Goal: Task Accomplishment & Management: Manage account settings

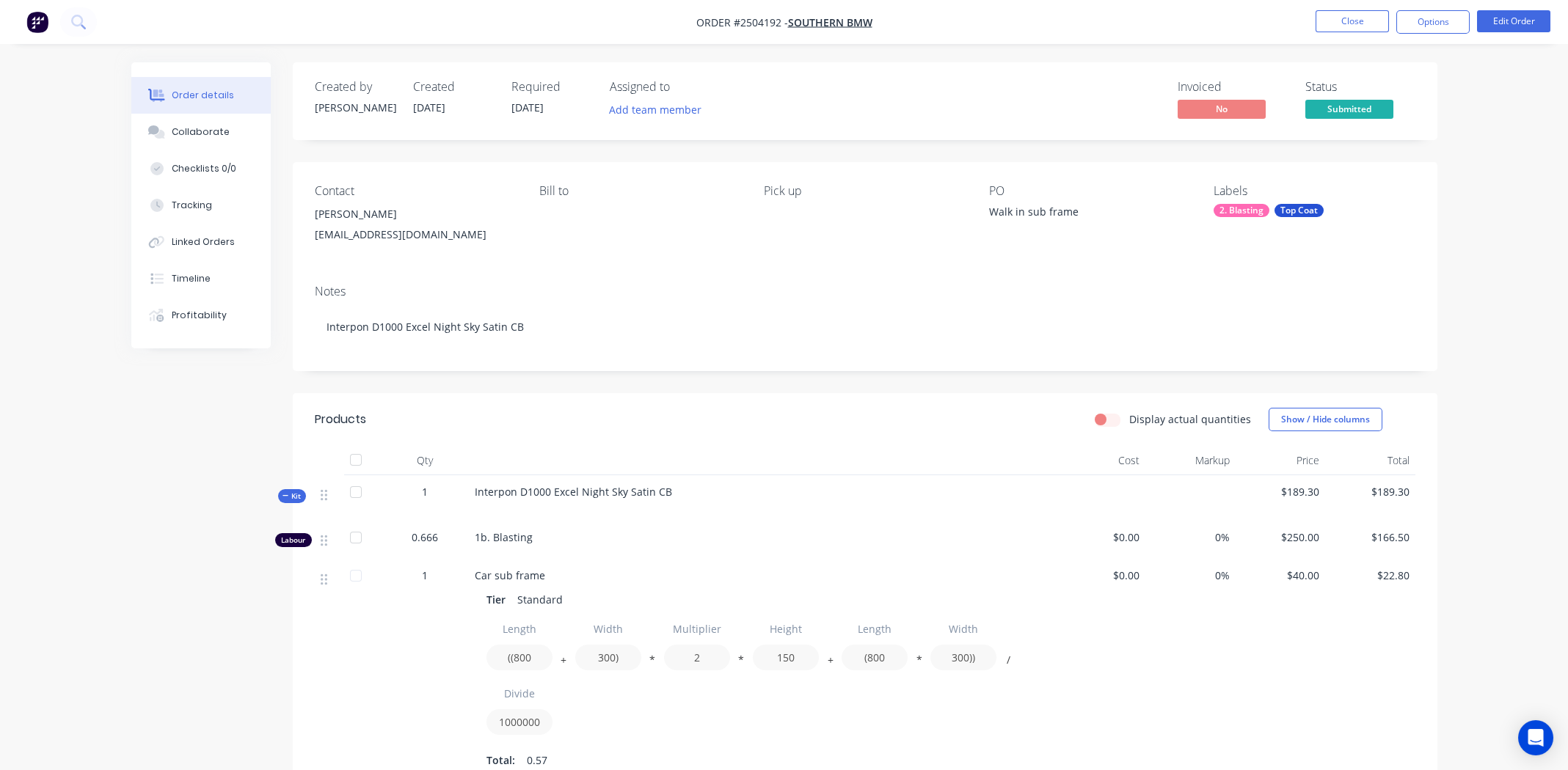
click at [706, 241] on div "Bill to" at bounding box center [640, 217] width 201 height 66
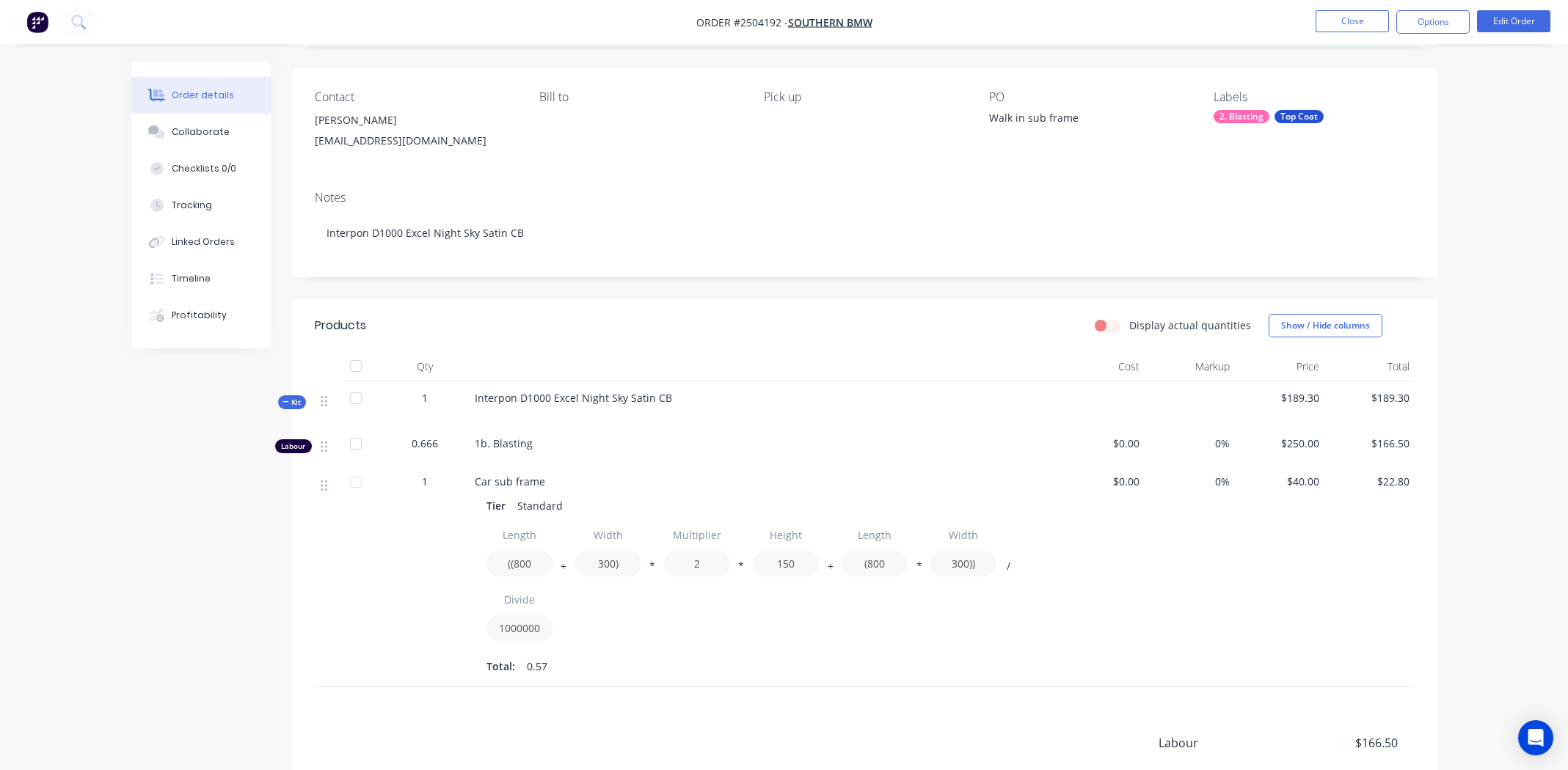
scroll to position [273, 0]
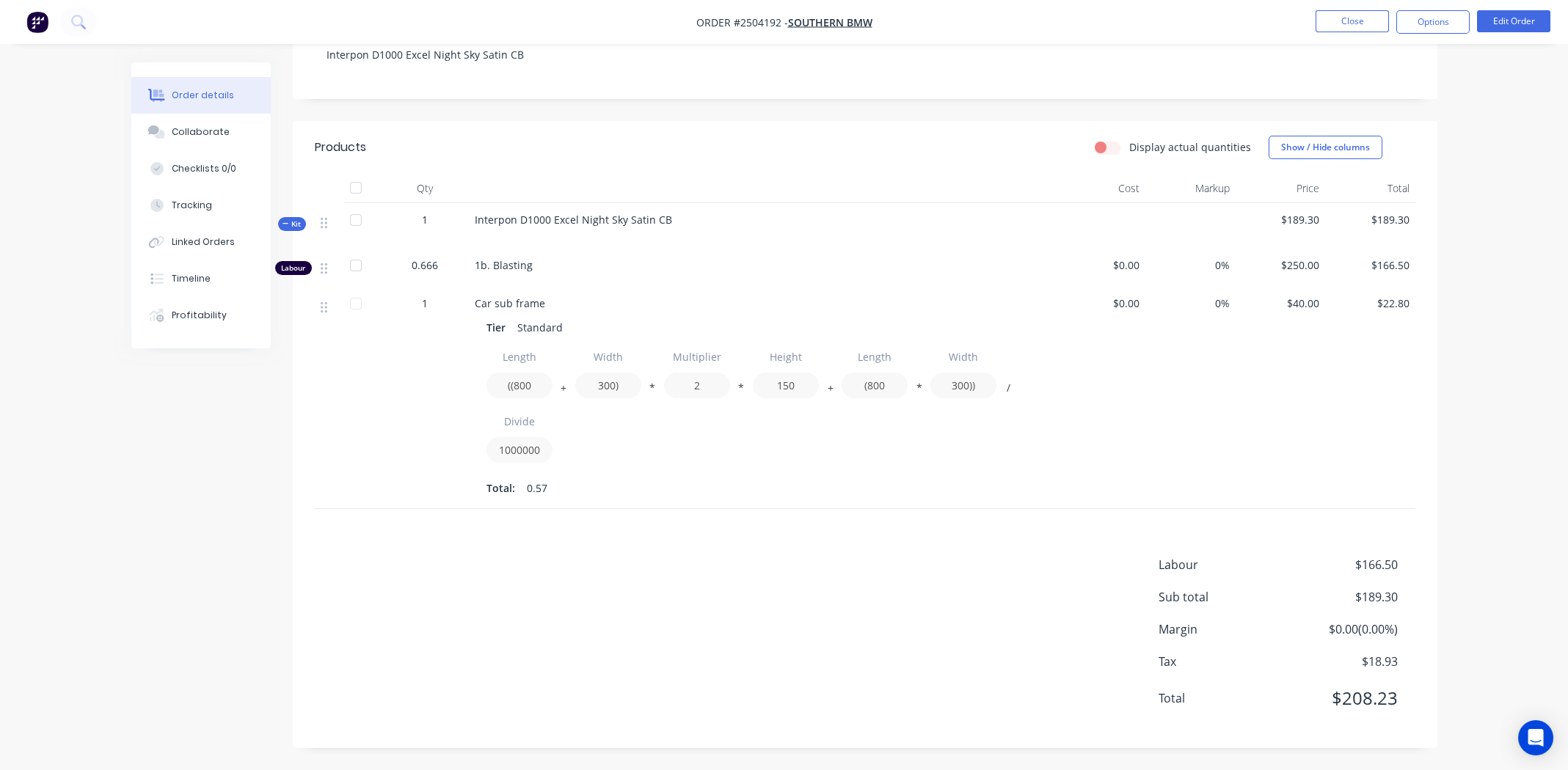
drag, startPoint x: 594, startPoint y: 636, endPoint x: 1040, endPoint y: 490, distance: 469.3
click at [596, 636] on div "Labour $166.50 Sub total $189.30 Margin $0.00 ( 0.00 %) Tax $18.93 Total $208.23" at bounding box center [865, 641] width 1100 height 170
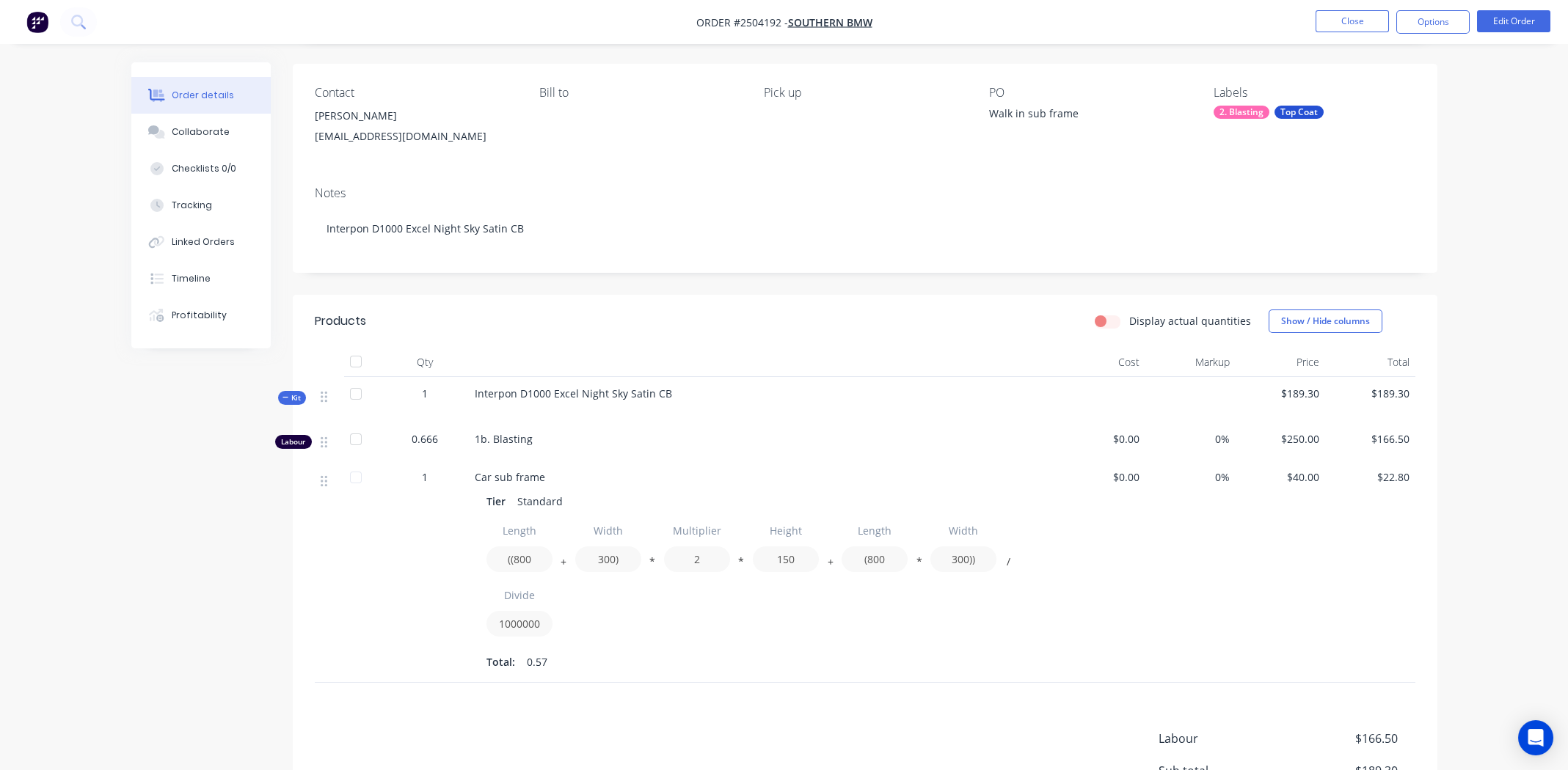
scroll to position [0, 0]
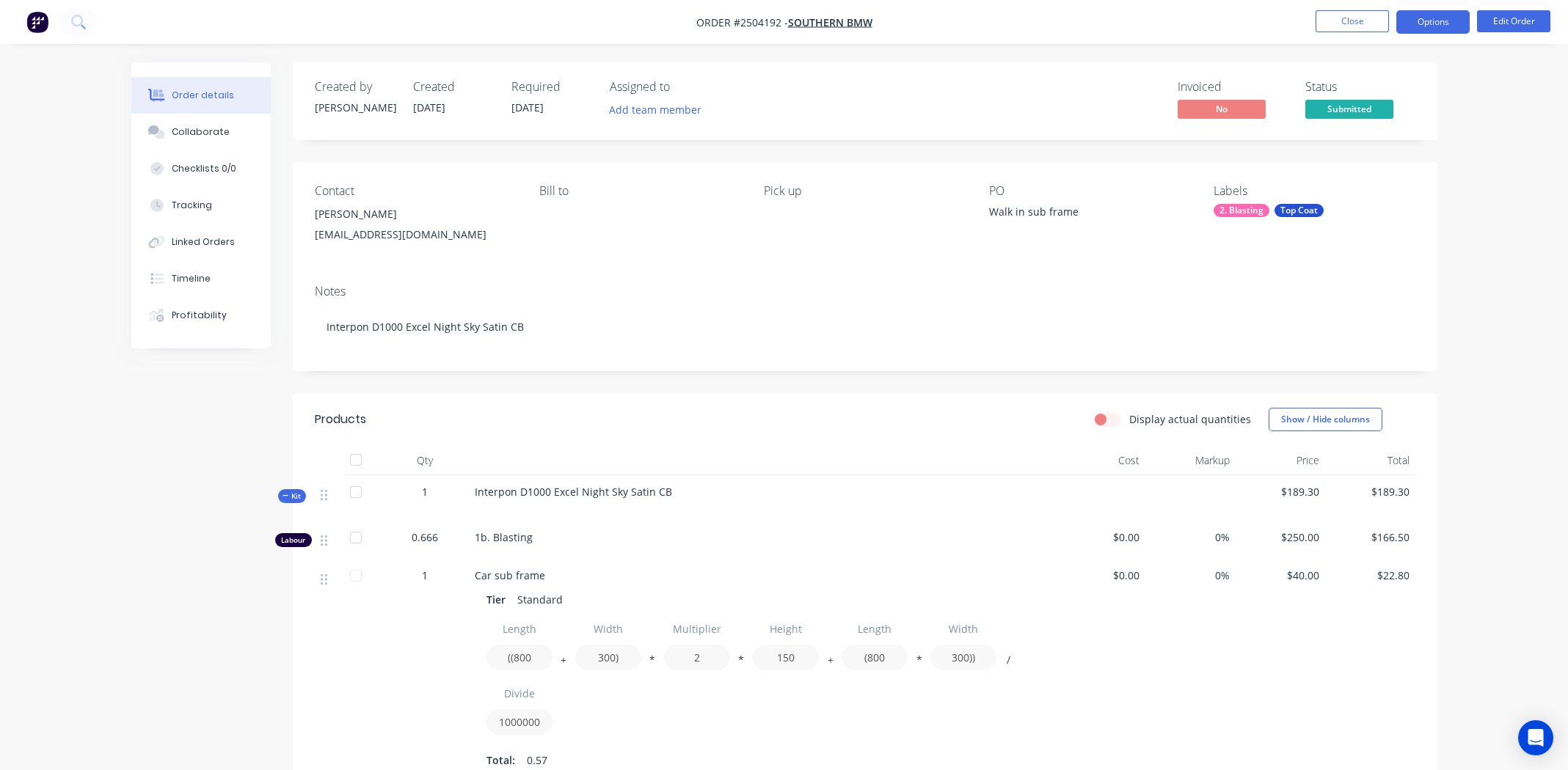
click at [1428, 23] on button "Options" at bounding box center [1433, 22] width 73 height 23
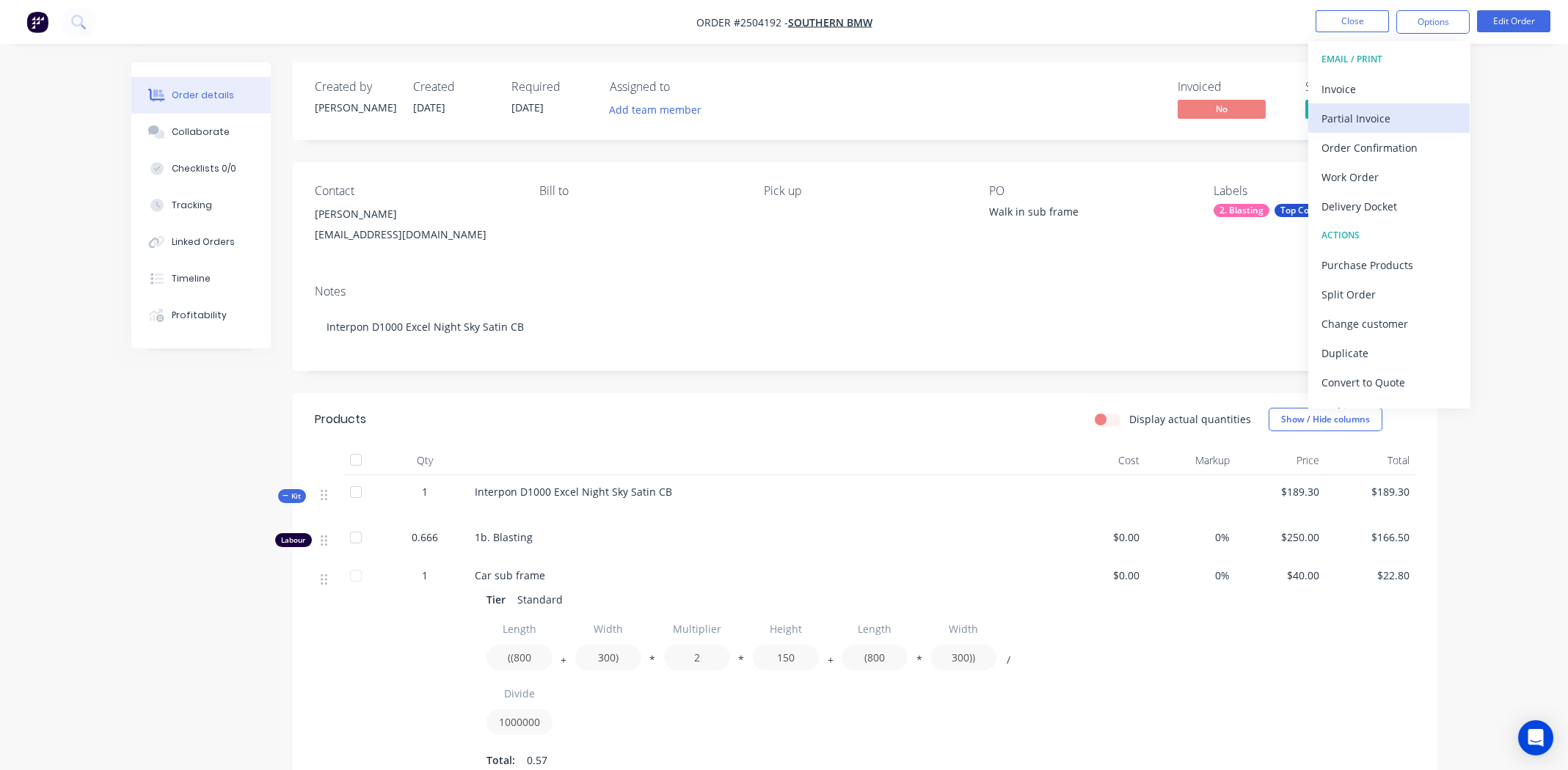
click at [1377, 110] on div "Partial Invoice" at bounding box center [1389, 119] width 135 height 22
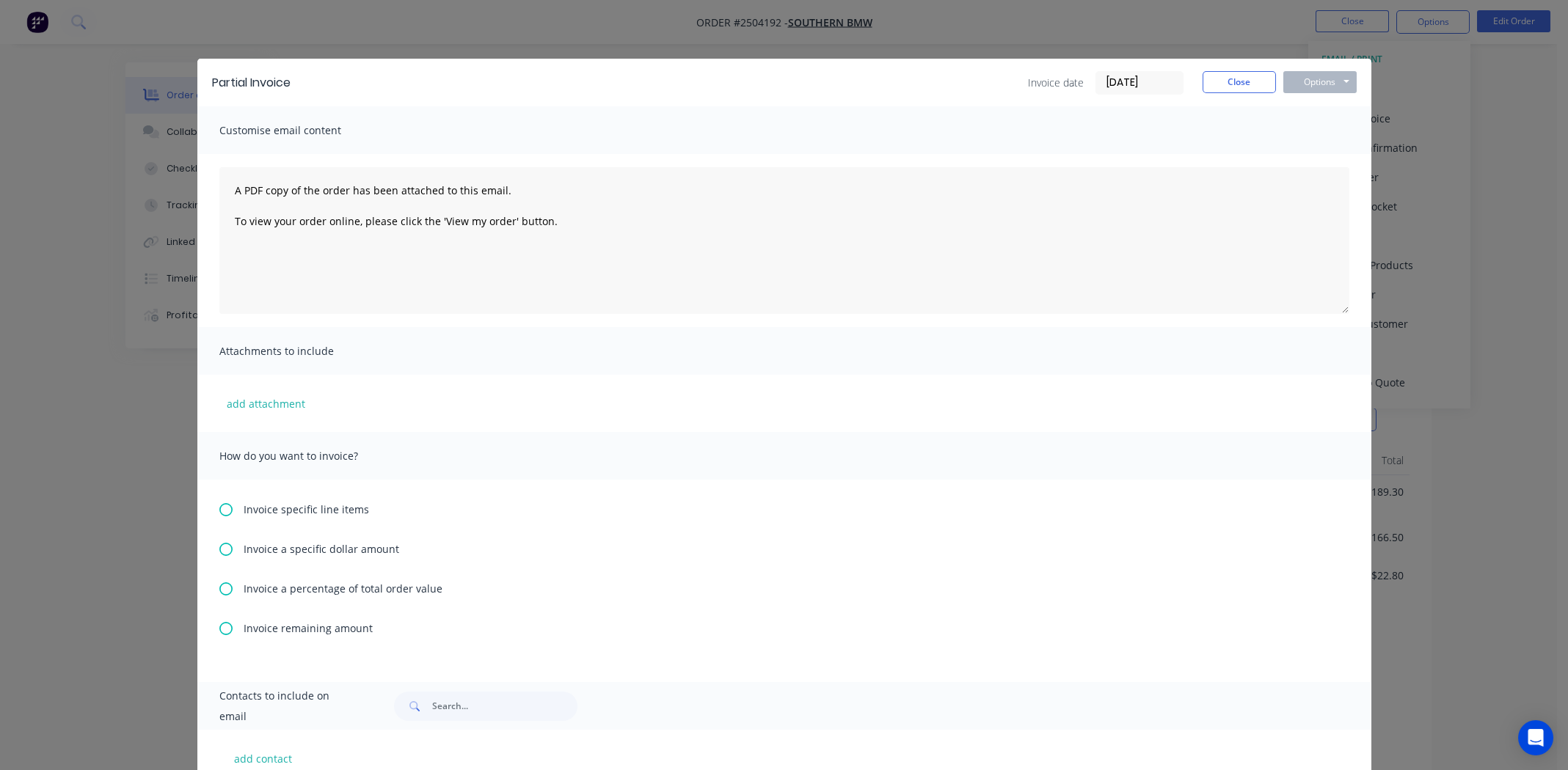
drag, startPoint x: 216, startPoint y: 584, endPoint x: 228, endPoint y: 582, distance: 12.2
click at [219, 585] on icon at bounding box center [226, 589] width 13 height 13
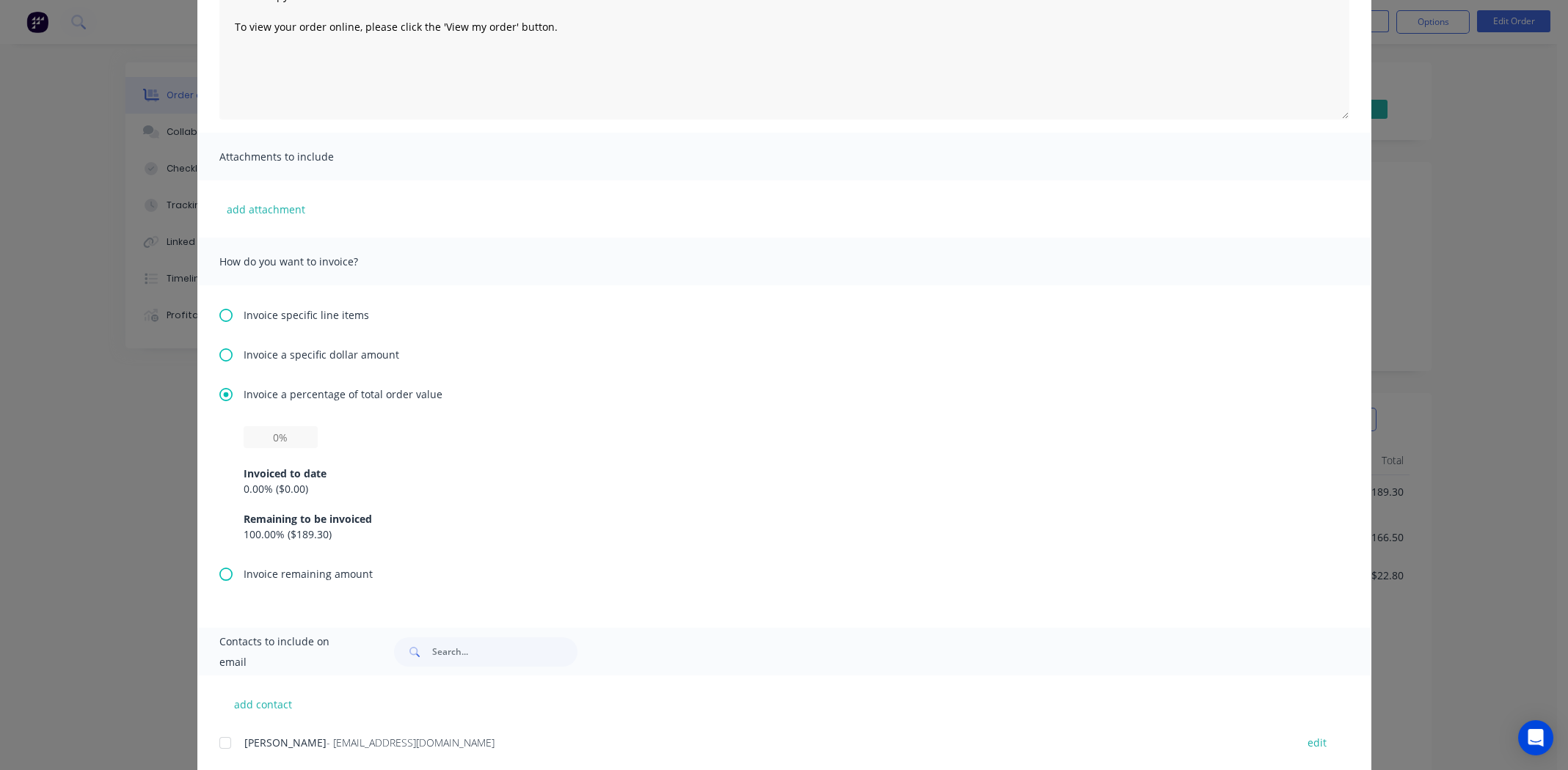
scroll to position [232, 0]
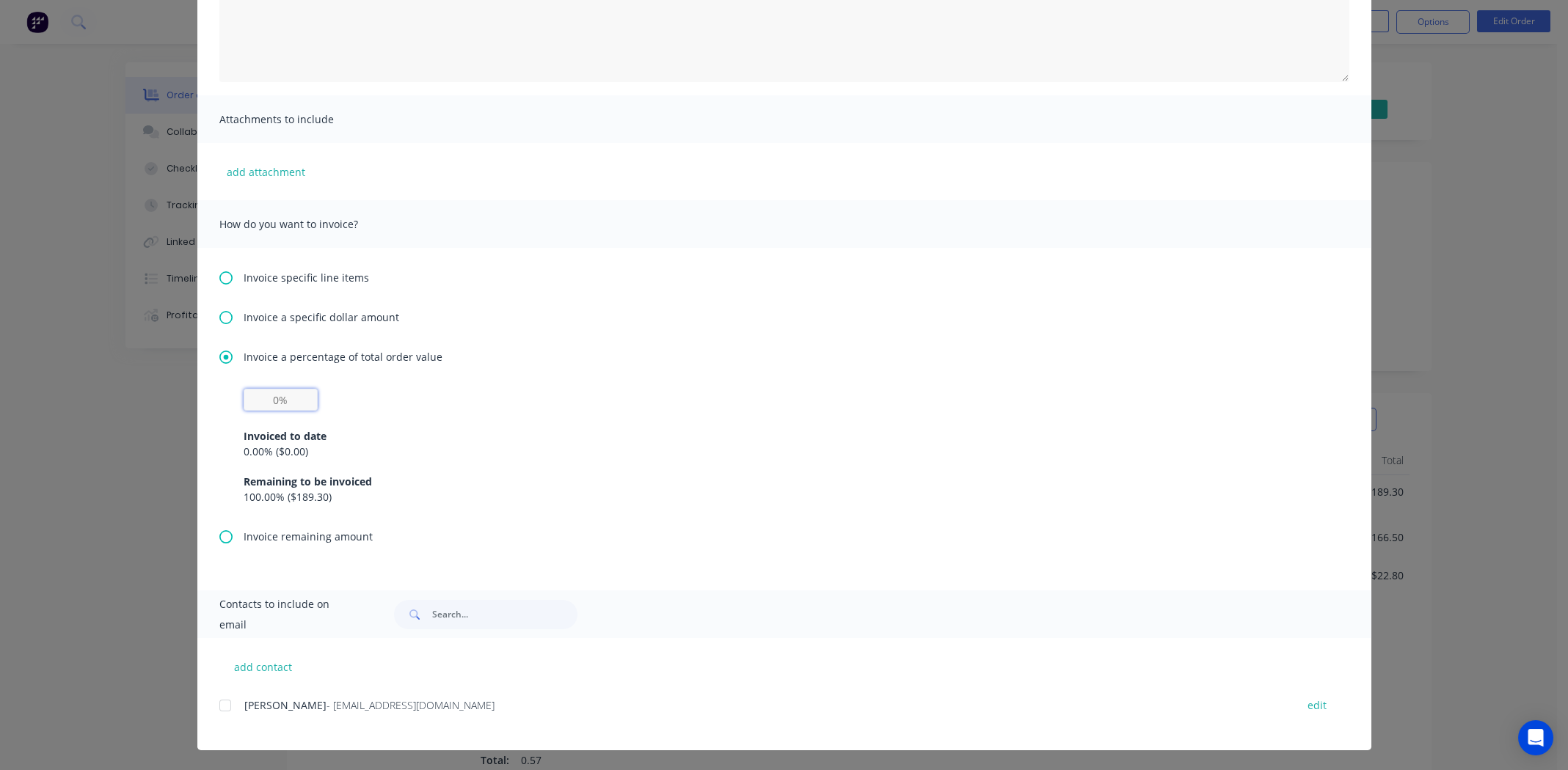
click at [272, 400] on input "text" at bounding box center [281, 399] width 74 height 22
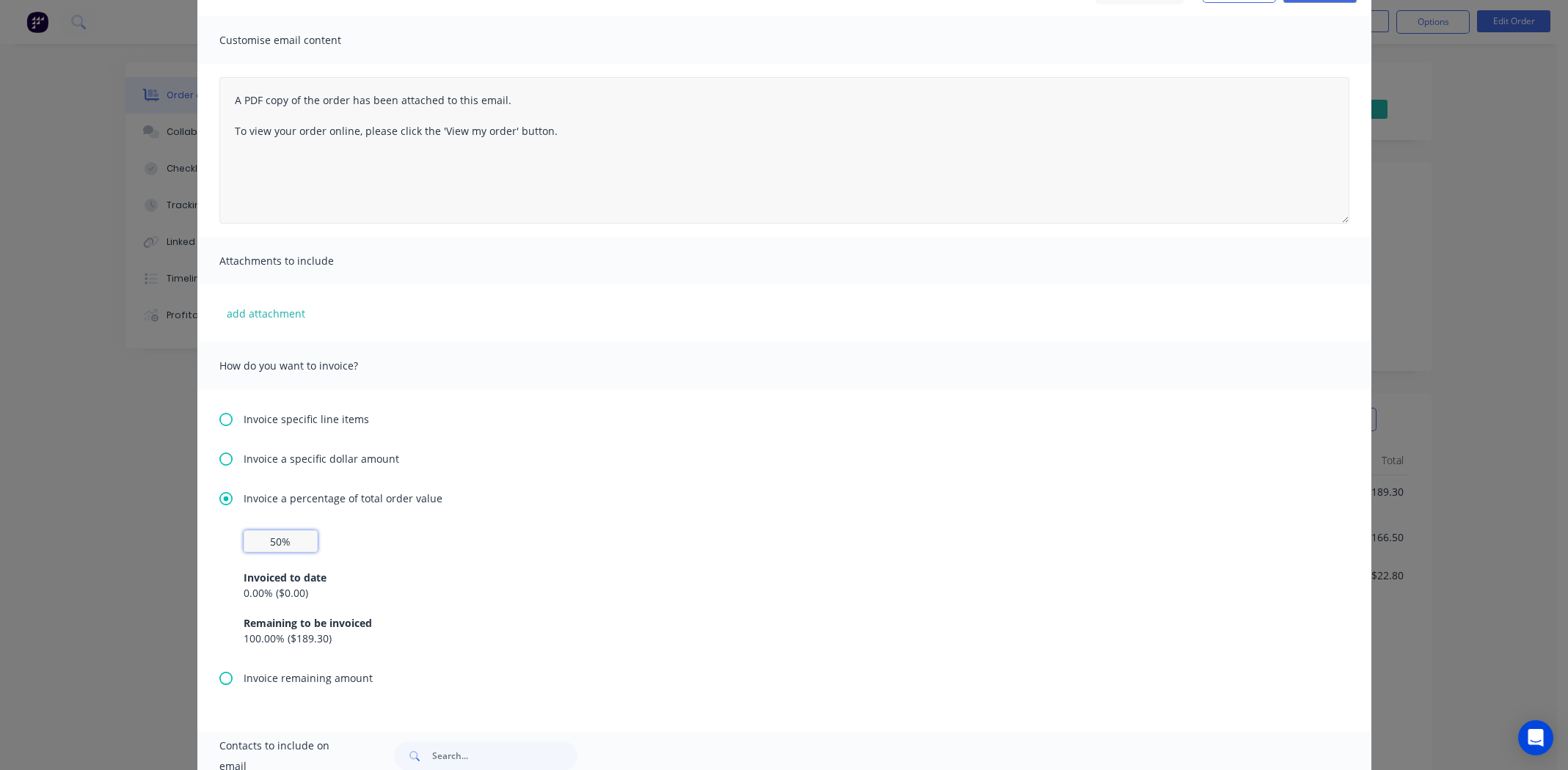
scroll to position [0, 0]
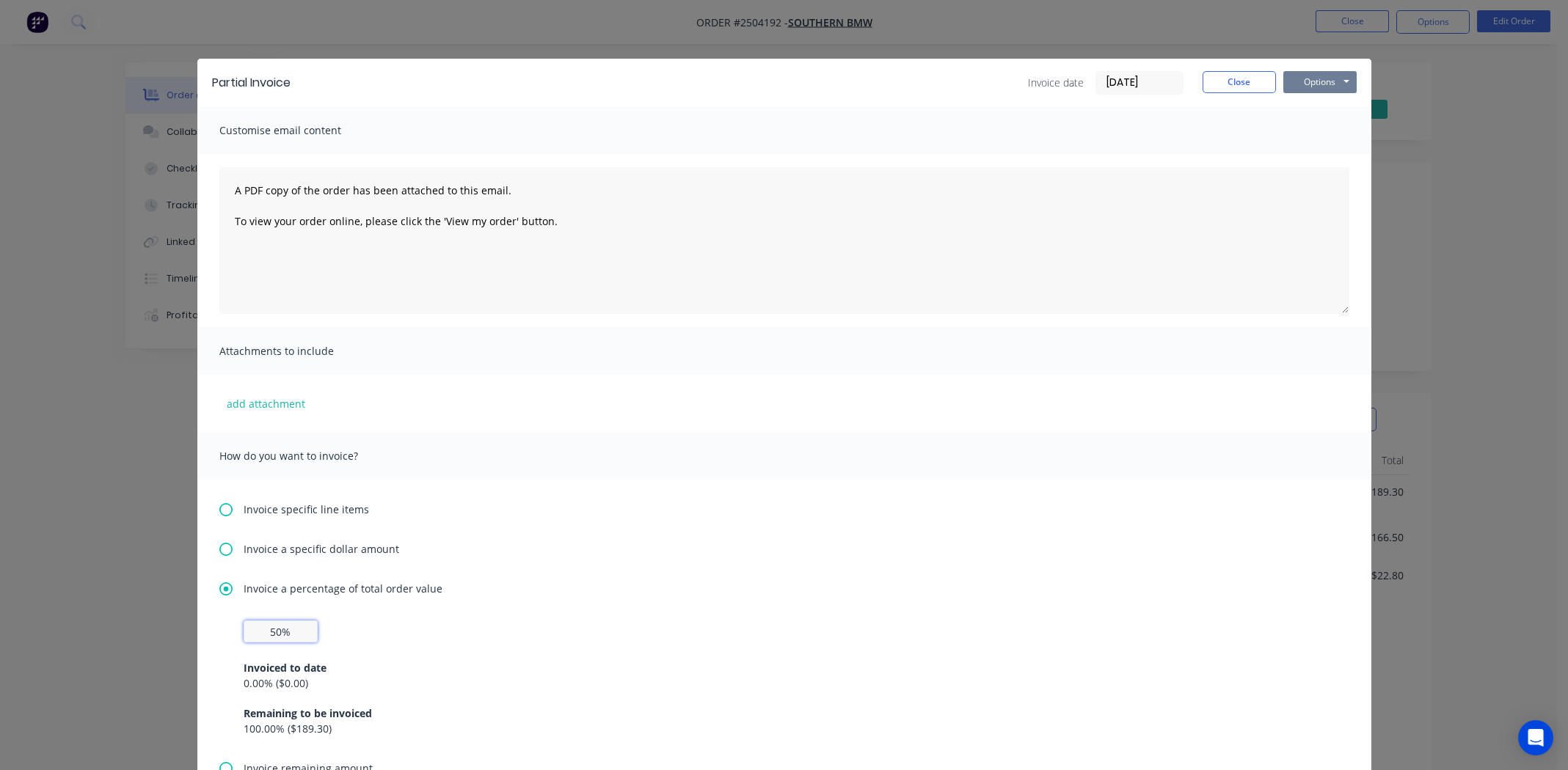
type input "50%"
click at [1319, 80] on button "Options" at bounding box center [1320, 82] width 73 height 22
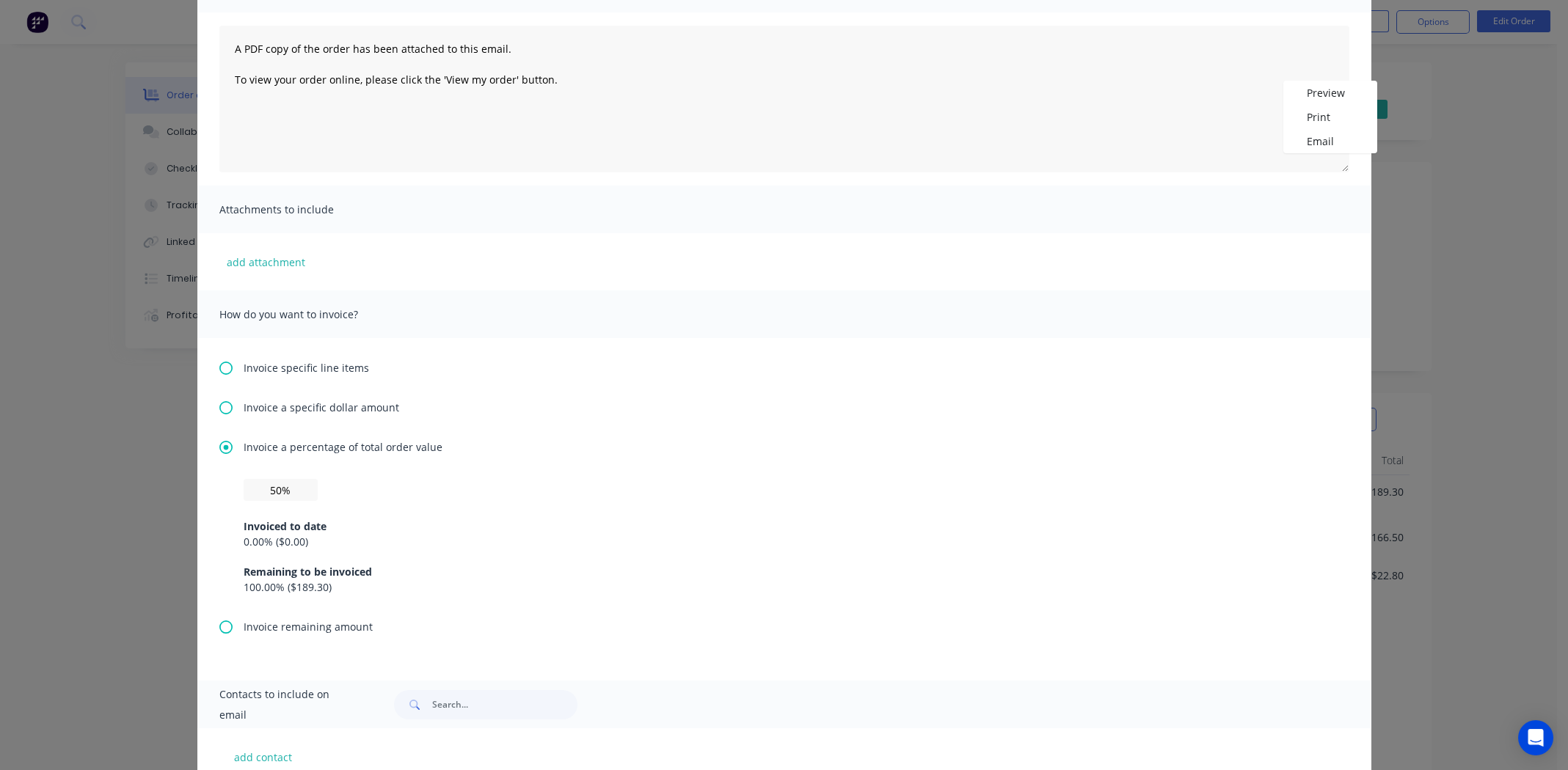
scroll to position [232, 0]
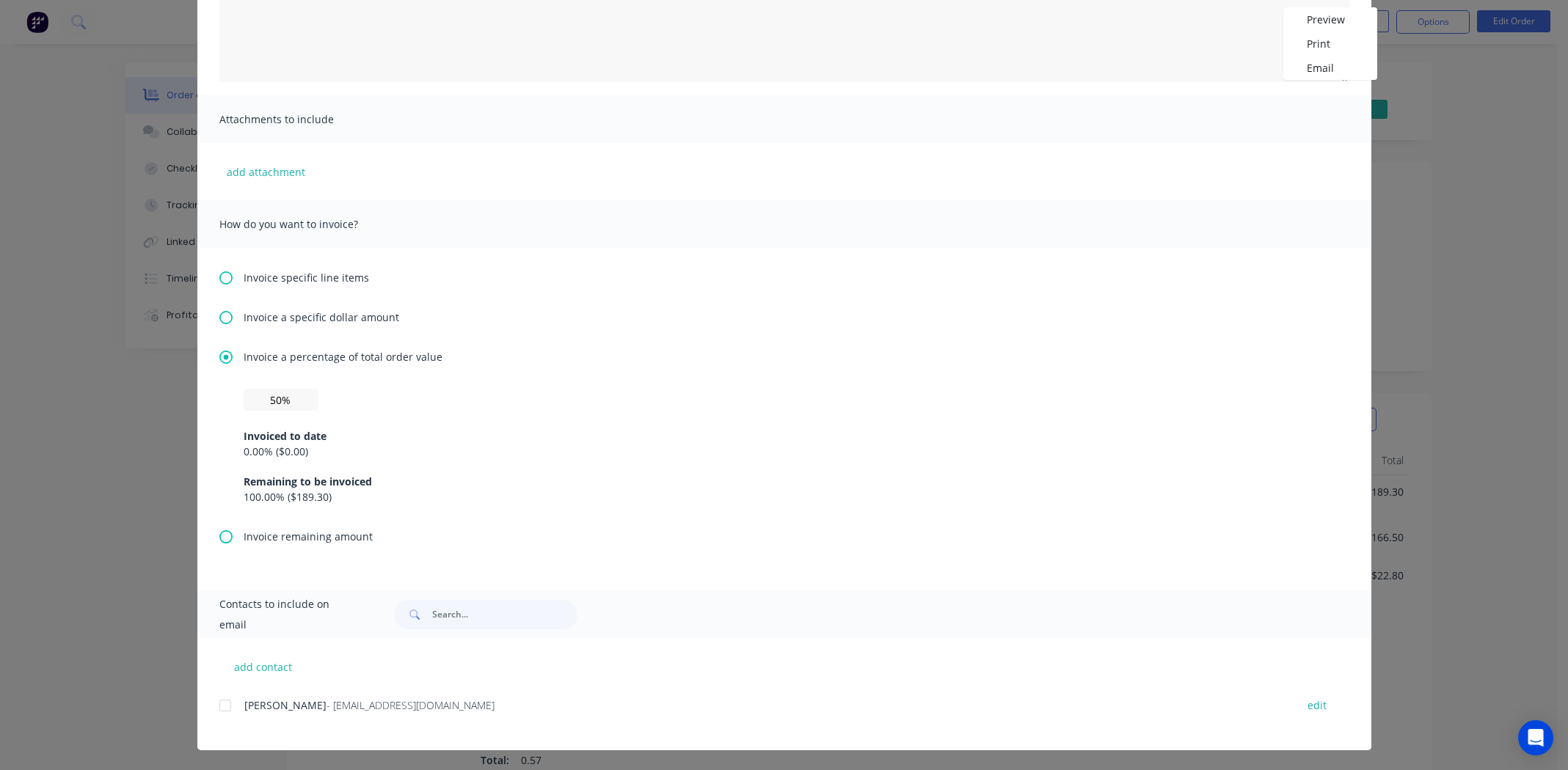
click at [218, 706] on div at bounding box center [226, 705] width 29 height 29
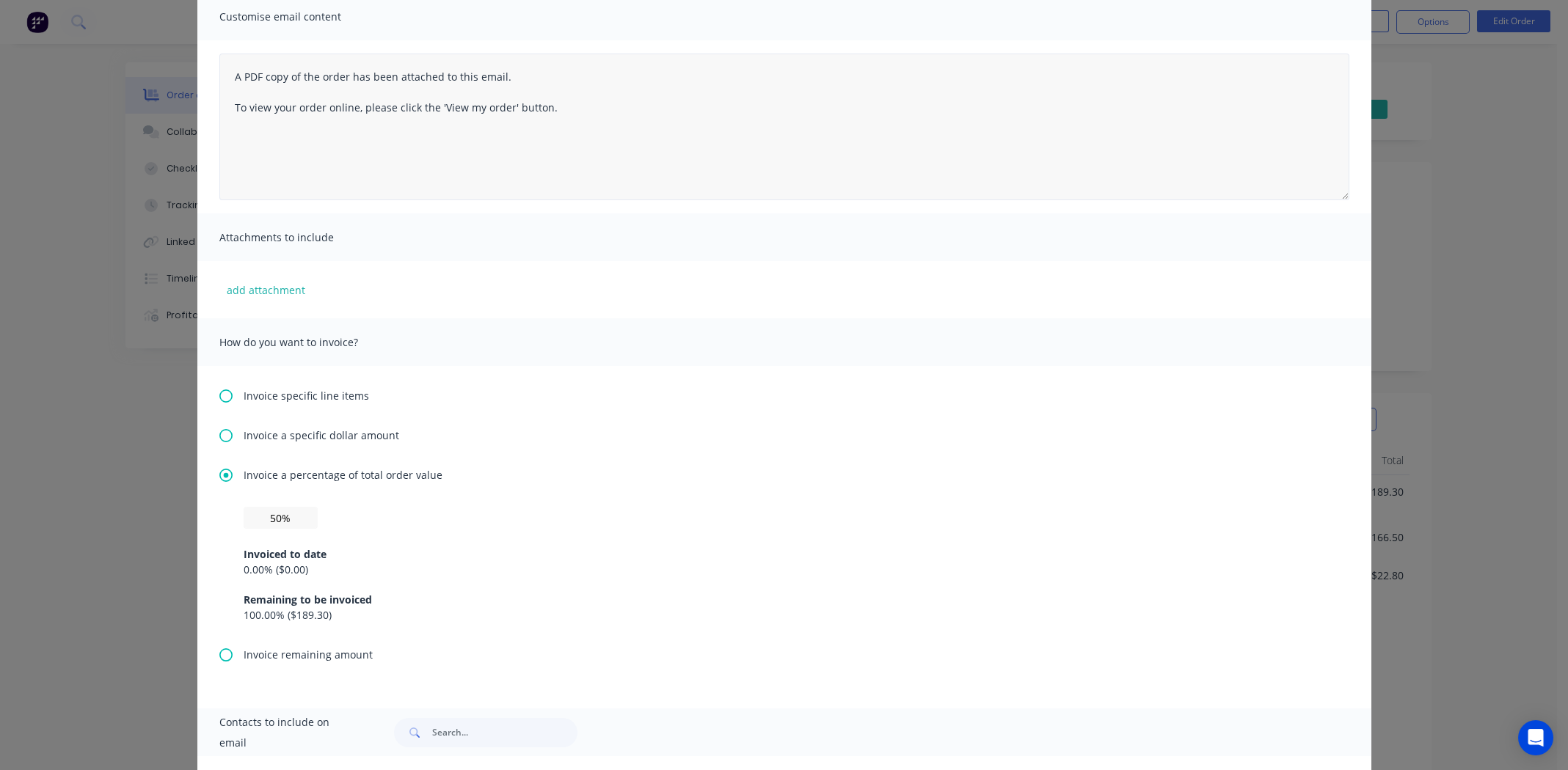
scroll to position [0, 0]
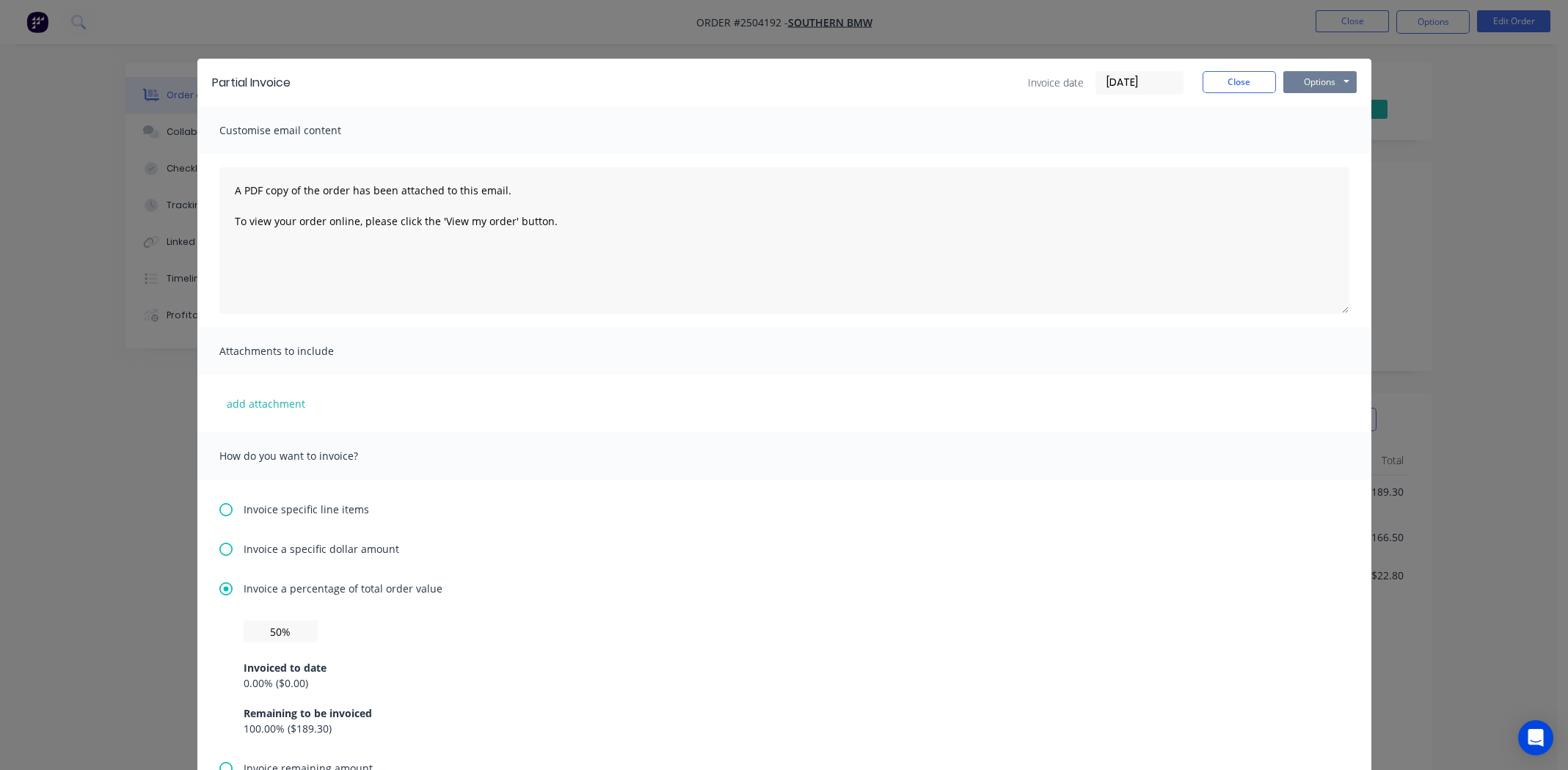
click at [1321, 82] on button "Options" at bounding box center [1320, 82] width 73 height 22
click at [1311, 153] on button "Email" at bounding box center [1331, 156] width 94 height 24
click at [1230, 84] on button "Close" at bounding box center [1239, 82] width 73 height 22
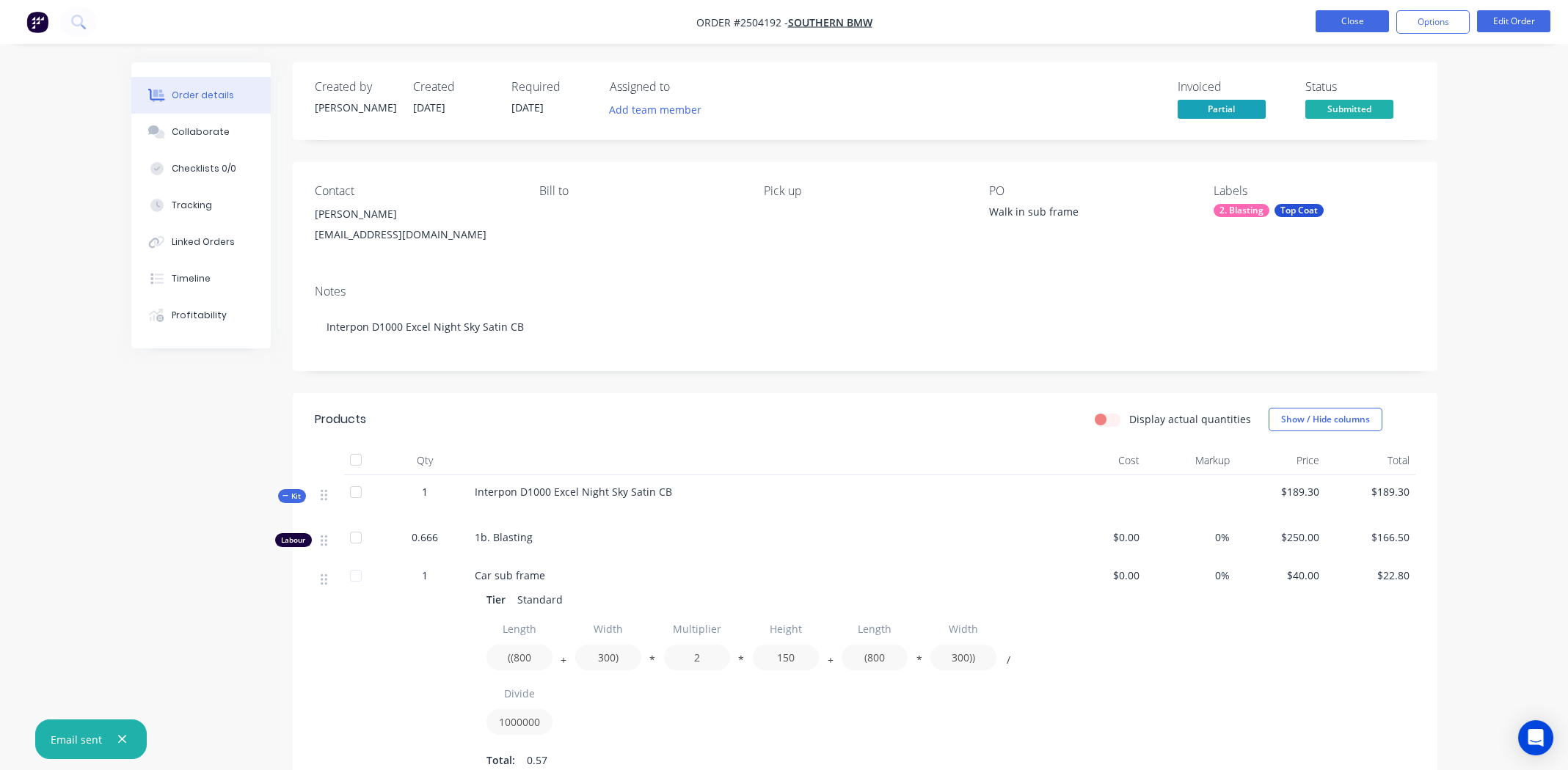
click at [1352, 16] on button "Close" at bounding box center [1352, 21] width 73 height 22
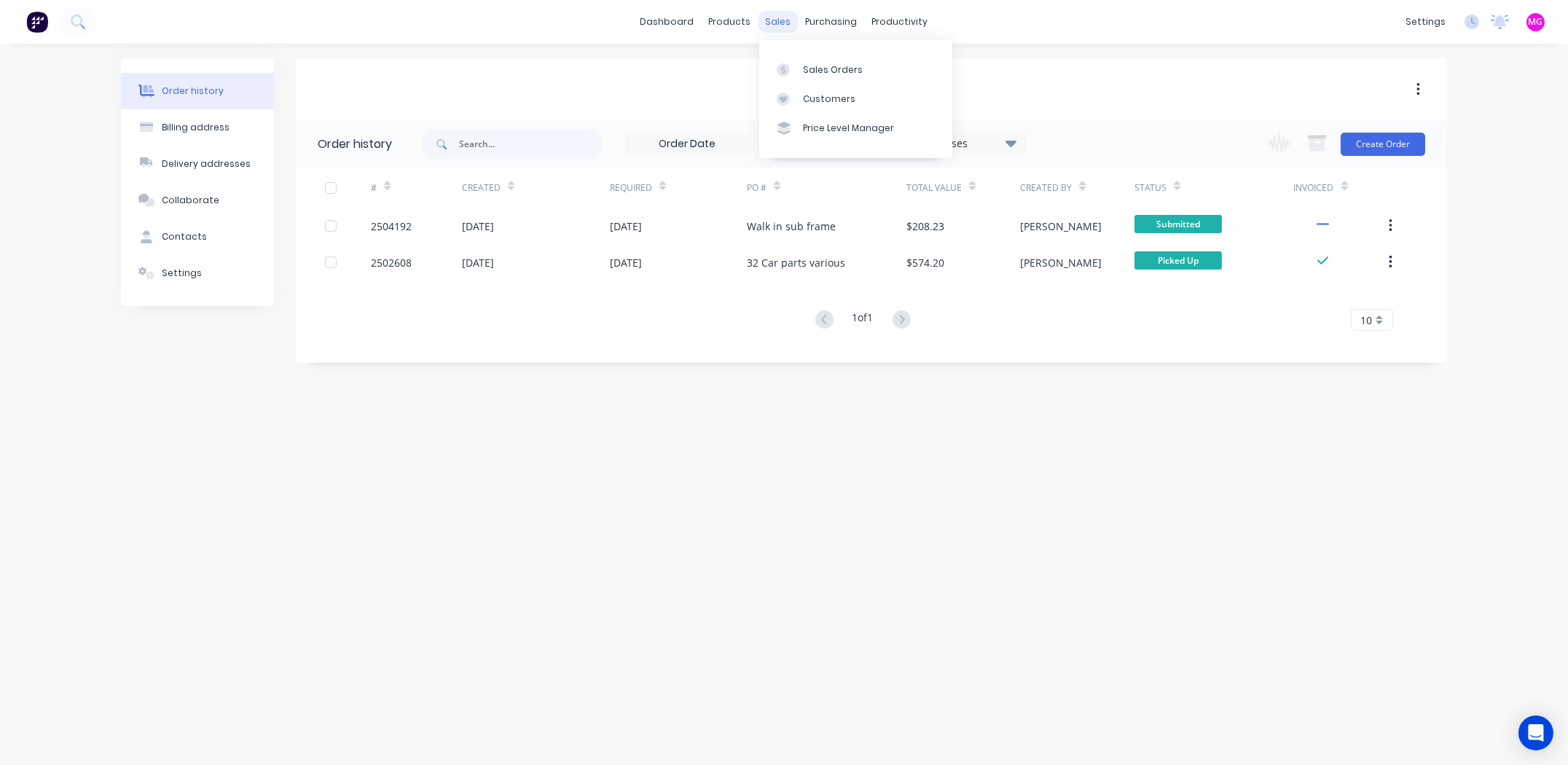
click at [777, 28] on div "sales" at bounding box center [778, 21] width 40 height 21
click at [823, 66] on div "Sales Orders" at bounding box center [833, 70] width 60 height 13
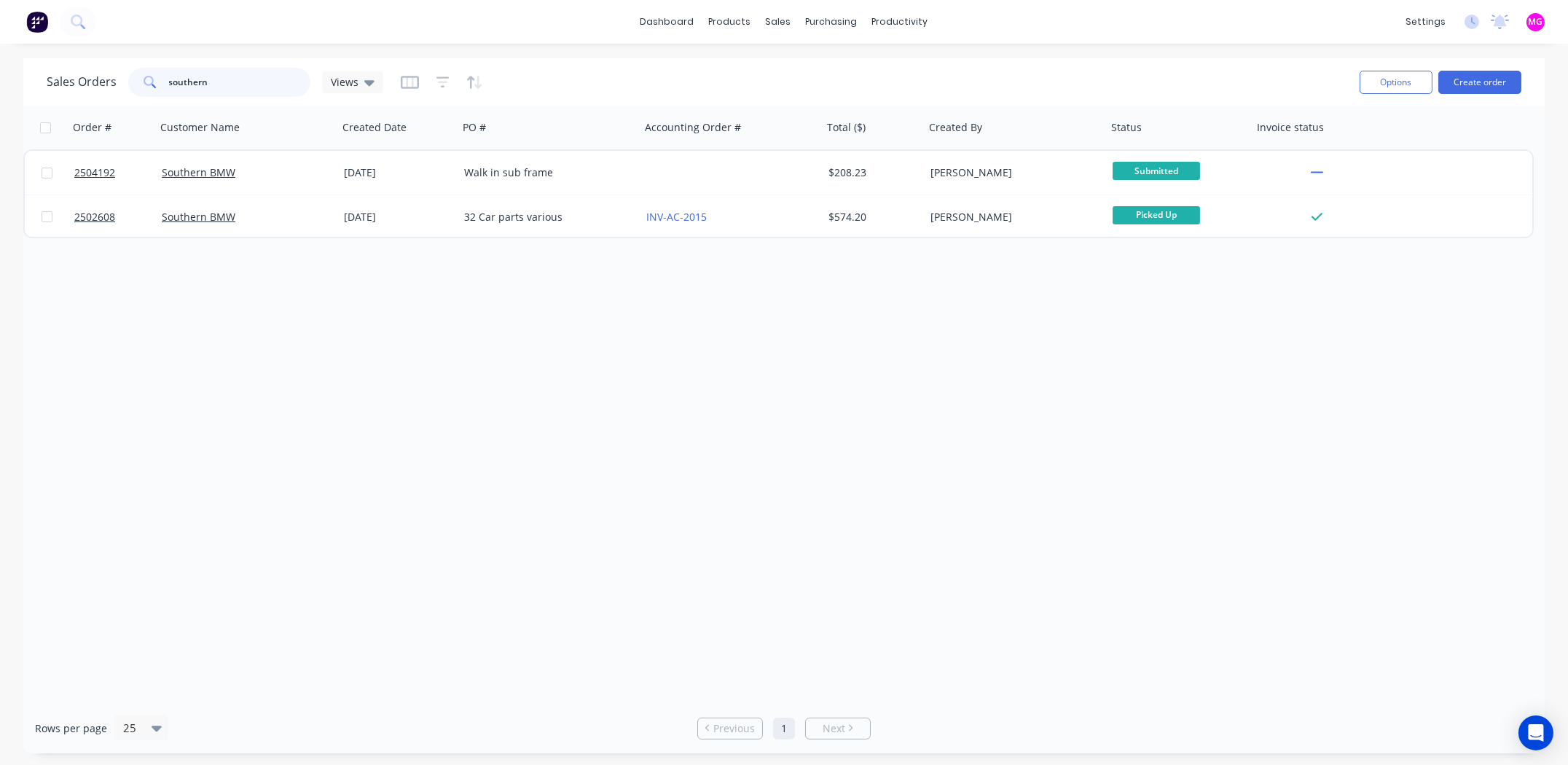
click at [236, 84] on input "southern" at bounding box center [239, 82] width 142 height 29
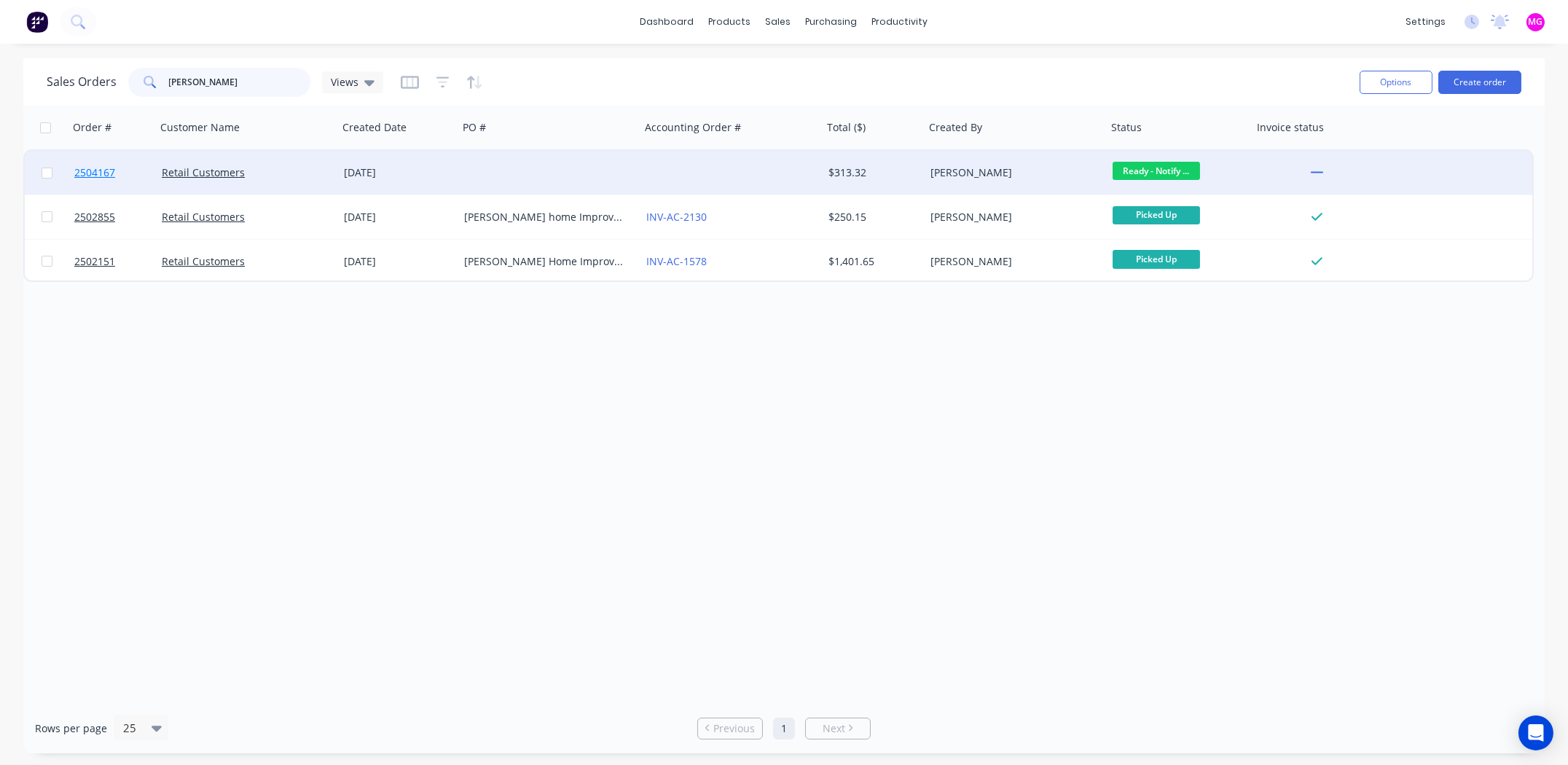
type input "reed"
click at [104, 173] on span "2504167" at bounding box center [94, 173] width 41 height 15
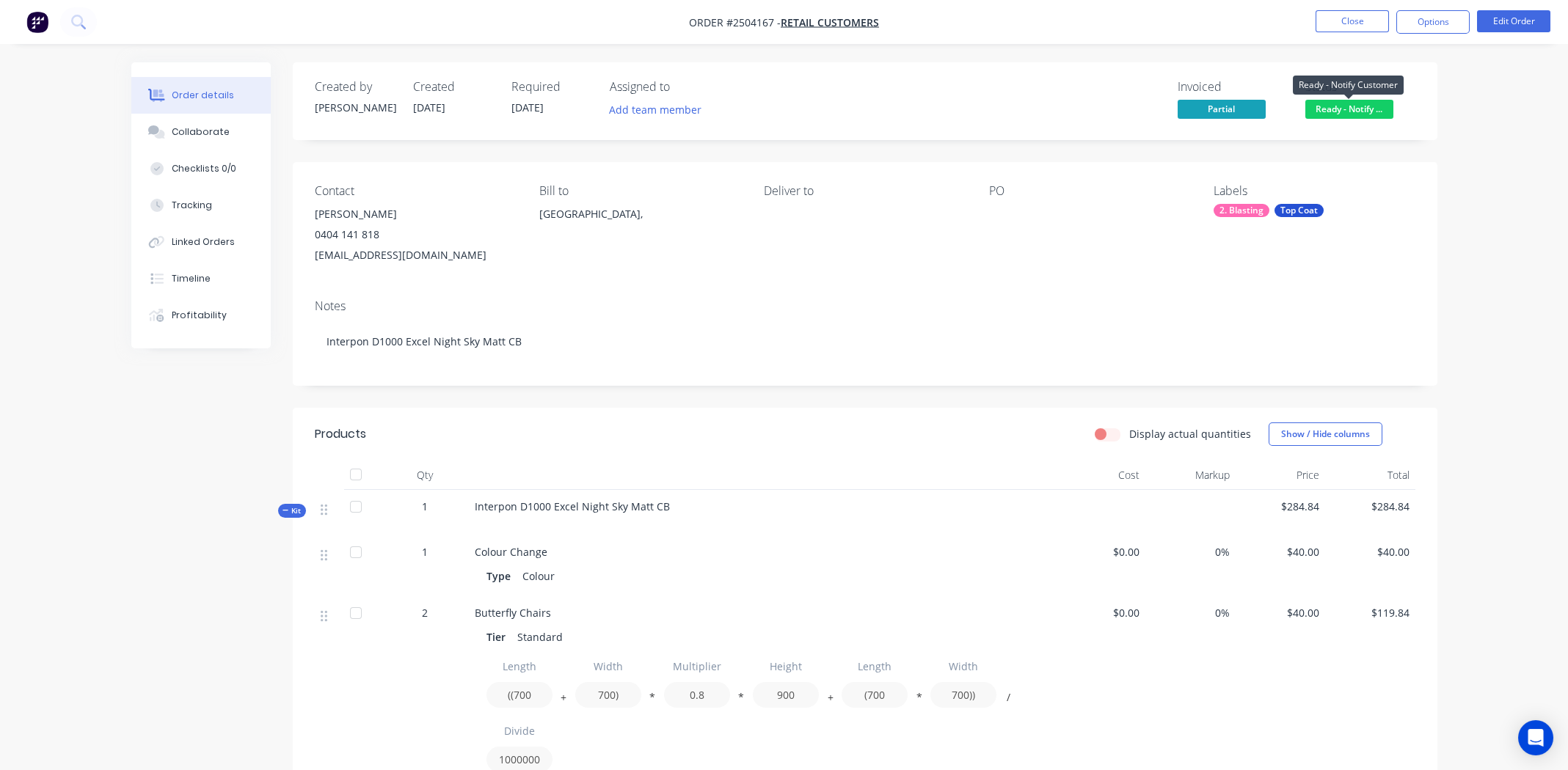
click at [1362, 101] on span "Ready - Notify ..." at bounding box center [1349, 109] width 88 height 19
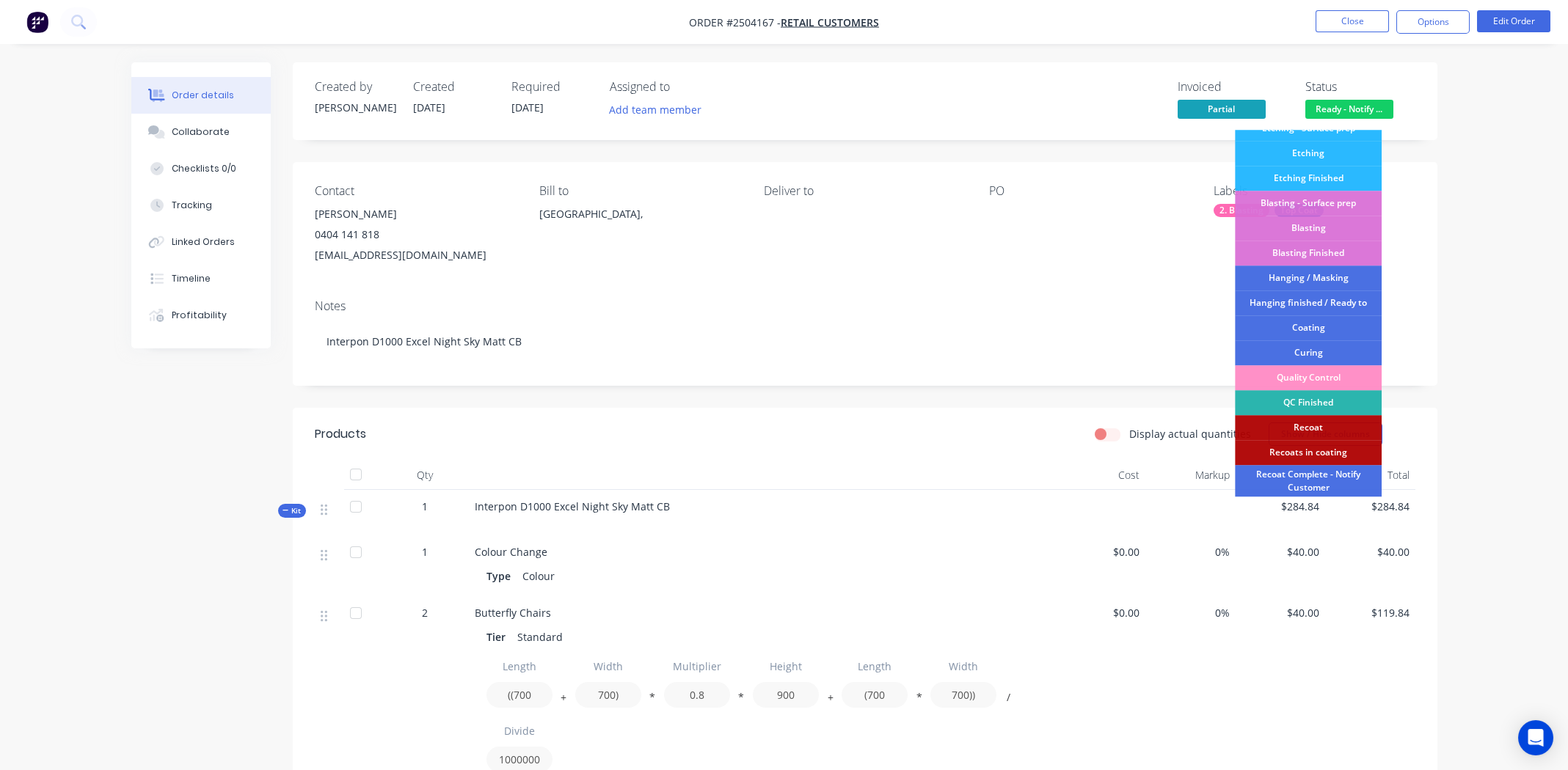
scroll to position [363, 0]
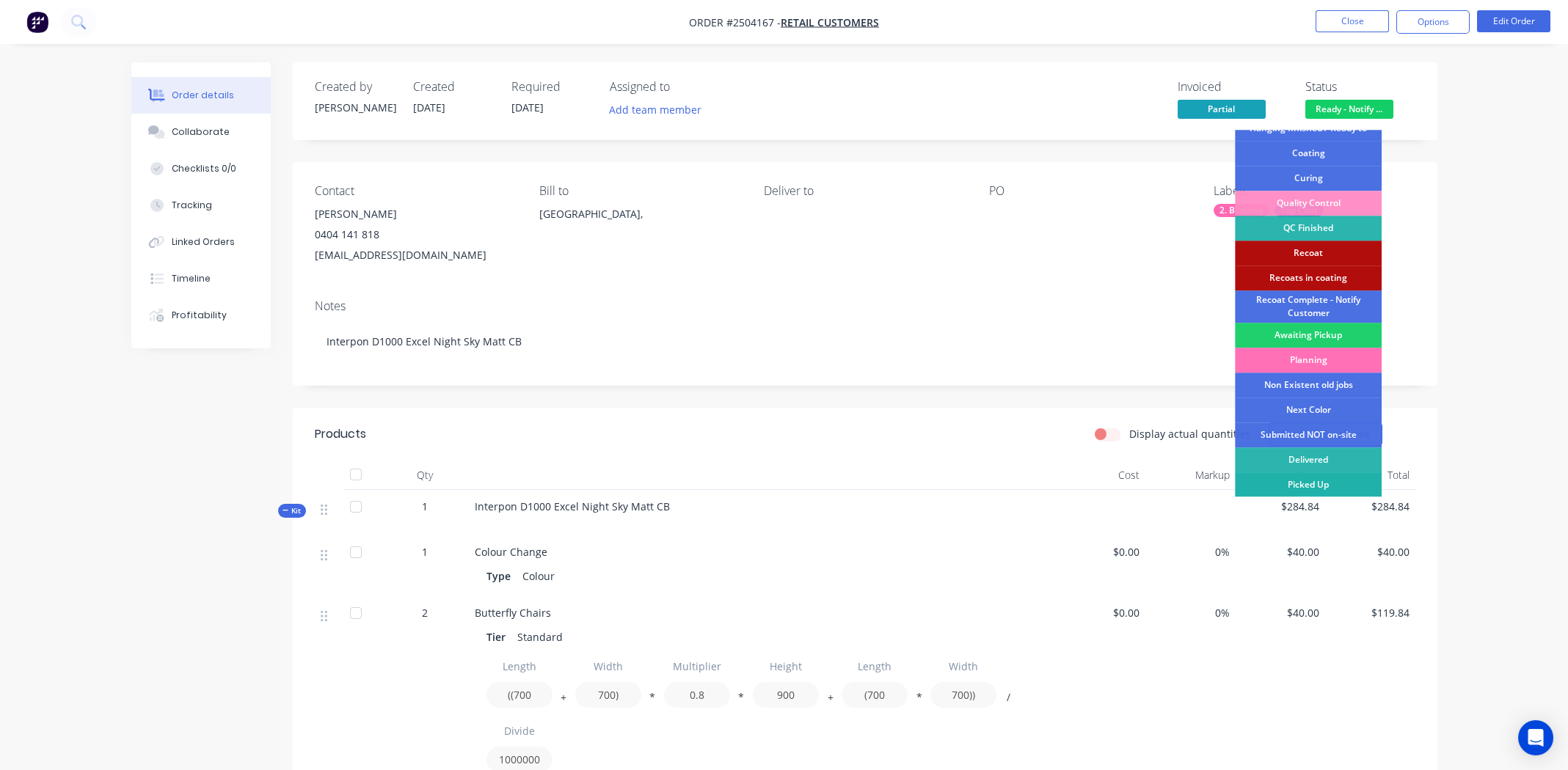
click at [1317, 483] on div "Picked Up" at bounding box center [1308, 485] width 147 height 25
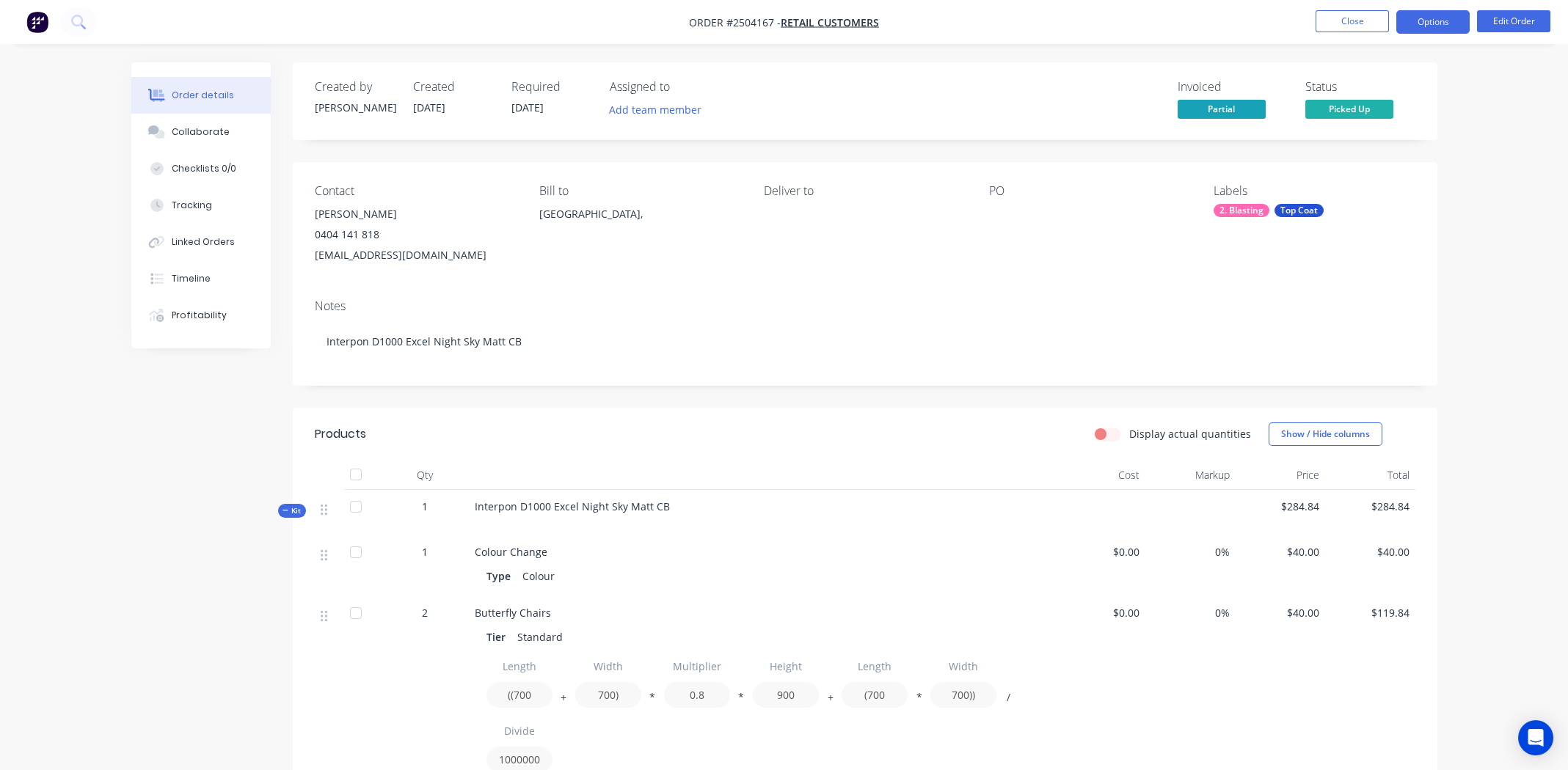
click at [1436, 11] on button "Options" at bounding box center [1433, 22] width 73 height 23
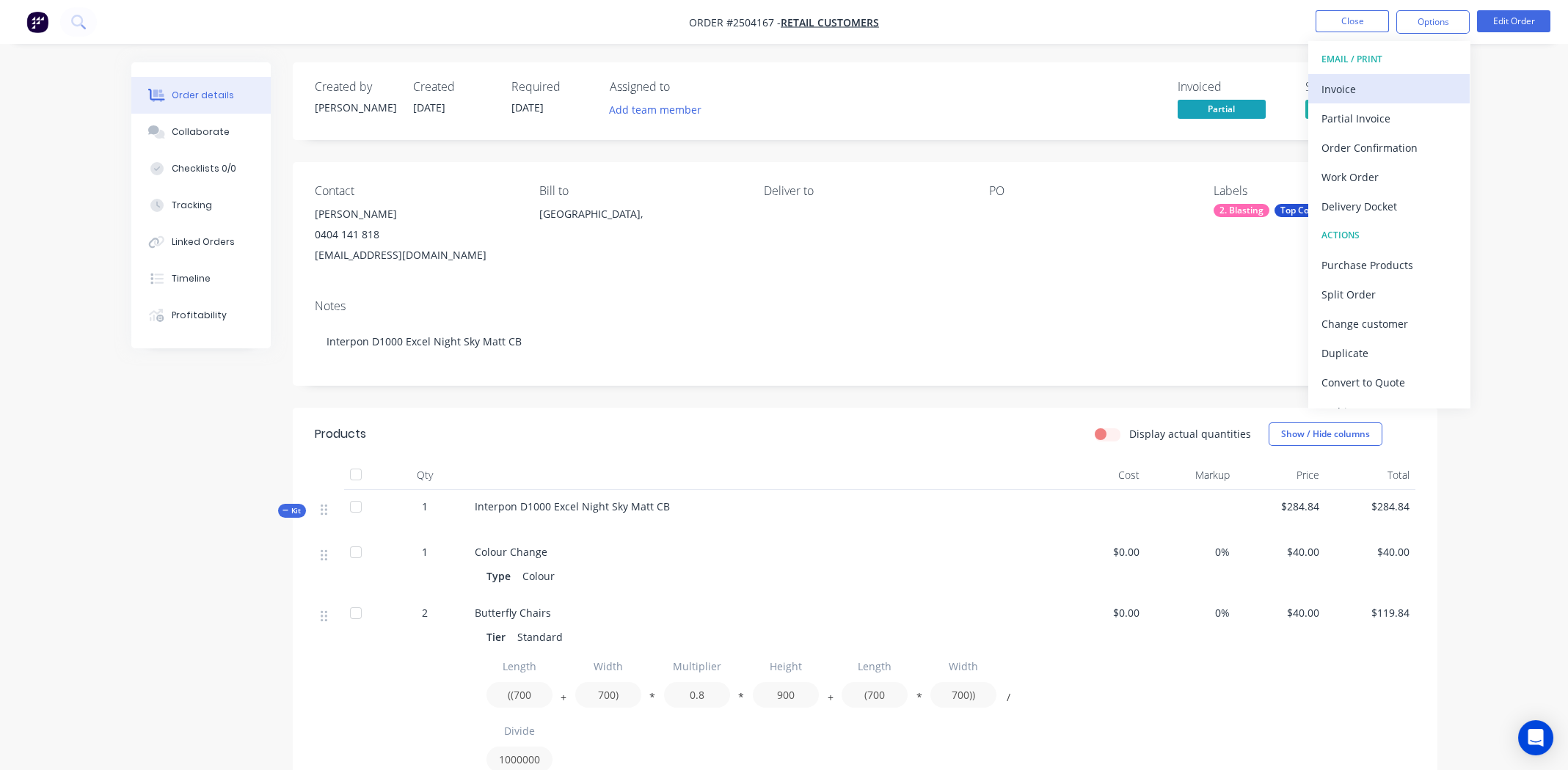
click at [1376, 80] on div "Invoice" at bounding box center [1389, 90] width 135 height 22
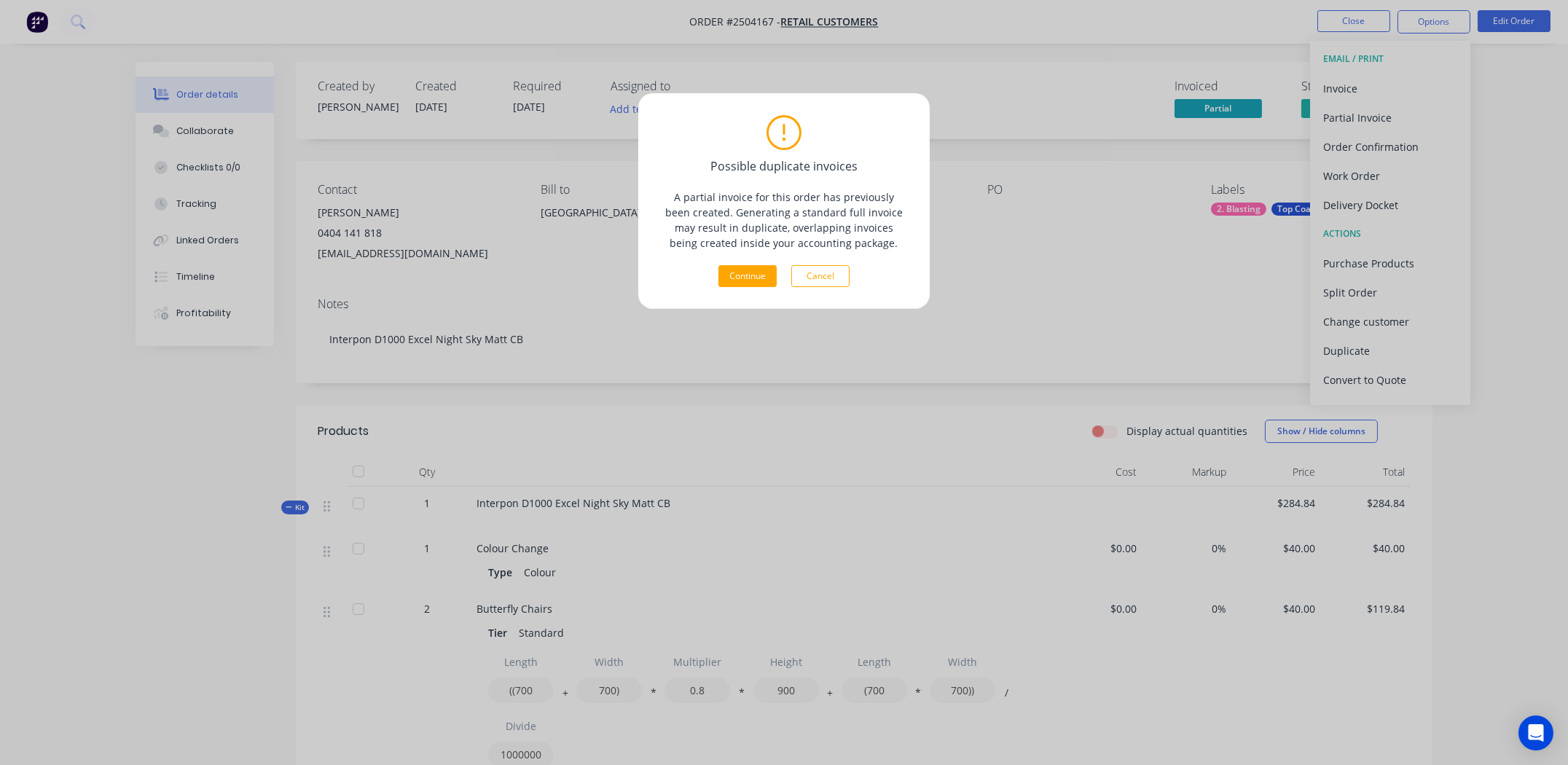
drag, startPoint x: 827, startPoint y: 278, endPoint x: 873, endPoint y: 266, distance: 47.5
click at [828, 279] on button "Cancel" at bounding box center [820, 276] width 58 height 21
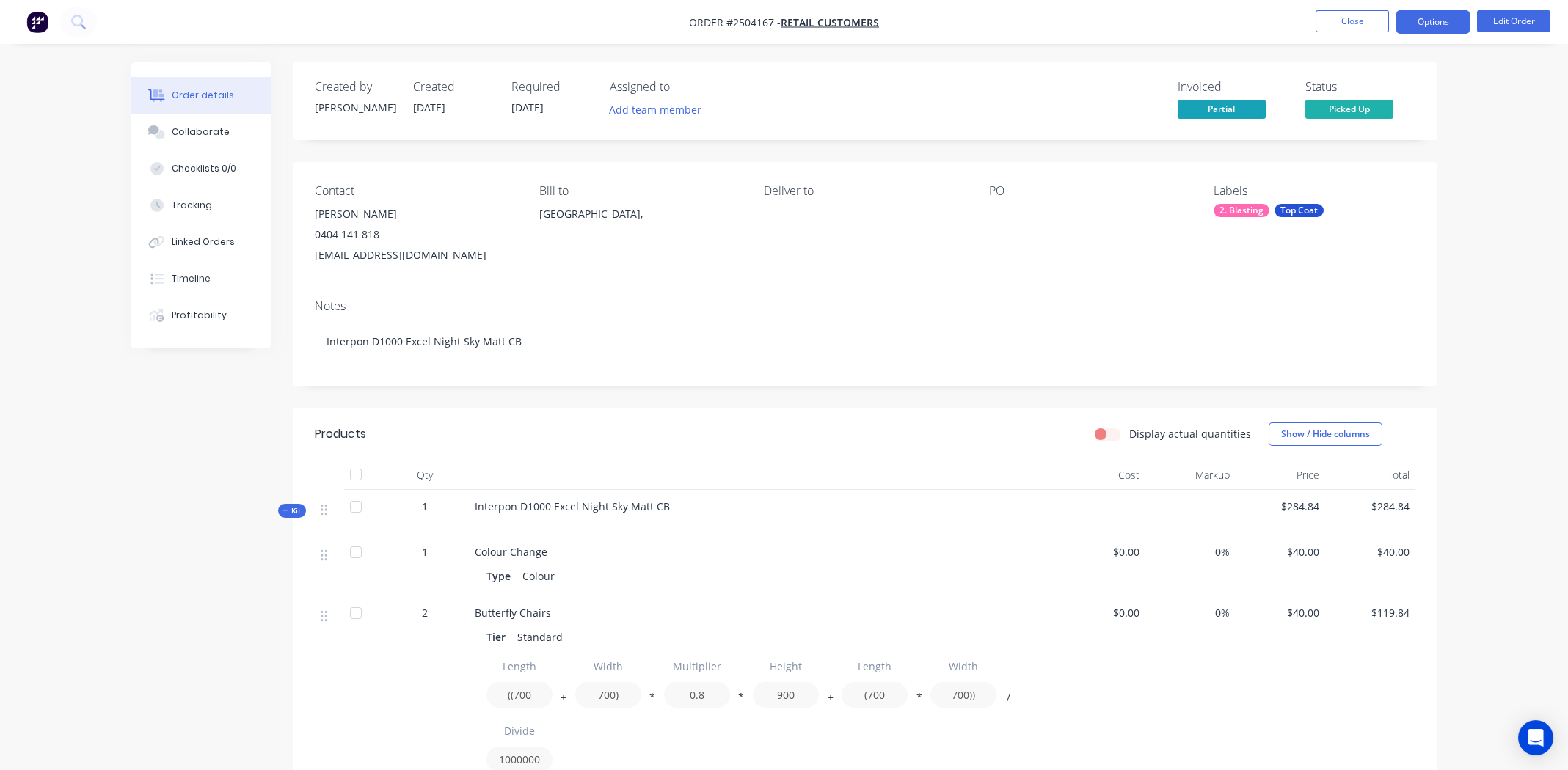
click at [1418, 19] on button "Options" at bounding box center [1433, 22] width 73 height 23
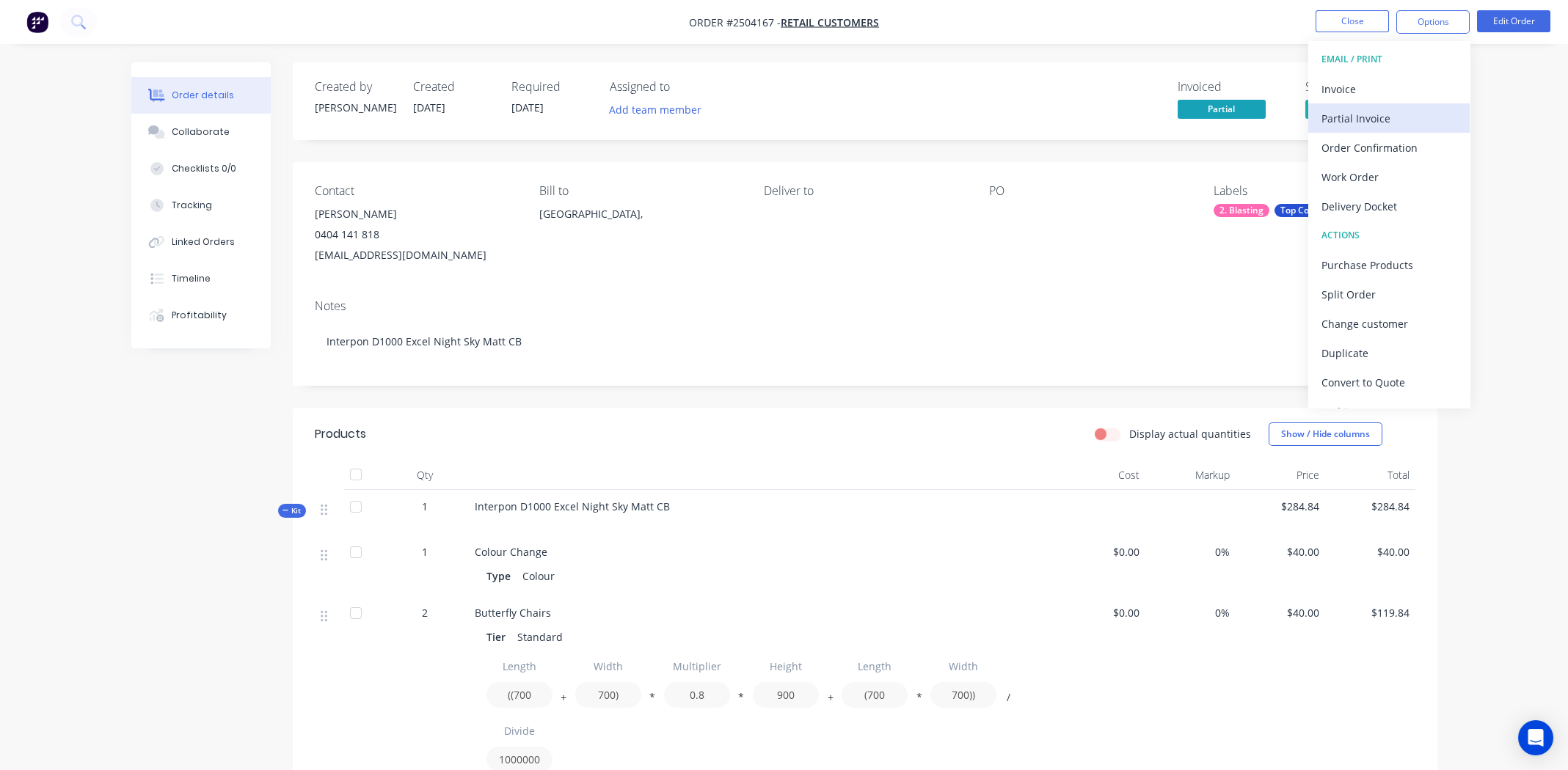
click at [1338, 118] on div "Partial Invoice" at bounding box center [1389, 119] width 135 height 22
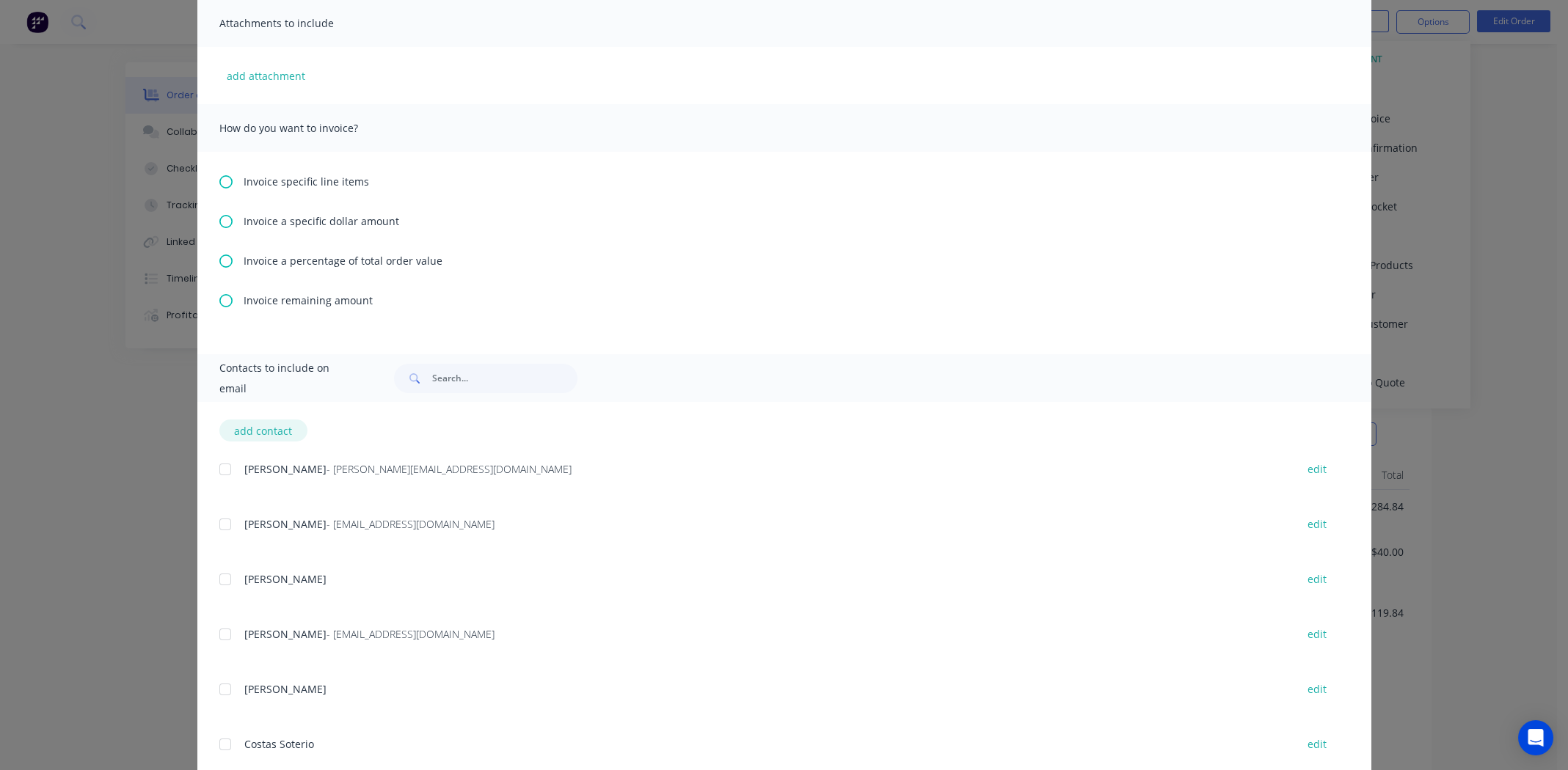
scroll to position [202, 0]
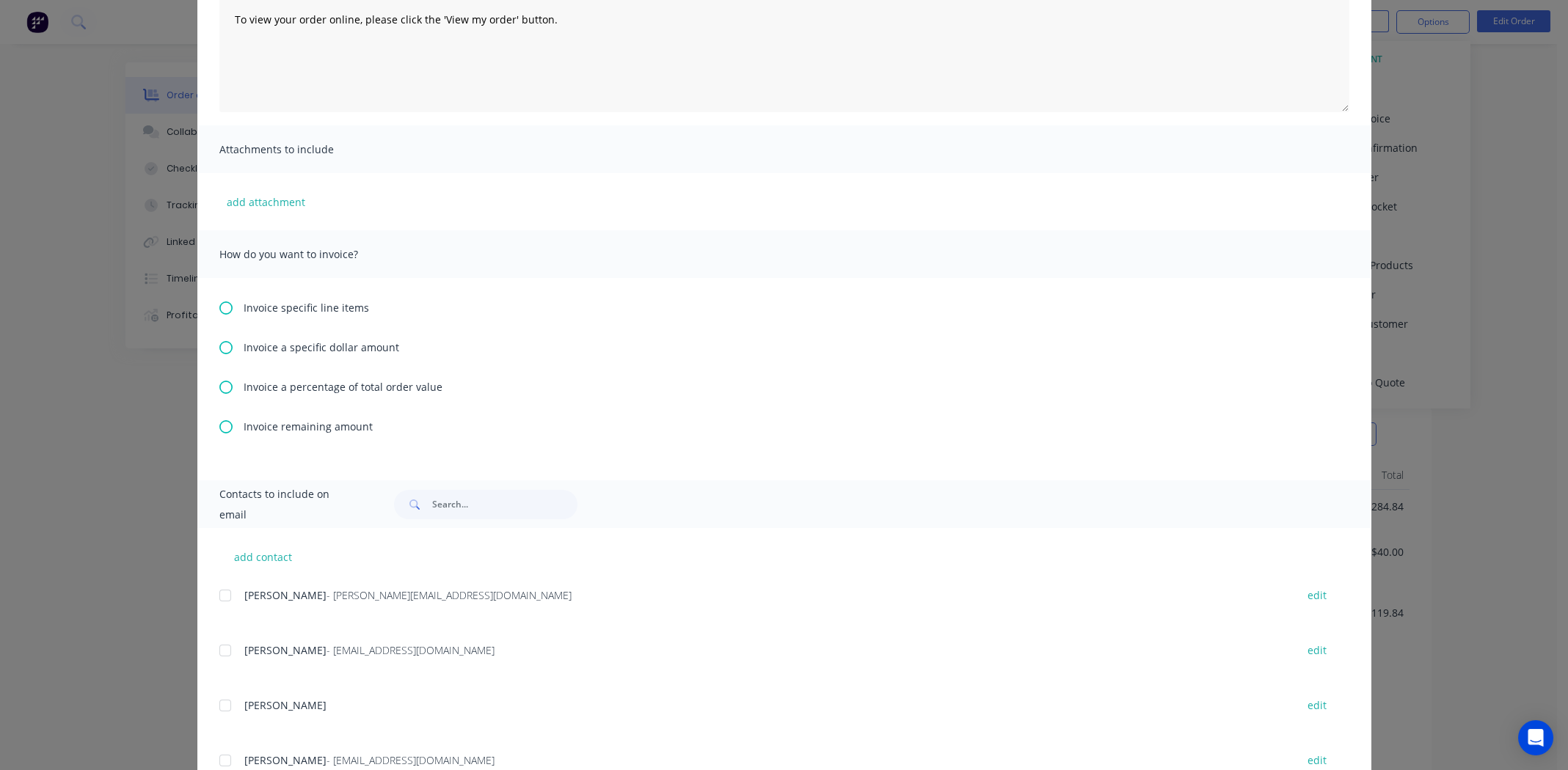
click at [223, 343] on icon at bounding box center [226, 348] width 13 height 13
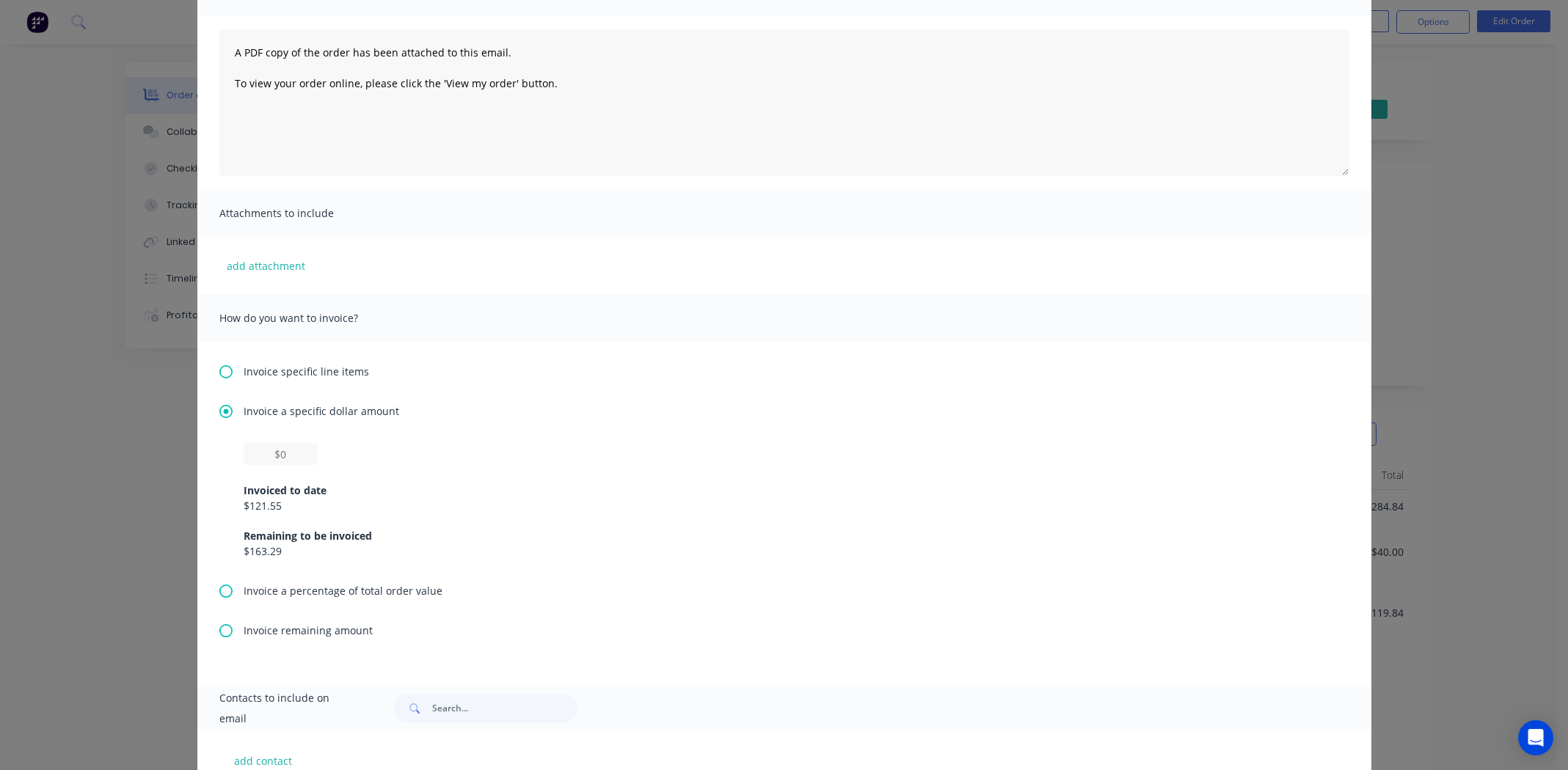
scroll to position [146, 0]
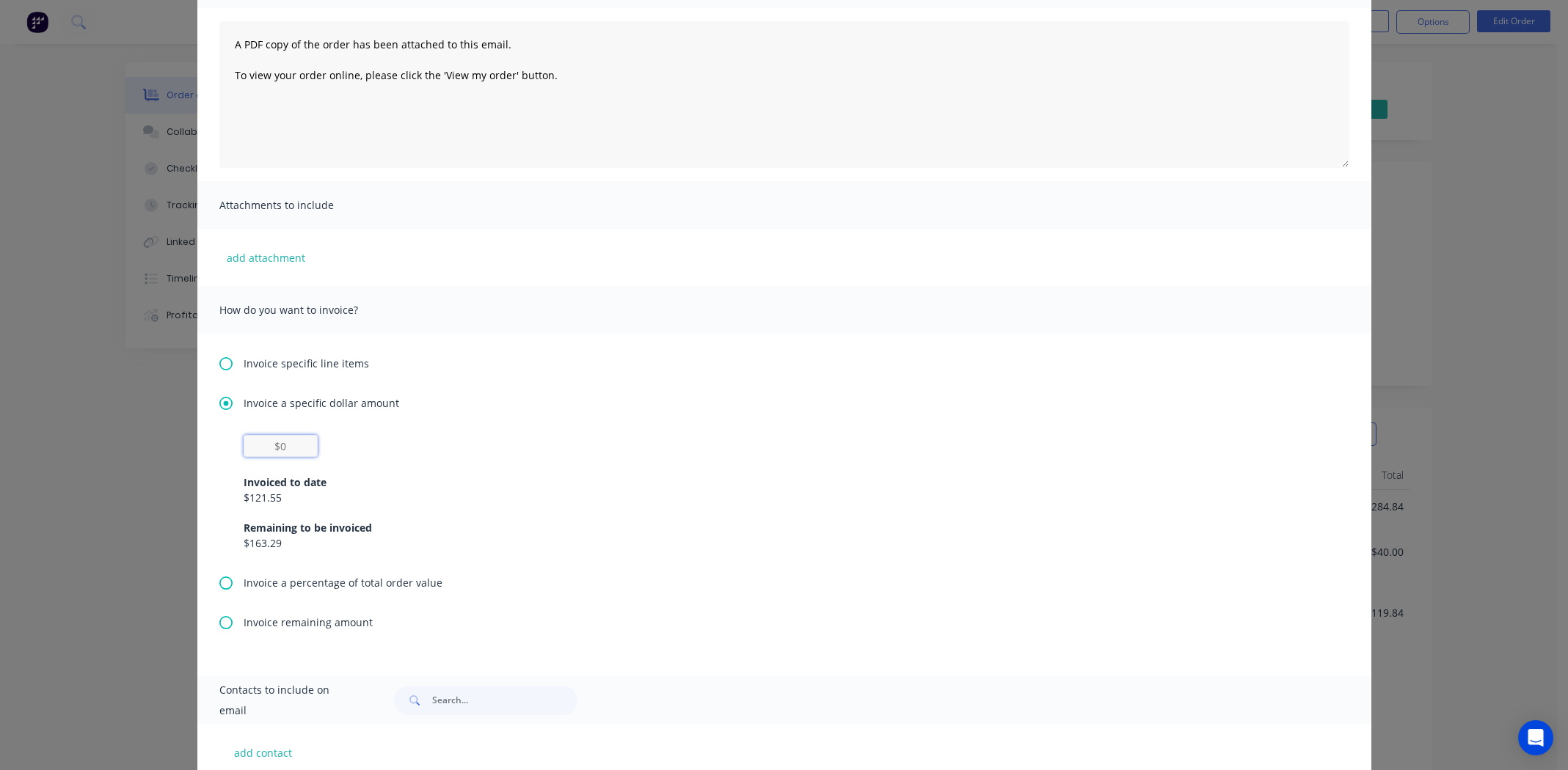
click at [275, 448] on input "text" at bounding box center [281, 446] width 74 height 22
type input "$163.29"
drag, startPoint x: 594, startPoint y: 465, endPoint x: 634, endPoint y: 430, distance: 53.2
click at [594, 465] on div "Invoiced to date $121.55 Remaining to be invoiced $163.29" at bounding box center [784, 504] width 1082 height 94
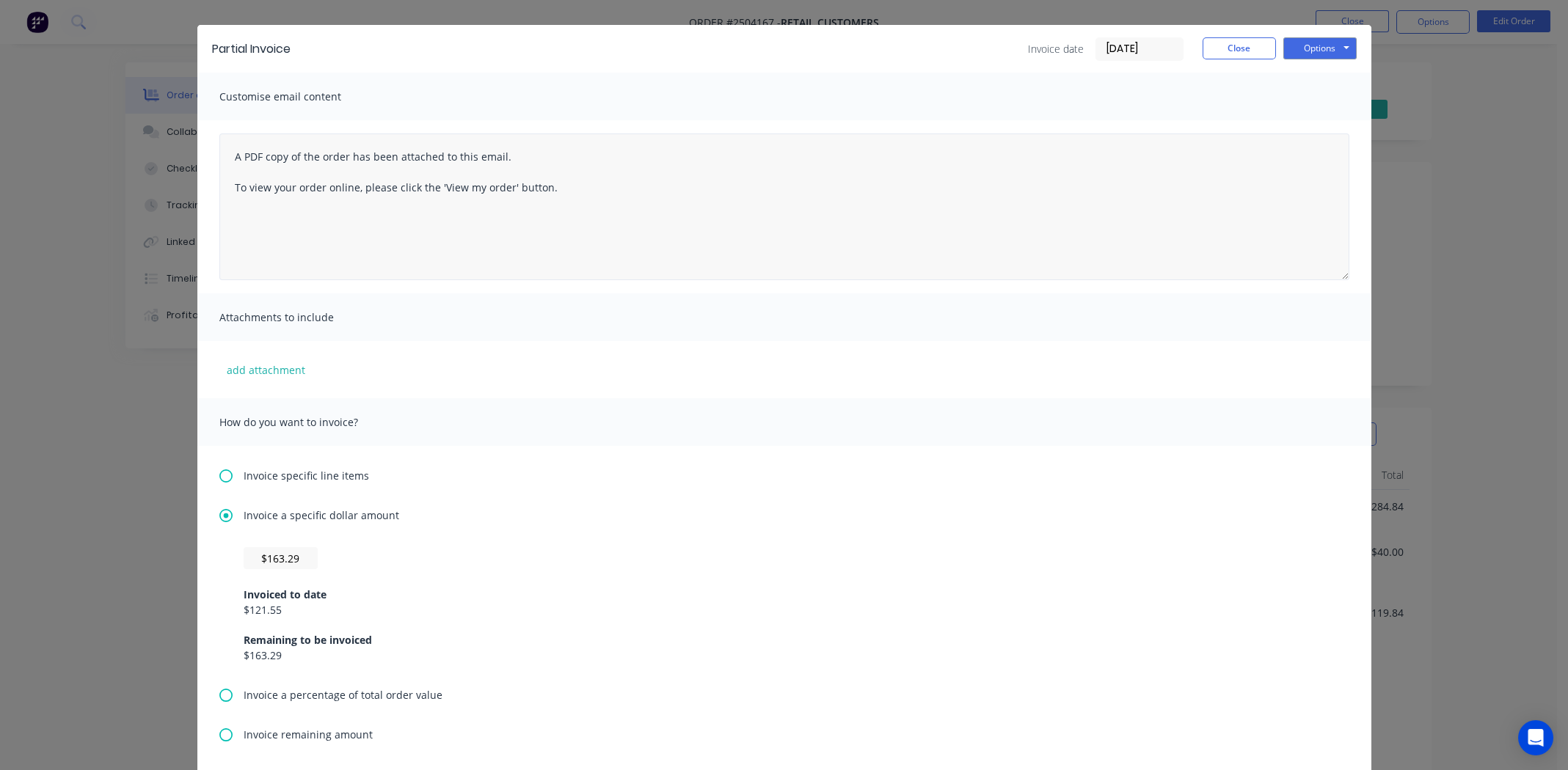
scroll to position [0, 0]
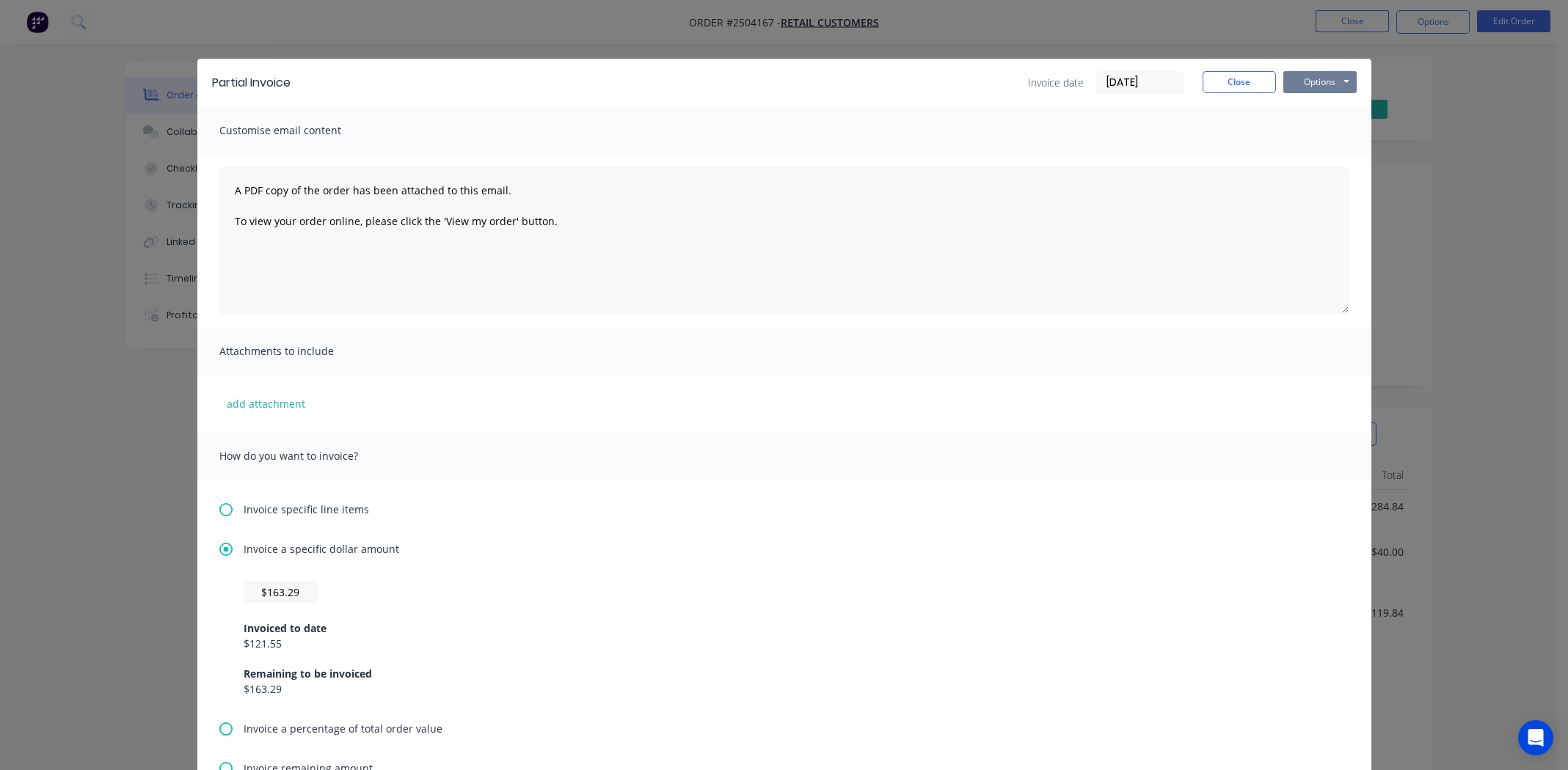
click at [1330, 80] on button "Options" at bounding box center [1320, 82] width 73 height 22
click at [1311, 126] on button "Print" at bounding box center [1331, 132] width 94 height 24
click at [1226, 76] on button "Close" at bounding box center [1239, 82] width 73 height 22
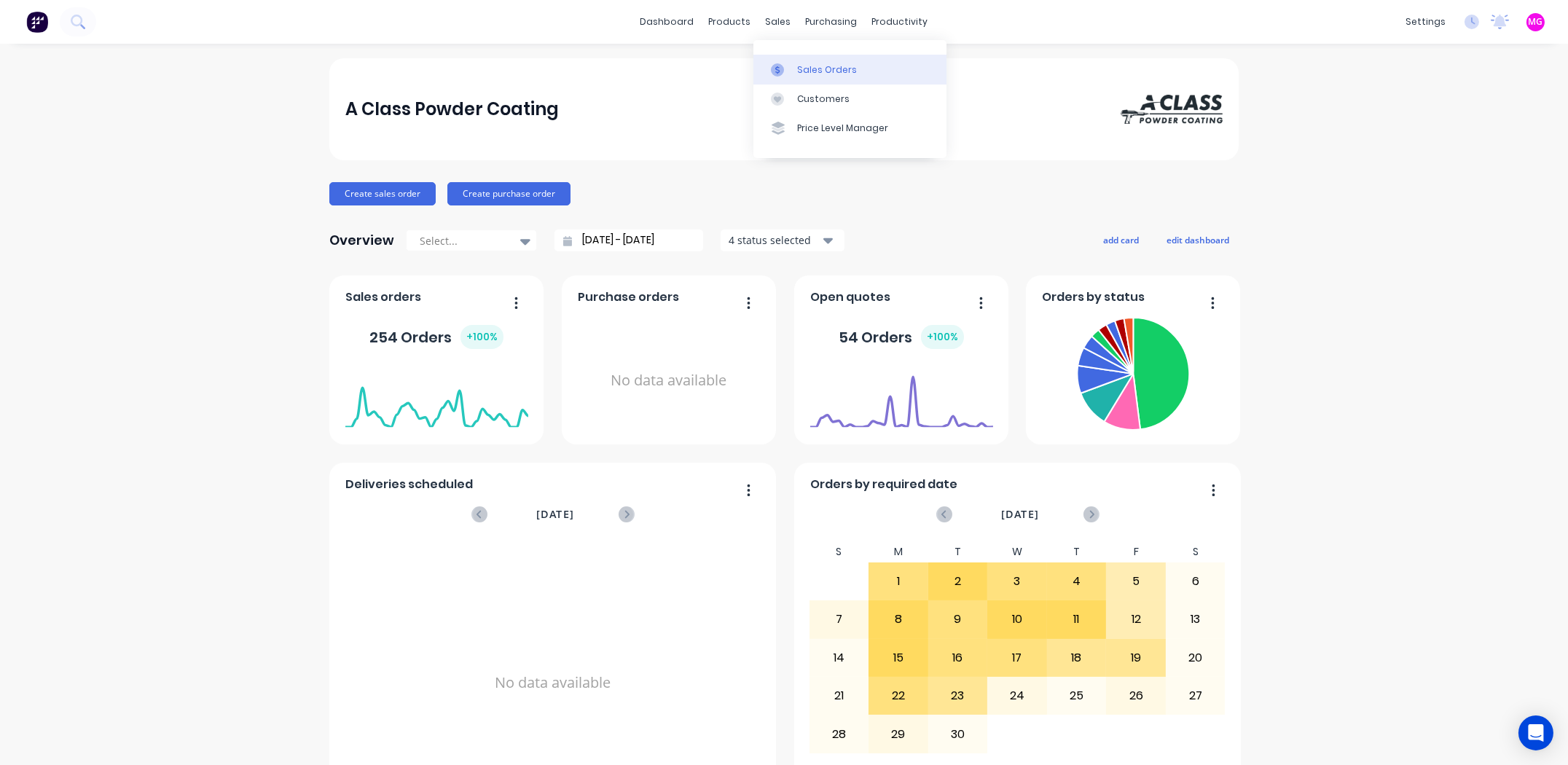
click at [836, 68] on div "Sales Orders" at bounding box center [827, 70] width 60 height 13
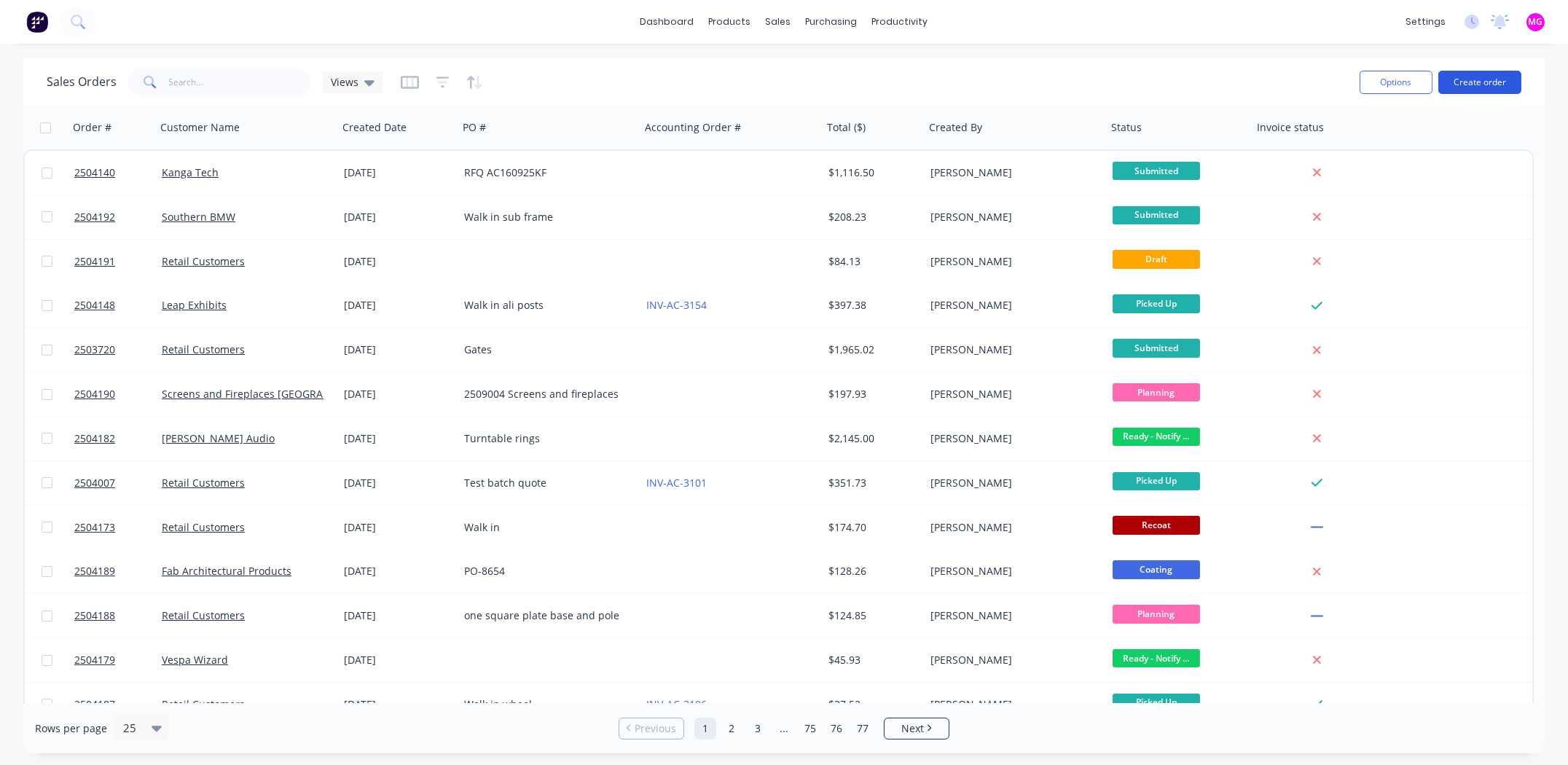
click at [1477, 84] on button "Create order" at bounding box center [1480, 82] width 83 height 23
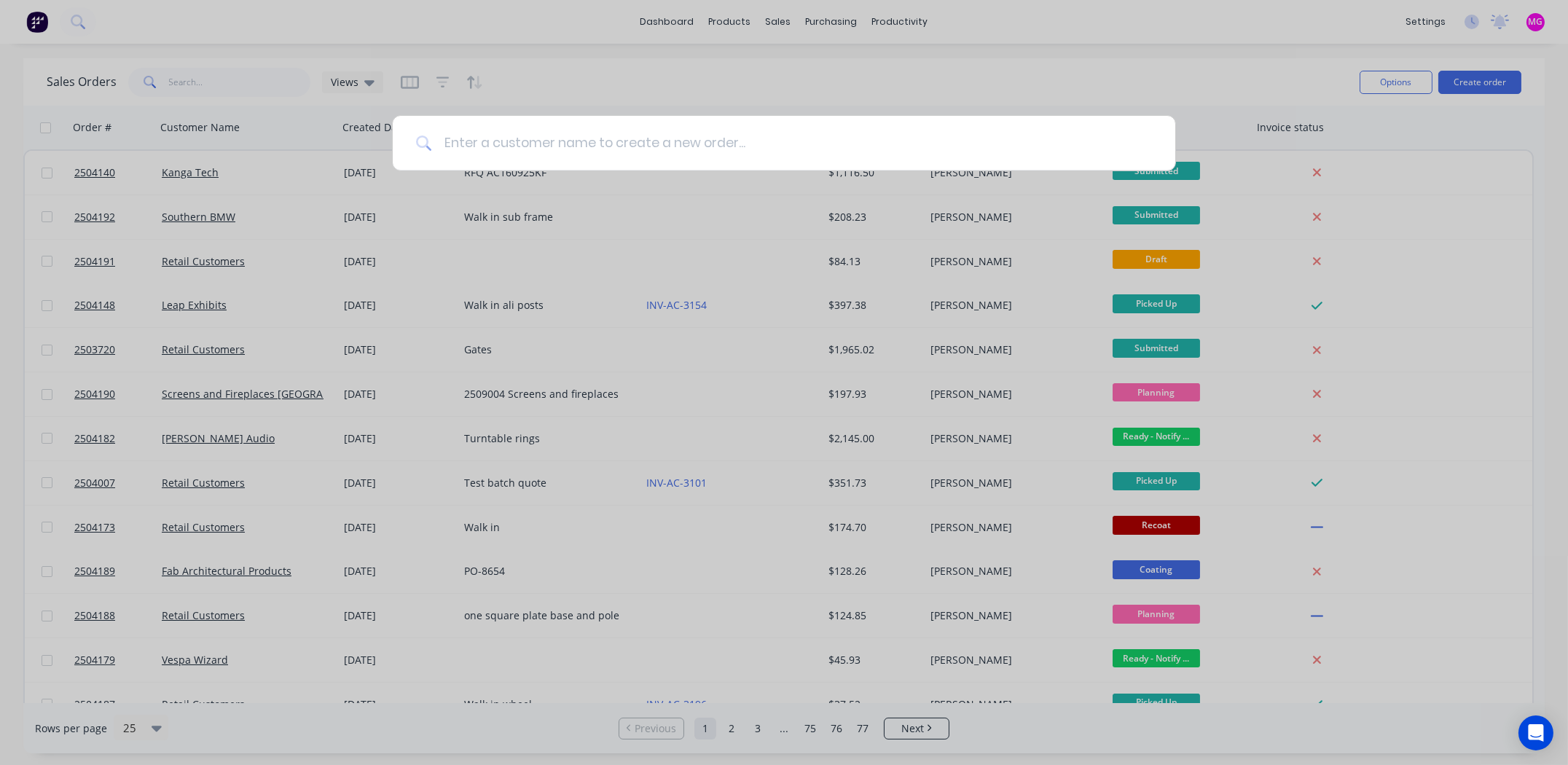
click at [502, 147] on input at bounding box center [792, 143] width 720 height 54
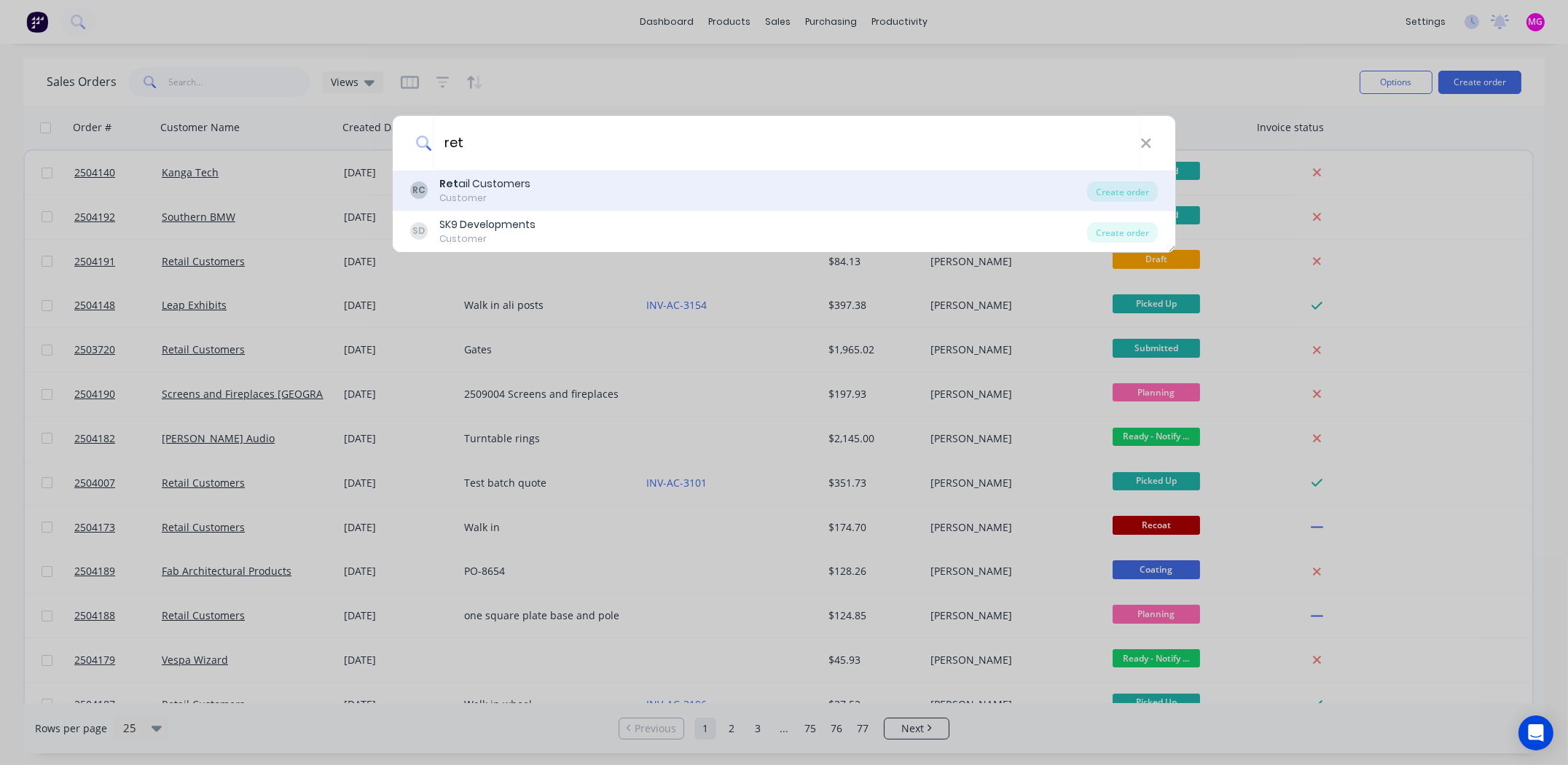
type input "ret"
click at [484, 185] on div "Ret ail Customers" at bounding box center [485, 184] width 91 height 15
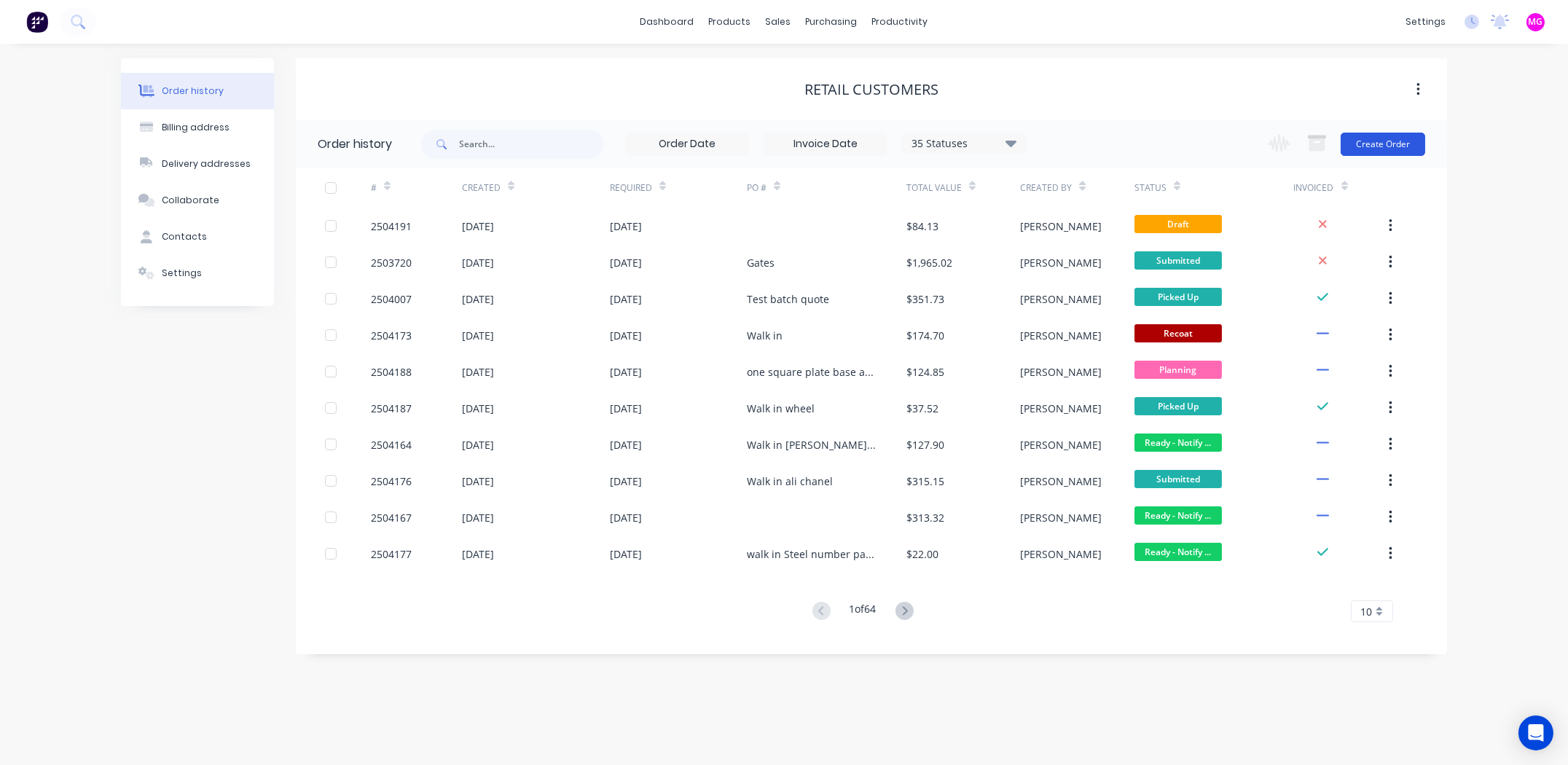
click at [1380, 140] on button "Create Order" at bounding box center [1383, 144] width 84 height 23
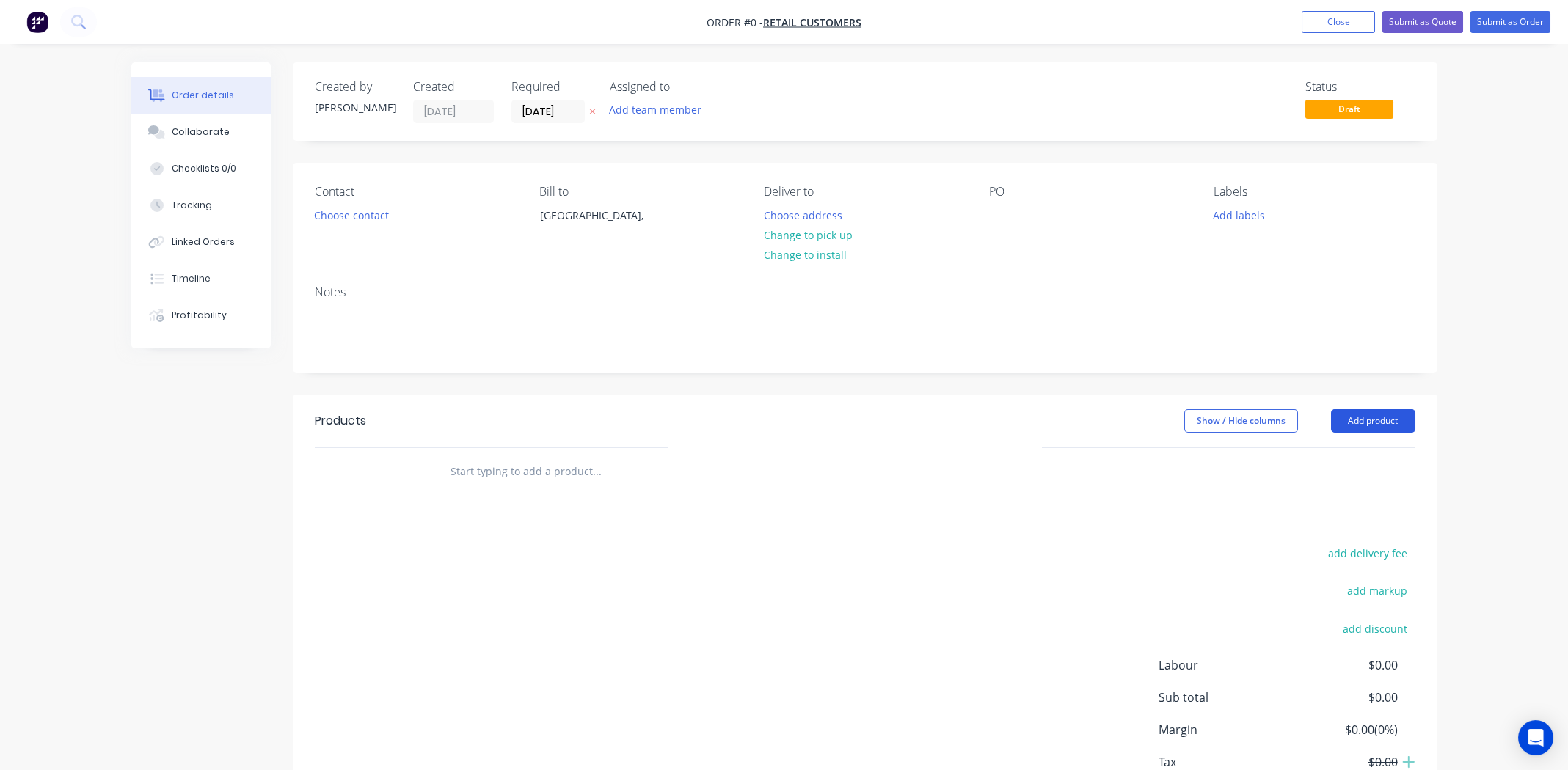
click at [1360, 415] on button "Add product" at bounding box center [1372, 421] width 84 height 23
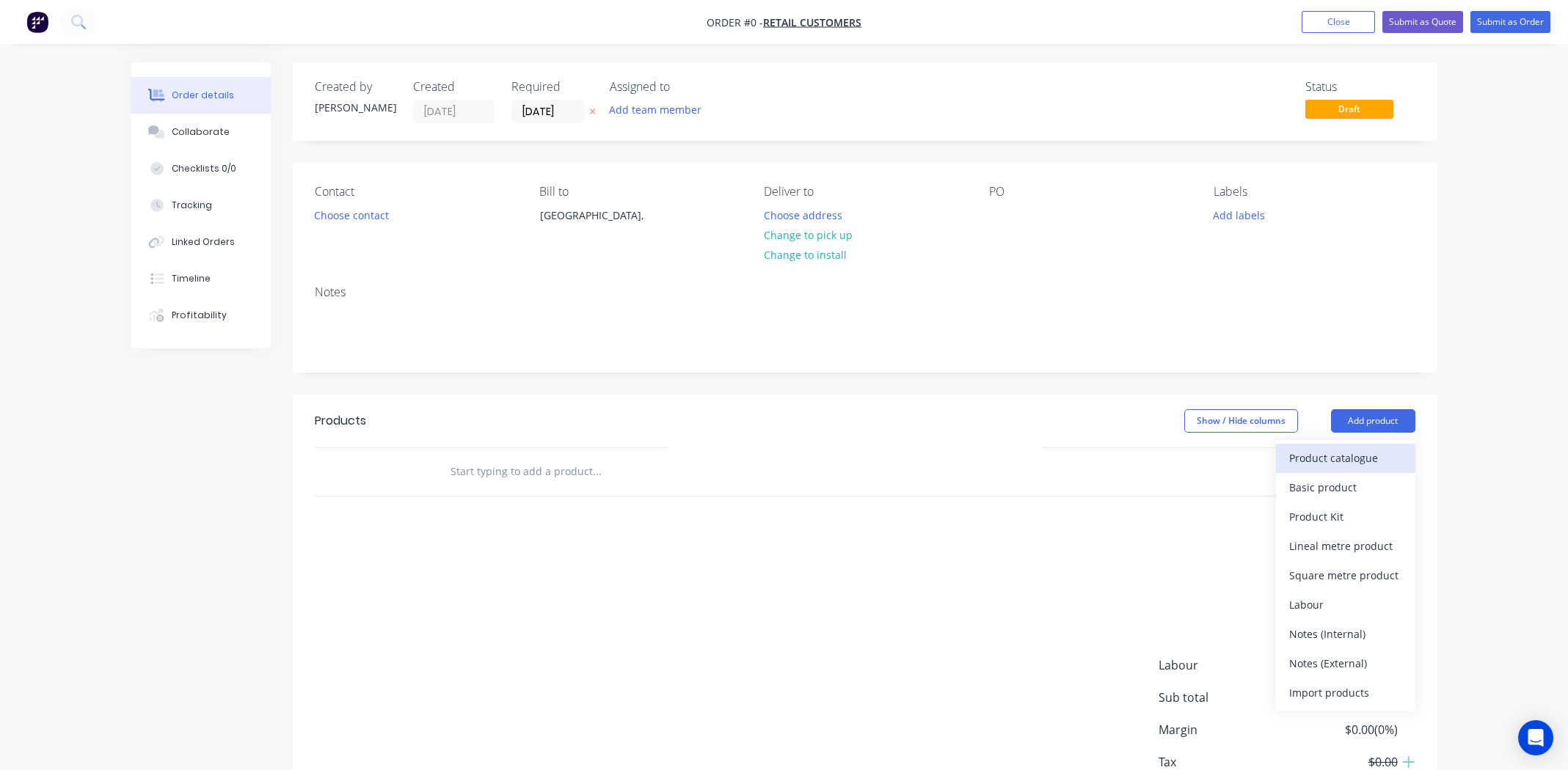
click at [1351, 459] on div "Product catalogue" at bounding box center [1345, 458] width 113 height 22
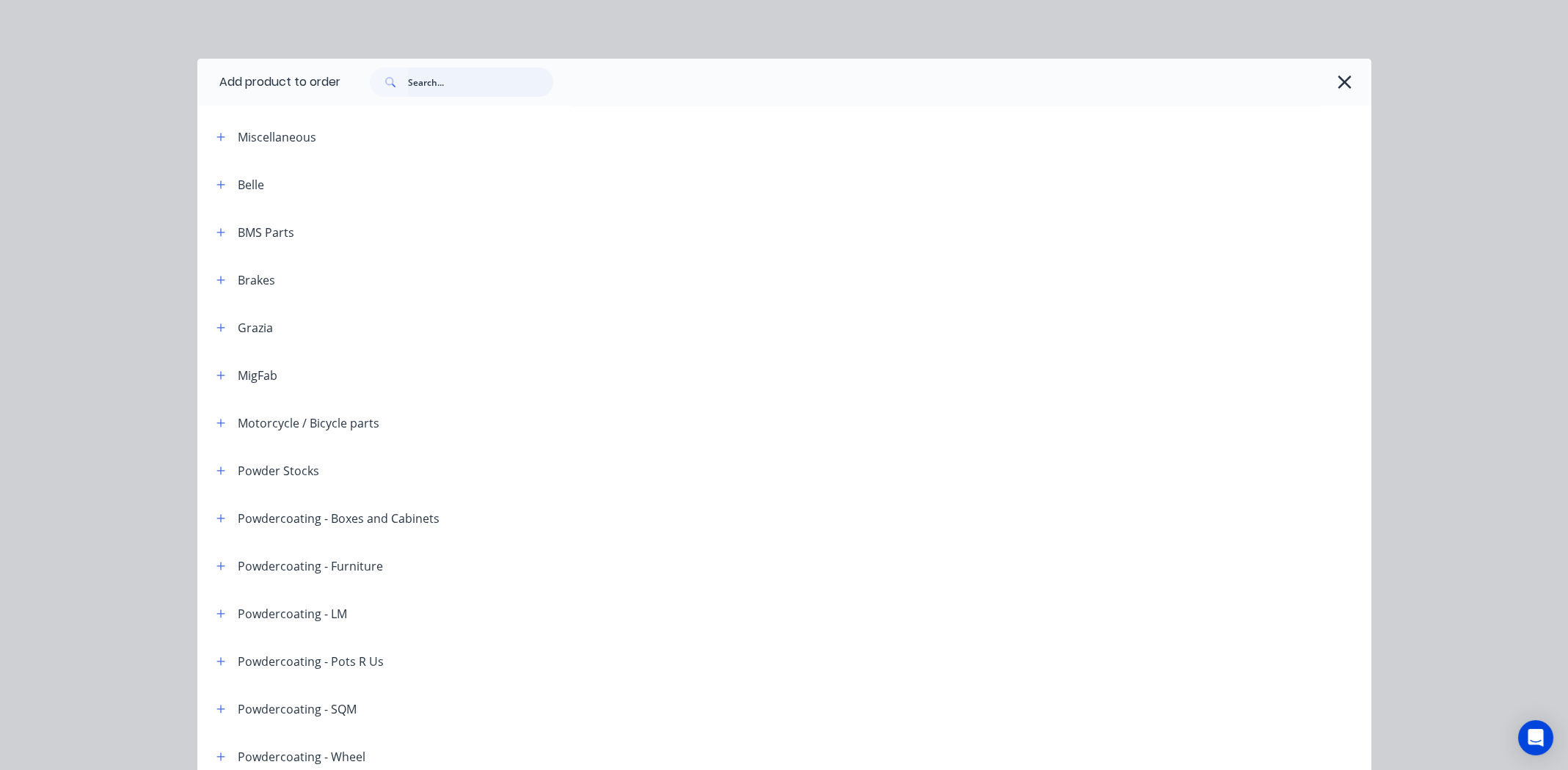
click at [437, 83] on input "text" at bounding box center [481, 82] width 145 height 29
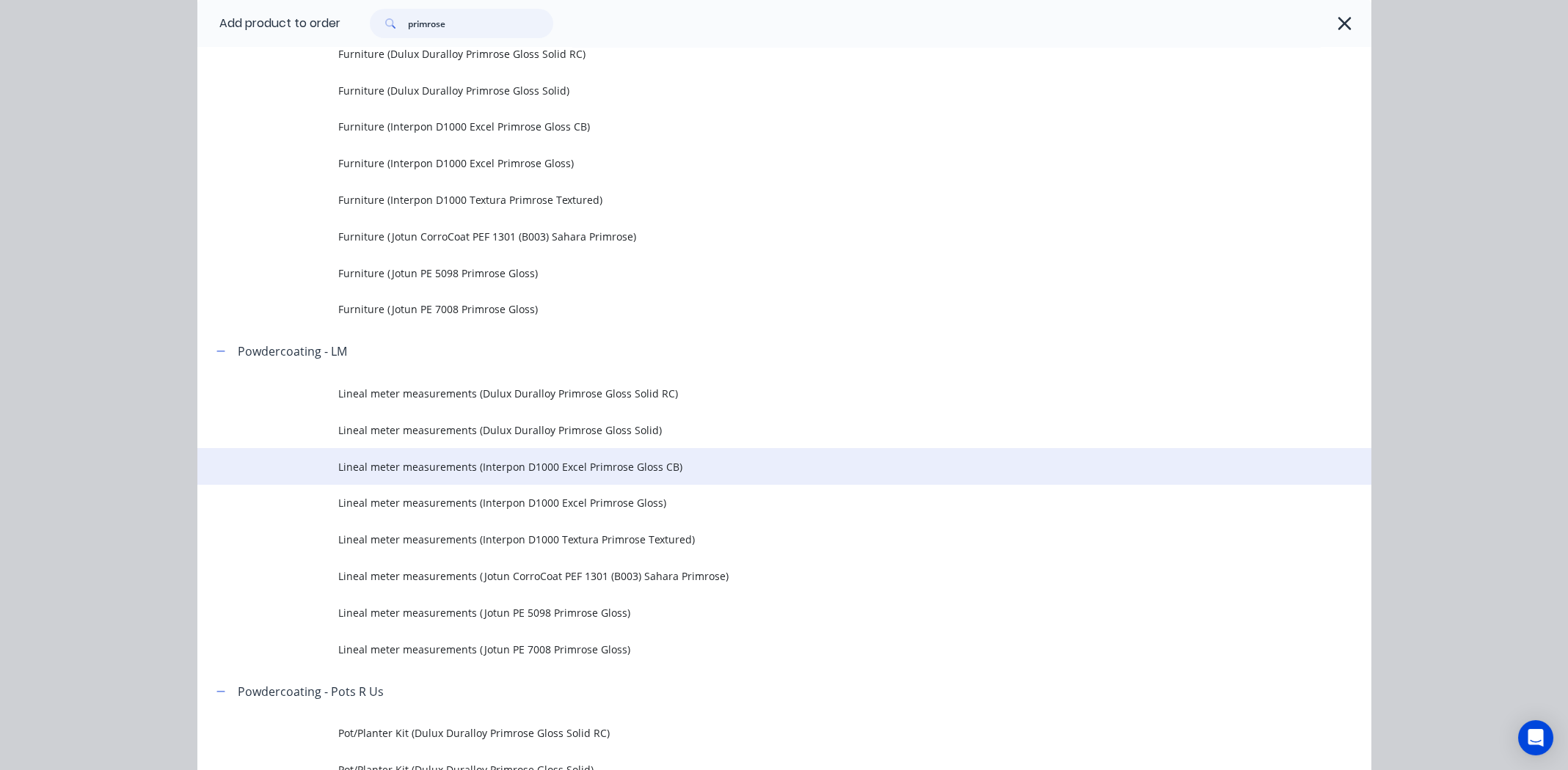
scroll to position [586, 0]
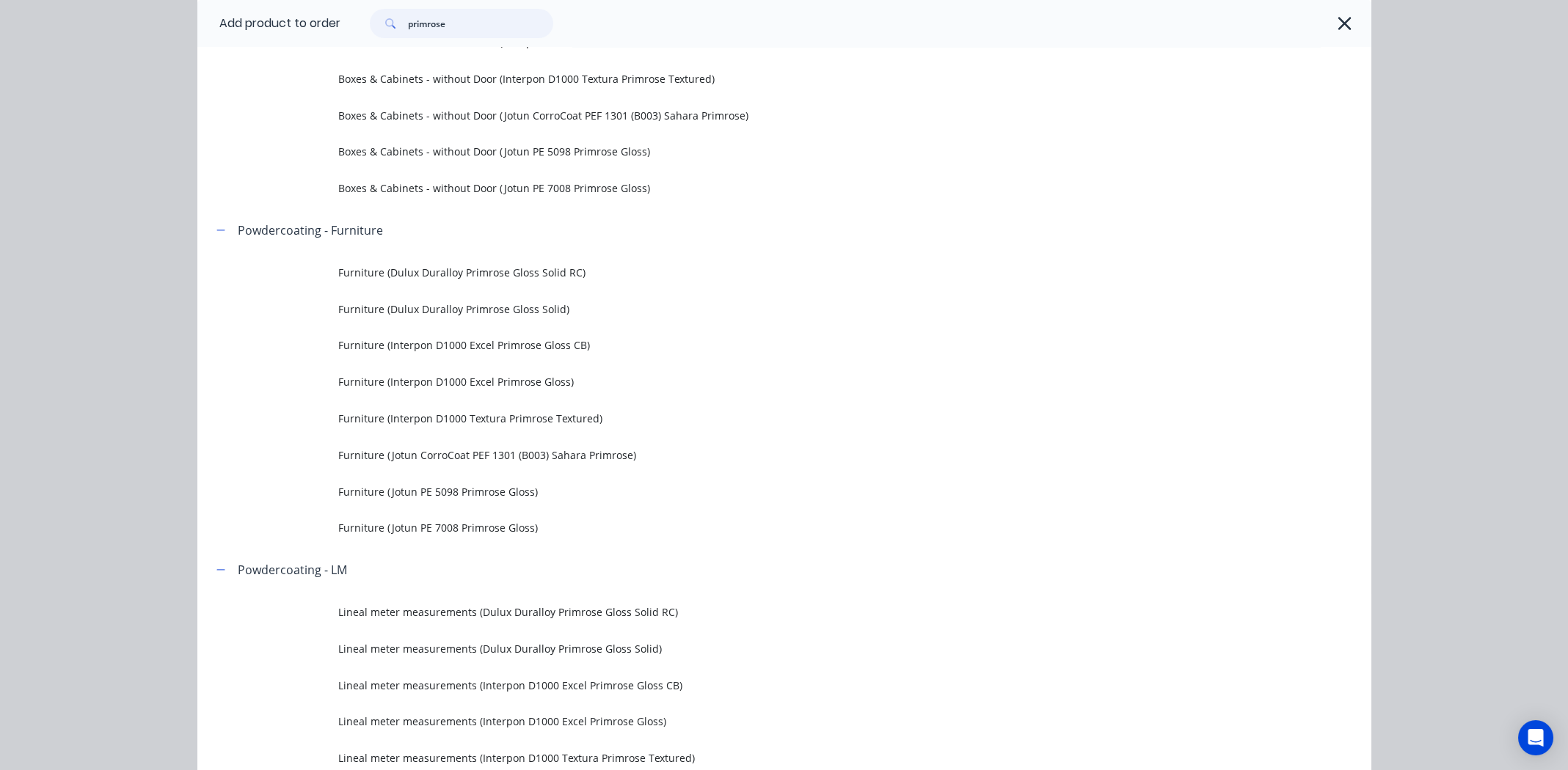
type input "primrose"
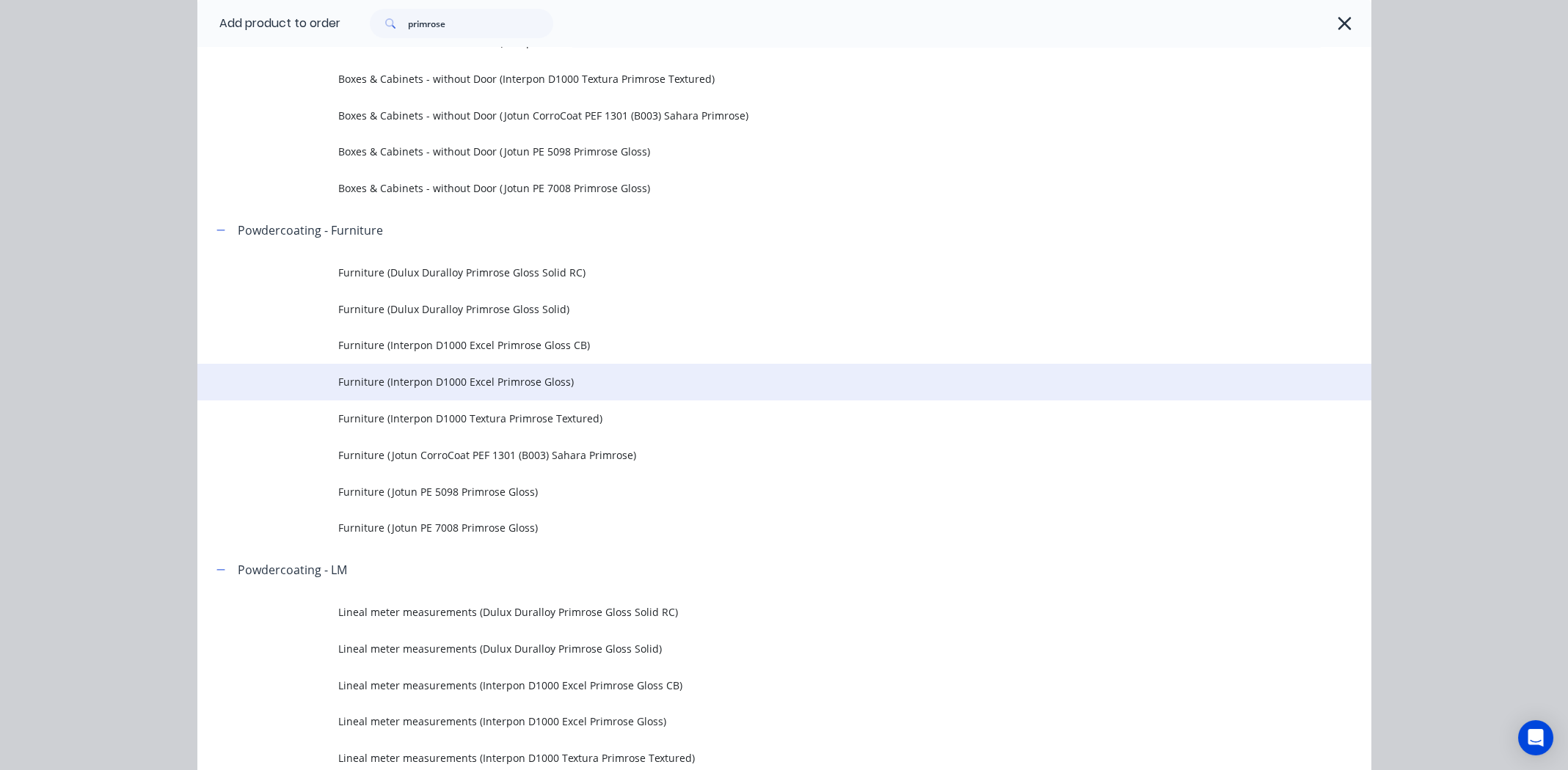
click at [428, 381] on span "Furniture (Interpon D1000 Excel Primrose Gloss)" at bounding box center [751, 382] width 826 height 15
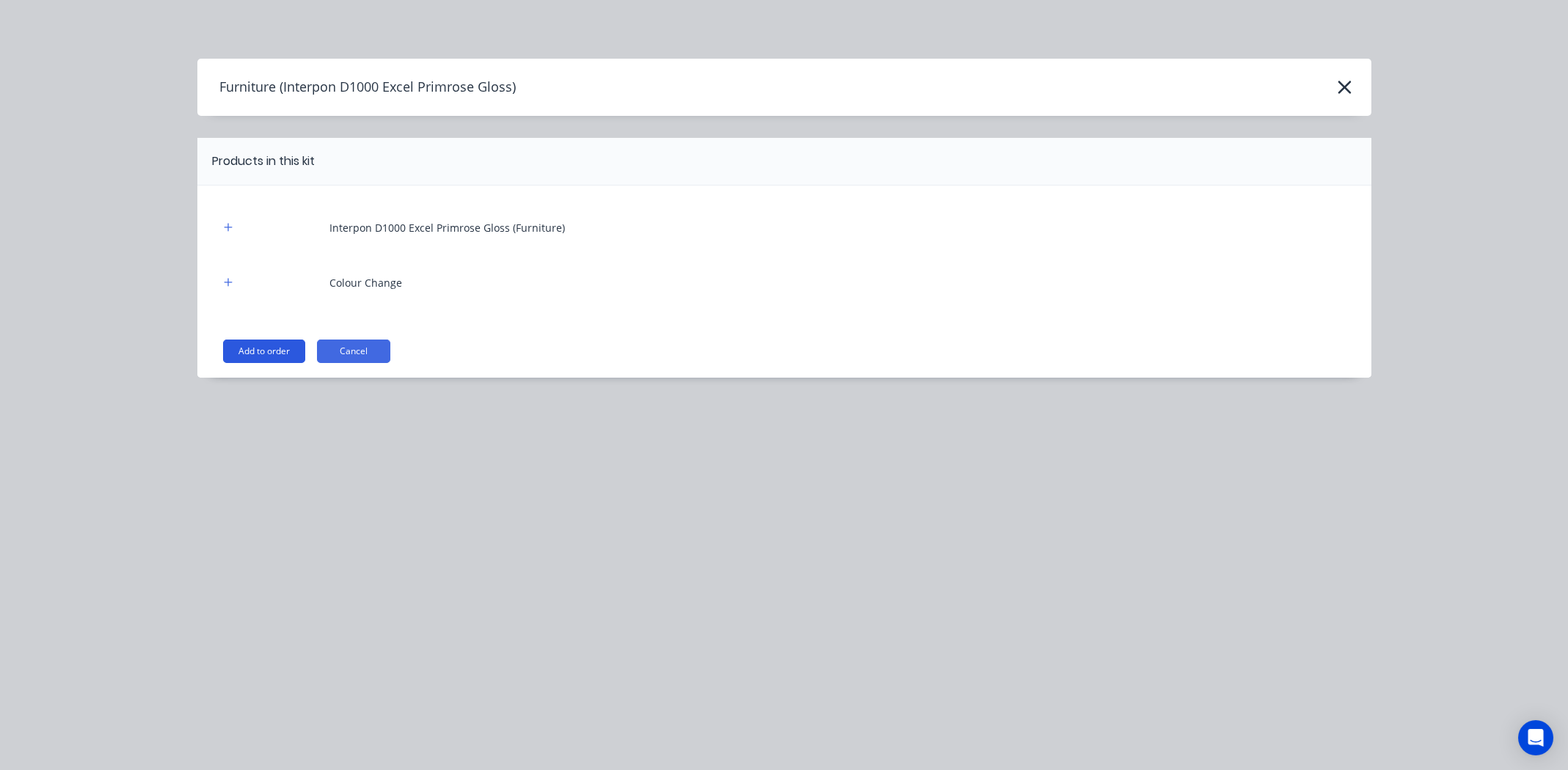
click at [272, 343] on button "Add to order" at bounding box center [264, 351] width 82 height 23
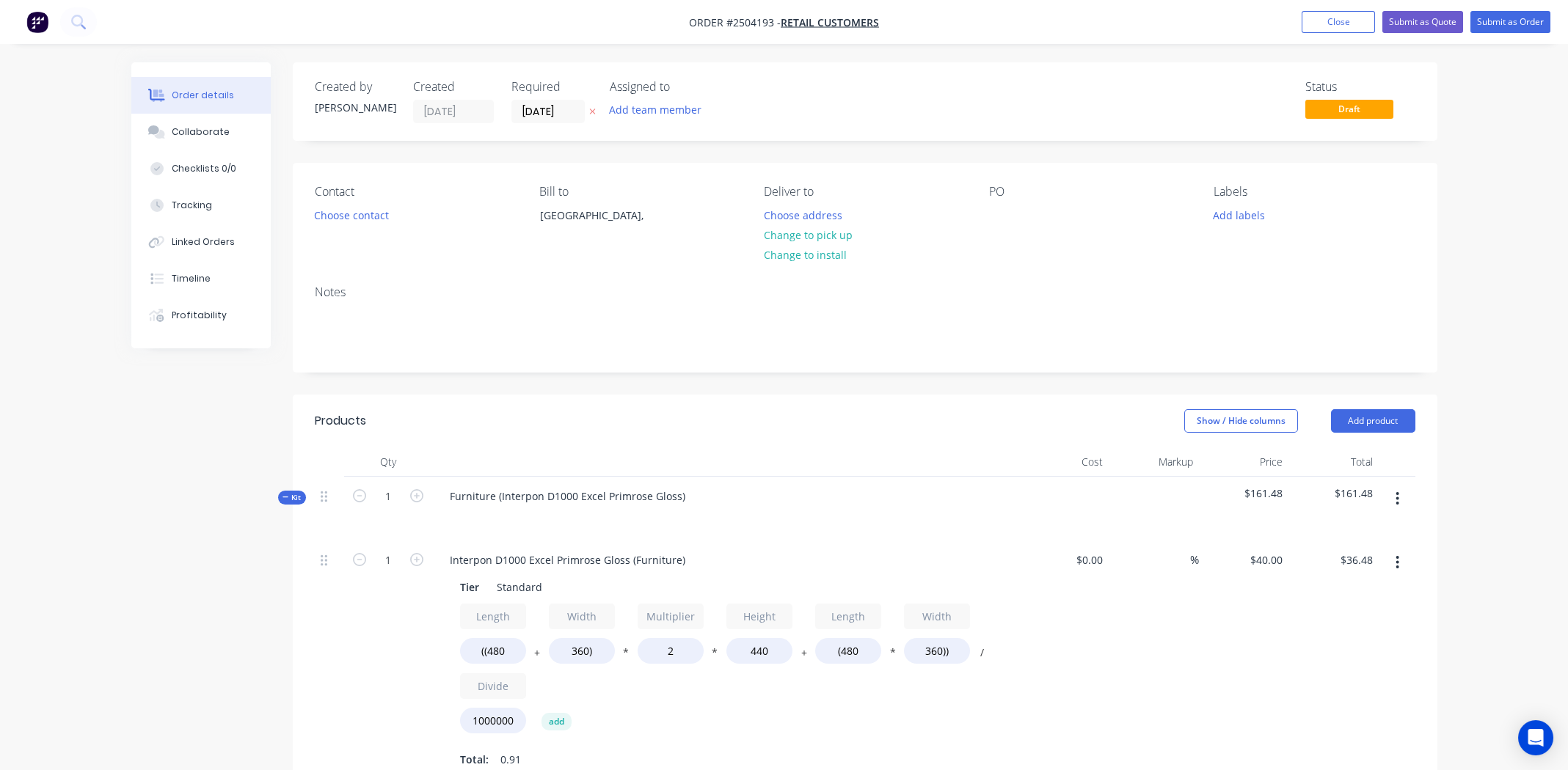
scroll to position [146, 0]
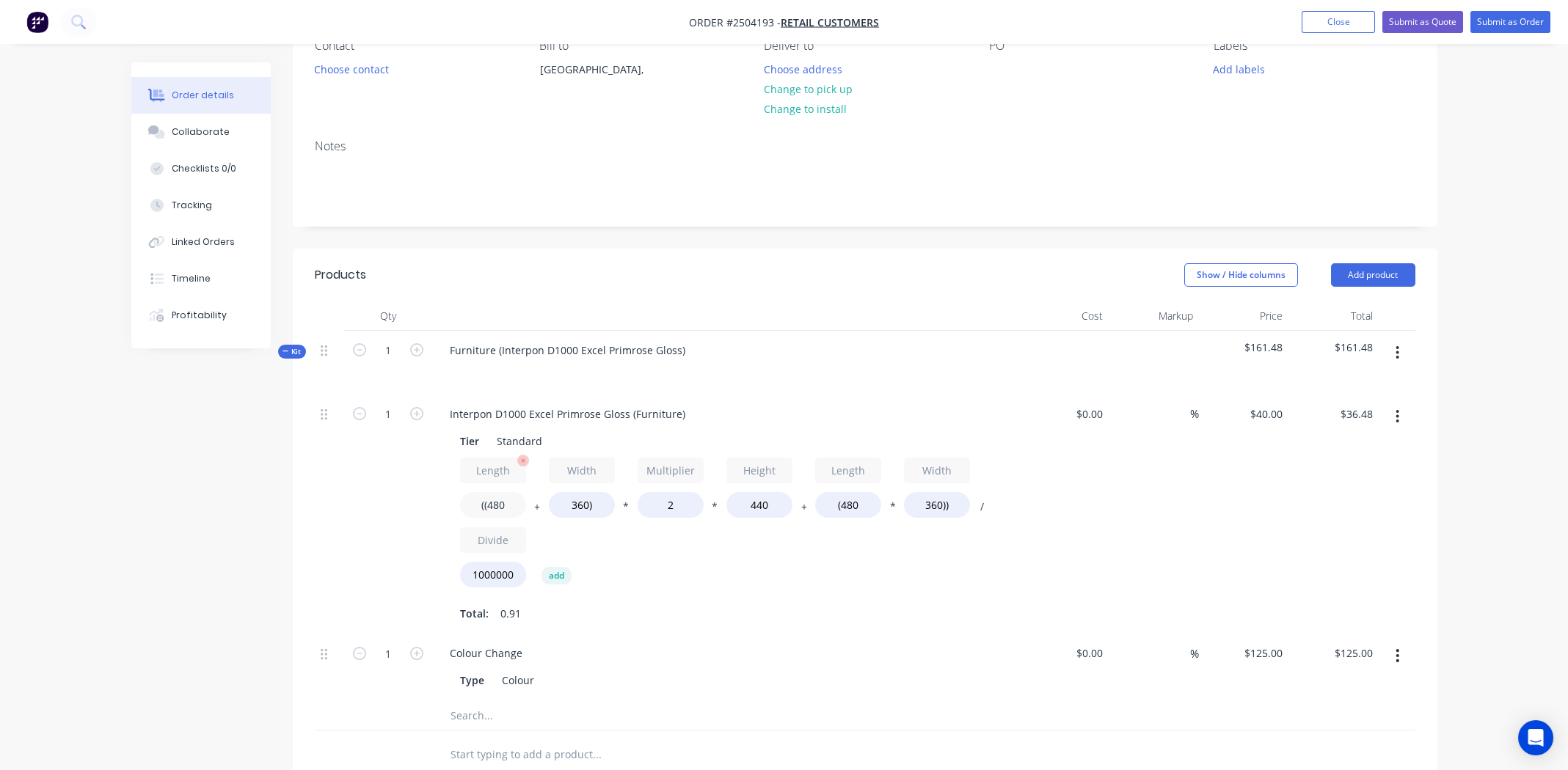
click at [494, 508] on input "((480" at bounding box center [492, 504] width 66 height 25
click at [494, 507] on input "((480" at bounding box center [492, 504] width 66 height 25
type input "((200"
type input "$26.62"
click at [579, 504] on input "360)" at bounding box center [581, 504] width 66 height 25
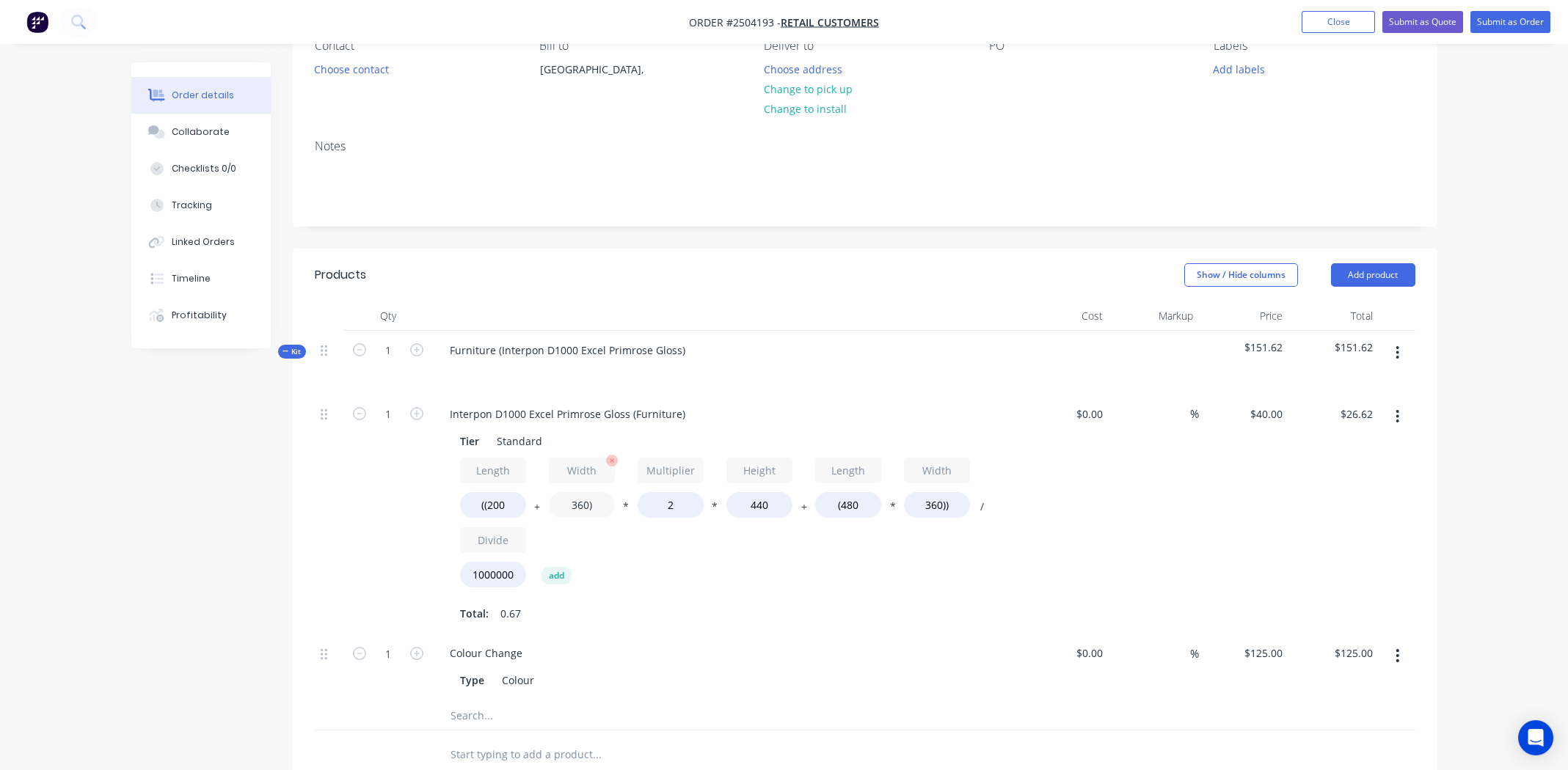
click at [579, 504] on input "360)" at bounding box center [581, 504] width 66 height 25
type input "200)"
type input "$20.99"
click at [755, 509] on input "440" at bounding box center [759, 504] width 66 height 25
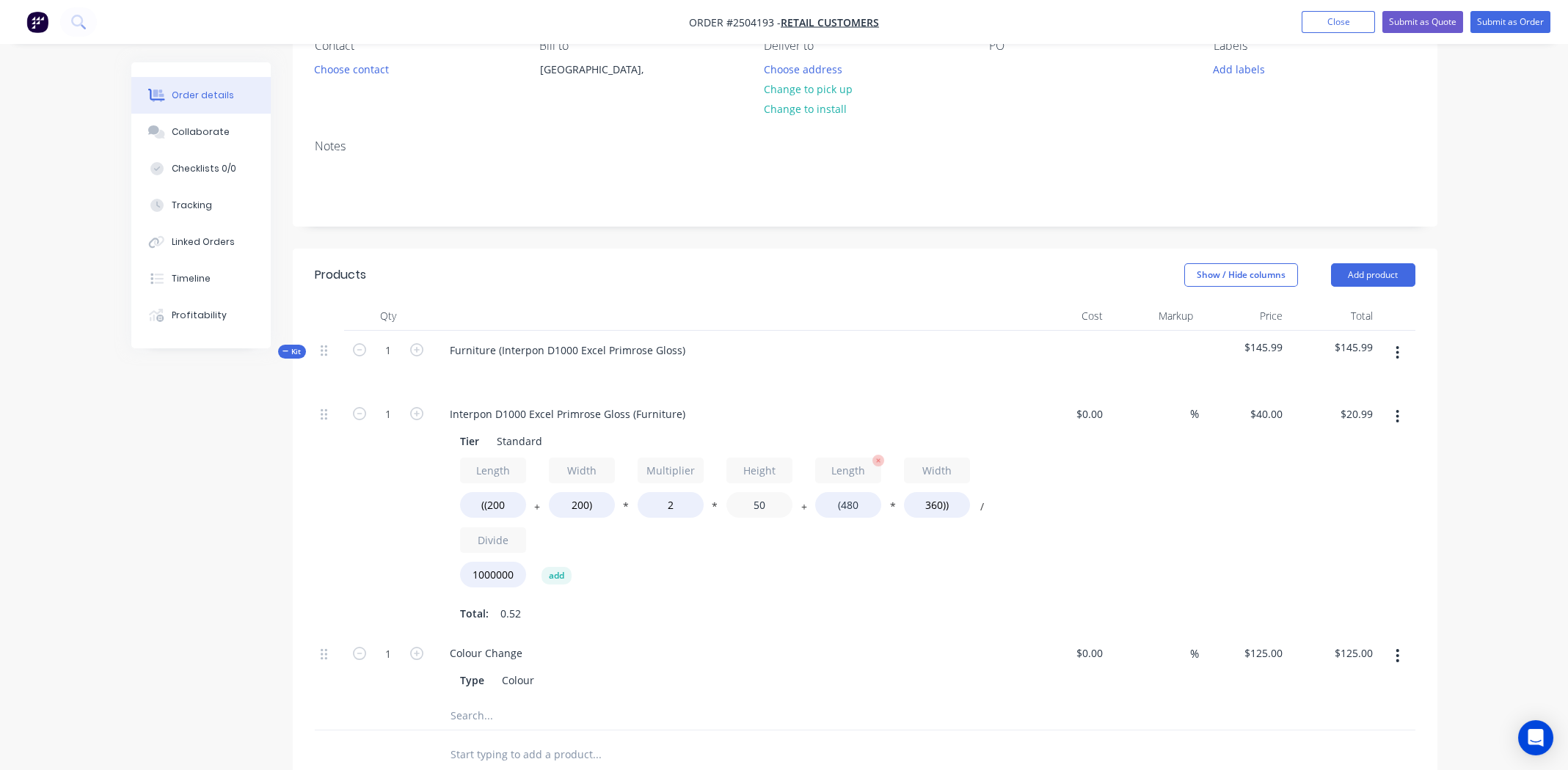
type input "50"
type input "$8.51"
click at [854, 501] on input "(480" at bounding box center [848, 504] width 66 height 25
type input "(200"
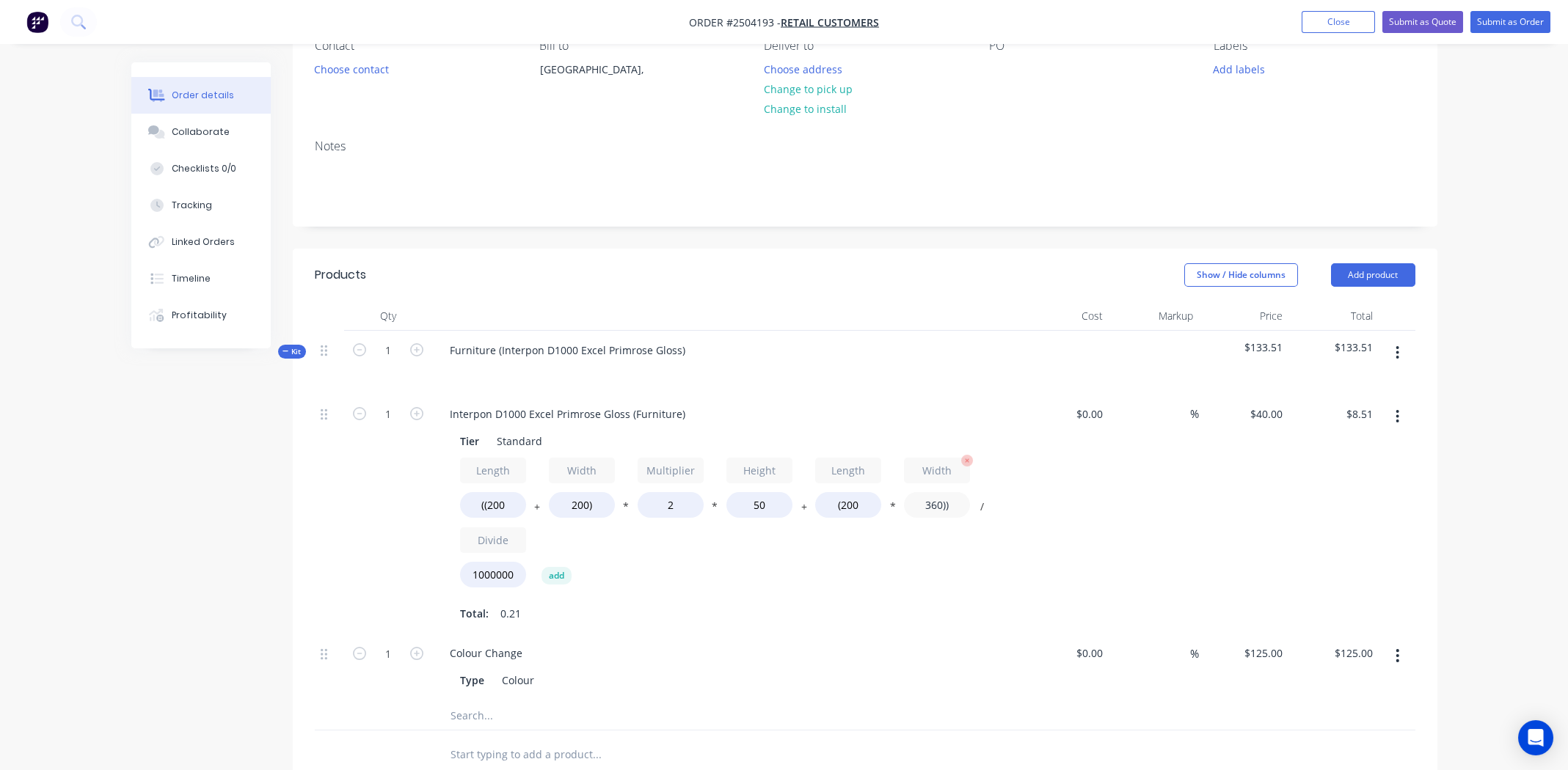
type input "$4.48"
click at [937, 501] on input "360))" at bounding box center [937, 504] width 66 height 25
click at [938, 501] on input "360))" at bounding box center [937, 504] width 66 height 25
type input "200))"
type input "$3.20"
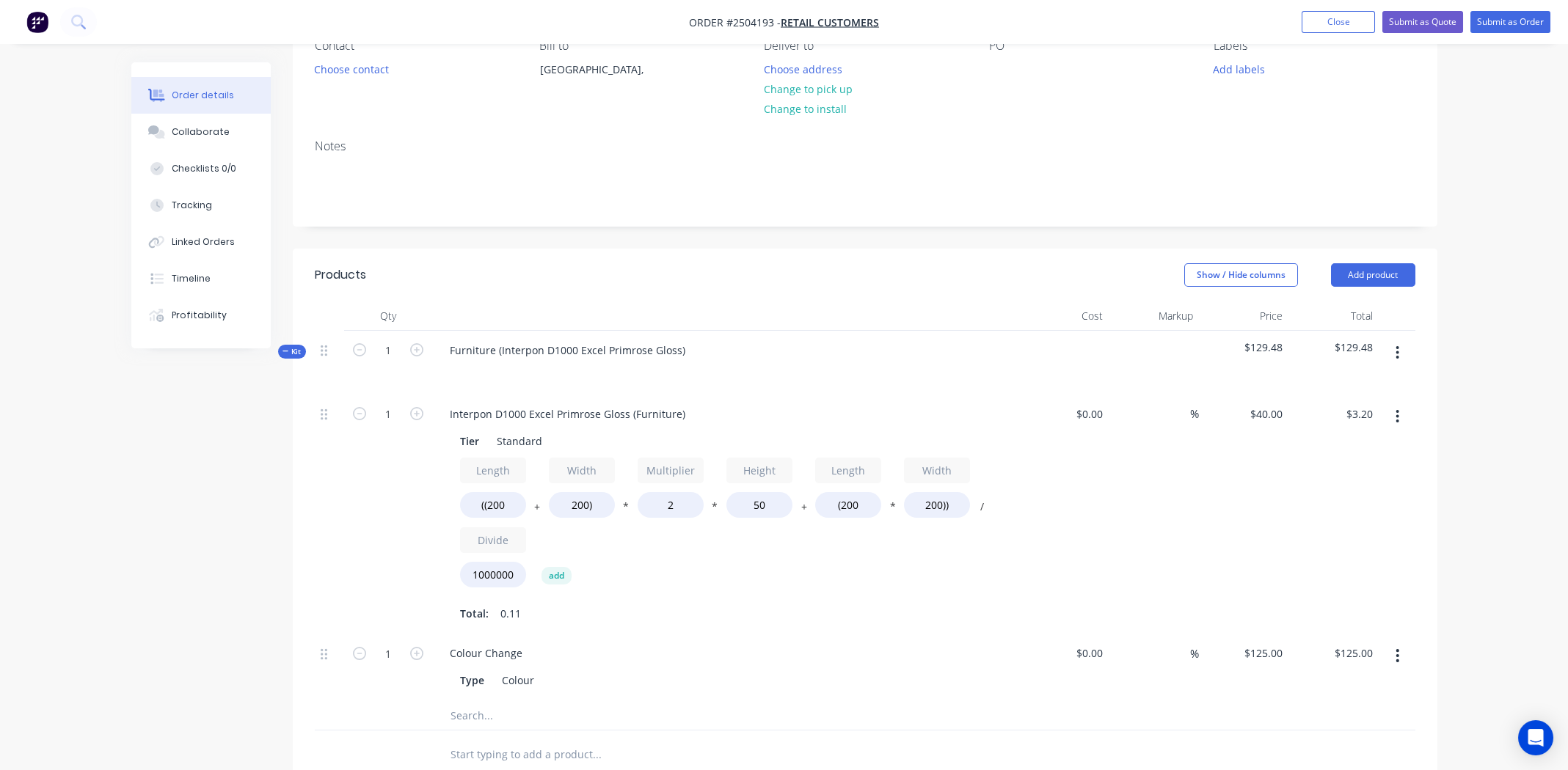
click at [1042, 522] on div "$0.00 $0.00" at bounding box center [1064, 514] width 90 height 240
click at [667, 505] on input "2" at bounding box center [670, 504] width 66 height 25
type input "2.3"
type input "$3.44"
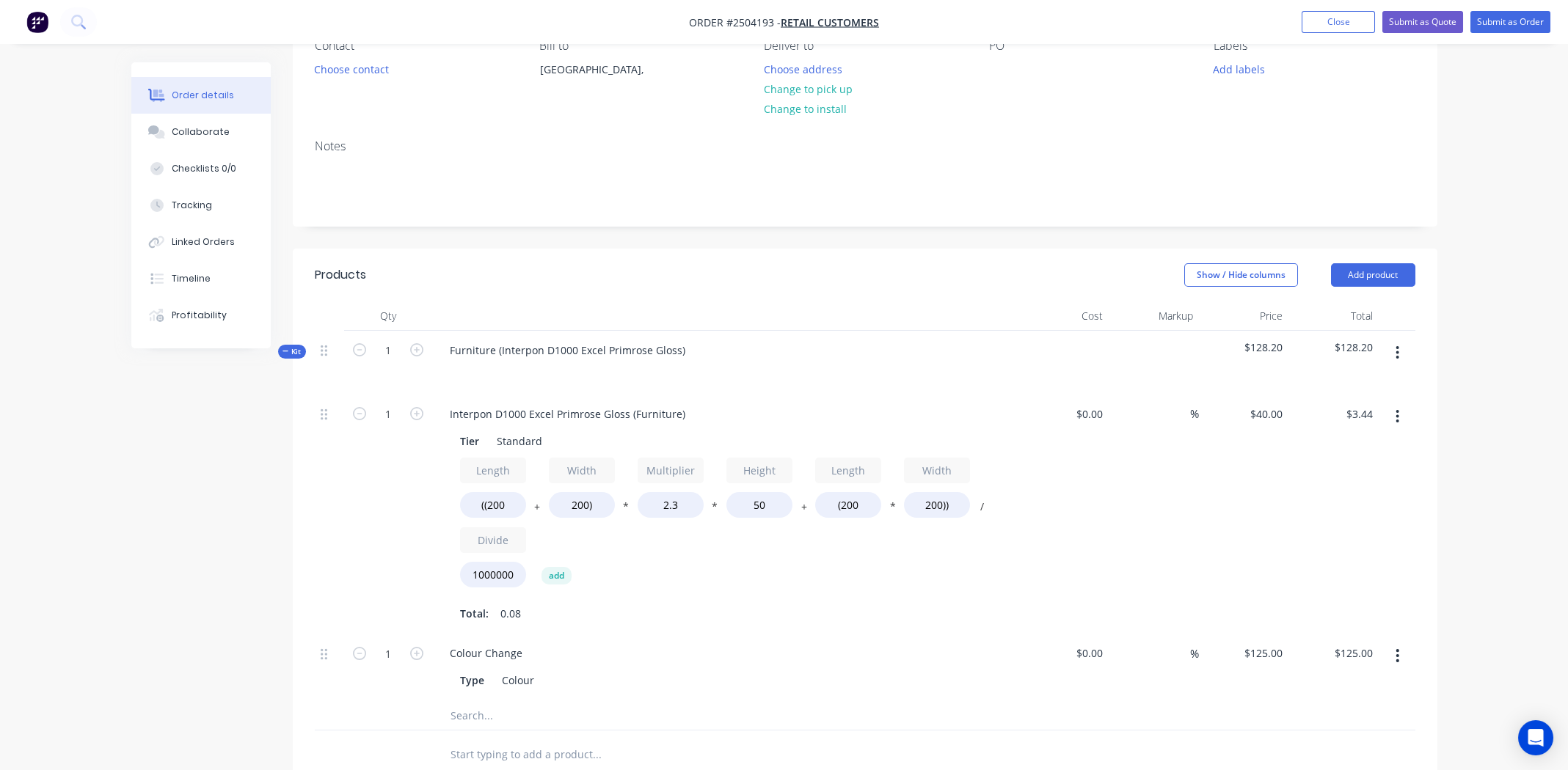
click at [838, 567] on div "Length ((200 + Width 200) * Multiplier 2.3 * Height 50 + Length (200 * Width 20…" at bounding box center [725, 526] width 531 height 137
click at [390, 413] on input "1" at bounding box center [388, 414] width 38 height 22
type input "10"
type input "$34.40"
click at [1257, 499] on div "$40.00 $40.00" at bounding box center [1244, 514] width 90 height 240
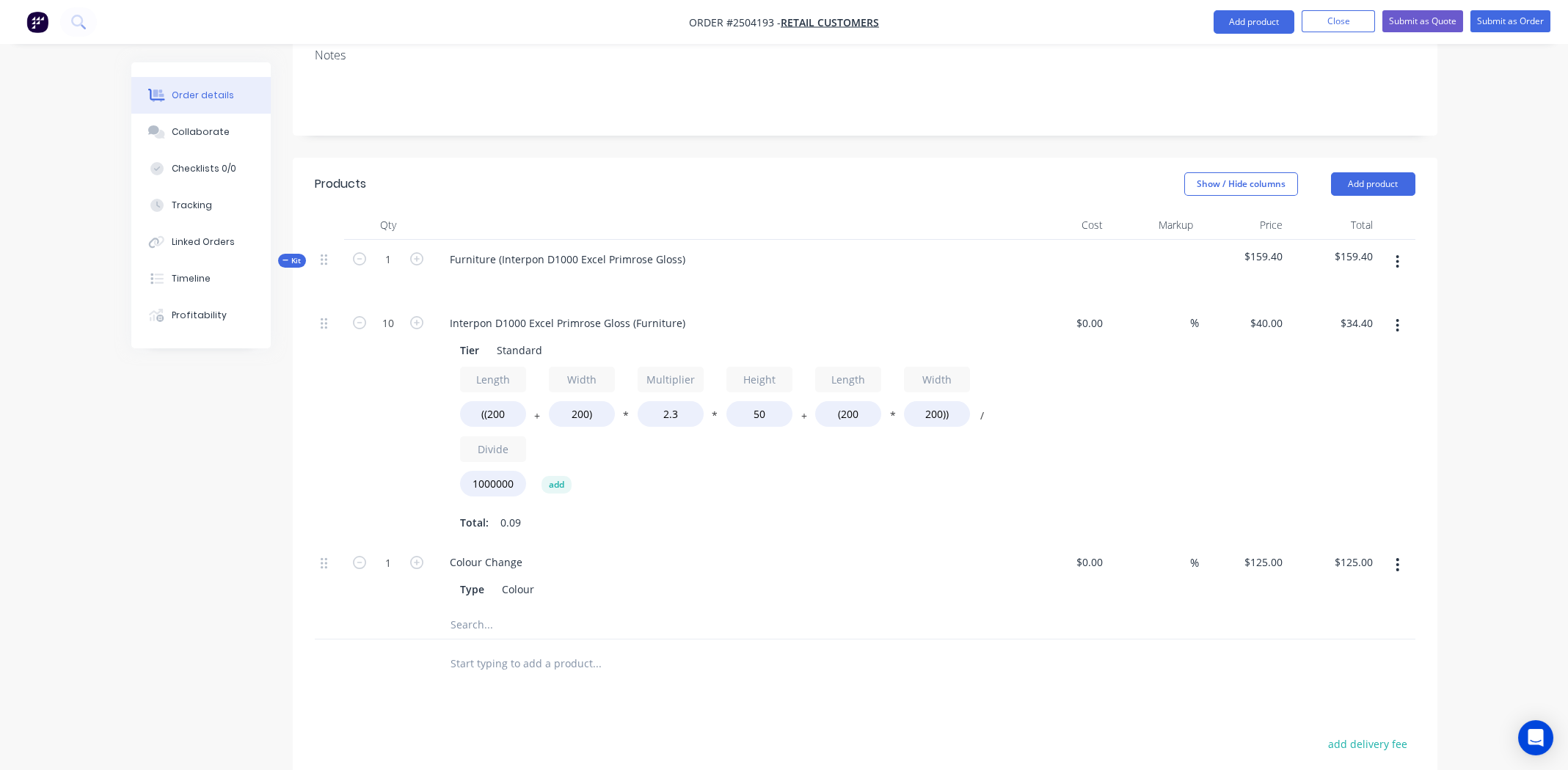
scroll to position [440, 0]
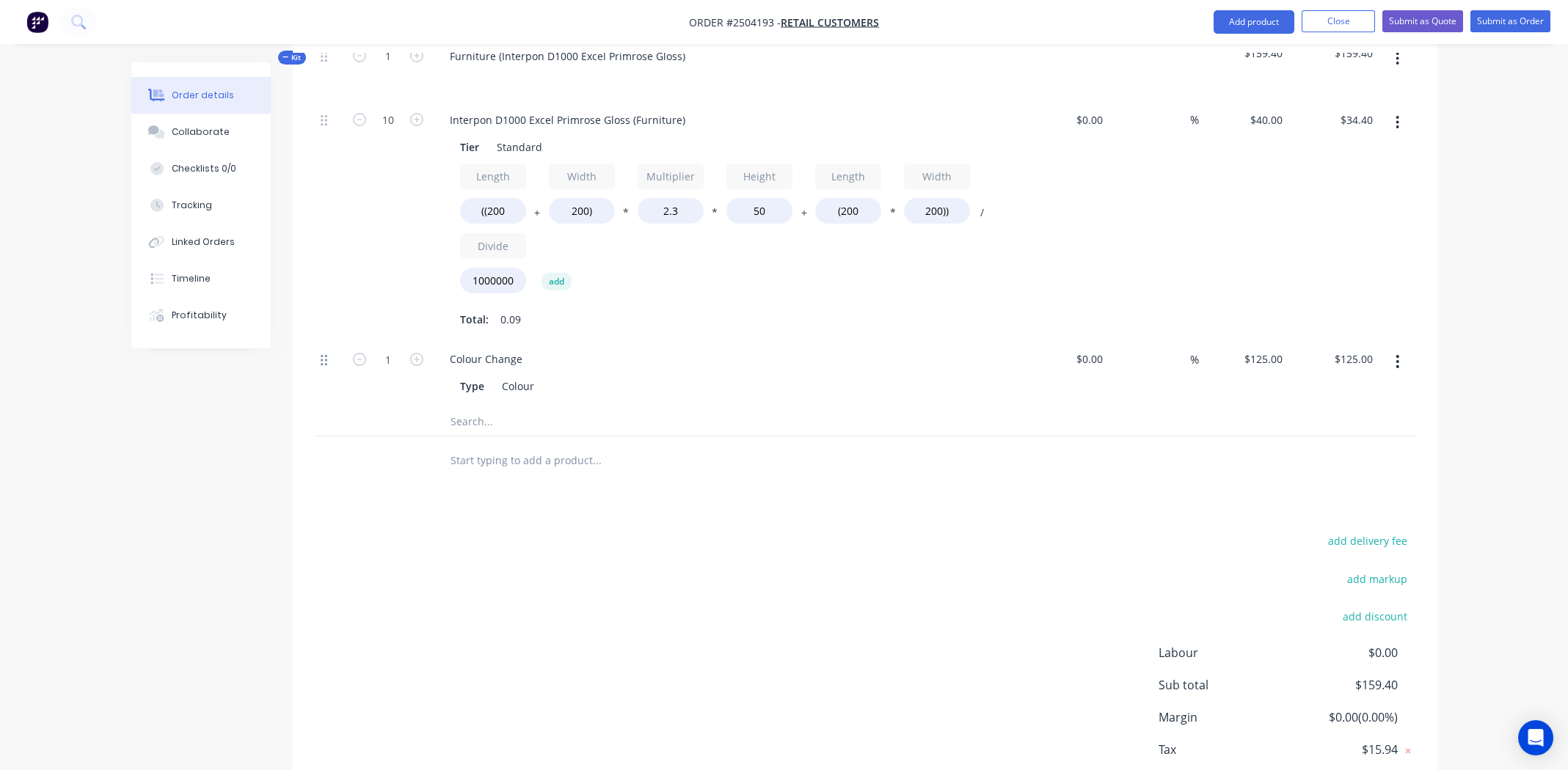
click at [320, 357] on div at bounding box center [329, 373] width 29 height 66
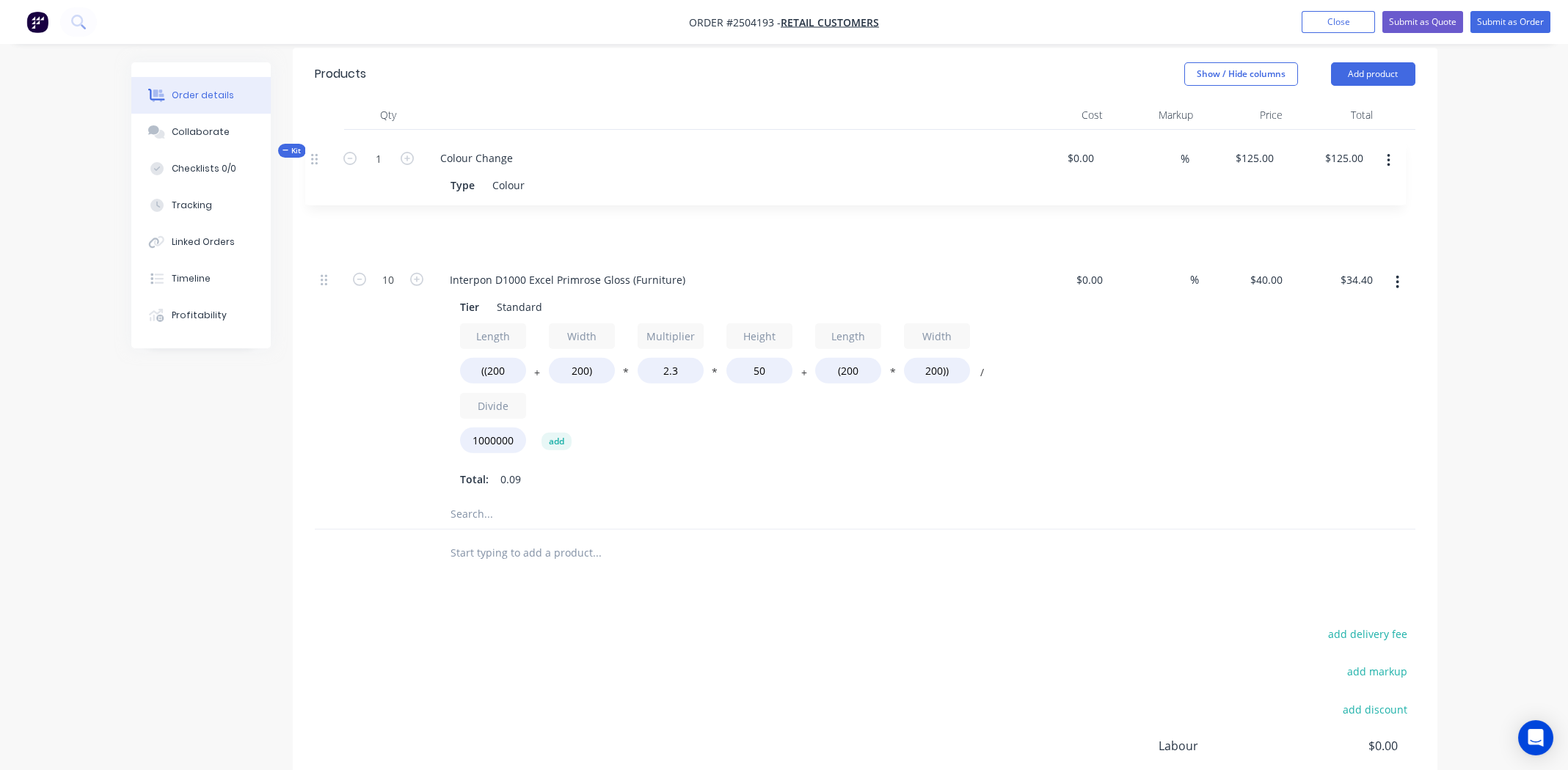
scroll to position [341, 0]
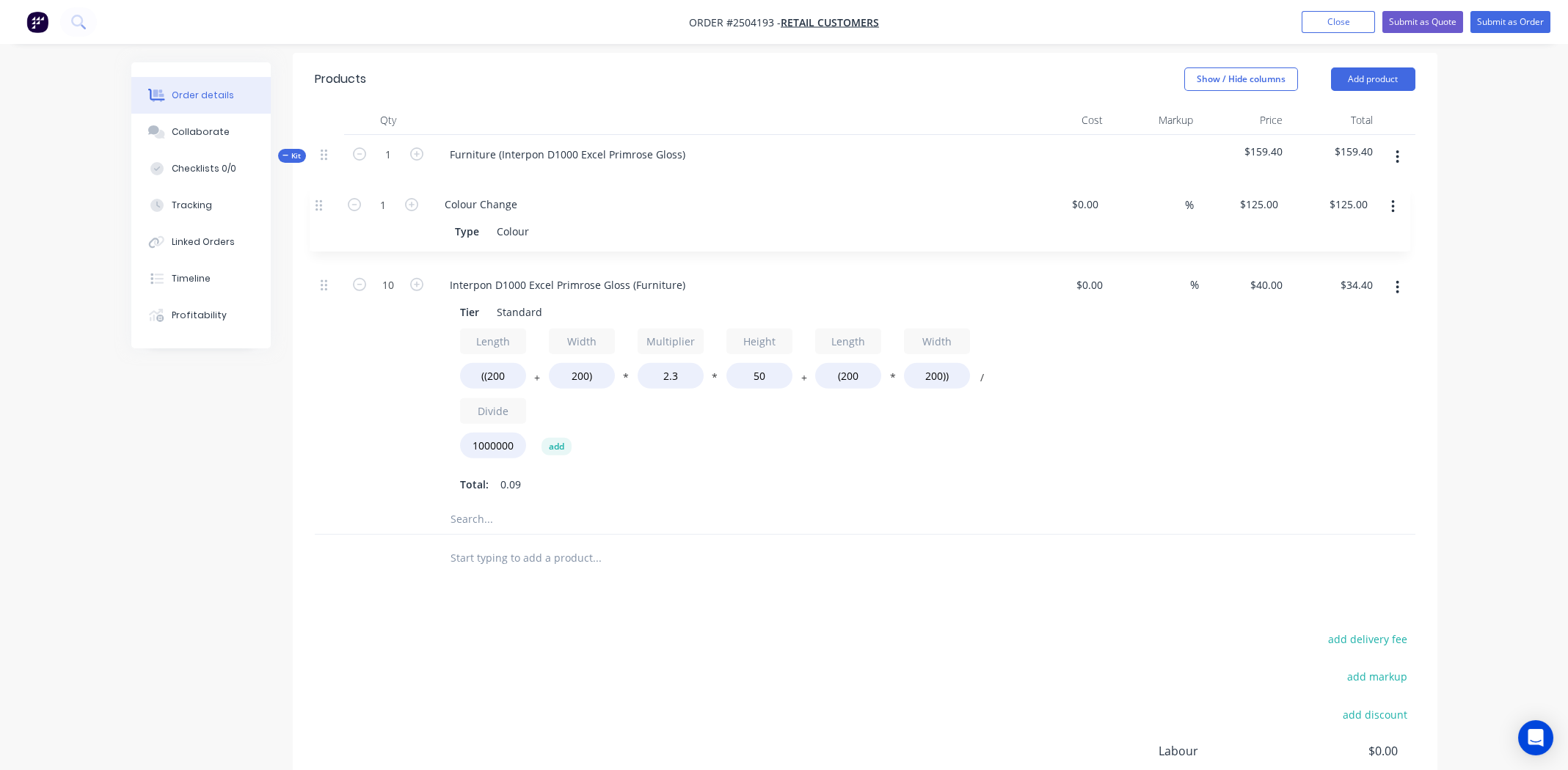
drag, startPoint x: 321, startPoint y: 358, endPoint x: 320, endPoint y: 204, distance: 154.0
click at [320, 204] on div "10 Interpon D1000 Excel Primrose Gloss (Furniture) Tier Standard Length ((200 +…" at bounding box center [865, 351] width 1100 height 306
click at [682, 378] on input "2.3" at bounding box center [670, 375] width 66 height 25
type input "2.4"
type input "$35.20"
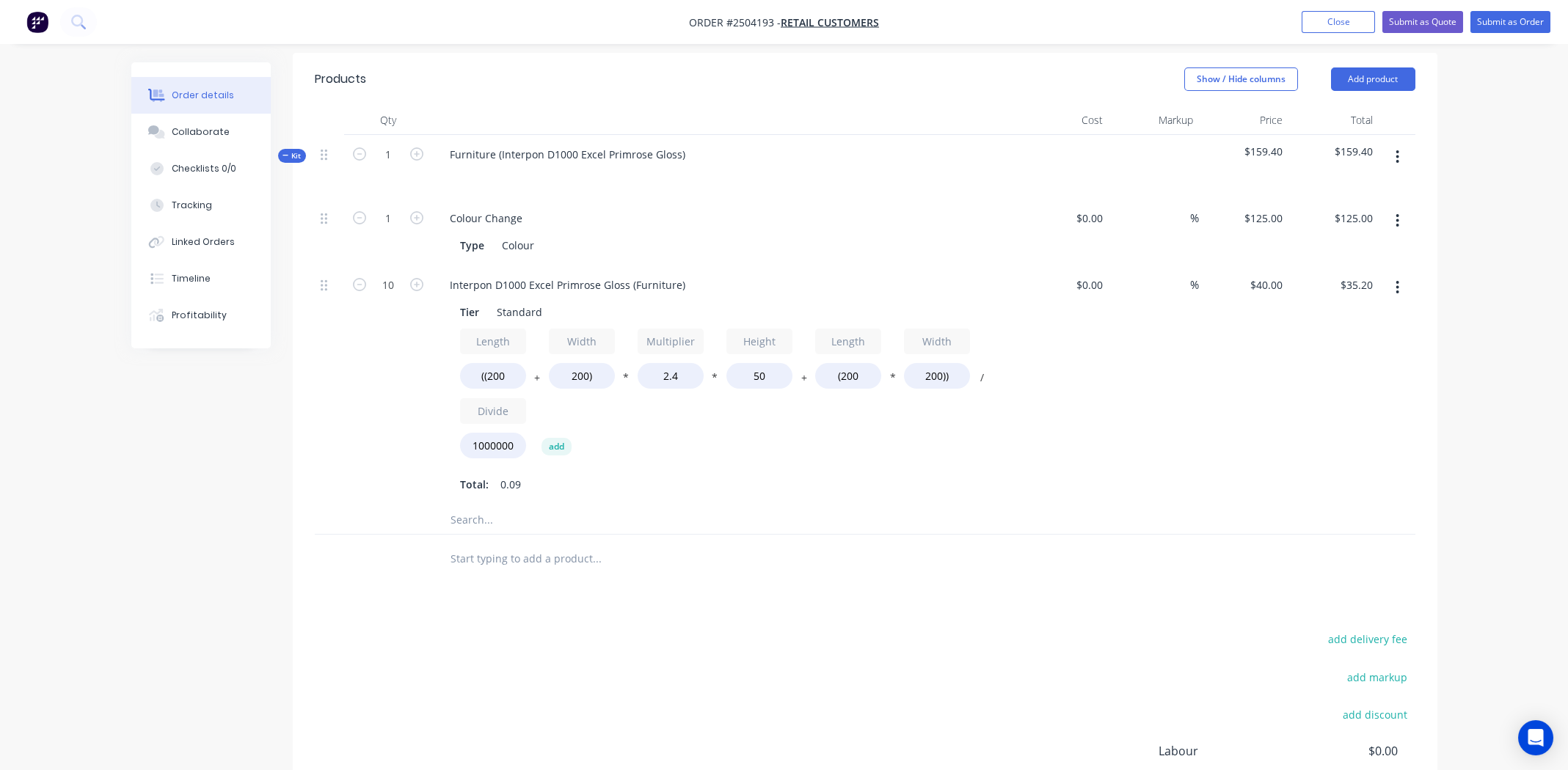
click at [1286, 402] on div "$40.00 $40.00" at bounding box center [1244, 385] width 90 height 240
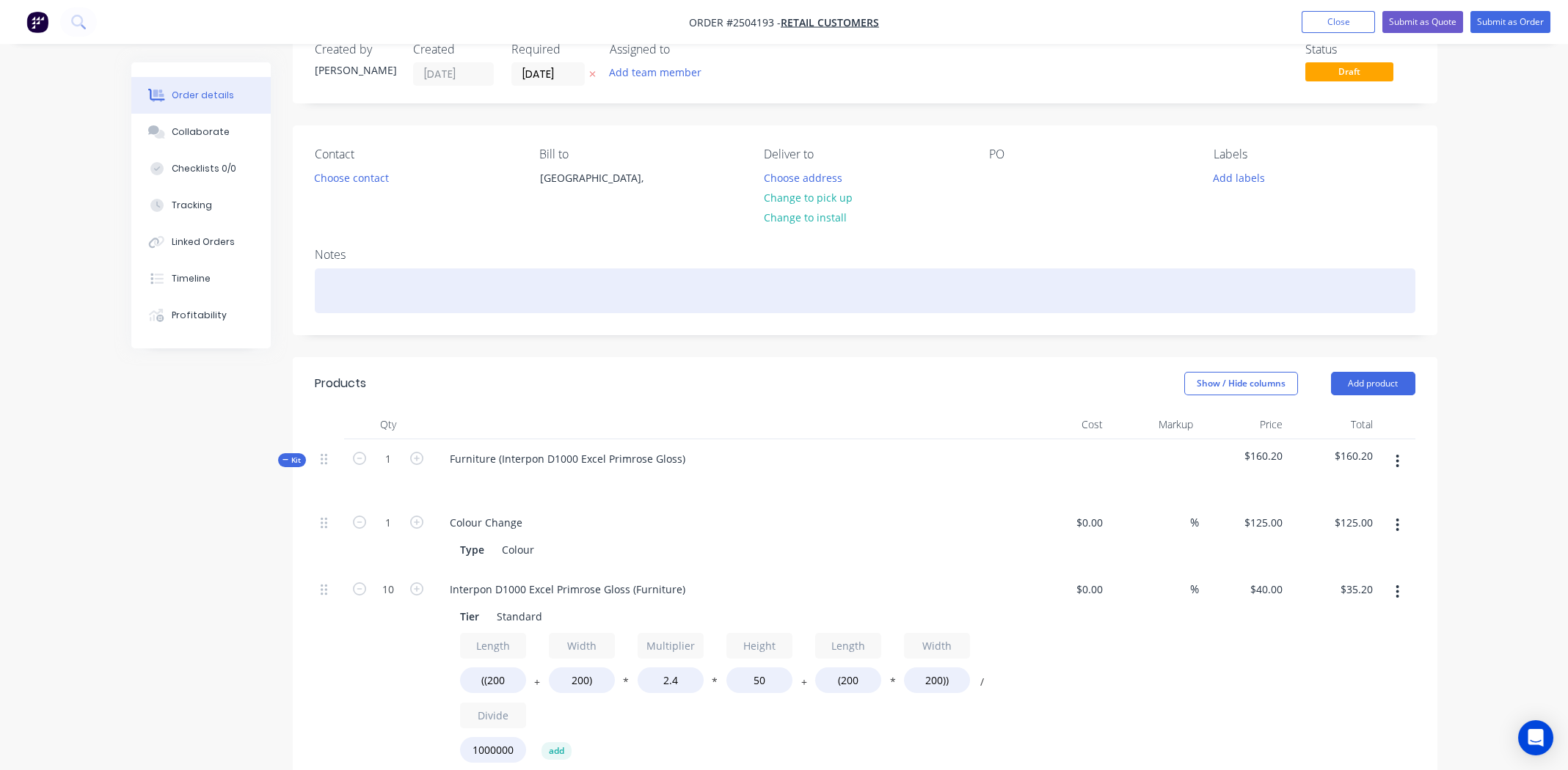
scroll to position [14, 0]
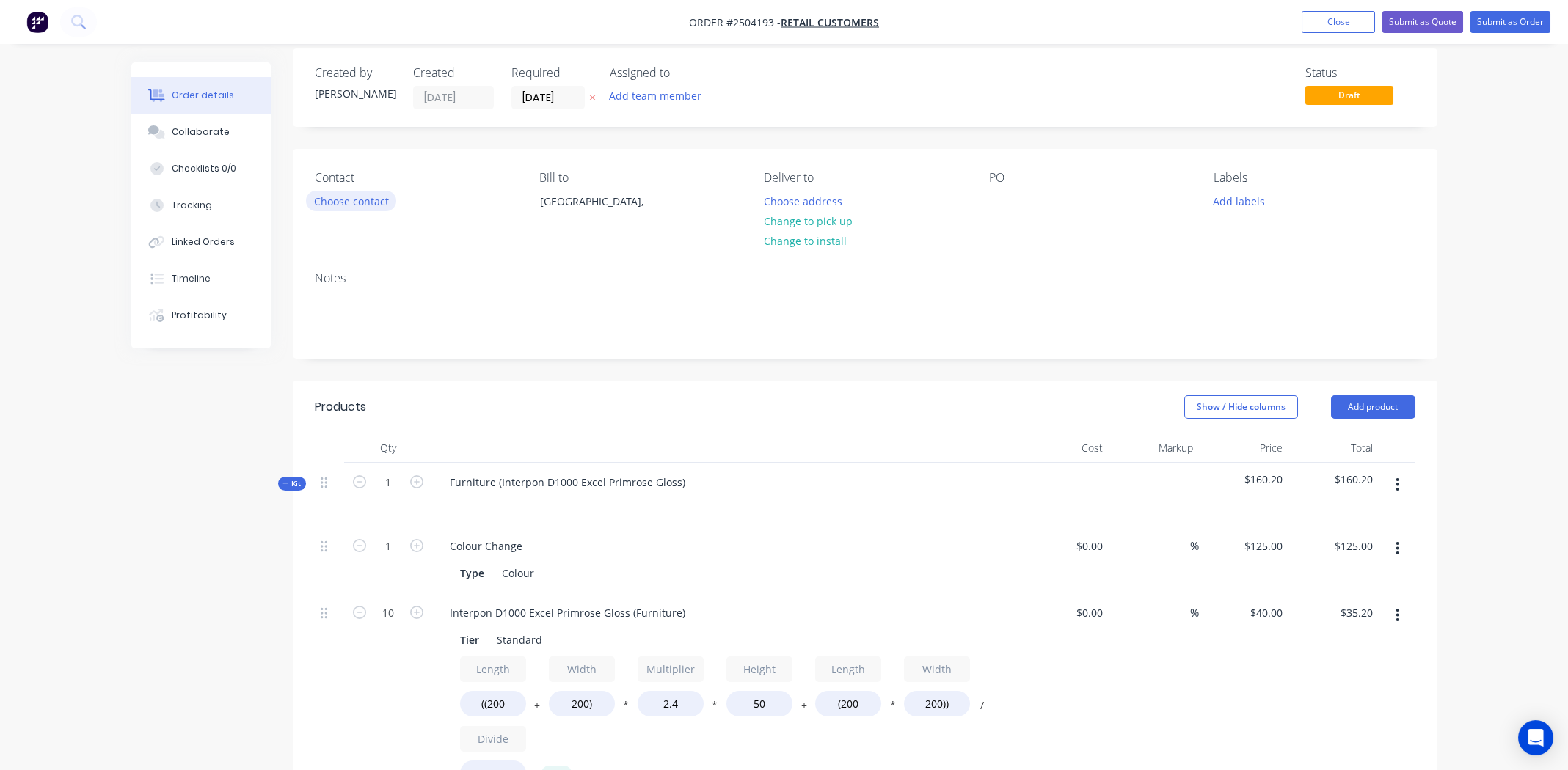
click at [339, 197] on button "Choose contact" at bounding box center [351, 201] width 90 height 20
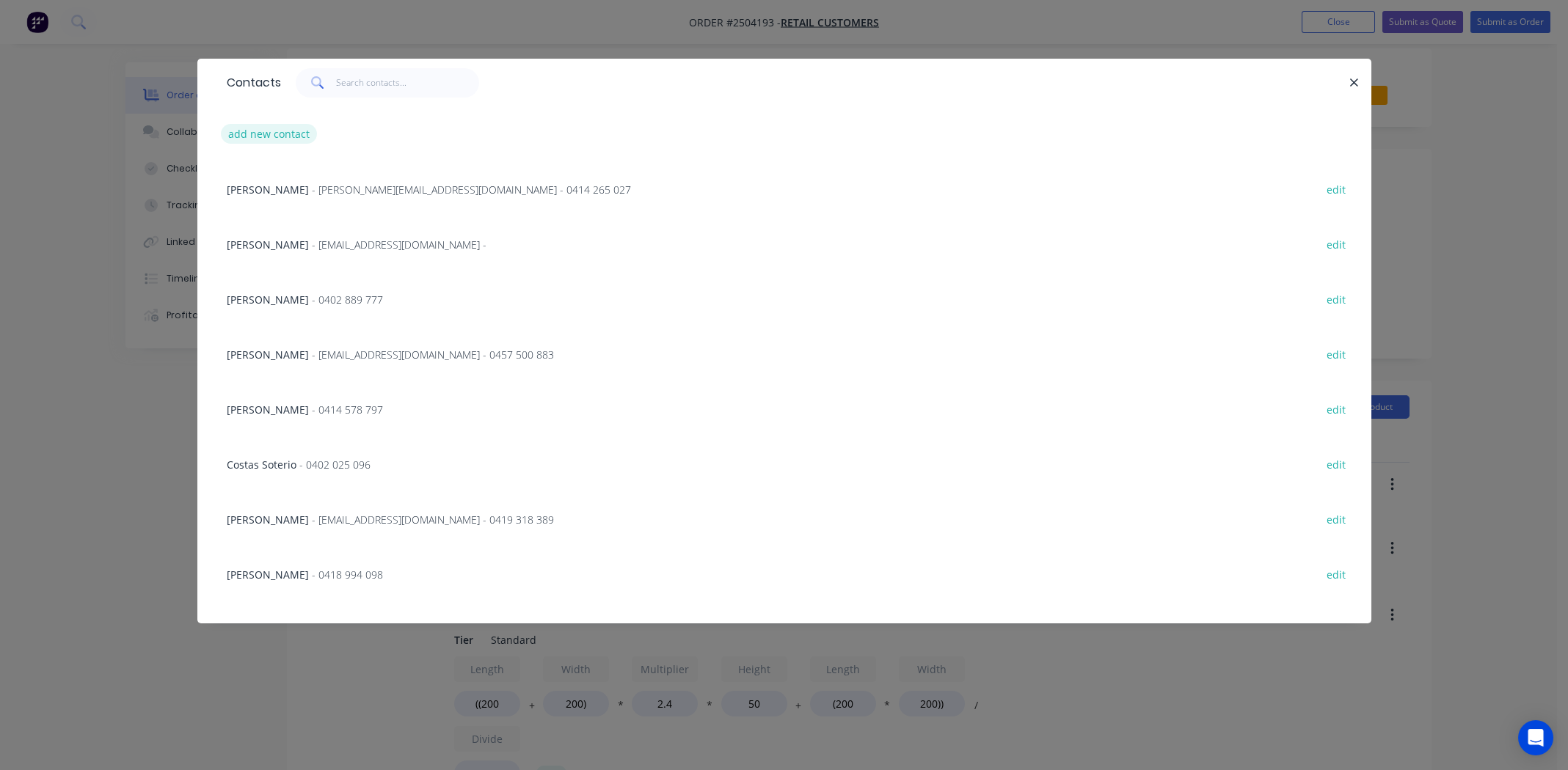
click at [254, 137] on button "add new contact" at bounding box center [269, 134] width 97 height 20
select select "AU"
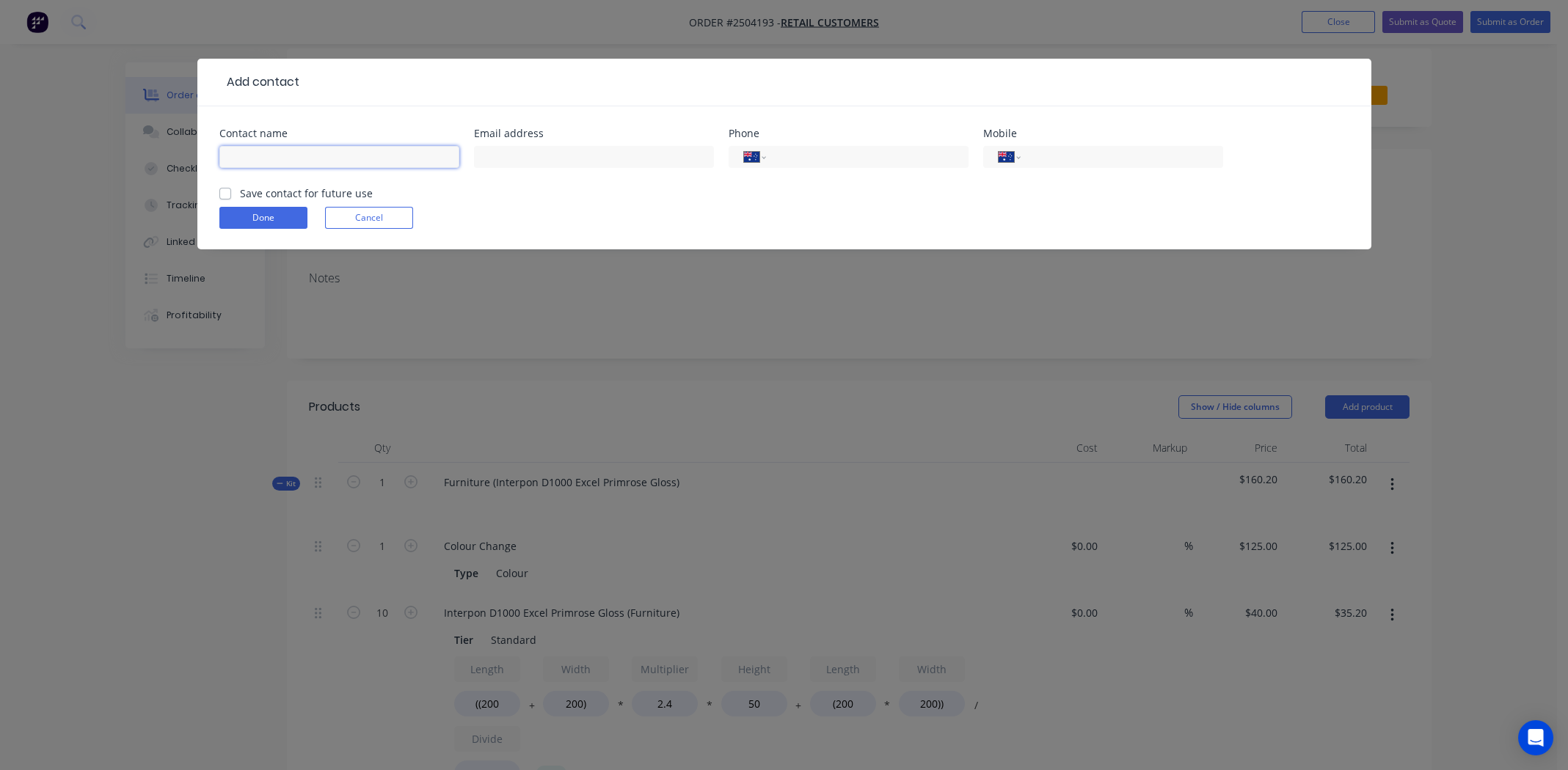
click at [253, 155] on input "text" at bounding box center [339, 157] width 240 height 22
type input "Mohammed Shoman"
click at [536, 151] on input "text" at bounding box center [594, 157] width 240 height 22
click at [924, 85] on div at bounding box center [824, 82] width 1050 height 18
click at [380, 215] on button "Cancel" at bounding box center [369, 218] width 88 height 22
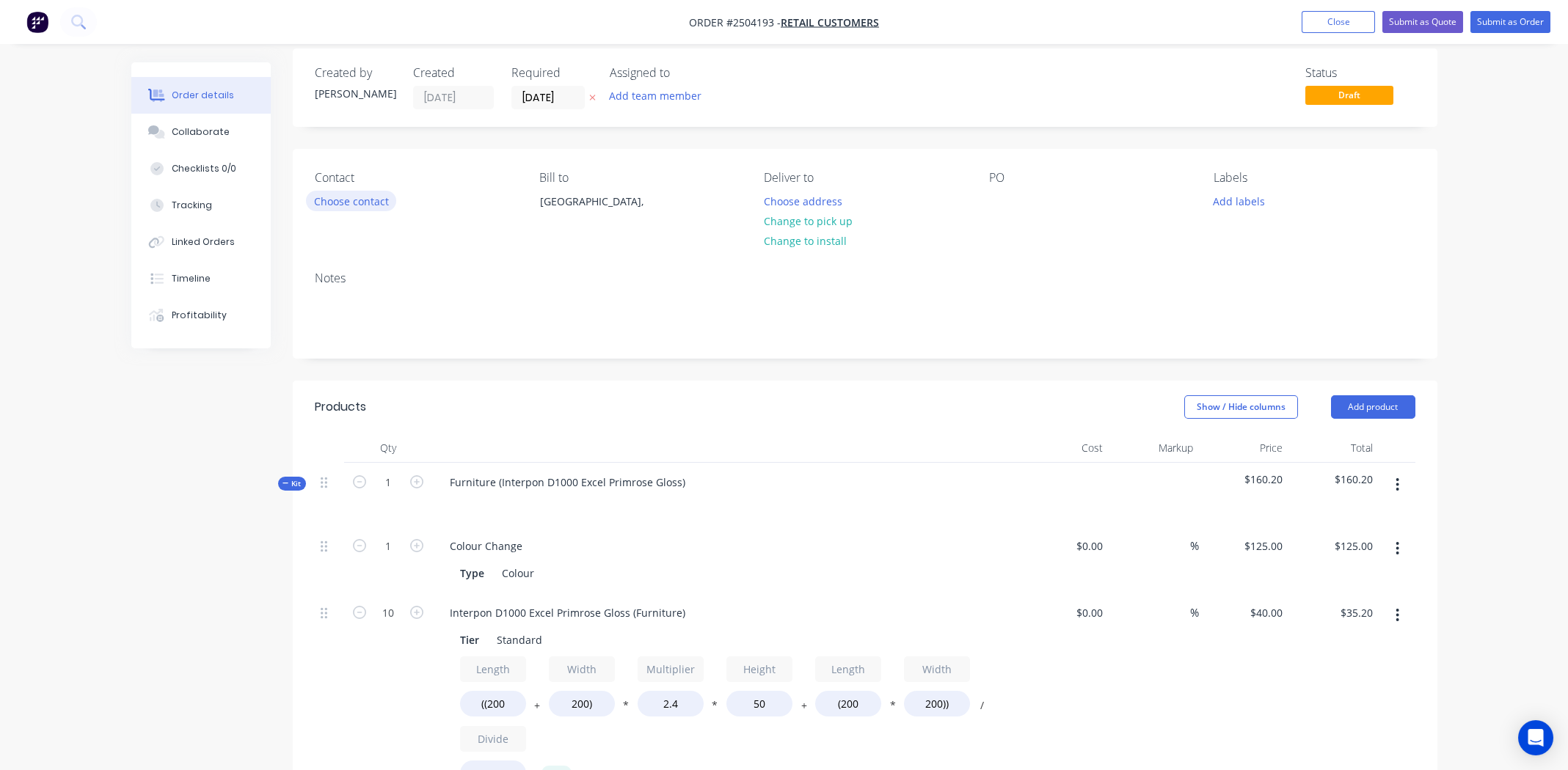
click at [359, 201] on button "Choose contact" at bounding box center [351, 201] width 90 height 20
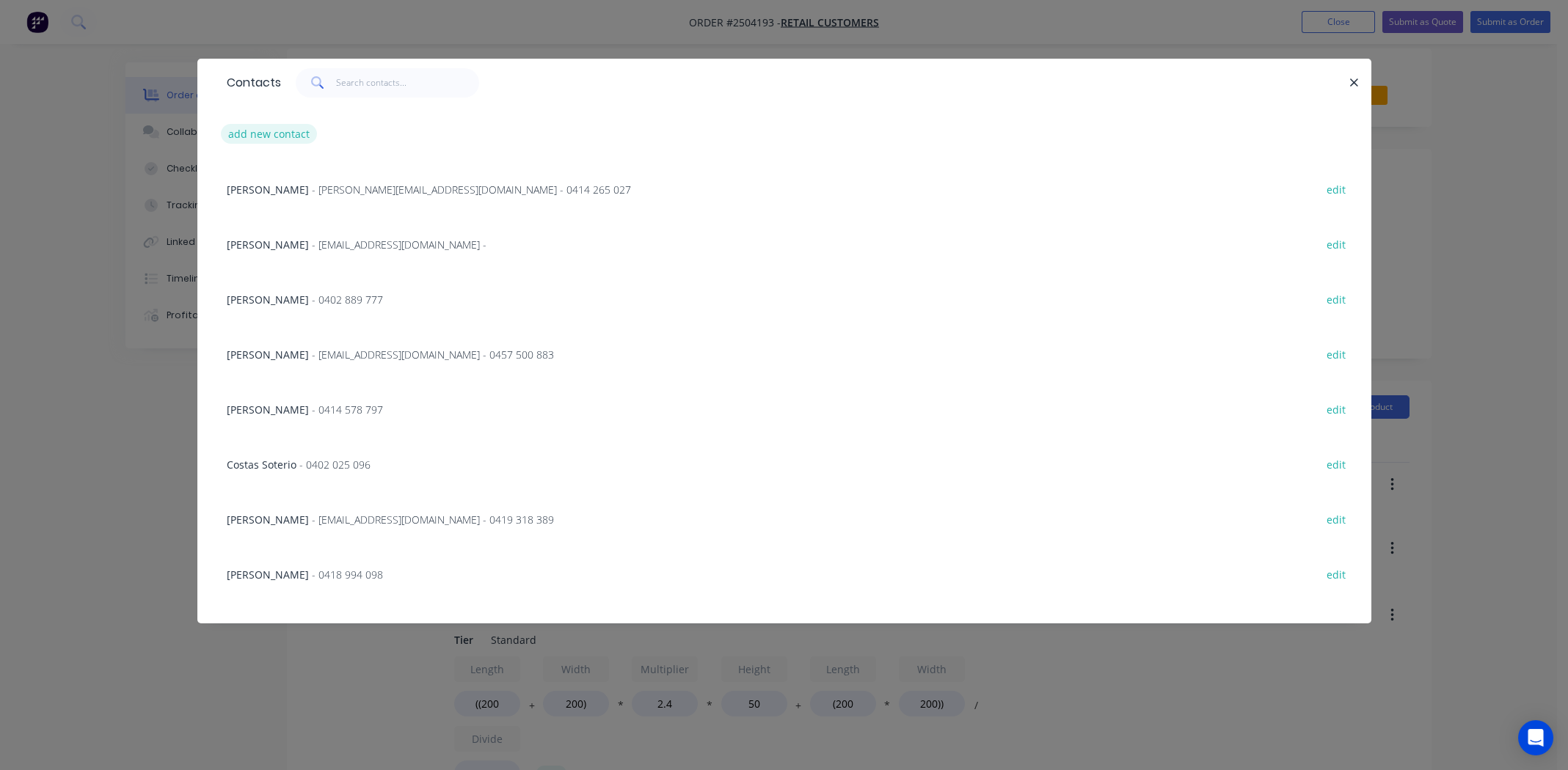
click at [281, 131] on button "add new contact" at bounding box center [269, 134] width 97 height 20
select select "AU"
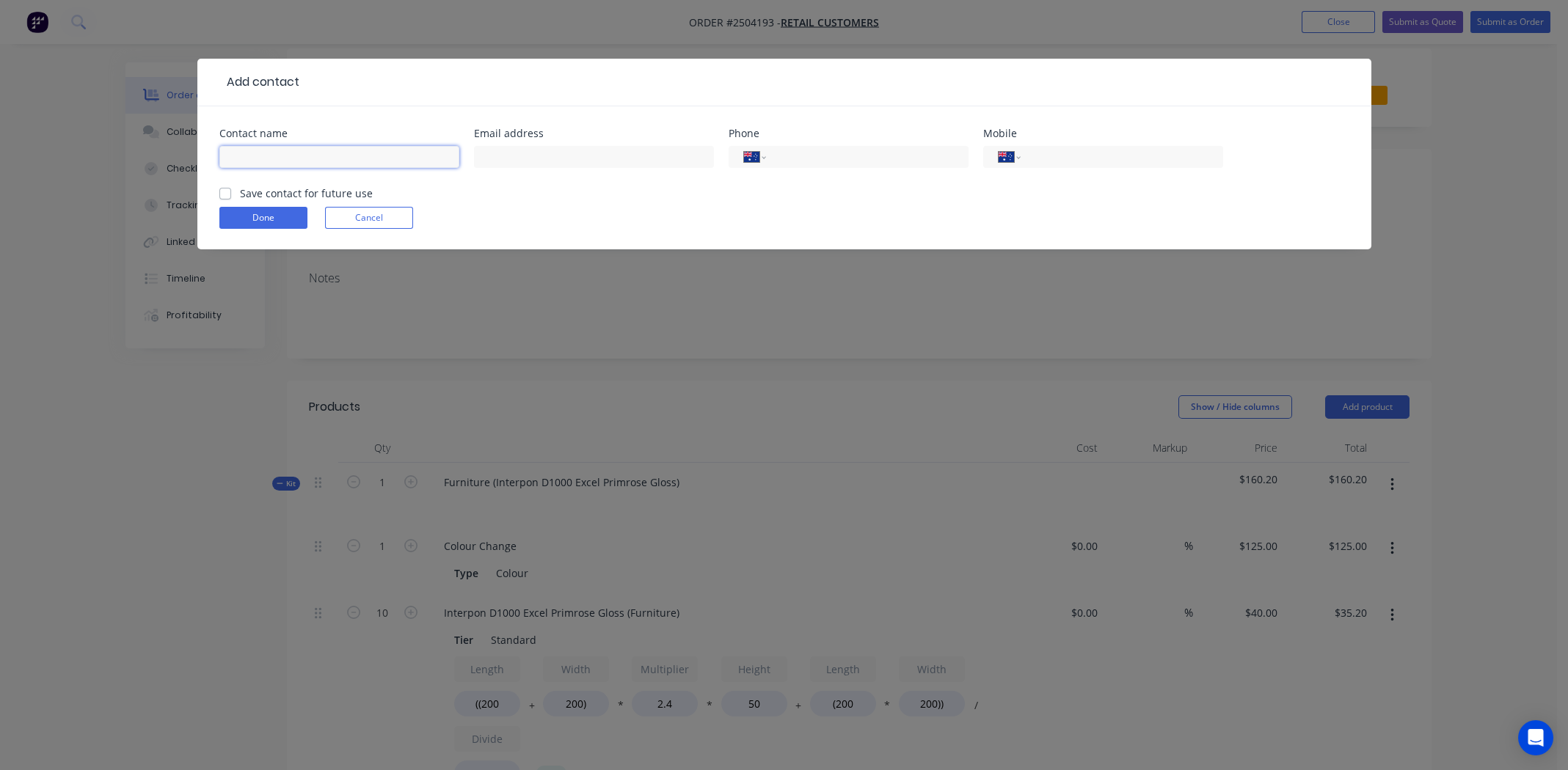
click at [302, 153] on input "text" at bounding box center [339, 157] width 240 height 22
click at [522, 158] on input "text" at bounding box center [594, 157] width 240 height 22
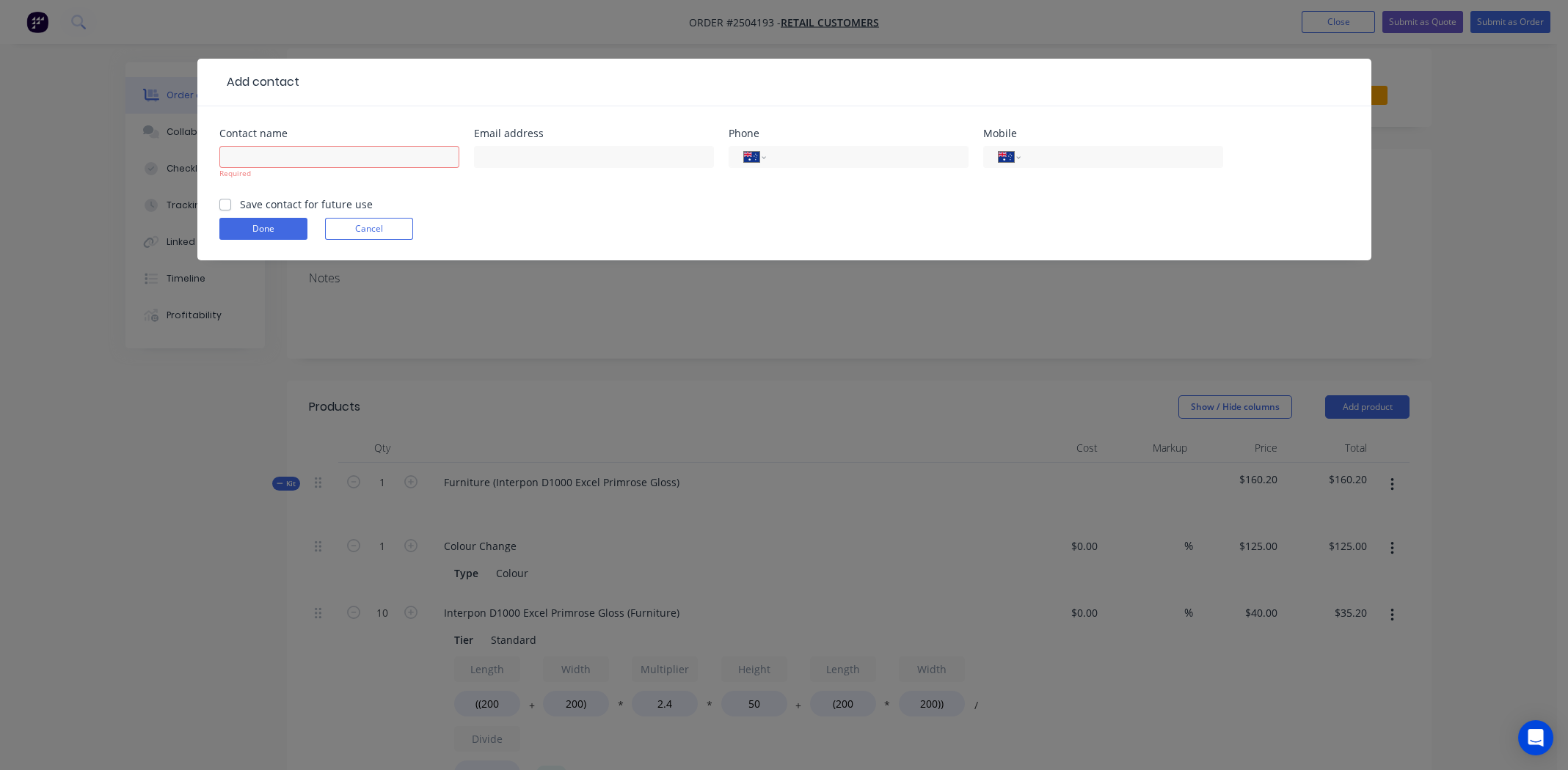
click at [937, 210] on form "Contact name Required Email address Phone International Afghanistan Åland Islan…" at bounding box center [784, 194] width 1130 height 132
click at [1051, 202] on form "Contact name Required Email address Phone International Afghanistan Åland Islan…" at bounding box center [784, 194] width 1130 height 132
click at [382, 230] on button "Cancel" at bounding box center [369, 229] width 88 height 22
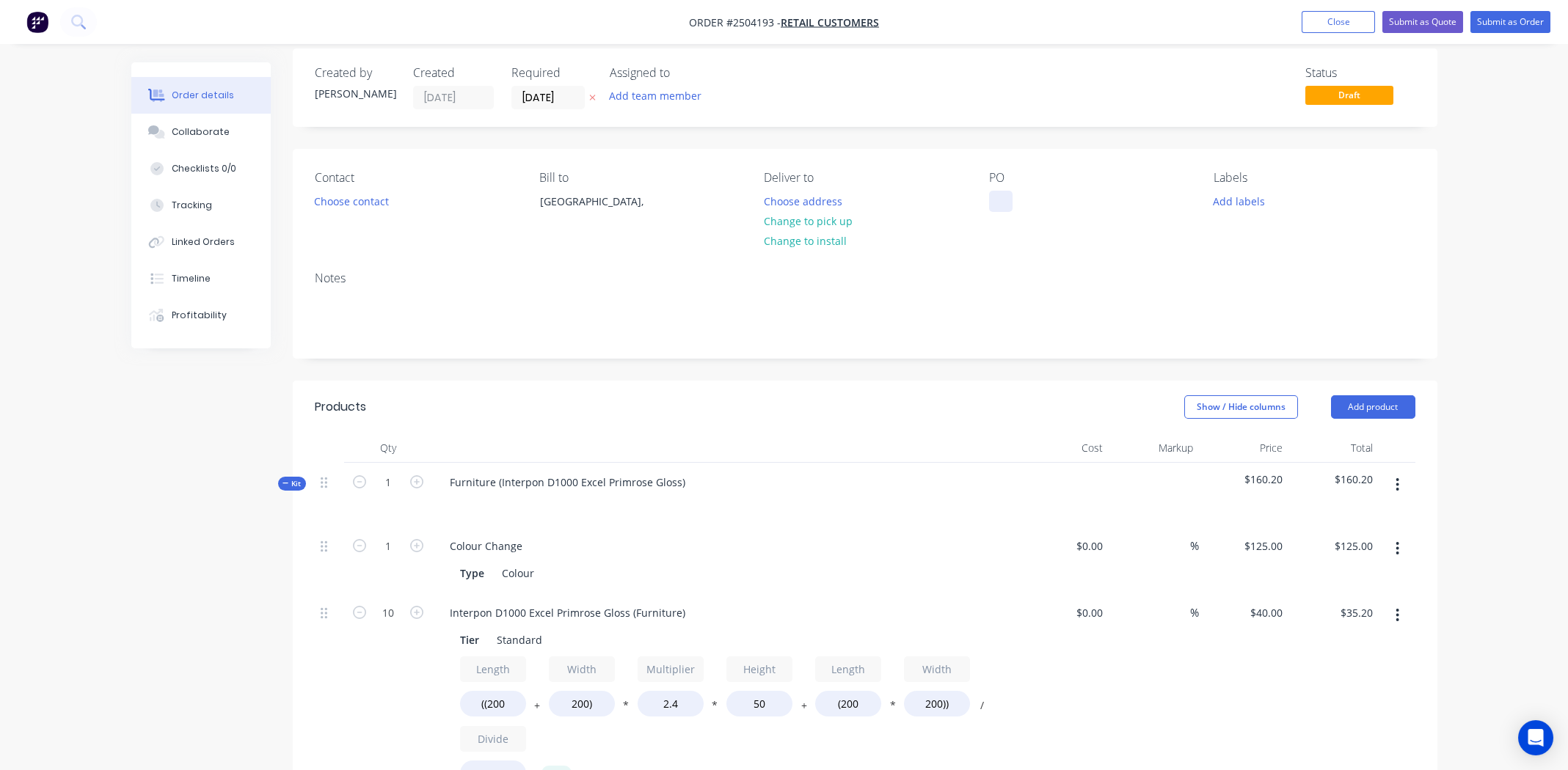
click at [997, 196] on div at bounding box center [1001, 202] width 23 height 22
click at [352, 204] on button "Choose contact" at bounding box center [351, 201] width 90 height 20
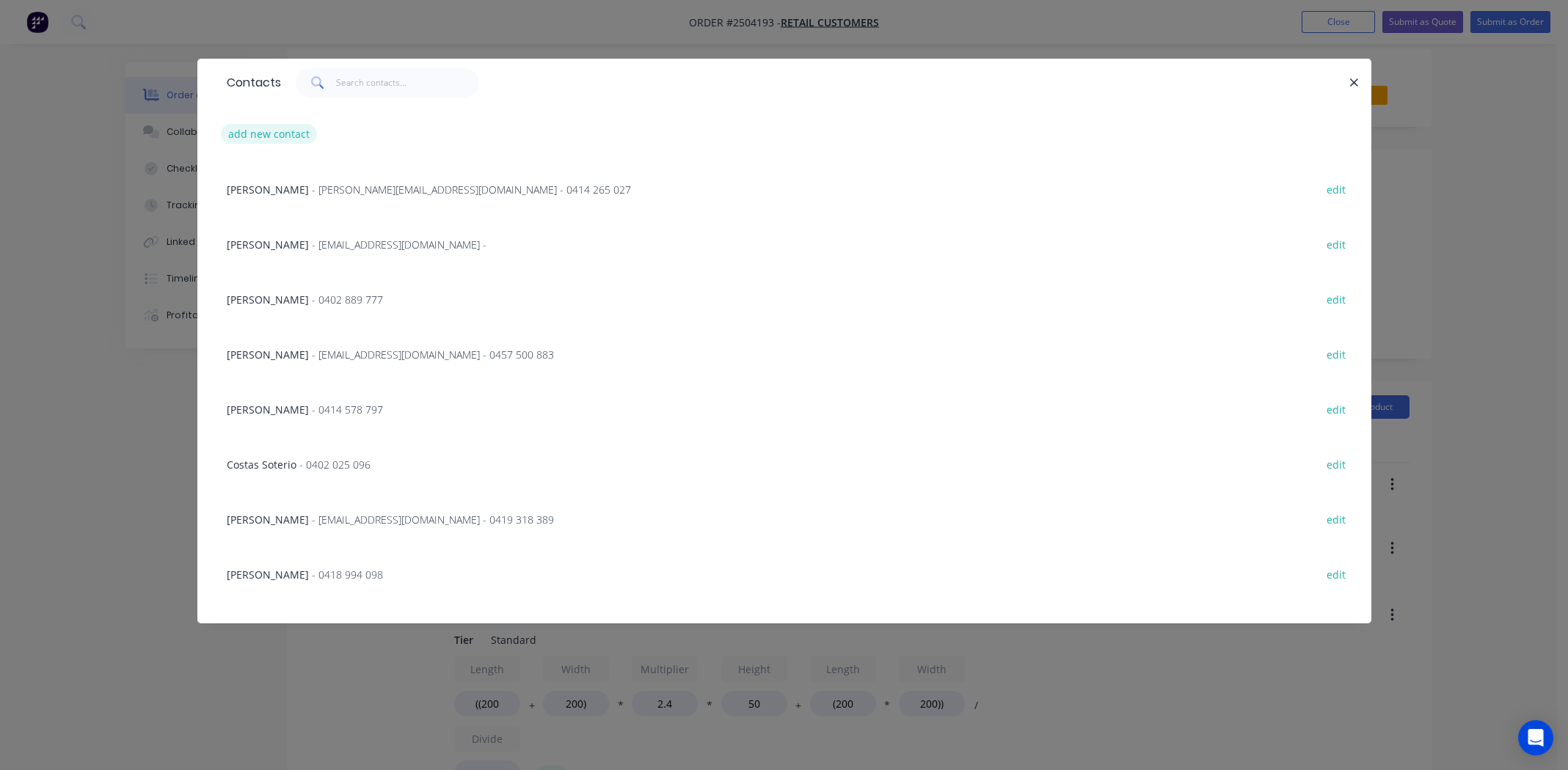
click at [274, 133] on button "add new contact" at bounding box center [269, 134] width 97 height 20
select select "AU"
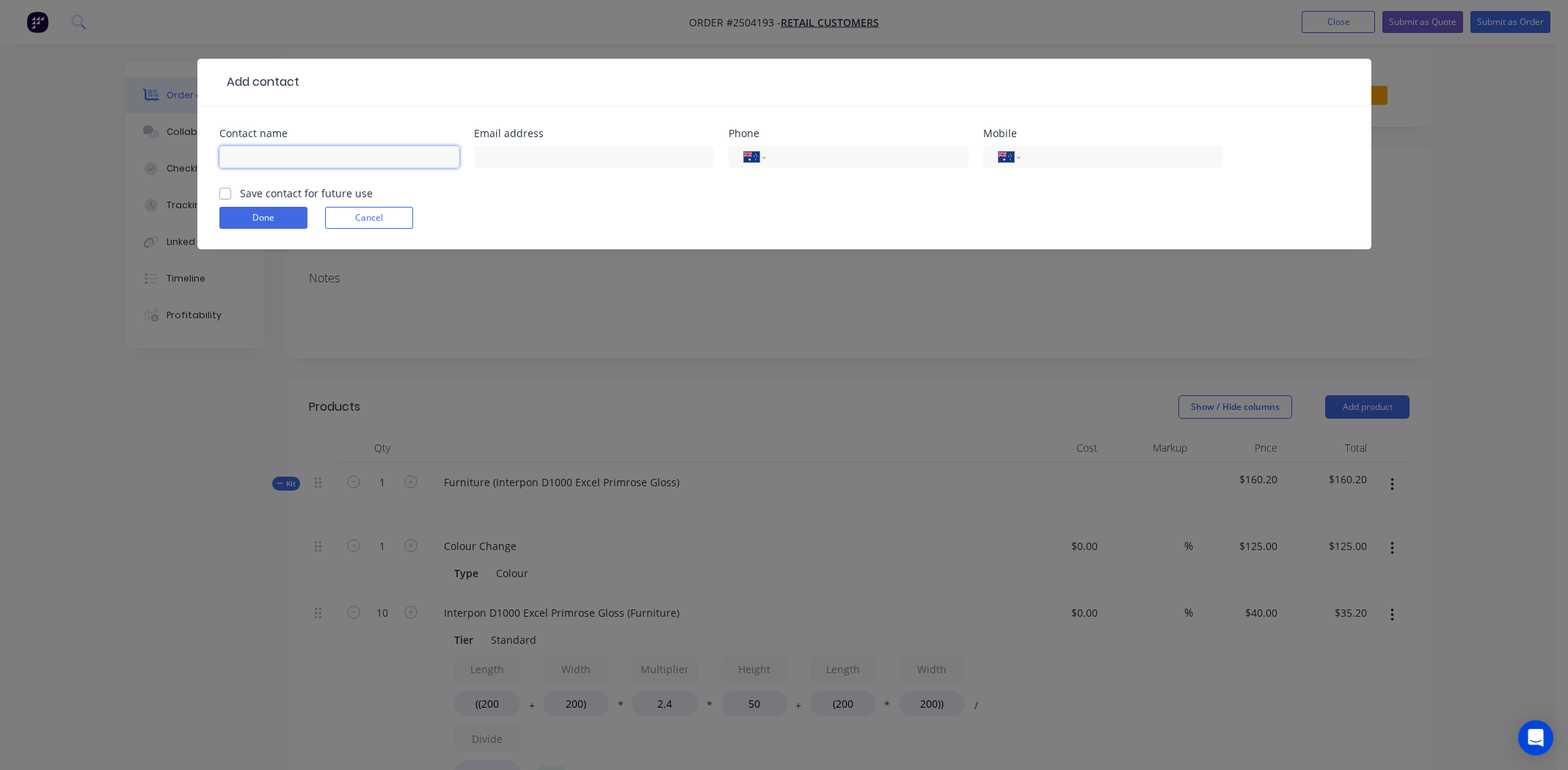
click at [247, 153] on input "text" at bounding box center [339, 157] width 240 height 22
type input "Mohammed Shoman"
click at [545, 158] on input "text" at bounding box center [594, 157] width 240 height 22
click at [1101, 158] on input "tel" at bounding box center [1119, 158] width 176 height 17
click at [505, 155] on input "text" at bounding box center [594, 157] width 240 height 22
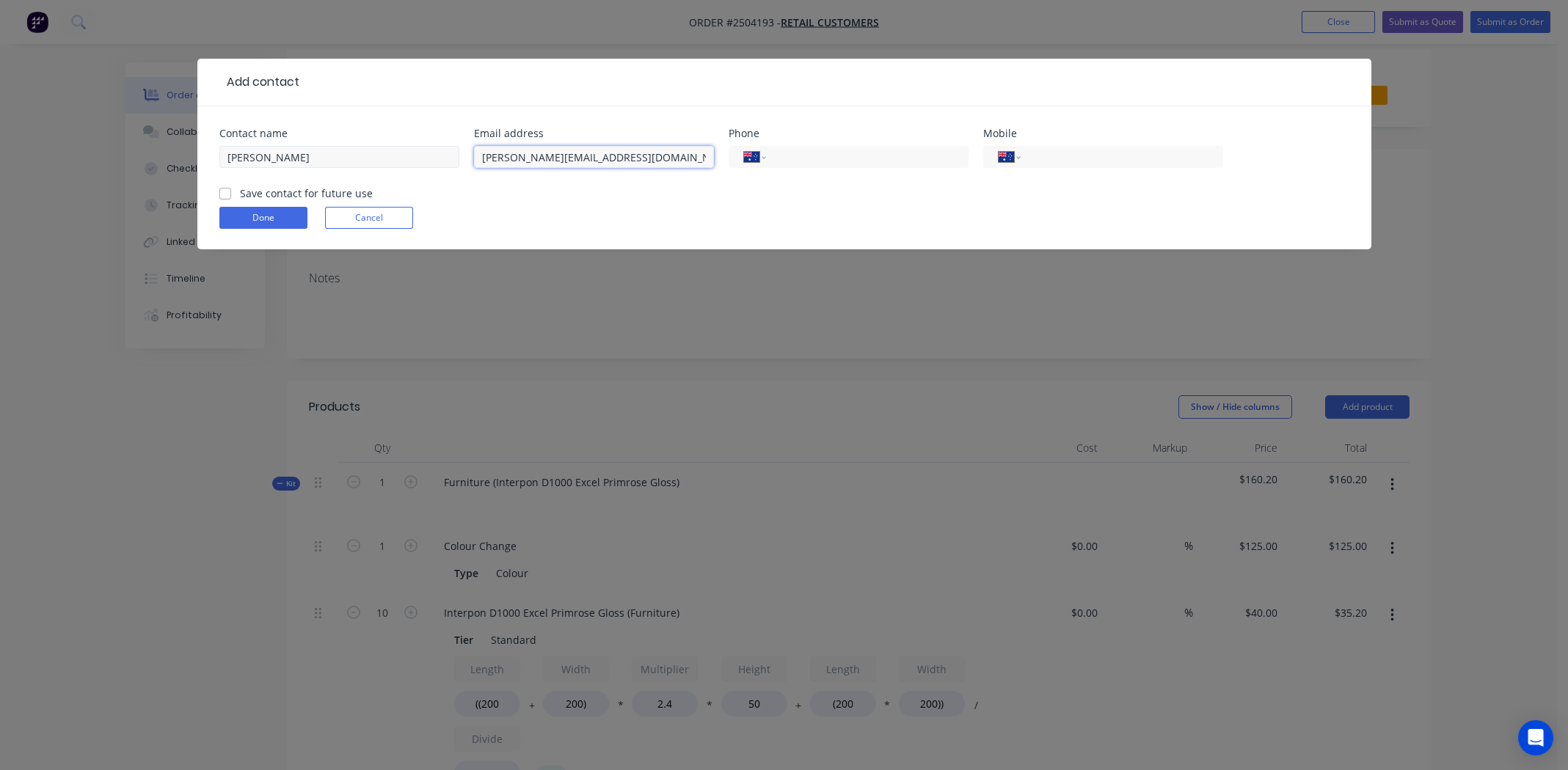
type input "Mohammed@buildkom.com.au"
click at [376, 157] on input "Mohammed Shoman" at bounding box center [339, 157] width 240 height 22
click at [1098, 154] on input "tel" at bounding box center [1119, 158] width 176 height 17
type input "0410 575 790"
click at [240, 194] on label "Save contact for future use" at bounding box center [307, 193] width 133 height 15
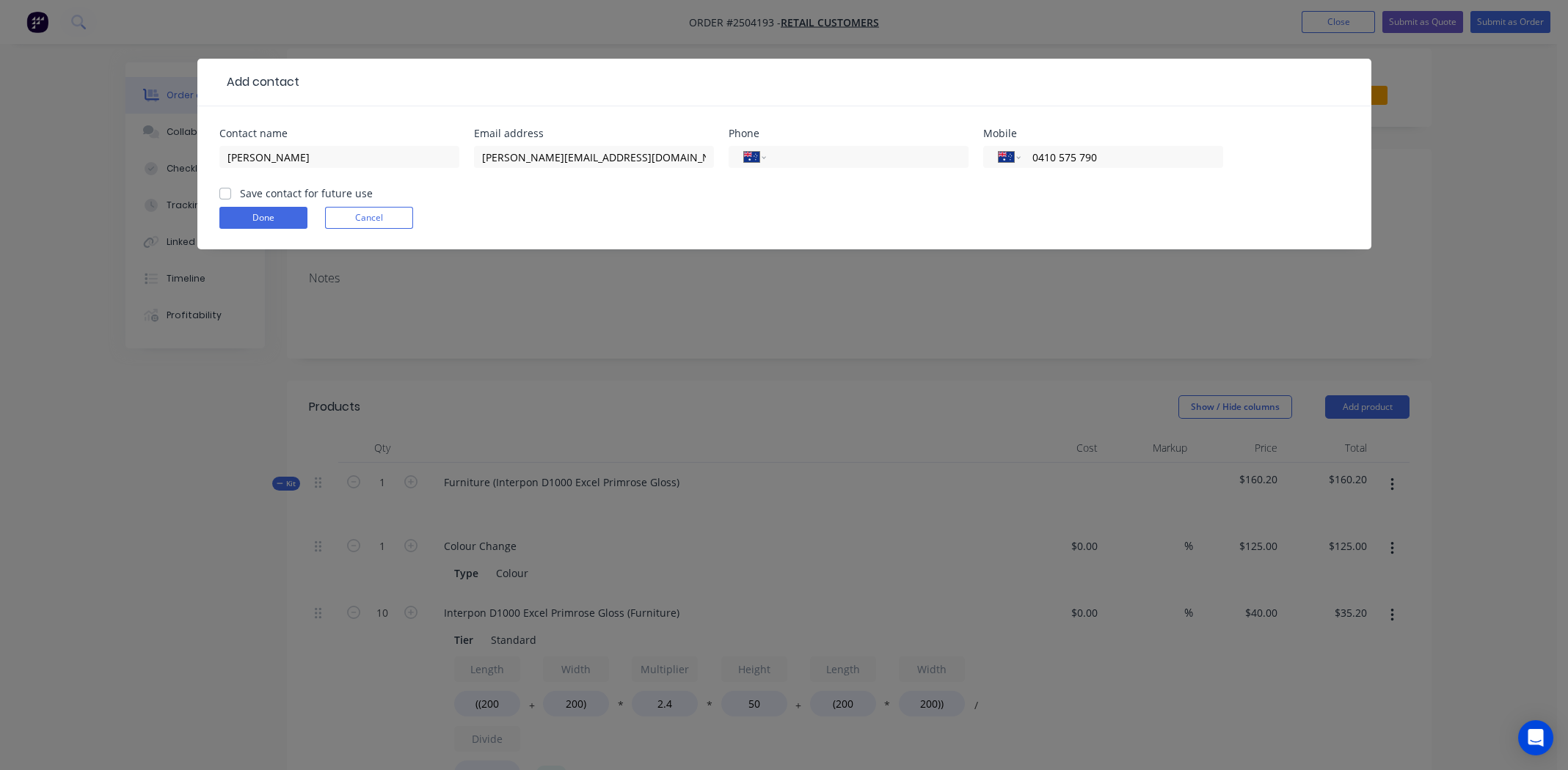
click at [220, 194] on input "Save contact for future use" at bounding box center [225, 192] width 12 height 14
checkbox input "true"
drag, startPoint x: 264, startPoint y: 214, endPoint x: 274, endPoint y: 212, distance: 10.2
click at [264, 212] on button "Done" at bounding box center [264, 218] width 88 height 22
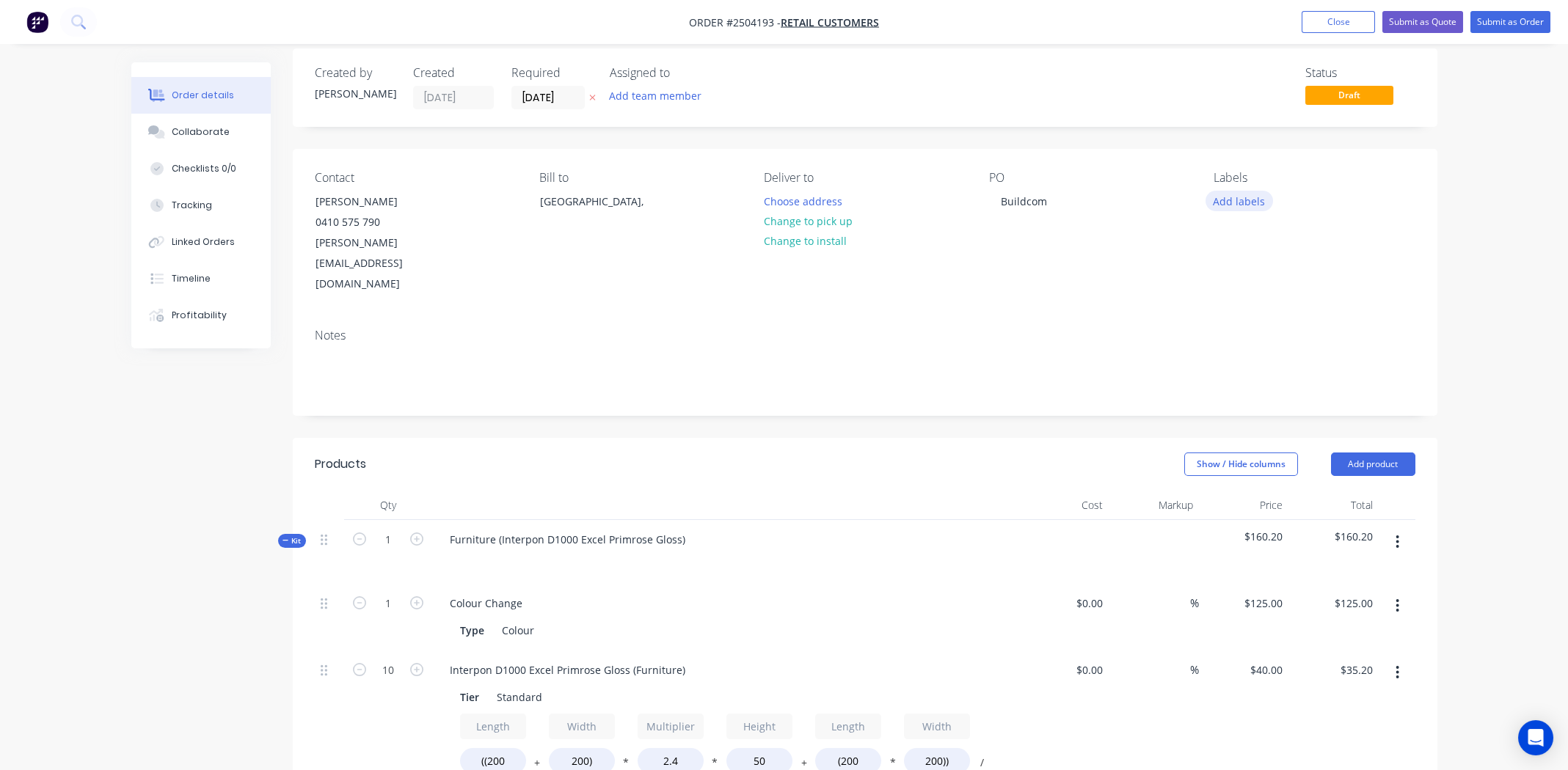
click at [1237, 200] on button "Add labels" at bounding box center [1239, 201] width 67 height 20
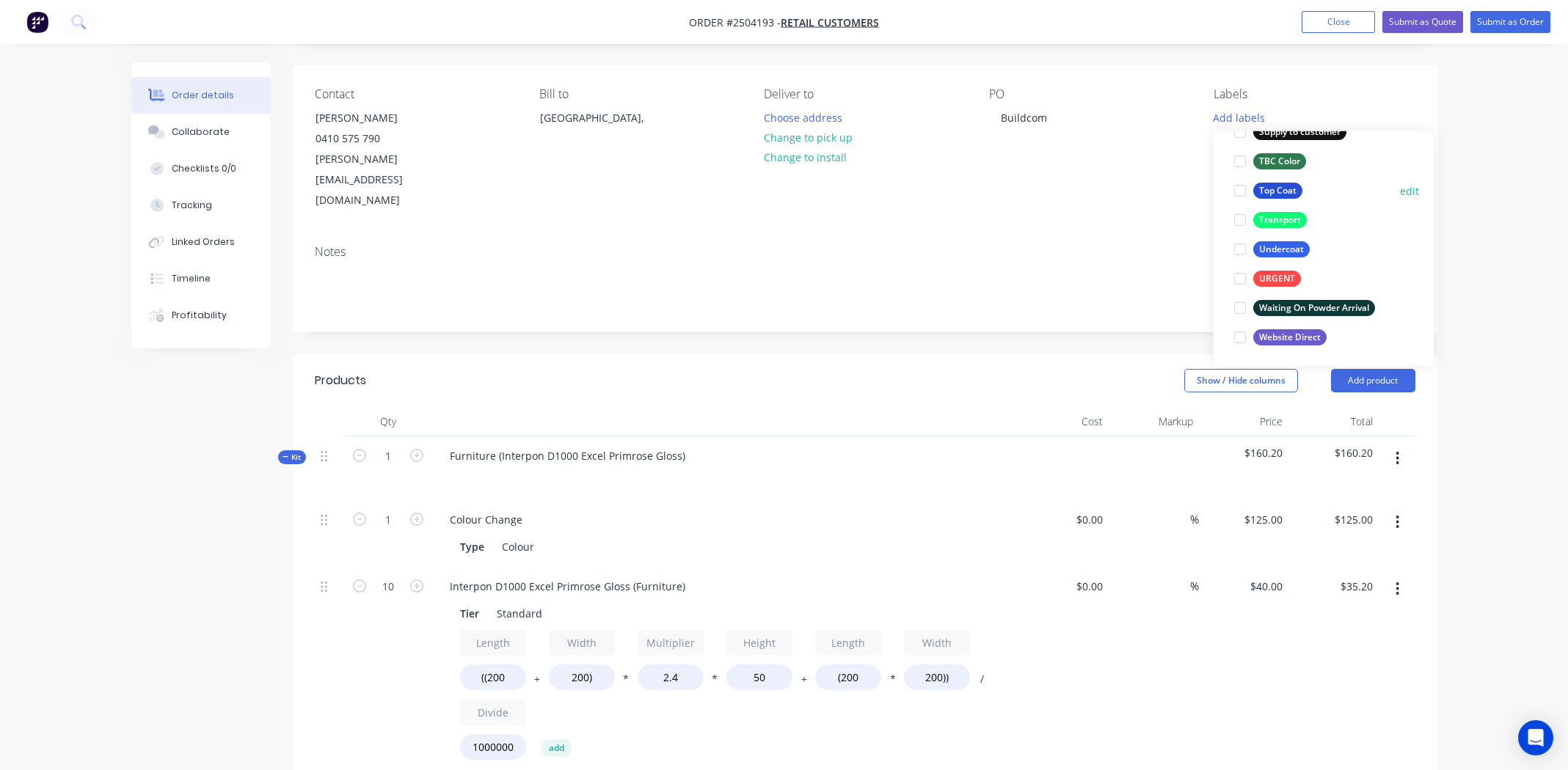
scroll to position [161, 0]
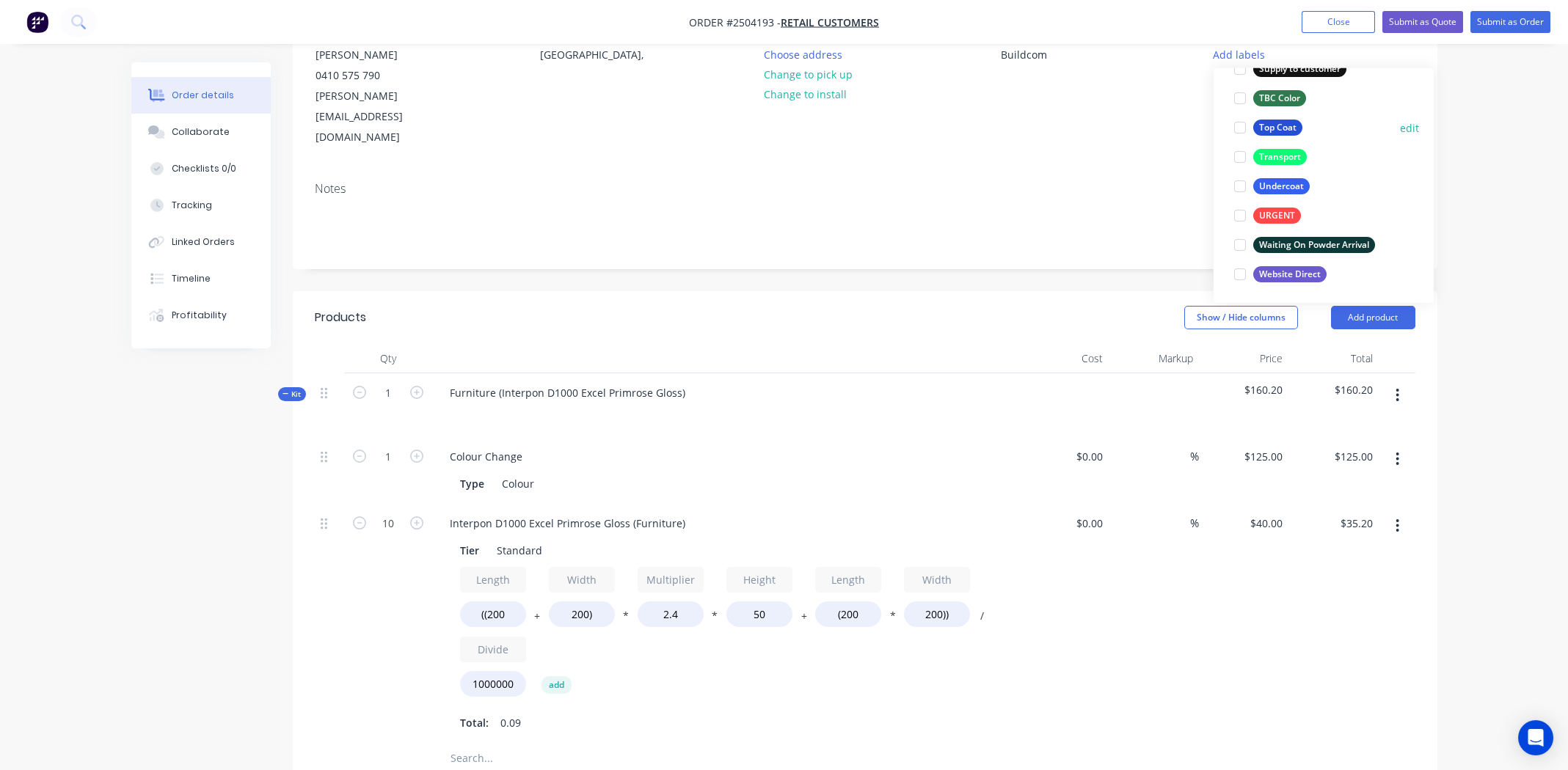
click at [1243, 124] on div at bounding box center [1240, 127] width 29 height 29
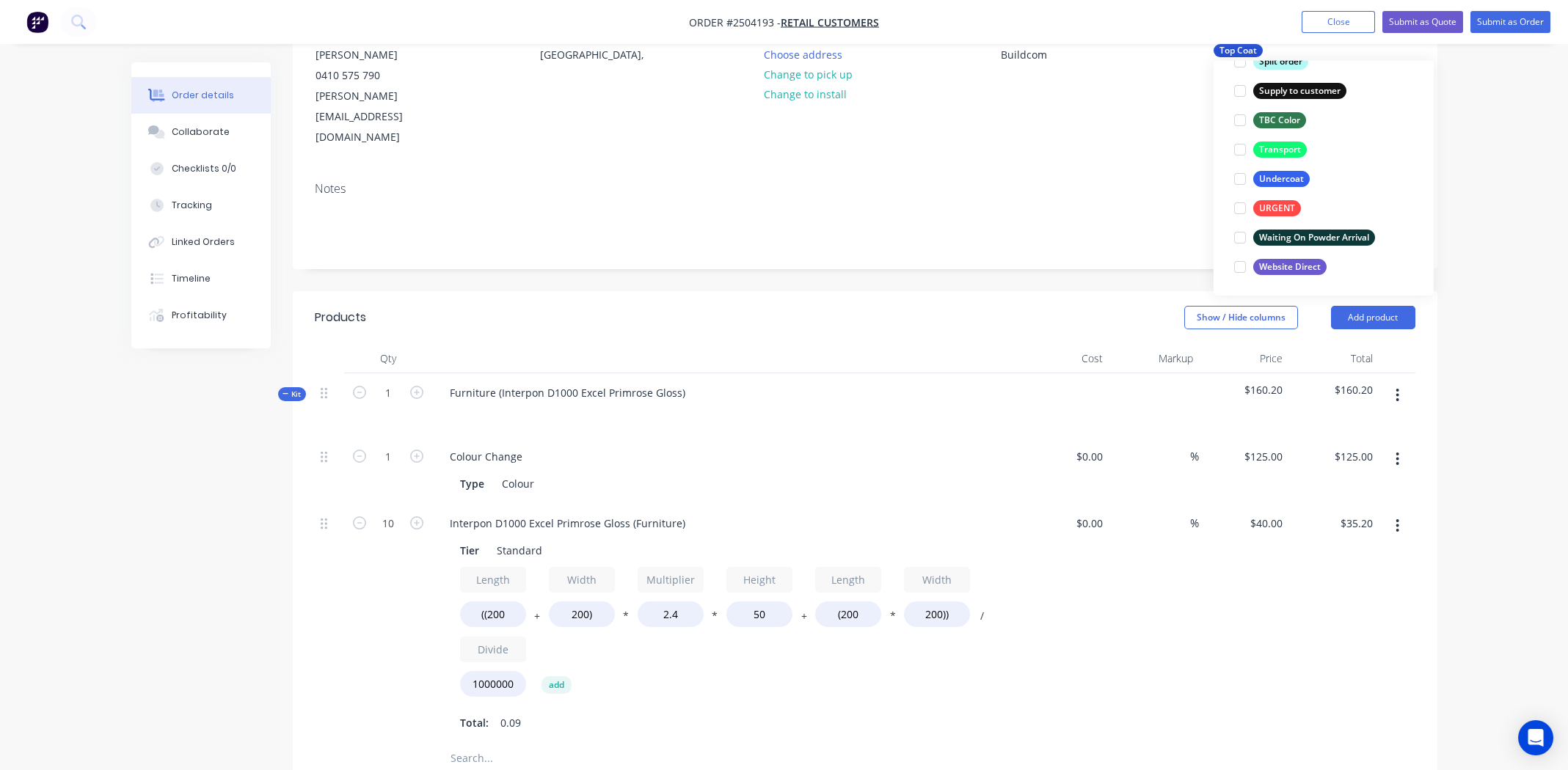
scroll to position [58, 0]
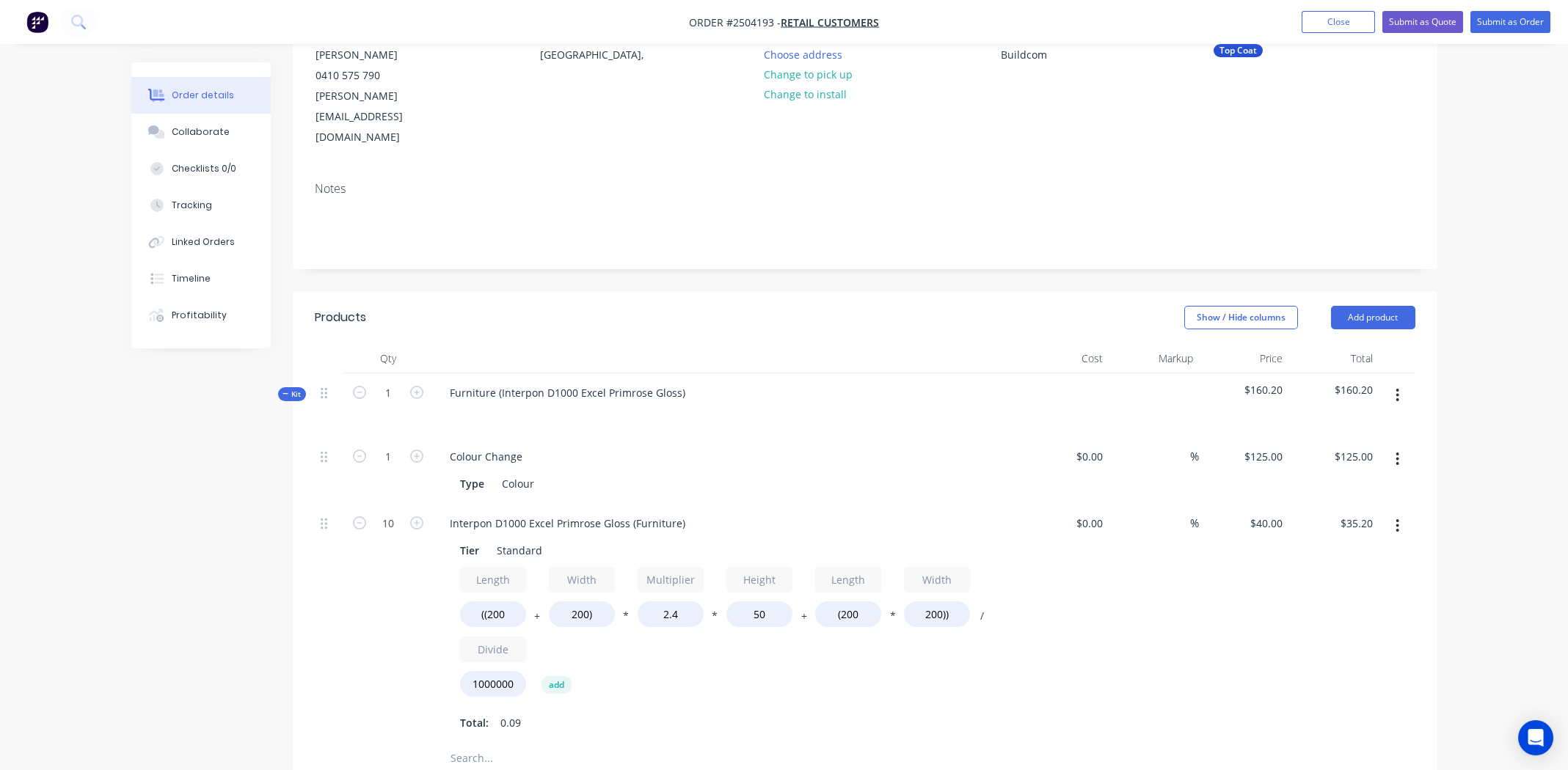
click at [1136, 170] on div "Notes" at bounding box center [865, 219] width 1145 height 98
click at [685, 382] on div "Furniture (Interpon D1000 Excel Primrose Gloss)" at bounding box center [567, 393] width 259 height 22
click at [542, 382] on div "Interpon D1000 Excel Primrose Gloss" at bounding box center [540, 393] width 204 height 22
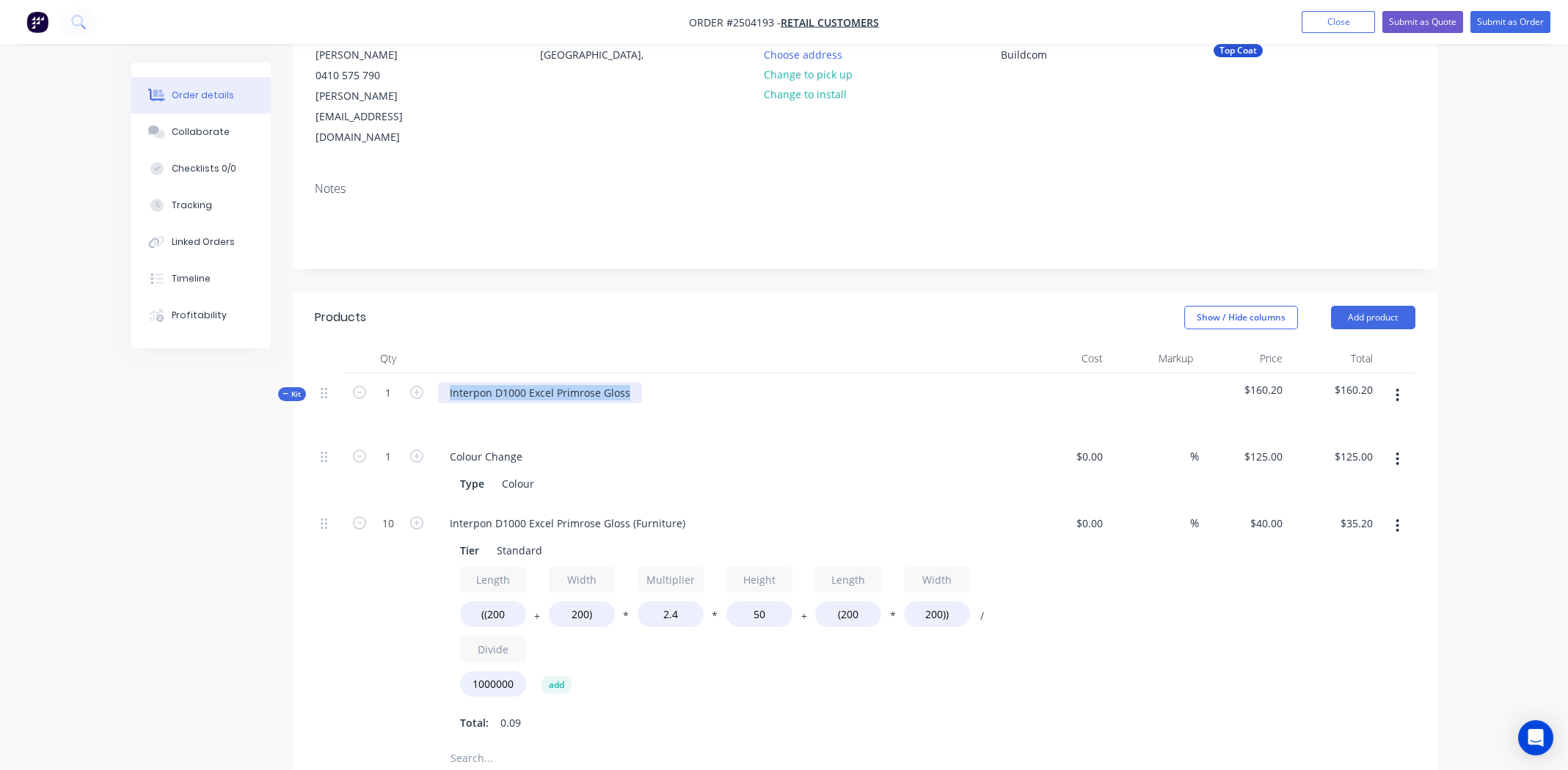
copy div "Interpon D1000 Excel Primrose Gloss"
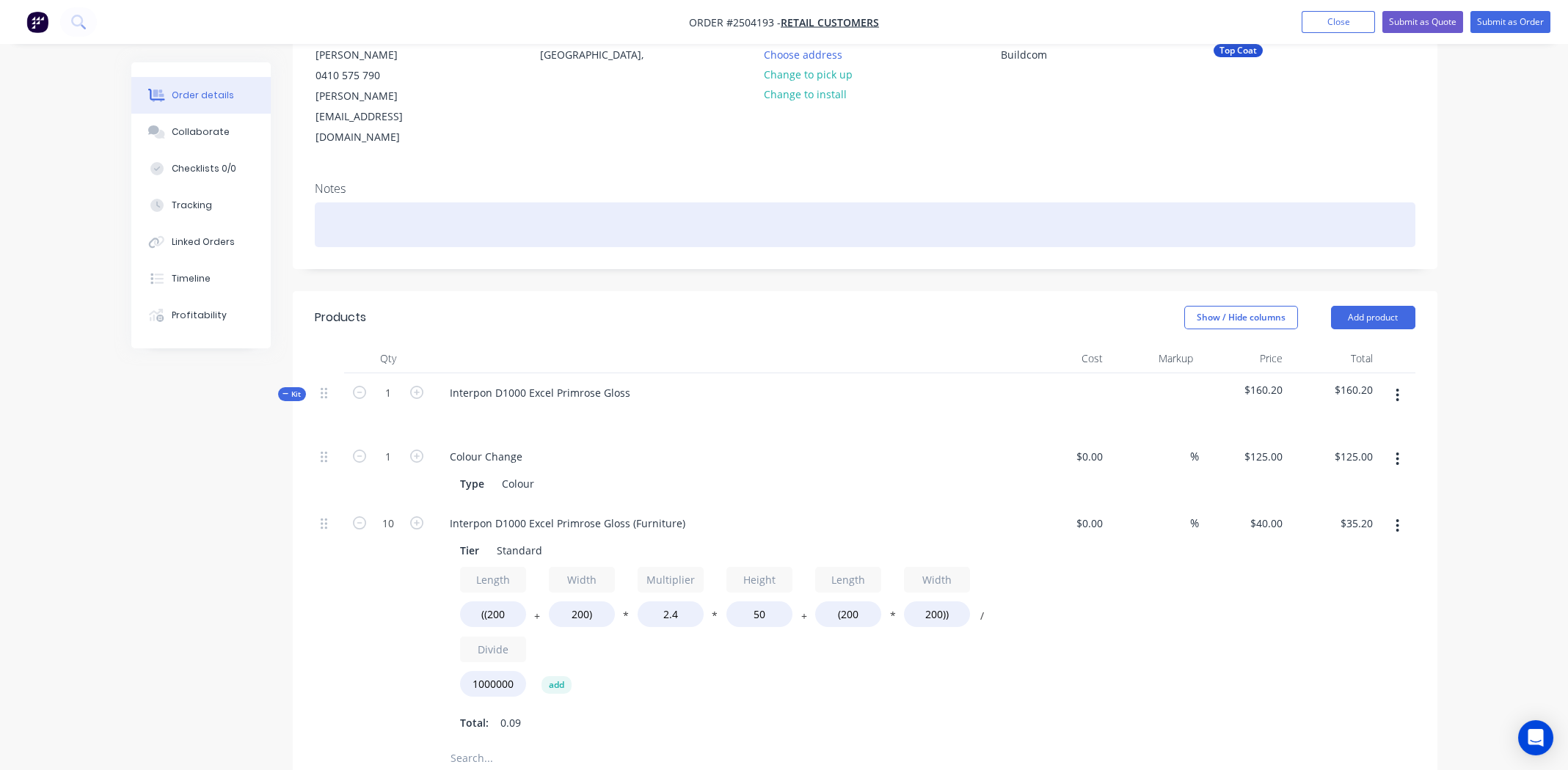
click at [386, 202] on div at bounding box center [865, 225] width 1100 height 45
paste div
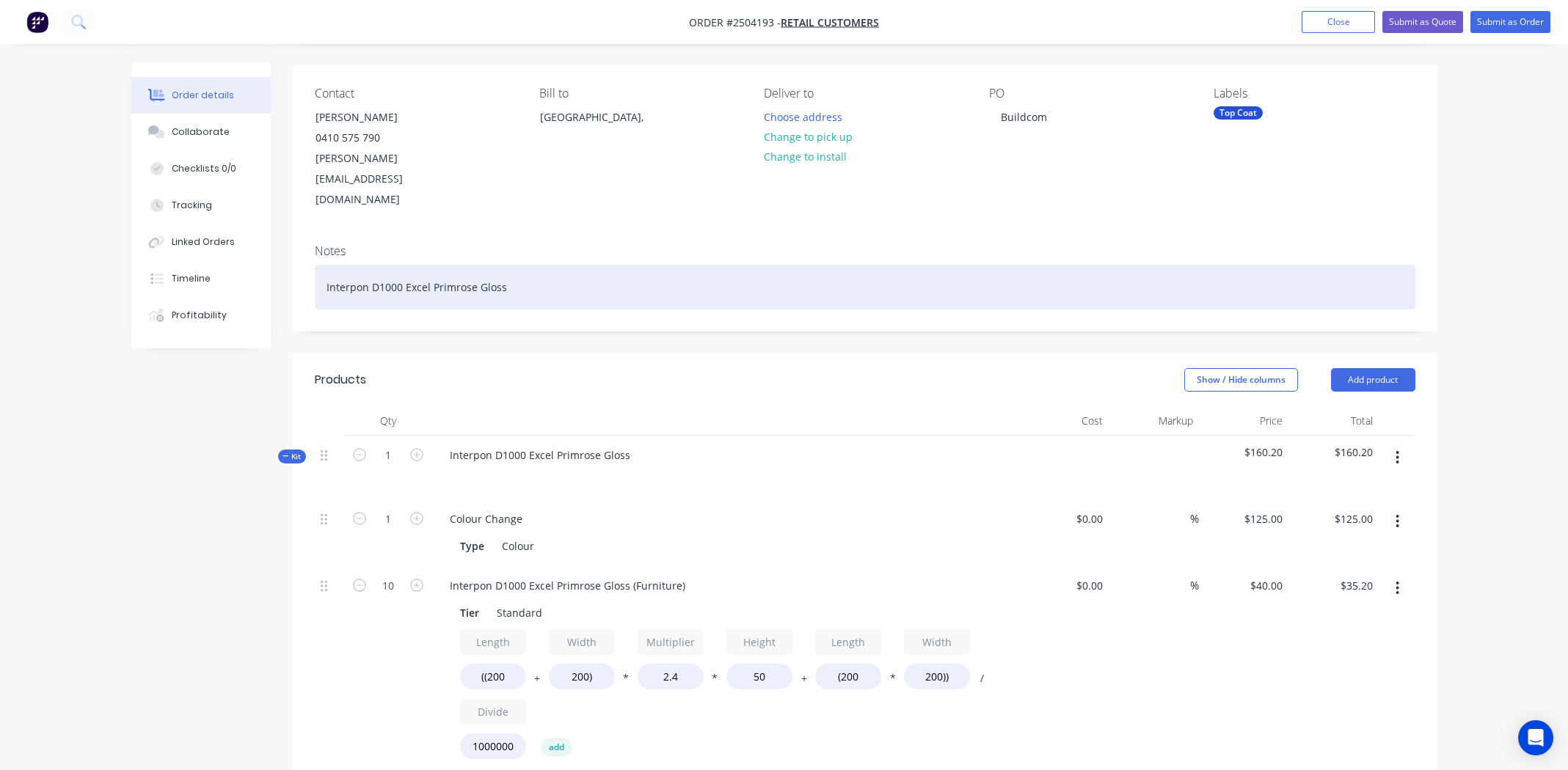
scroll to position [0, 0]
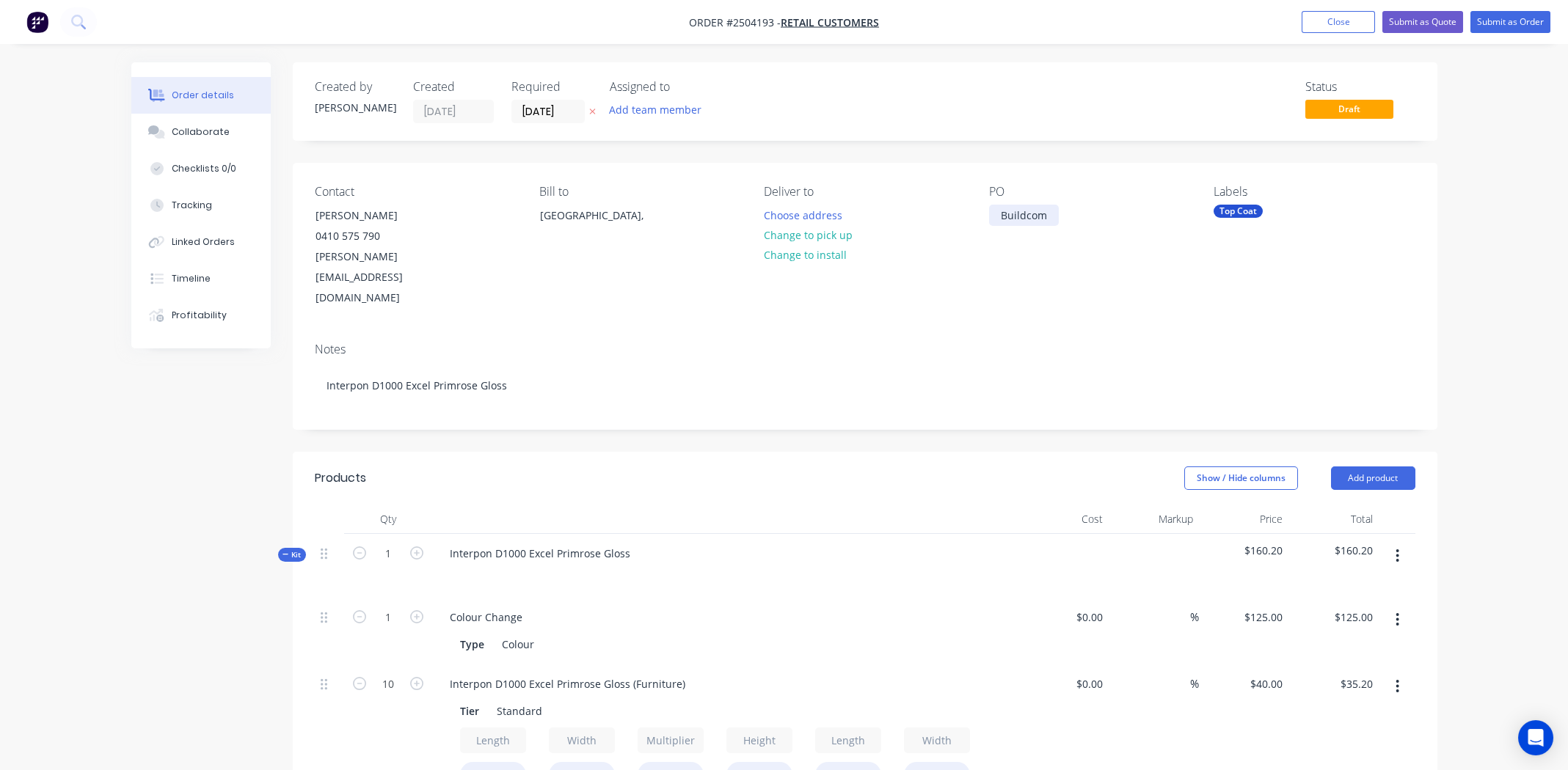
drag, startPoint x: 1047, startPoint y: 215, endPoint x: 1092, endPoint y: 259, distance: 62.9
click at [1047, 215] on div "Buildcom" at bounding box center [1024, 215] width 70 height 22
click at [797, 234] on button "Change to pick up" at bounding box center [808, 236] width 104 height 20
click at [1063, 215] on div "PO Buildcom" at bounding box center [1090, 246] width 201 height 124
click at [1055, 219] on div "Buildcom" at bounding box center [1024, 215] width 70 height 22
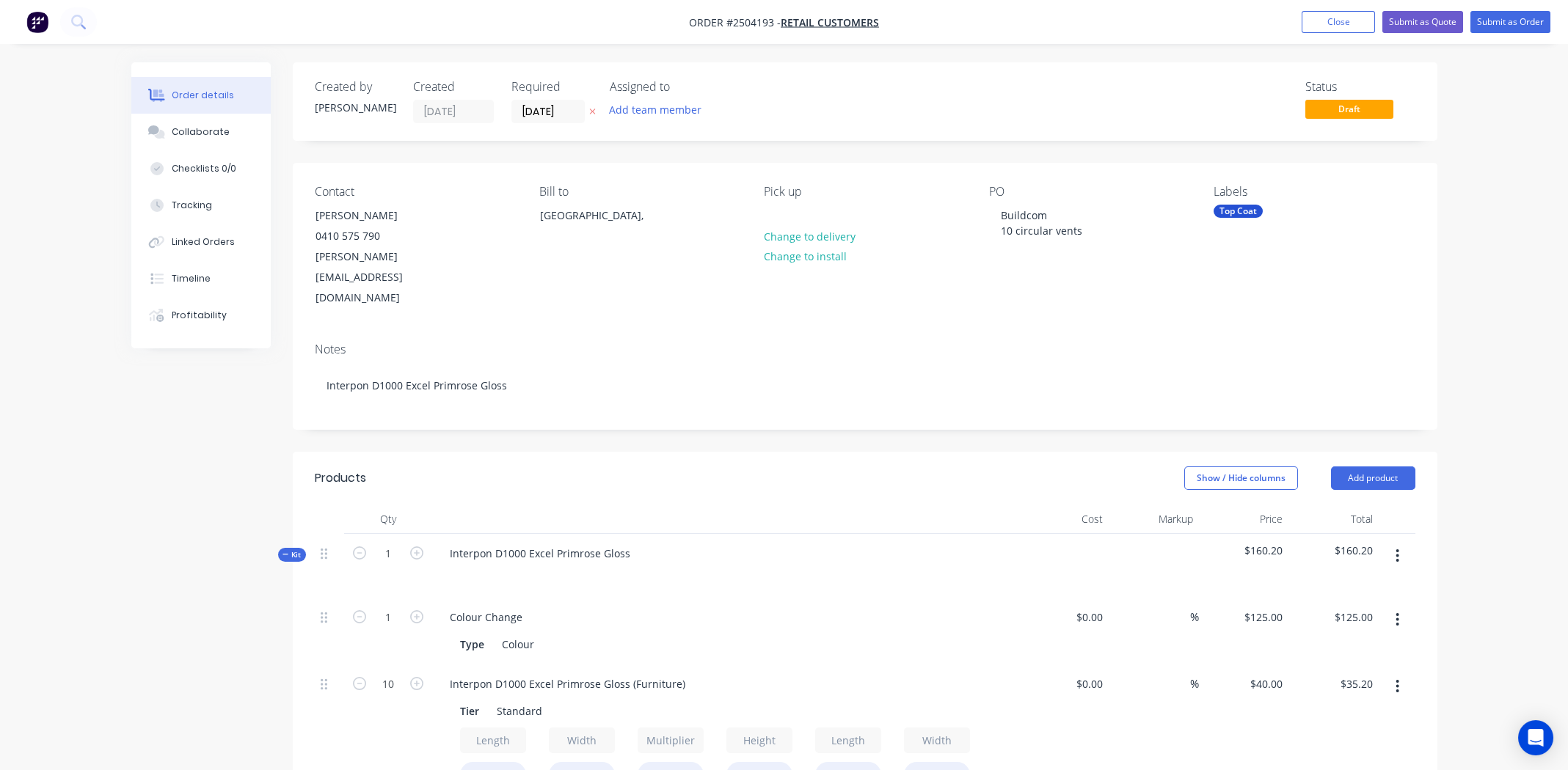
click at [1079, 342] on div "Notes" at bounding box center [865, 349] width 1100 height 14
click at [1507, 20] on button "Submit as Order" at bounding box center [1511, 22] width 80 height 22
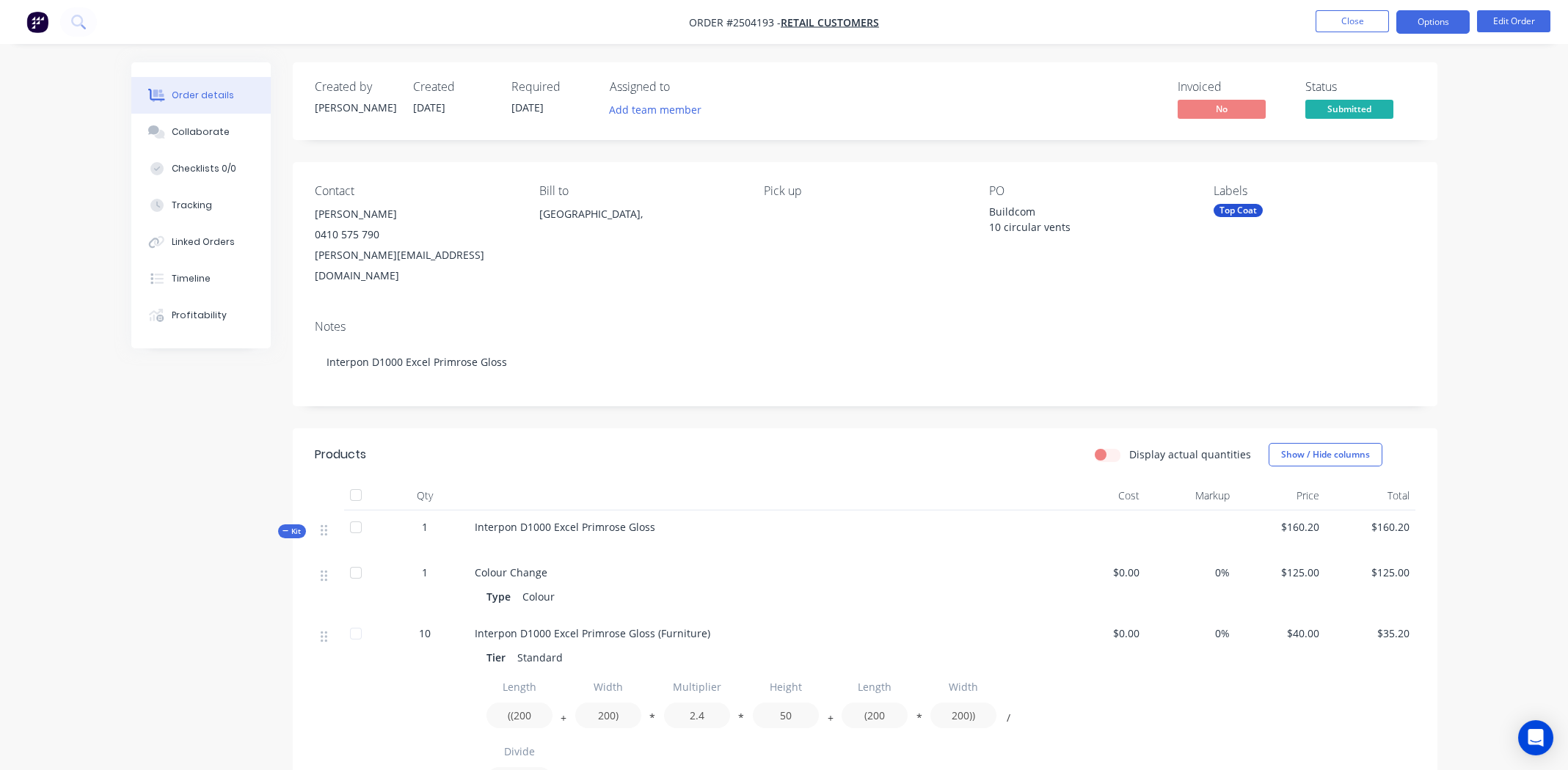
click at [1432, 20] on button "Options" at bounding box center [1433, 22] width 73 height 23
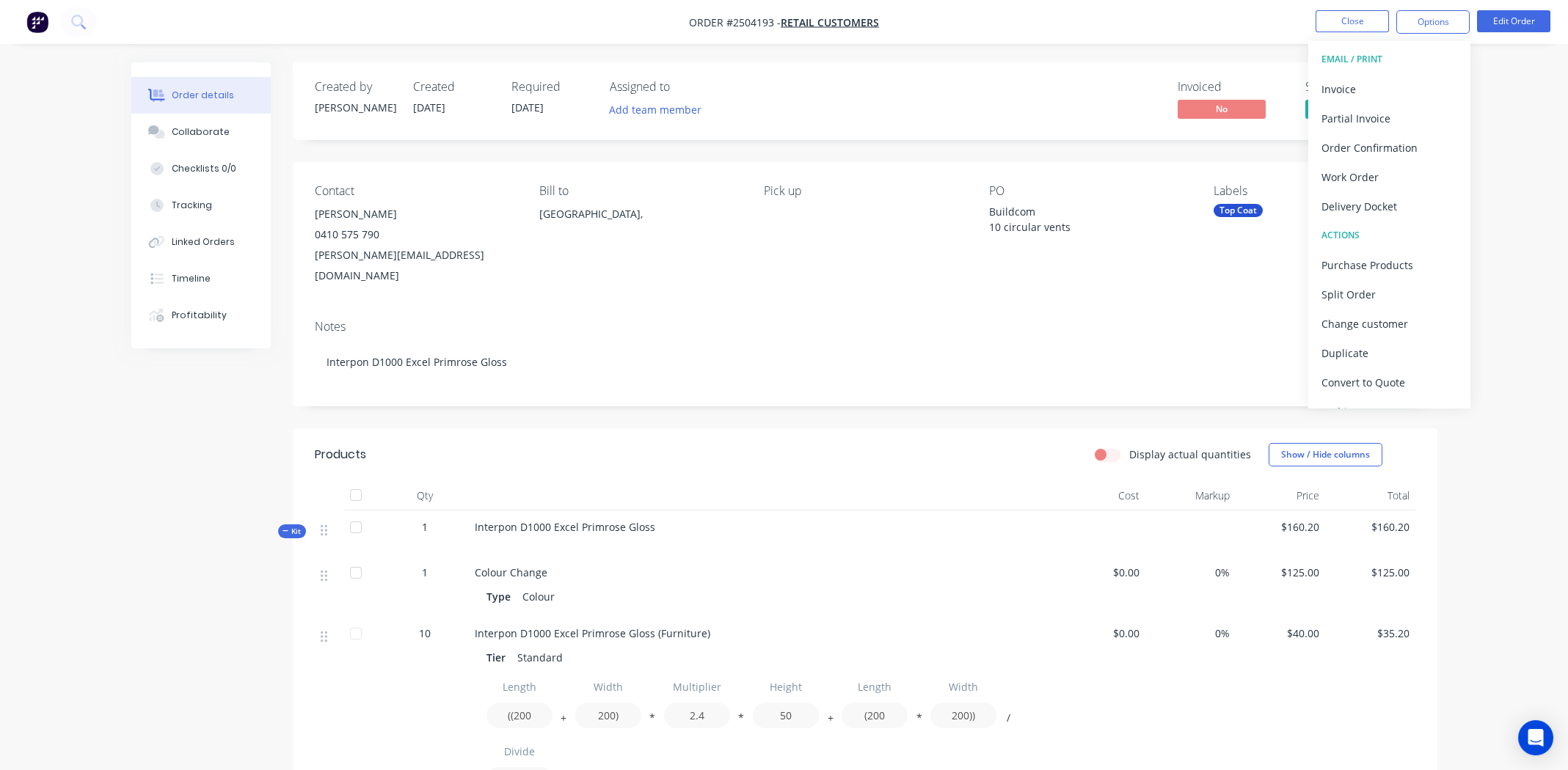
click at [1197, 22] on nav "Order #2504193 - Retail Customers Close Options EMAIL / PRINT Invoice Partial I…" at bounding box center [784, 22] width 1568 height 44
click at [1246, 31] on nav "Order #2504193 - Retail Customers Close Options Edit Order" at bounding box center [784, 22] width 1568 height 44
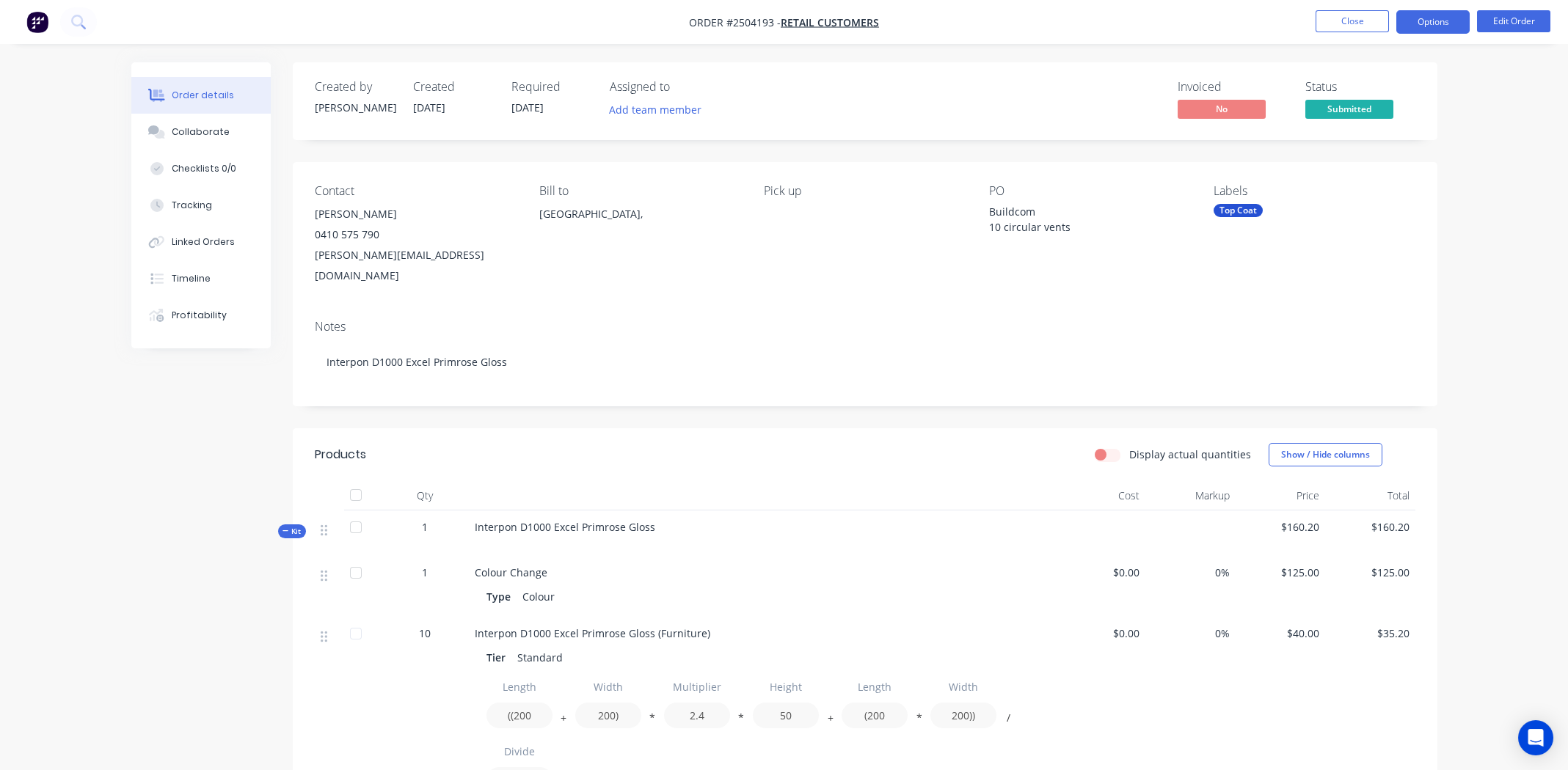
click at [1433, 22] on button "Options" at bounding box center [1433, 22] width 73 height 23
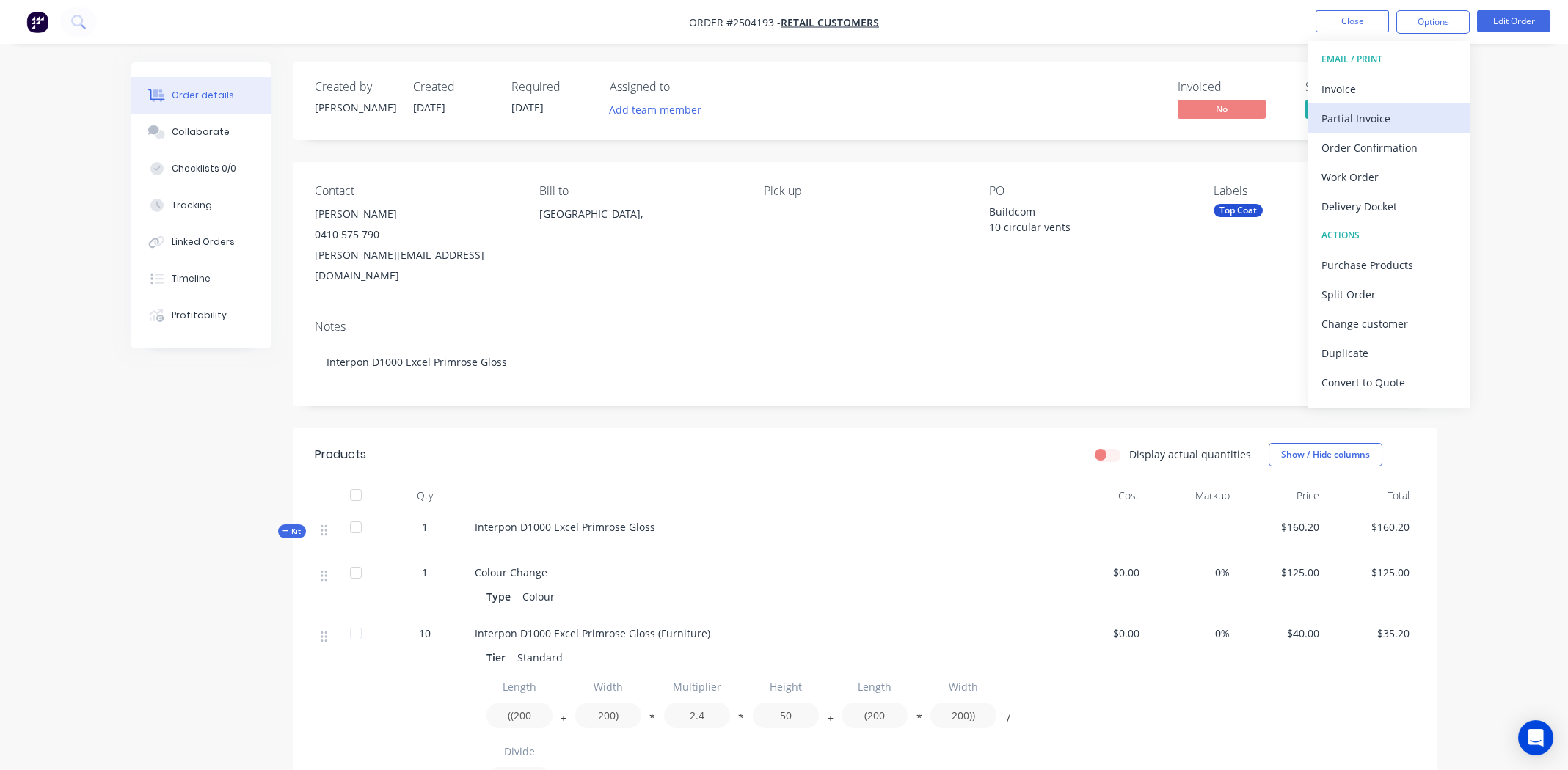
click at [1383, 109] on div "Partial Invoice" at bounding box center [1389, 119] width 135 height 22
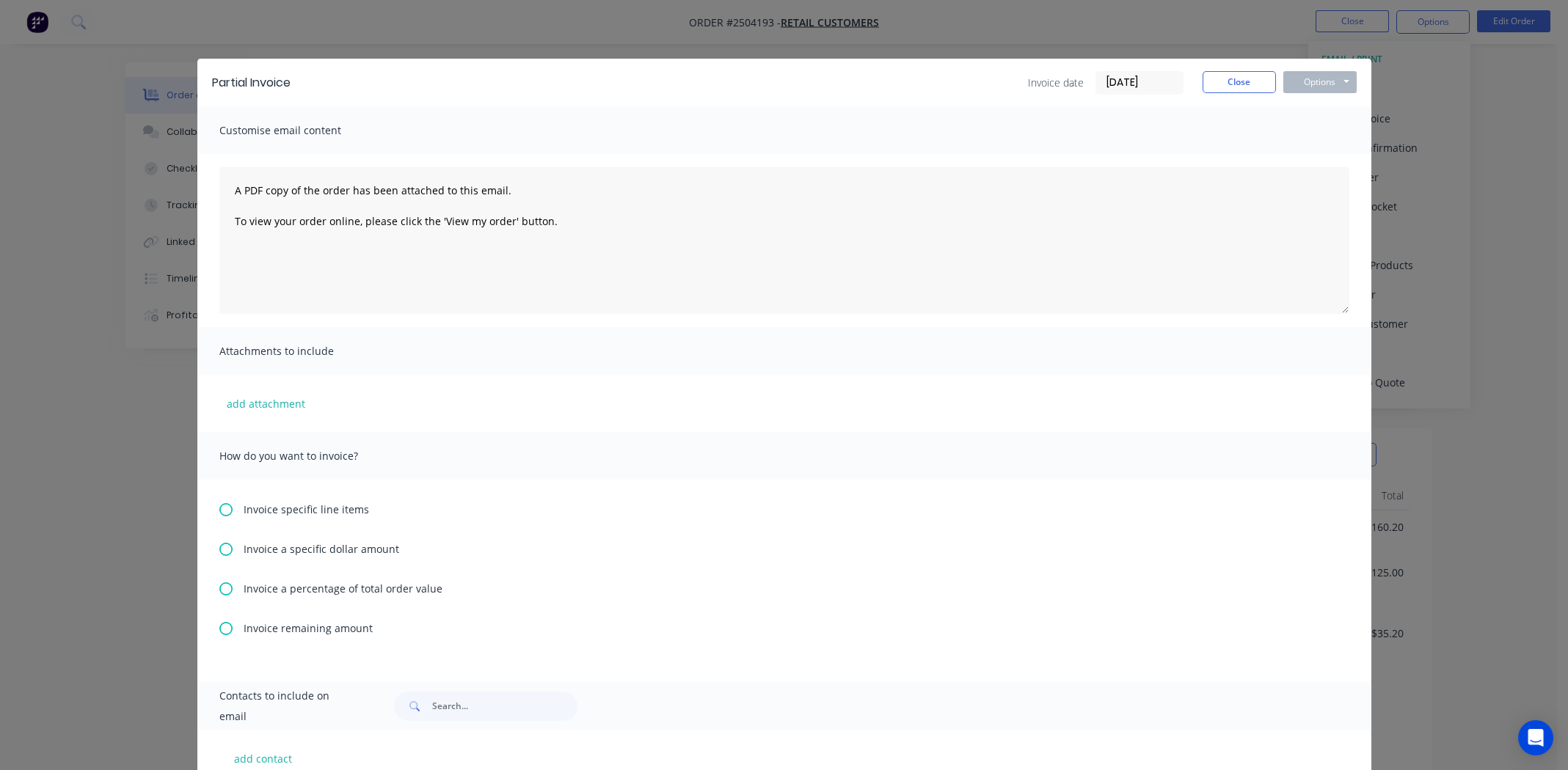
drag, startPoint x: 215, startPoint y: 587, endPoint x: 230, endPoint y: 582, distance: 15.8
click at [219, 587] on icon at bounding box center [226, 589] width 13 height 13
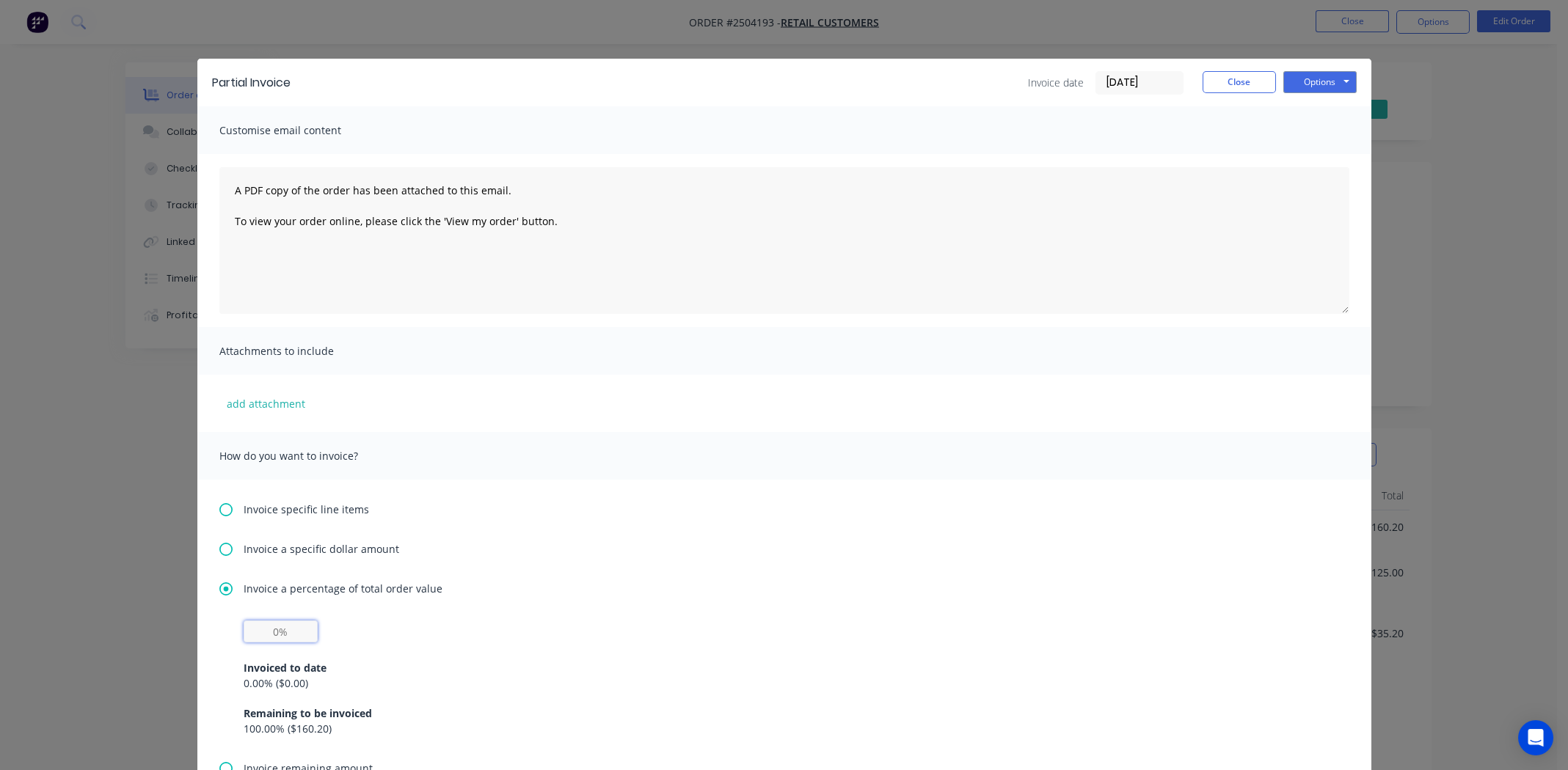
click at [281, 630] on input "text" at bounding box center [281, 631] width 74 height 22
type input "50%"
click at [1320, 84] on button "Options" at bounding box center [1320, 82] width 73 height 22
click at [1298, 125] on button "Print" at bounding box center [1331, 132] width 94 height 24
click at [1220, 80] on button "Close" at bounding box center [1239, 82] width 73 height 22
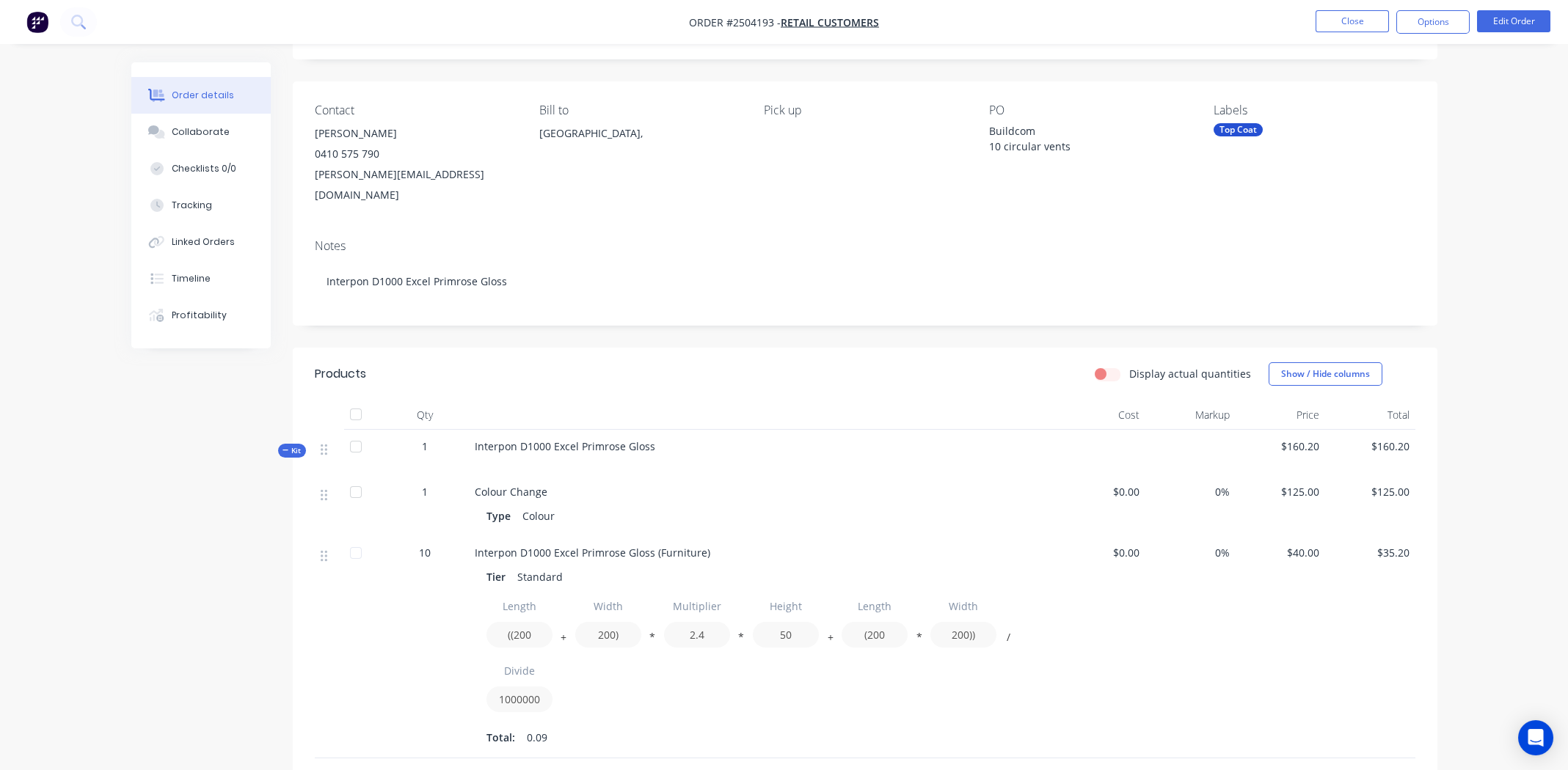
scroll to position [309, 0]
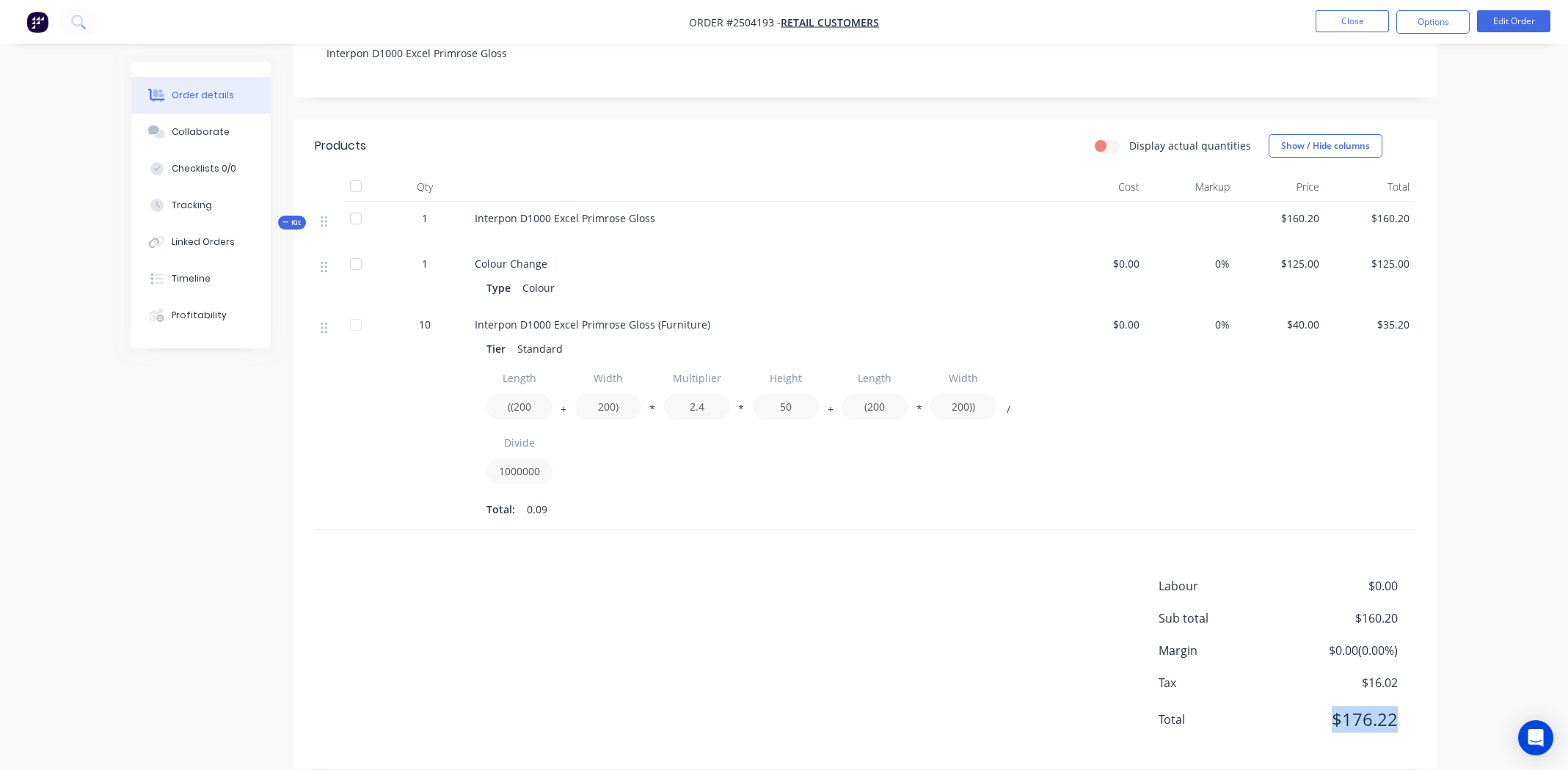
drag, startPoint x: 1401, startPoint y: 699, endPoint x: 1311, endPoint y: 720, distance: 92.4
click at [1311, 720] on div "Labour $0.00 Sub total $160.20 Margin $0.00 ( 0.00 %) Tax $16.02 Total $176.22" at bounding box center [1287, 662] width 257 height 170
copy span "$176.22"
click at [204, 129] on div "Collaborate" at bounding box center [200, 131] width 58 height 13
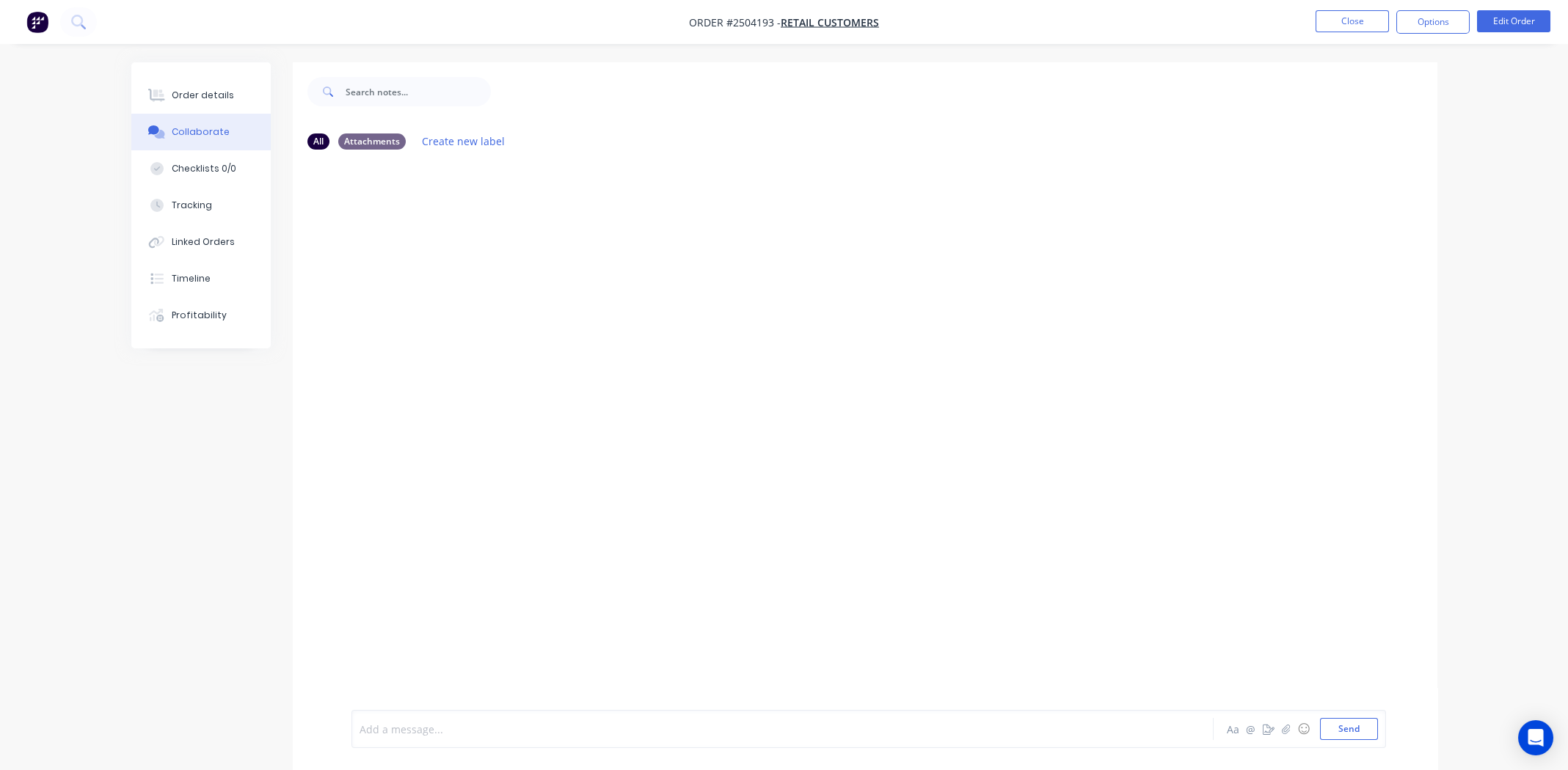
click at [716, 734] on div at bounding box center [742, 729] width 764 height 15
click at [197, 90] on div "Order details" at bounding box center [202, 95] width 63 height 13
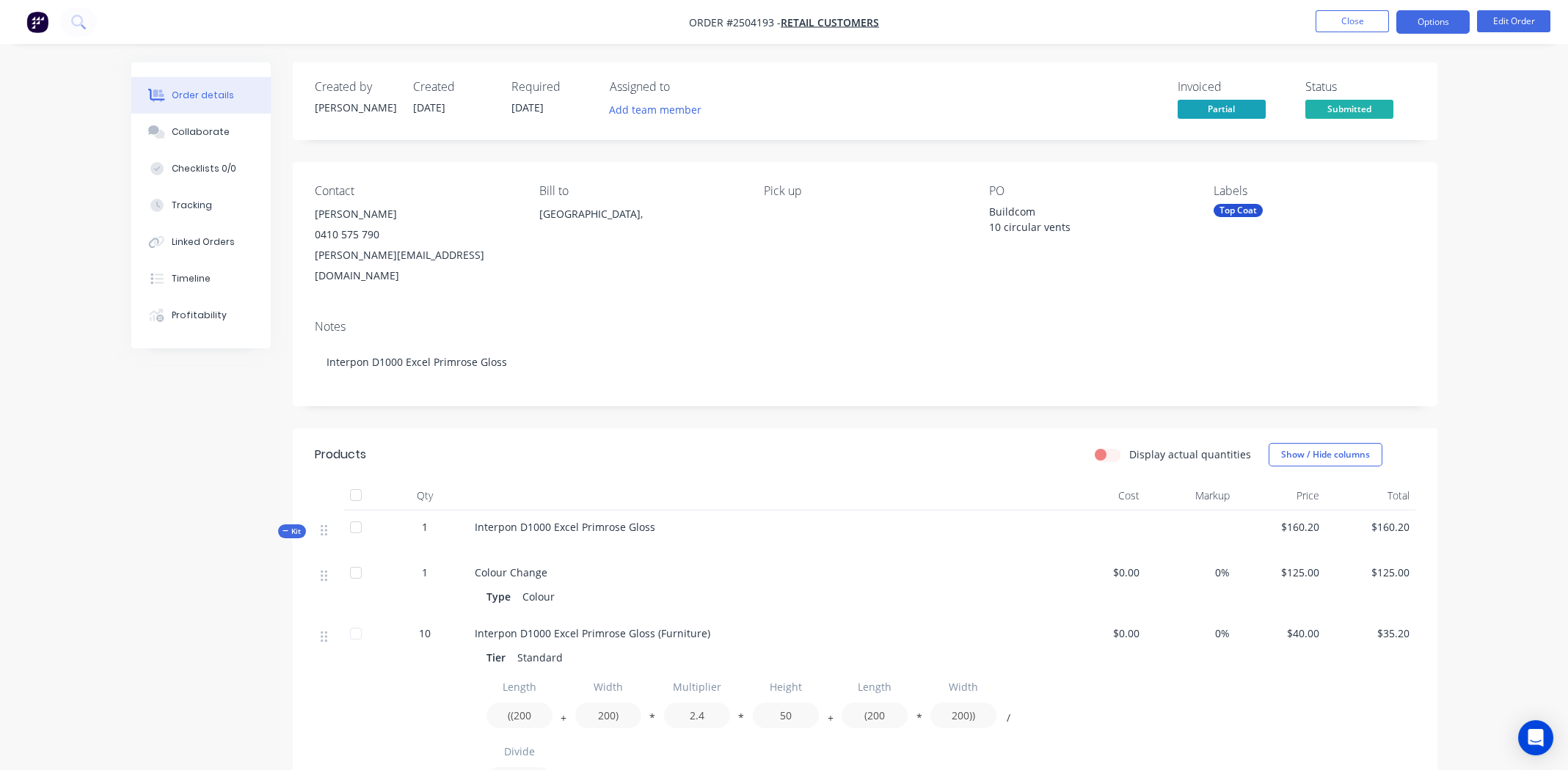
click at [1417, 17] on button "Options" at bounding box center [1433, 22] width 73 height 23
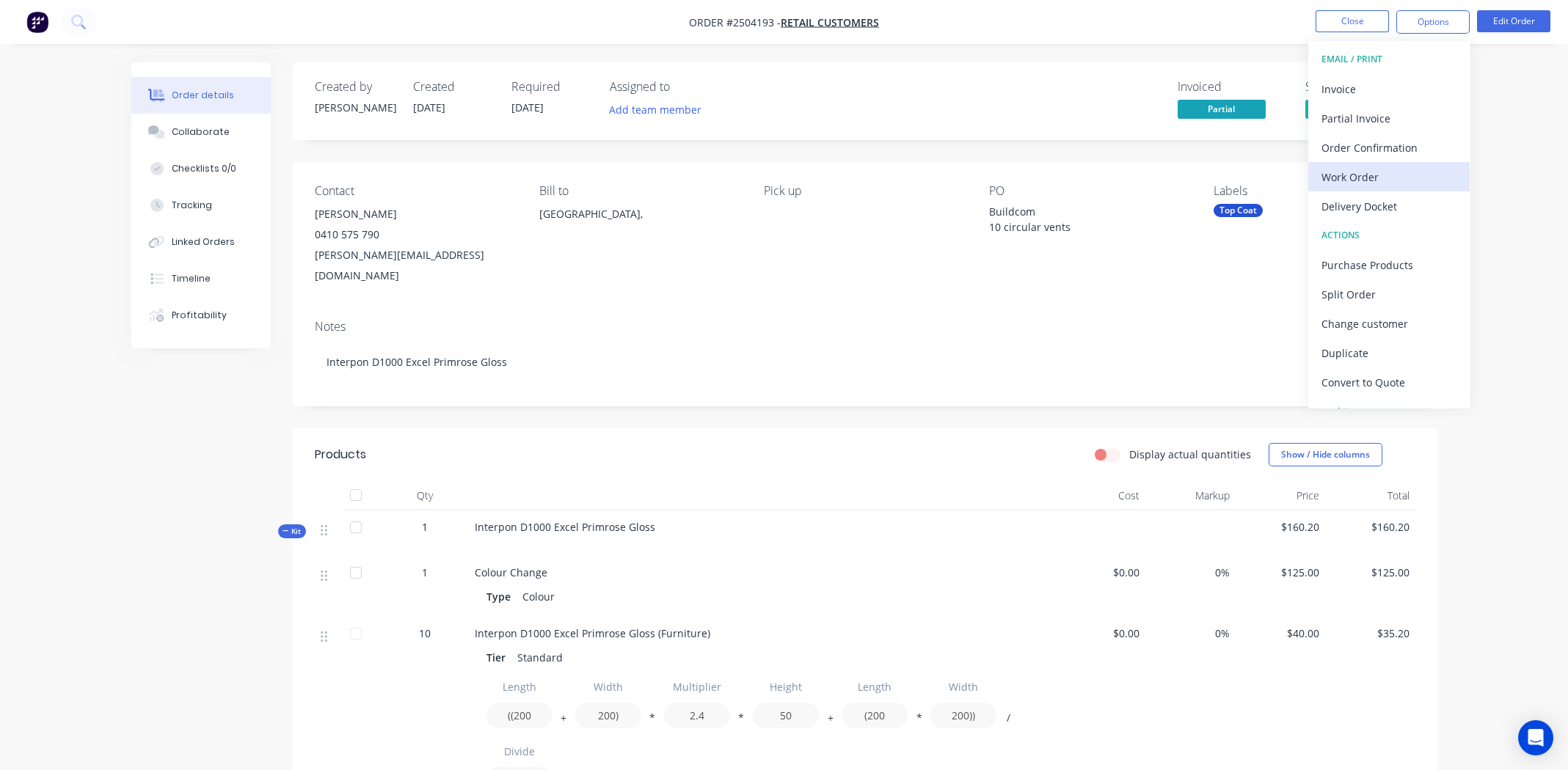
click at [1355, 172] on div "Work Order" at bounding box center [1389, 178] width 135 height 22
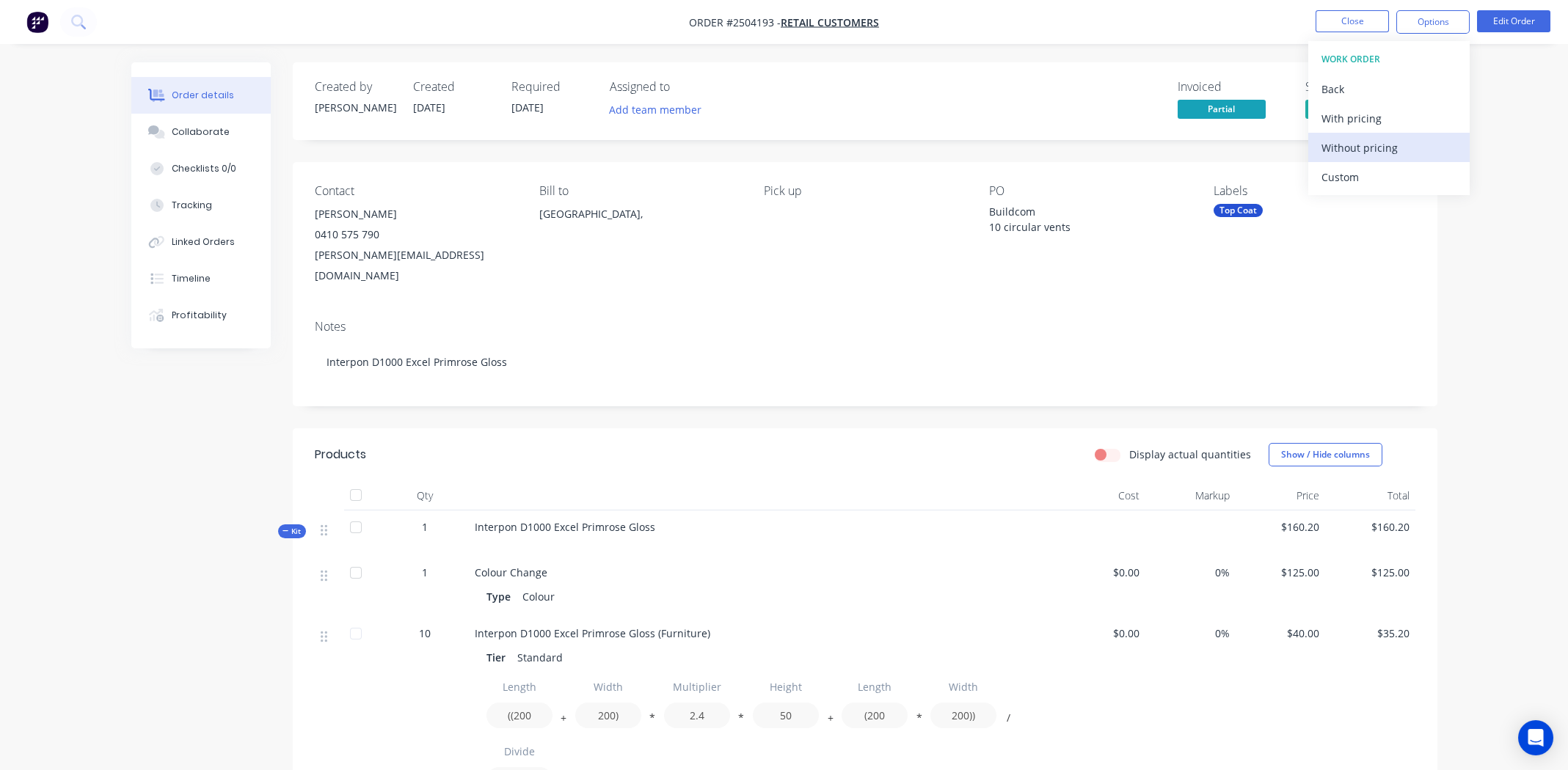
click at [1345, 147] on div "Without pricing" at bounding box center [1389, 148] width 135 height 22
click at [1343, 22] on button "Close" at bounding box center [1352, 21] width 73 height 22
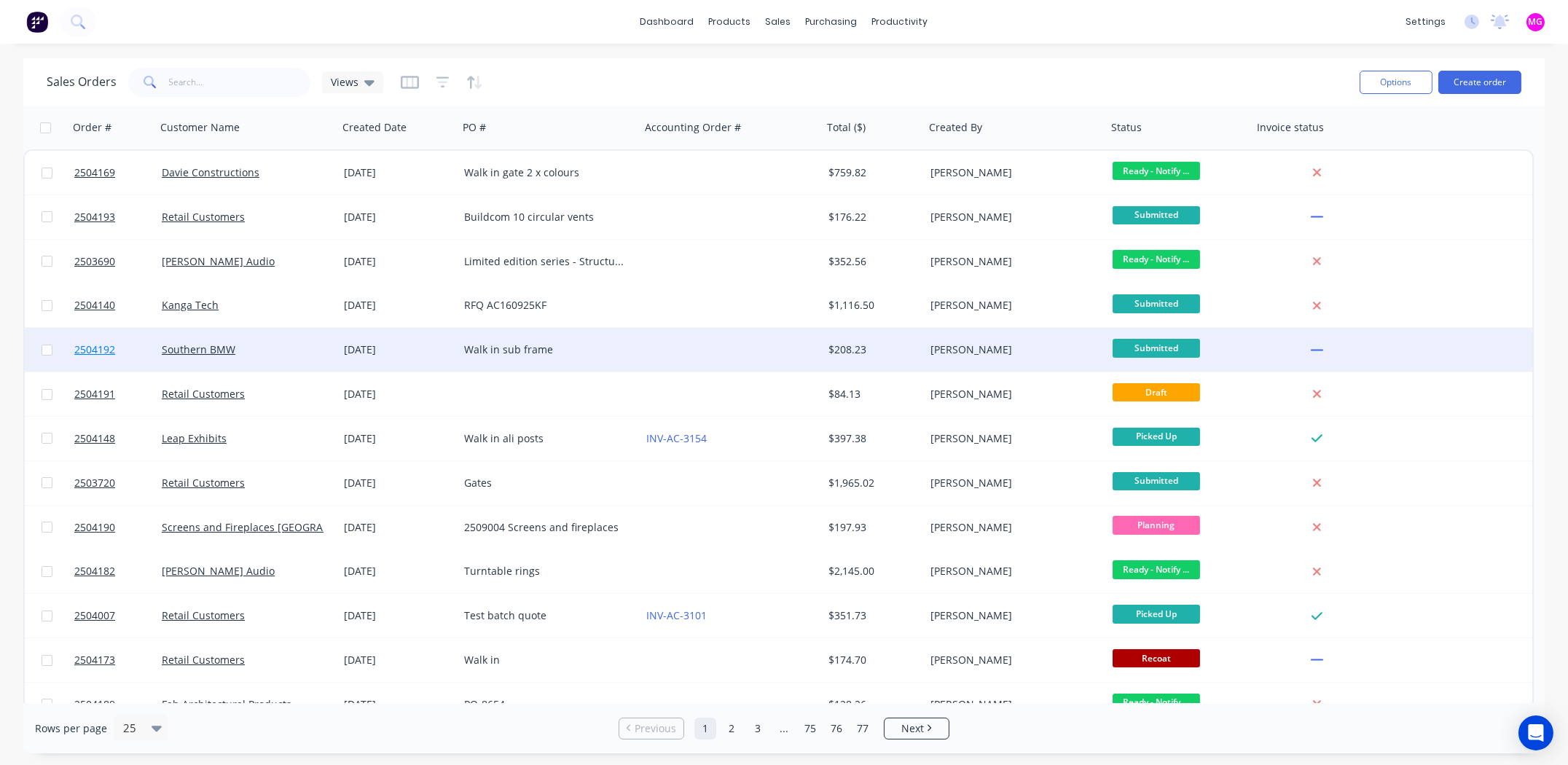
click at [97, 351] on span "2504192" at bounding box center [94, 349] width 41 height 15
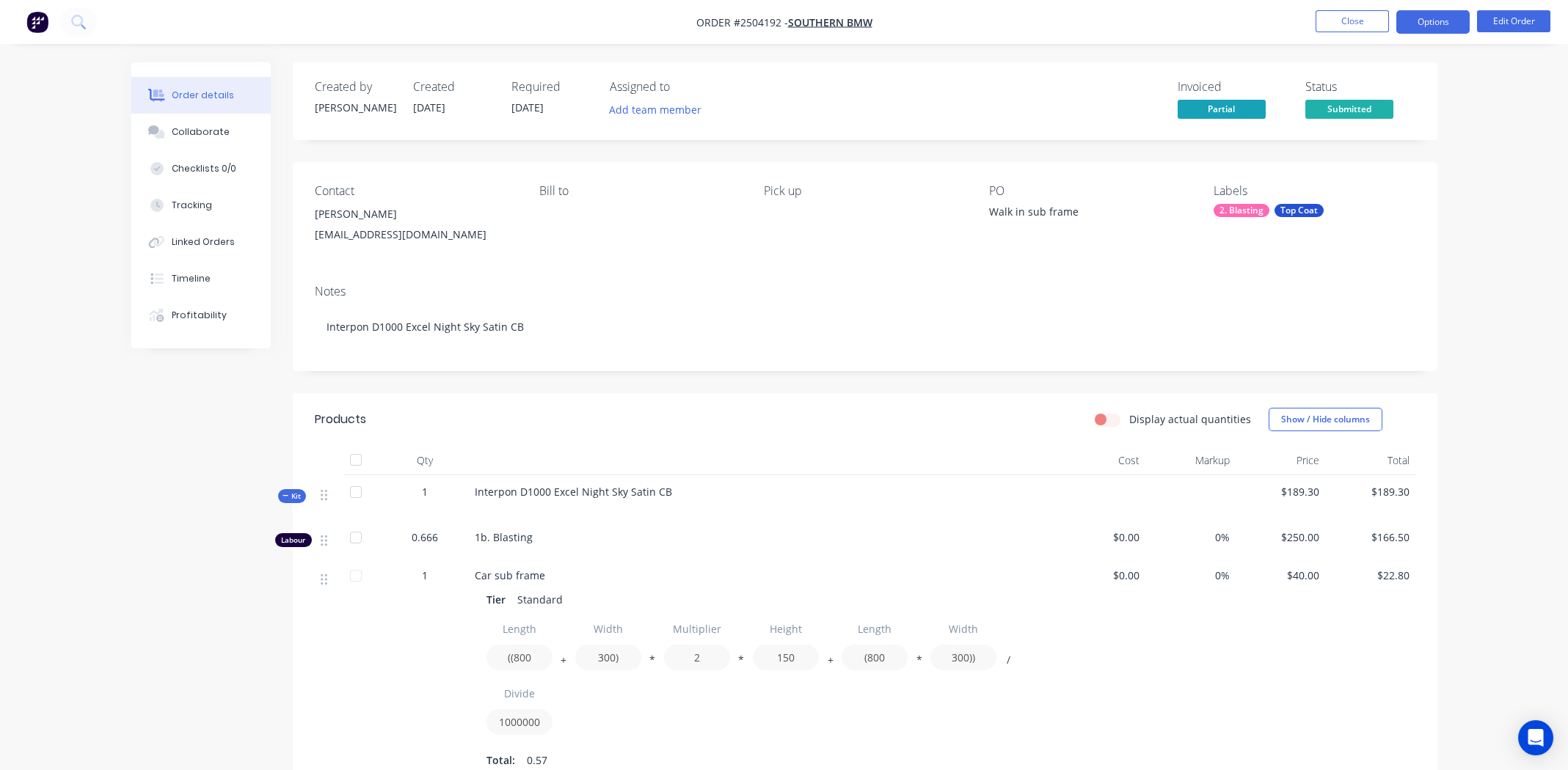
click at [1445, 20] on button "Options" at bounding box center [1433, 22] width 73 height 23
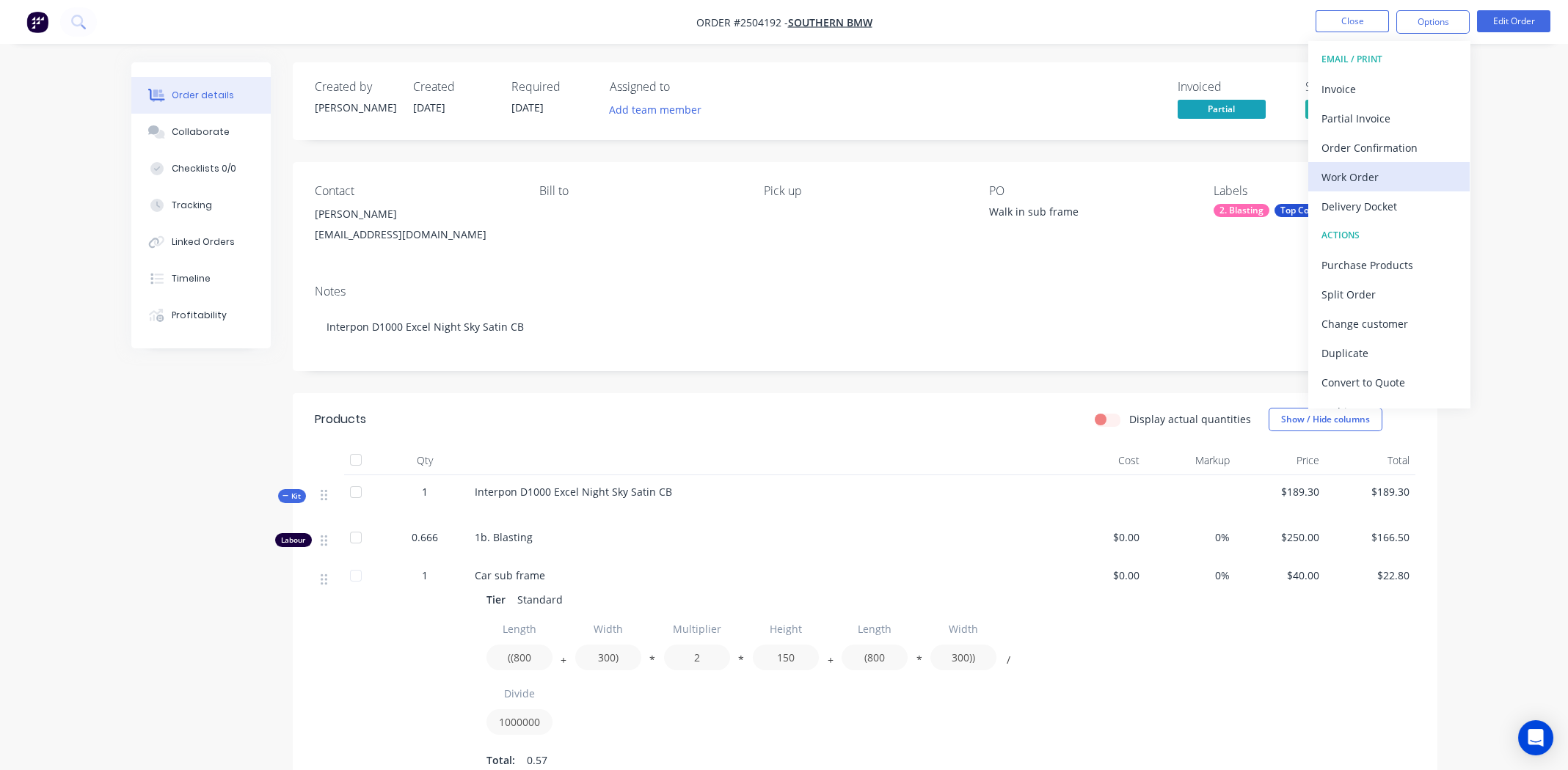
click at [1355, 175] on div "Work Order" at bounding box center [1389, 178] width 135 height 22
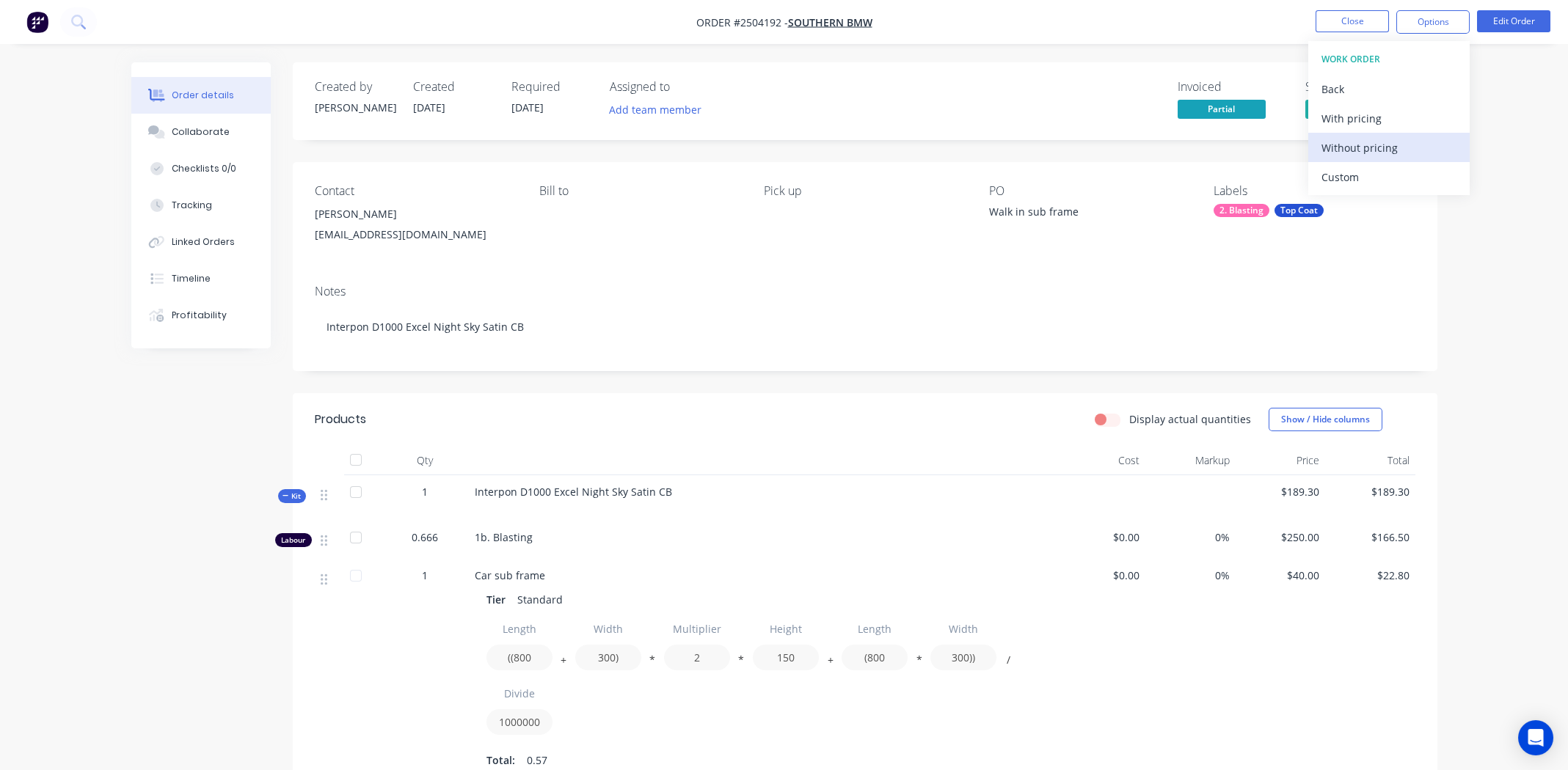
click at [1349, 153] on div "Without pricing" at bounding box center [1389, 148] width 135 height 22
click at [1352, 21] on button "Close" at bounding box center [1352, 21] width 73 height 22
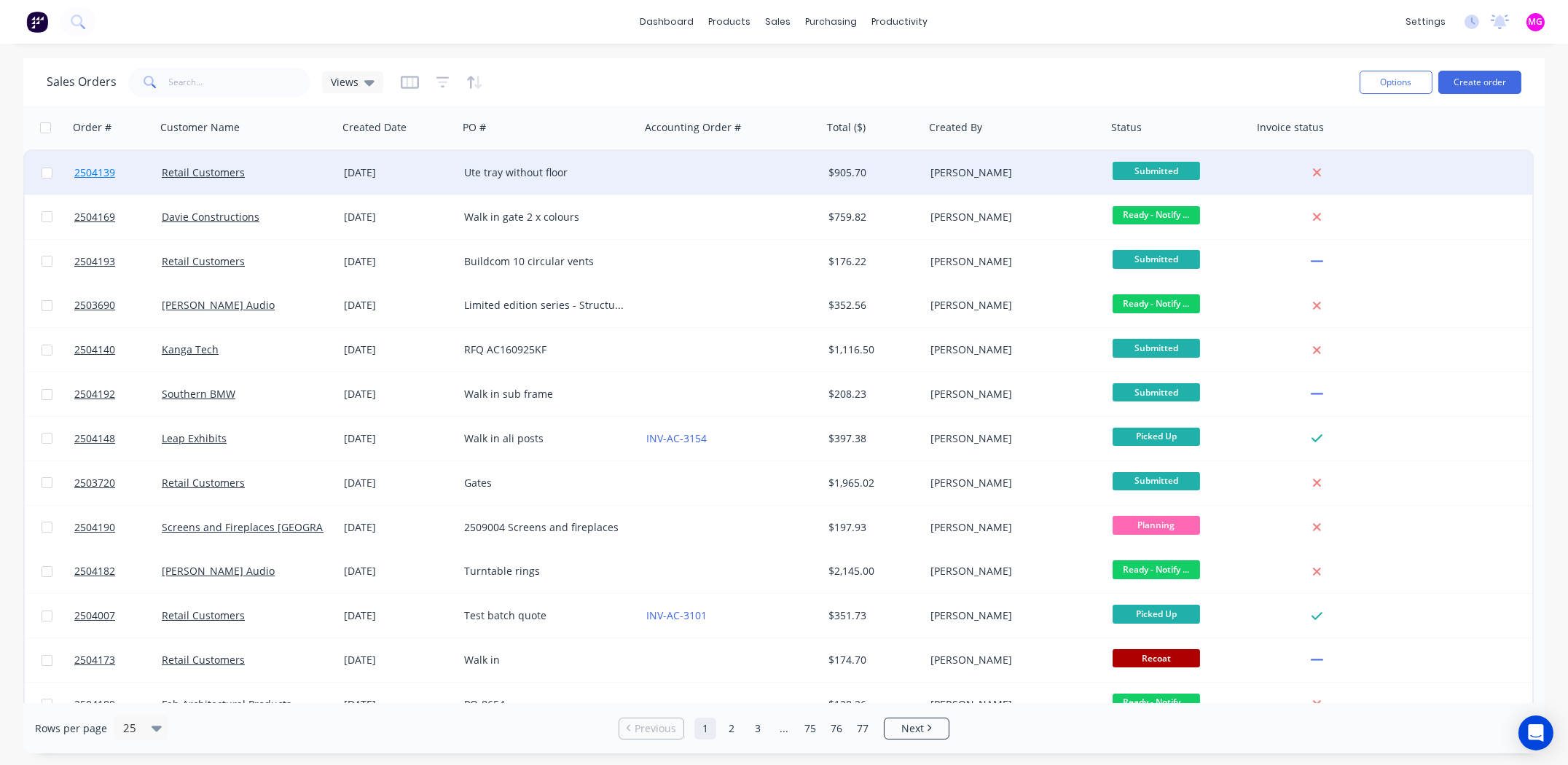
click at [91, 170] on span "2504139" at bounding box center [94, 173] width 41 height 15
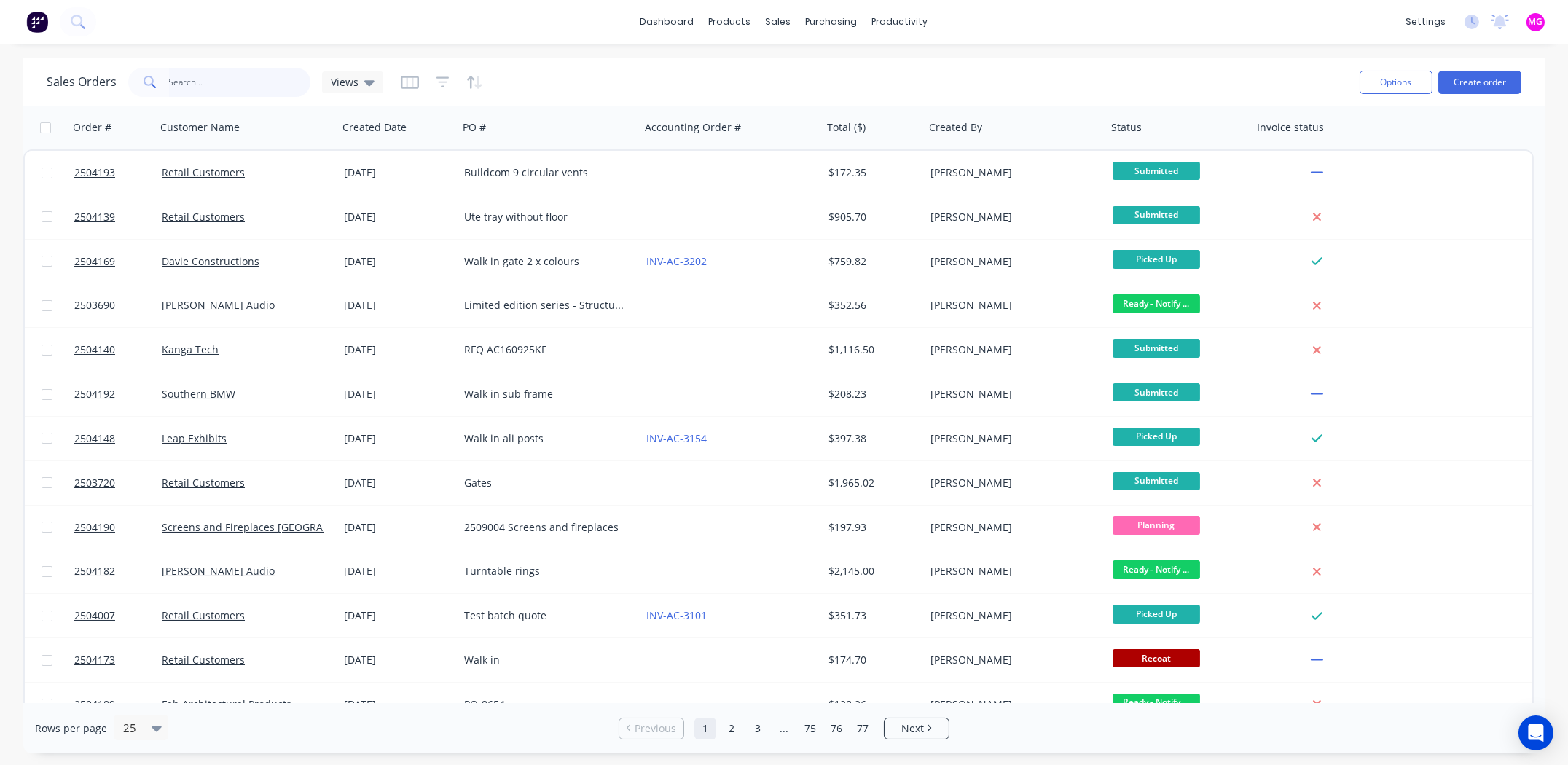
click at [248, 80] on input "text" at bounding box center [239, 82] width 142 height 29
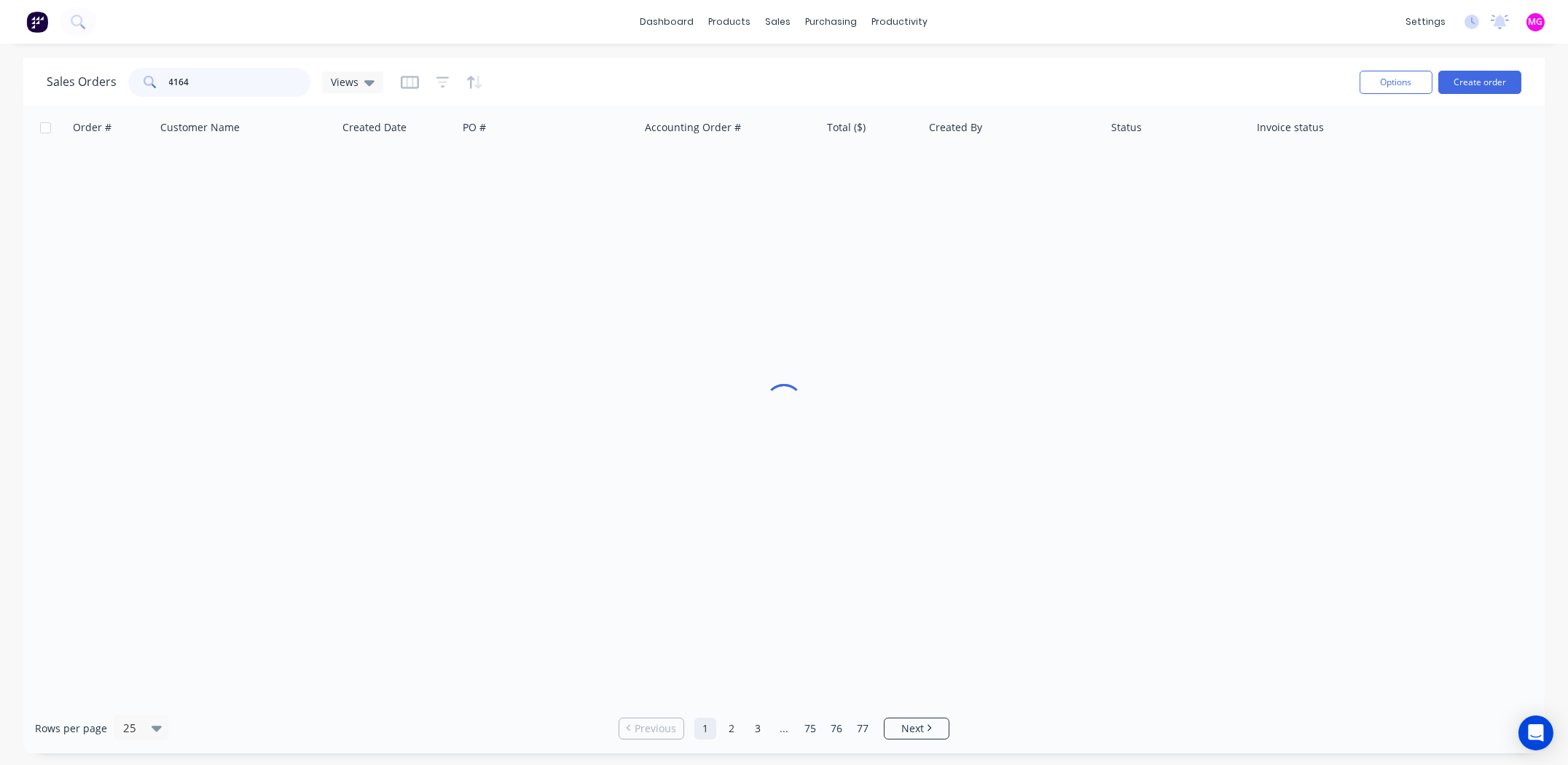
type input "4164"
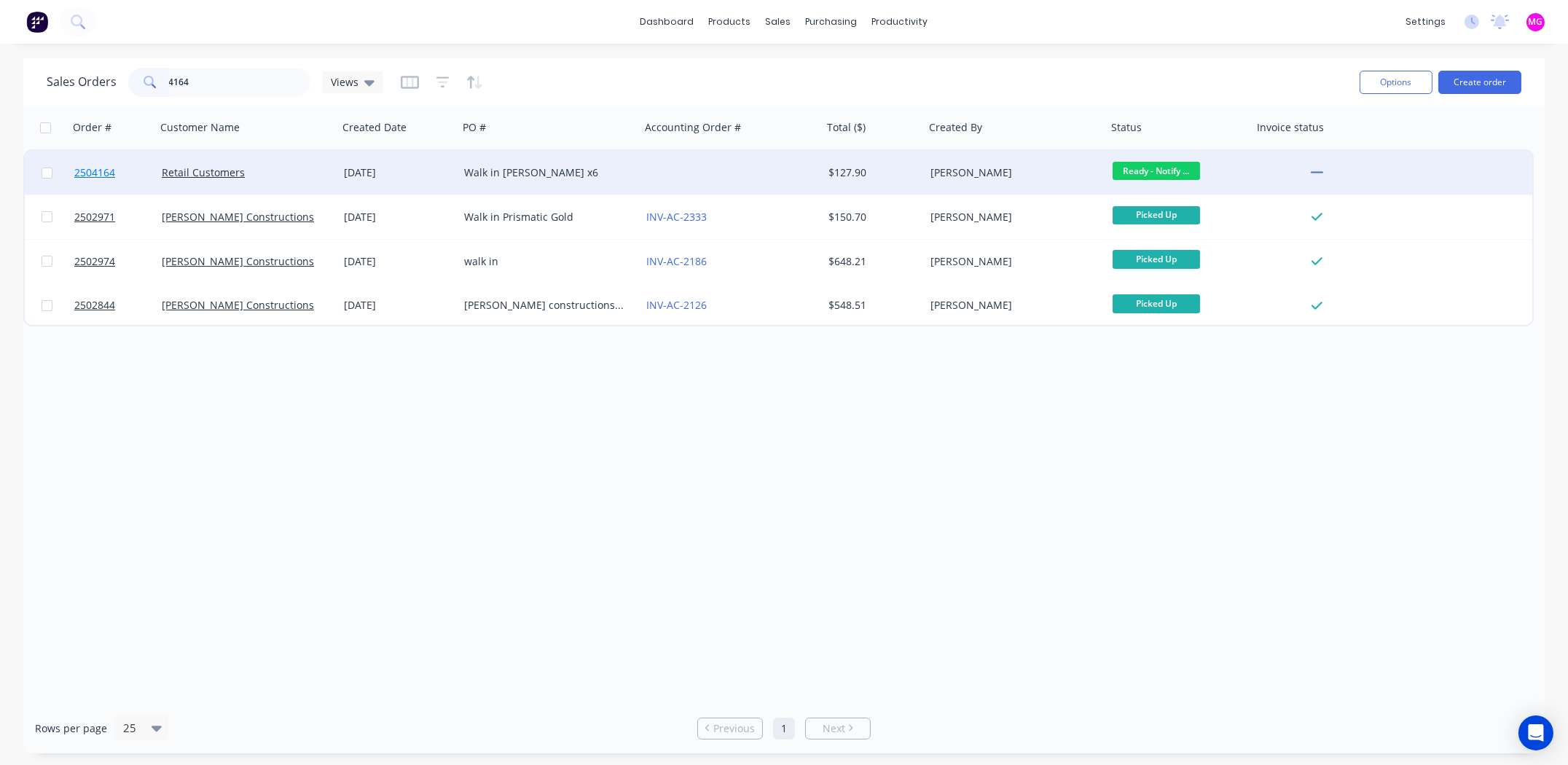
click at [103, 171] on span "2504164" at bounding box center [94, 173] width 41 height 15
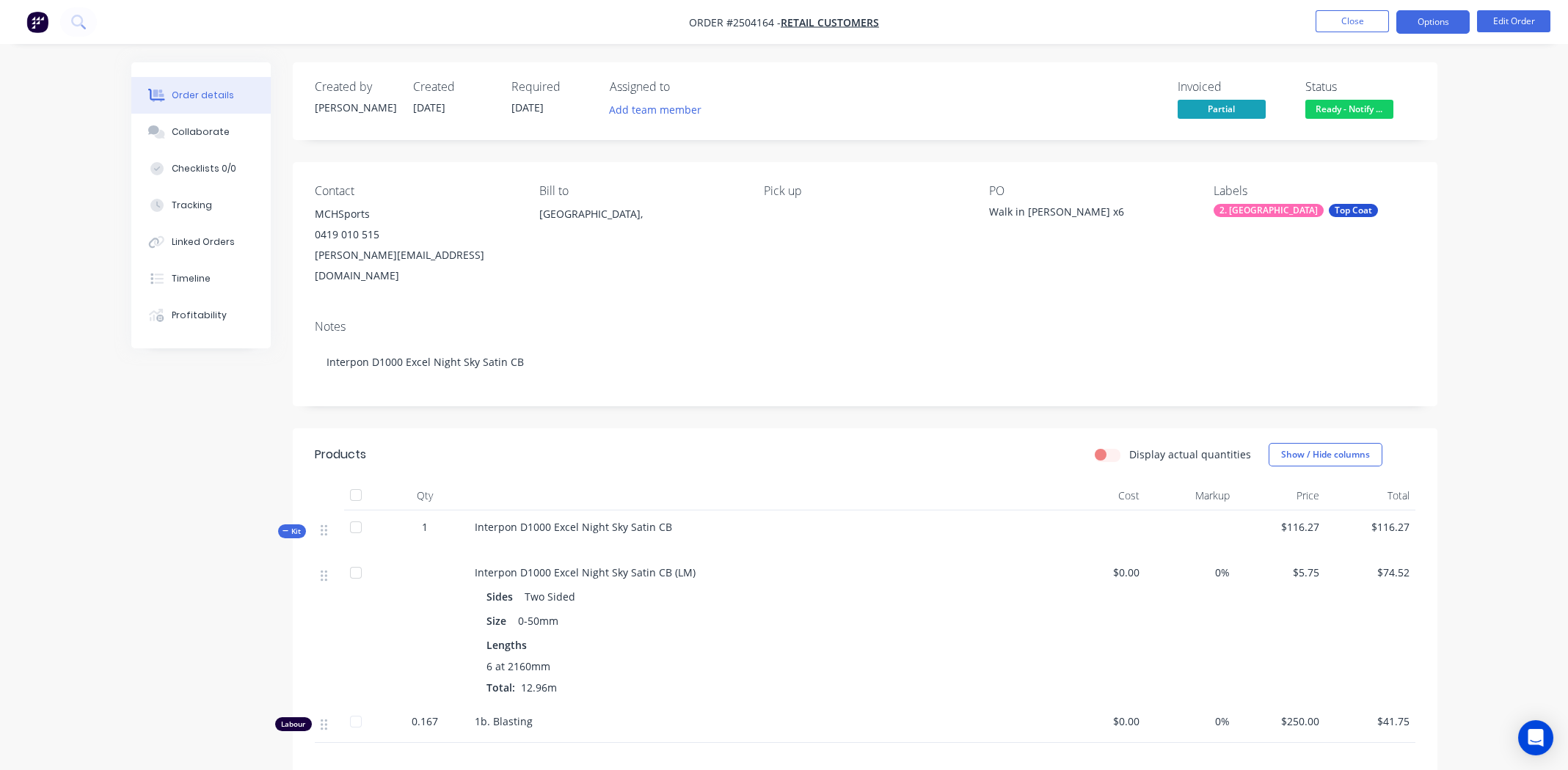
click at [1420, 20] on button "Options" at bounding box center [1433, 22] width 73 height 23
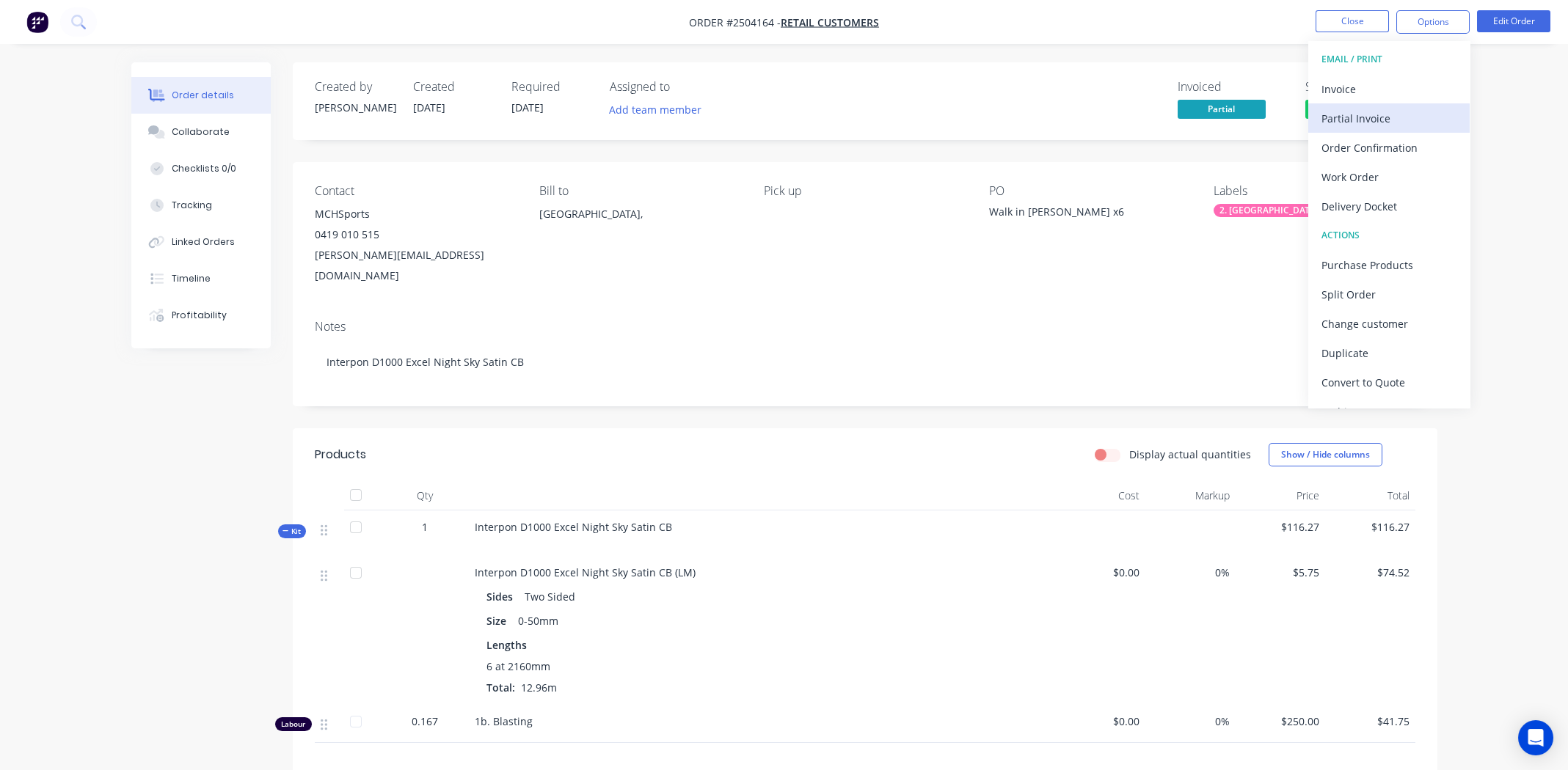
click at [1349, 125] on div "Partial Invoice" at bounding box center [1389, 119] width 135 height 22
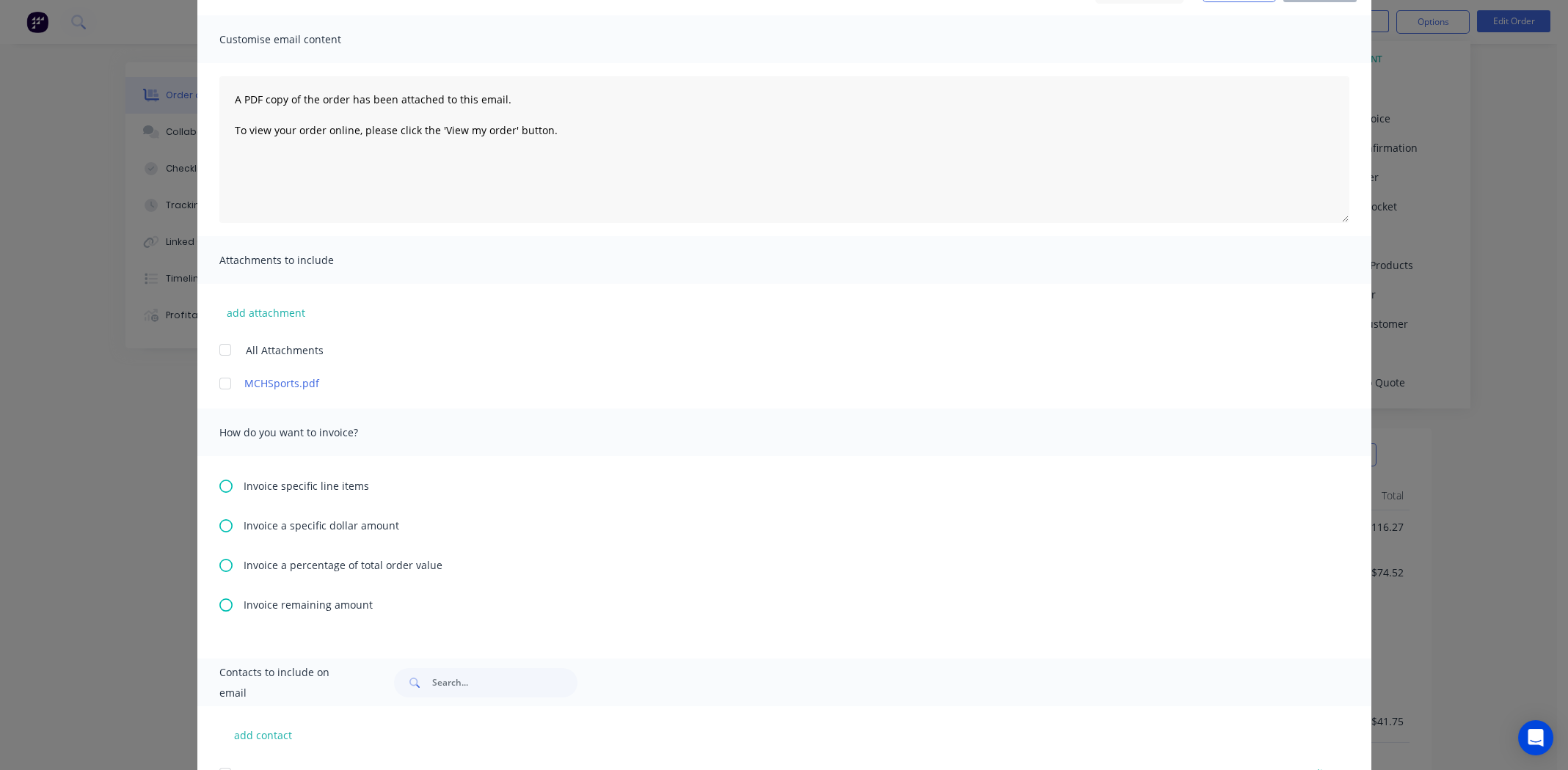
scroll to position [293, 0]
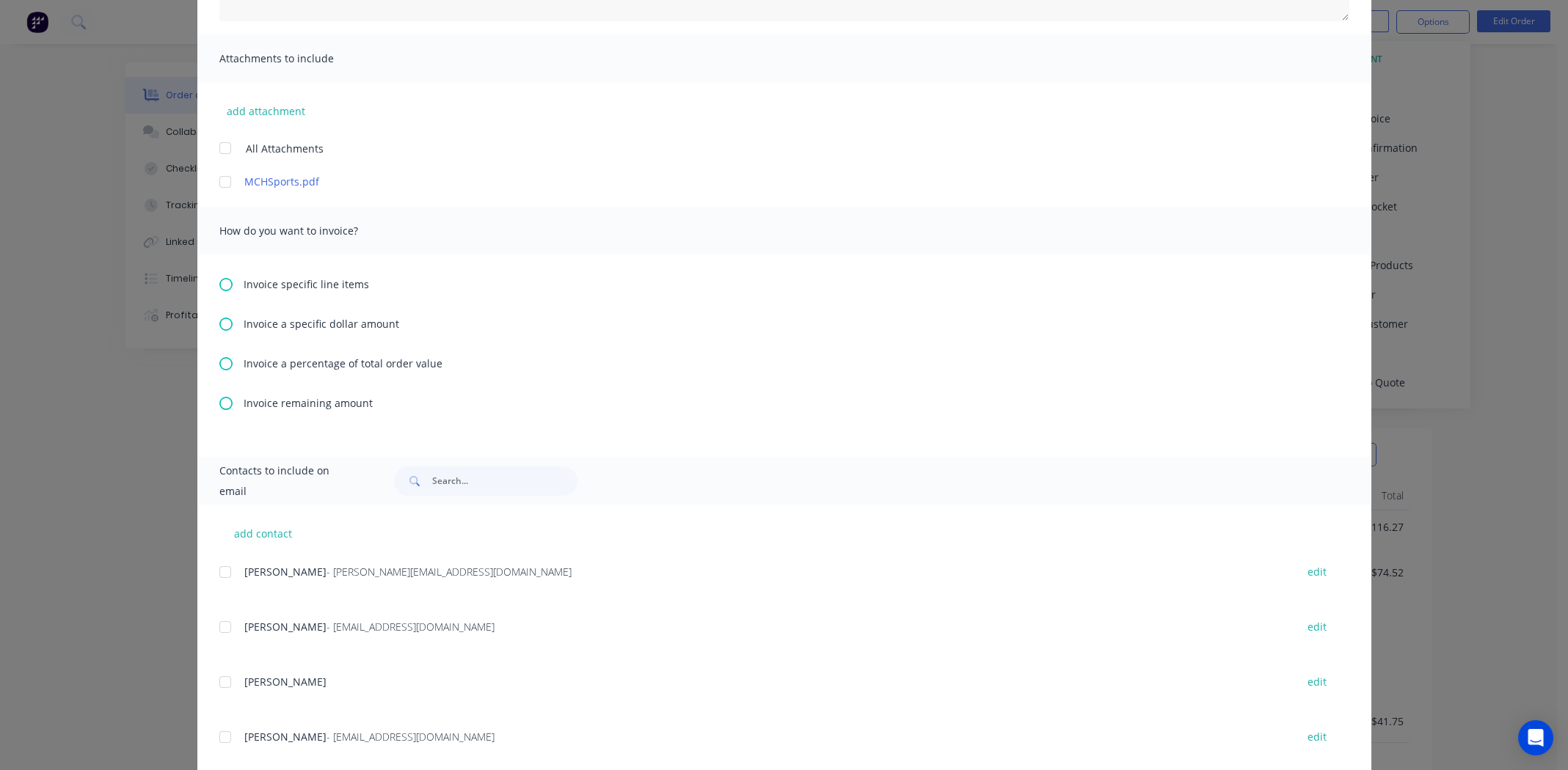
click at [224, 324] on icon at bounding box center [226, 324] width 13 height 13
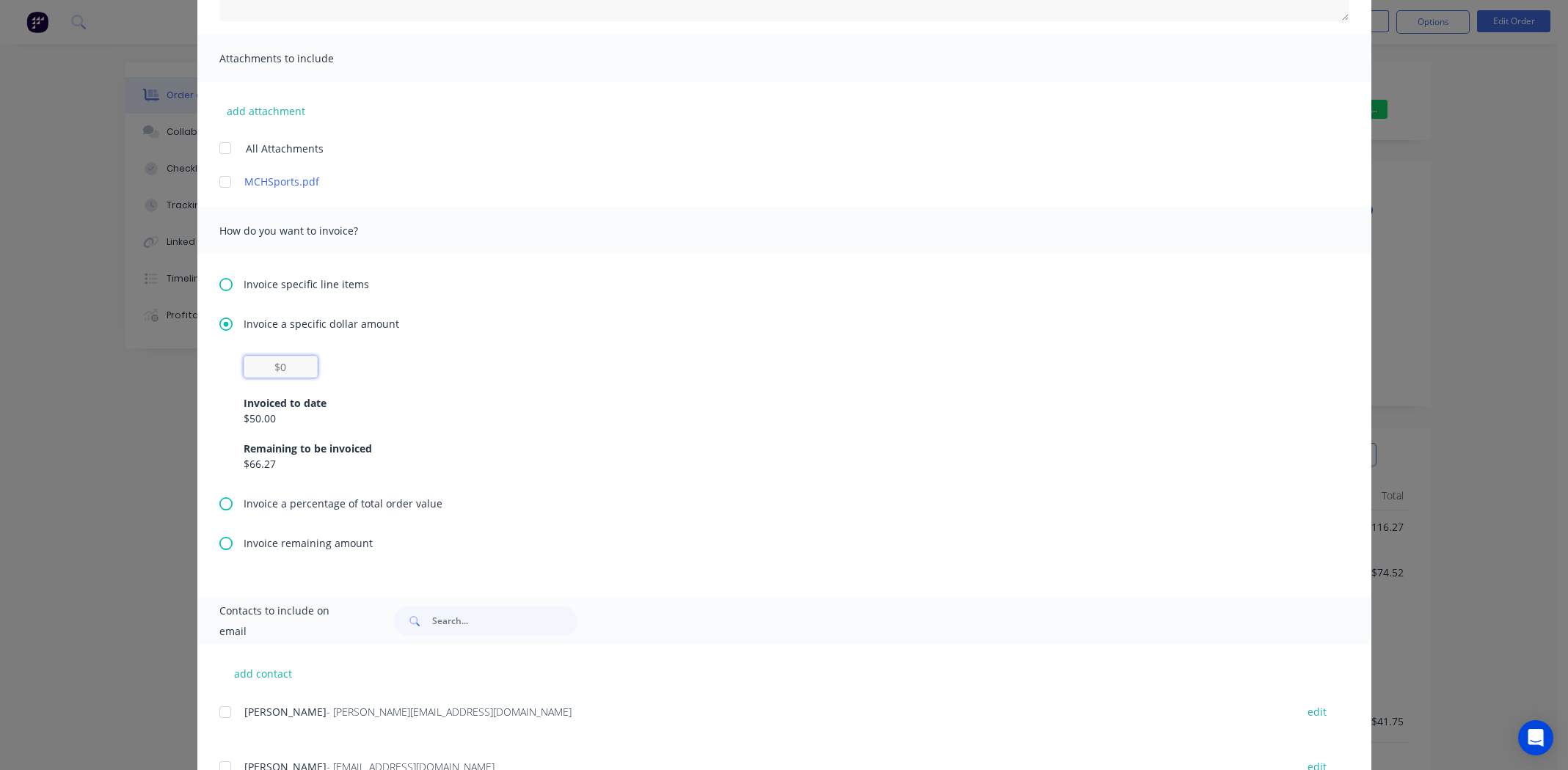
click at [277, 363] on input "text" at bounding box center [281, 367] width 74 height 22
type input "$66.27"
click at [869, 371] on div "$66.27 Invoiced to date $50.00 Remaining to be invoiced $66.27" at bounding box center [784, 414] width 1082 height 116
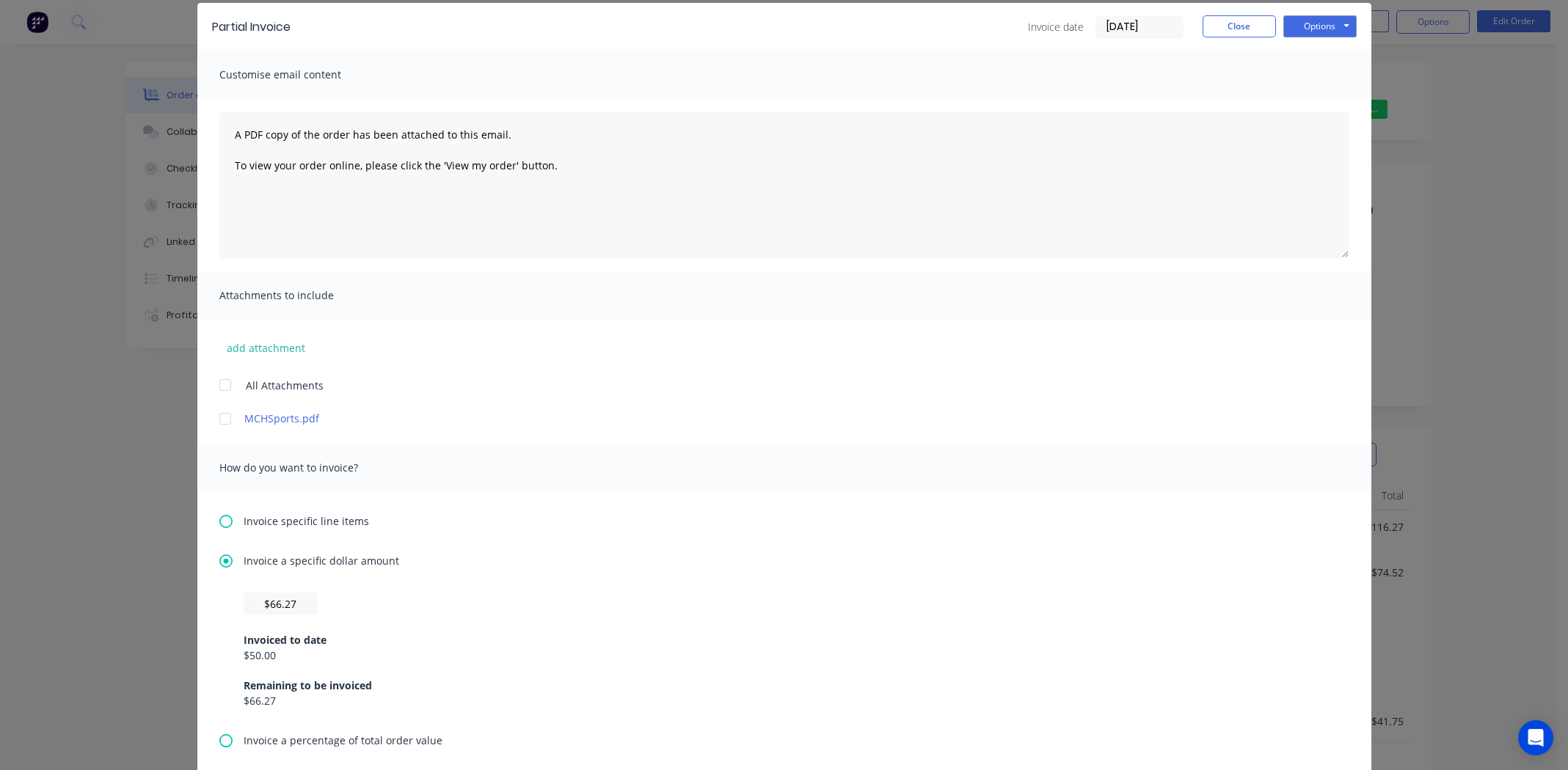
scroll to position [0, 0]
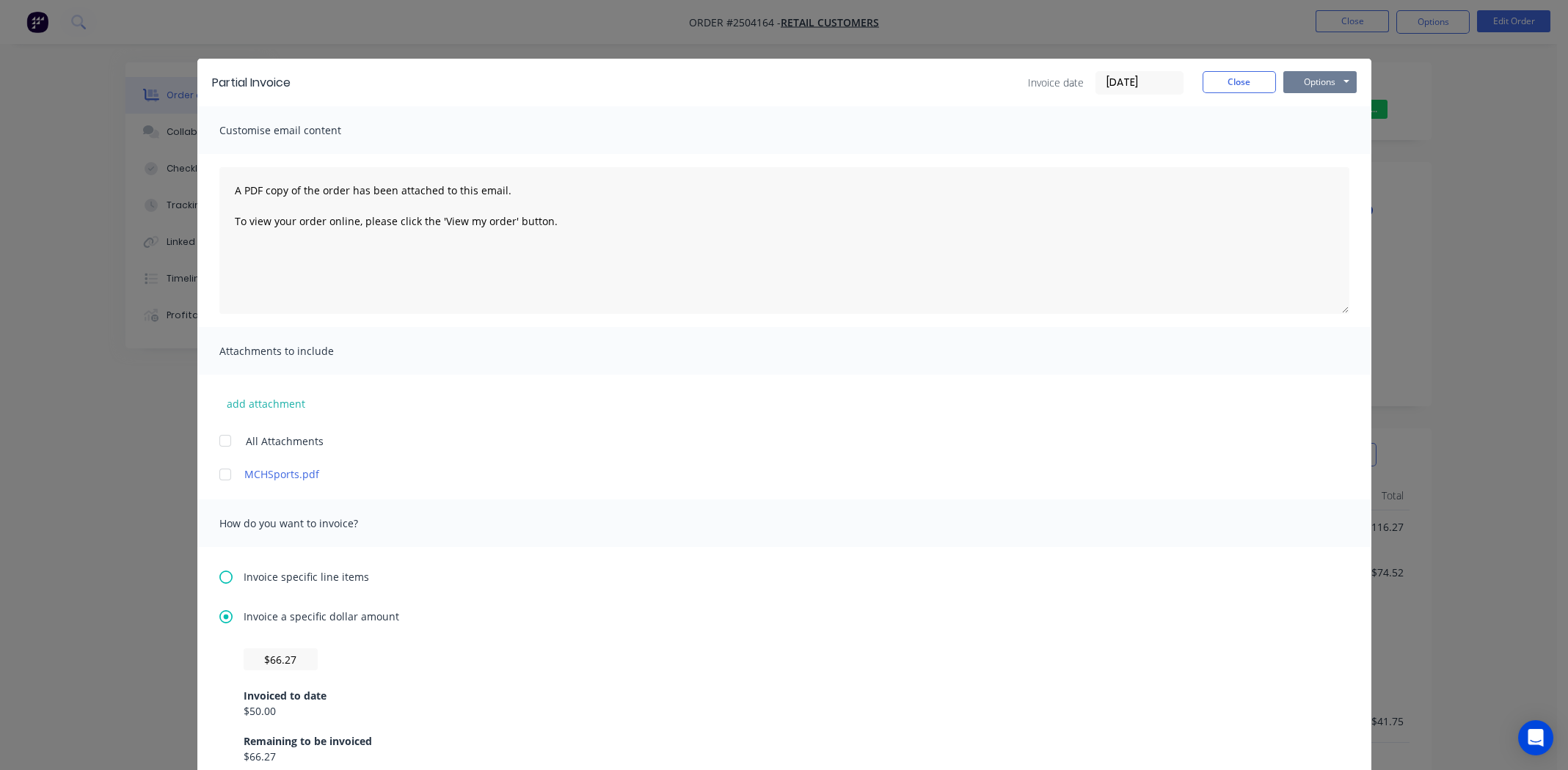
click at [1311, 72] on button "Options" at bounding box center [1320, 82] width 73 height 22
click at [1309, 131] on button "Print" at bounding box center [1331, 132] width 94 height 24
click at [1228, 77] on button "Close" at bounding box center [1239, 82] width 73 height 22
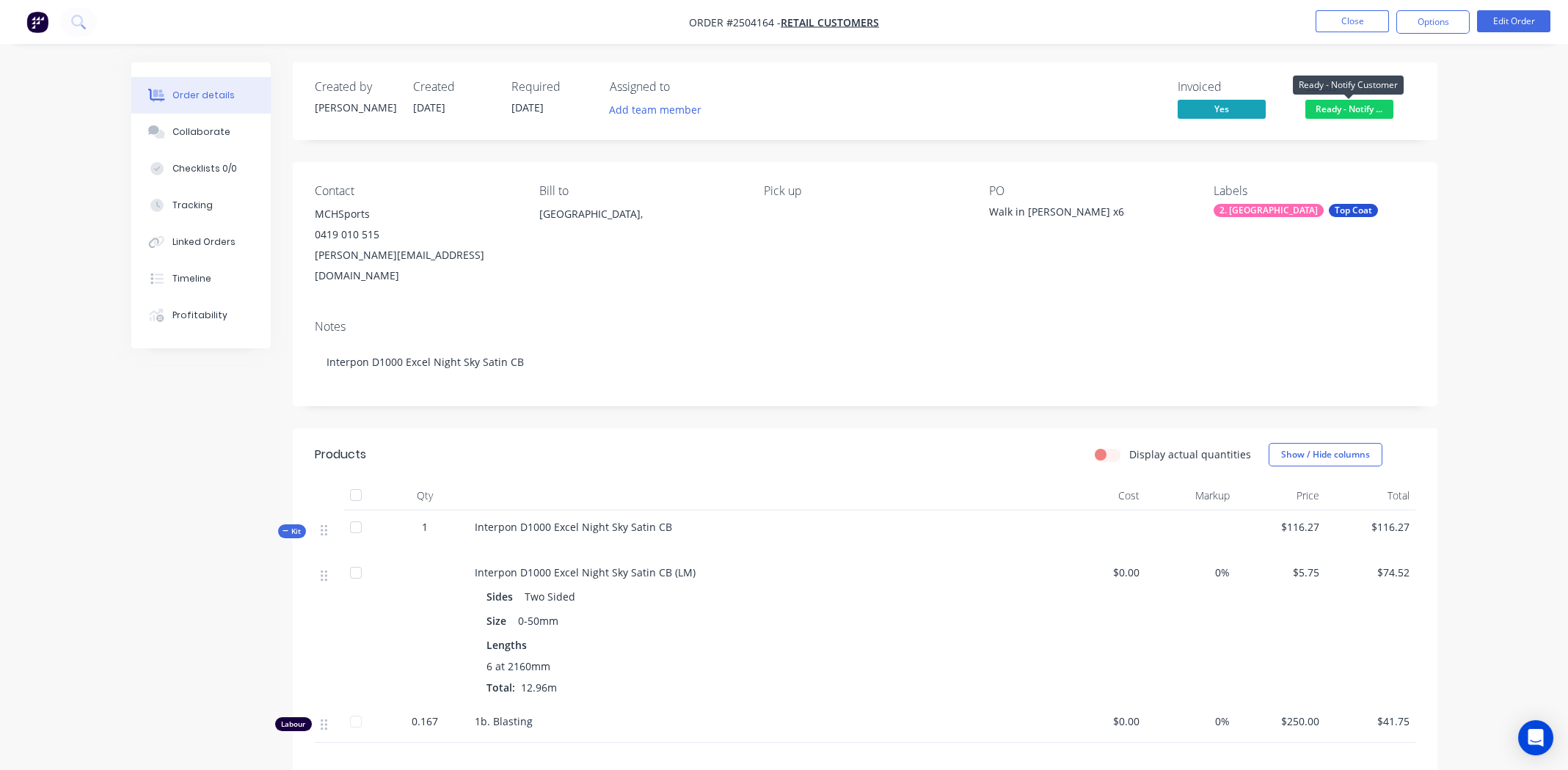
click at [1367, 107] on span "Ready - Notify ..." at bounding box center [1349, 109] width 88 height 19
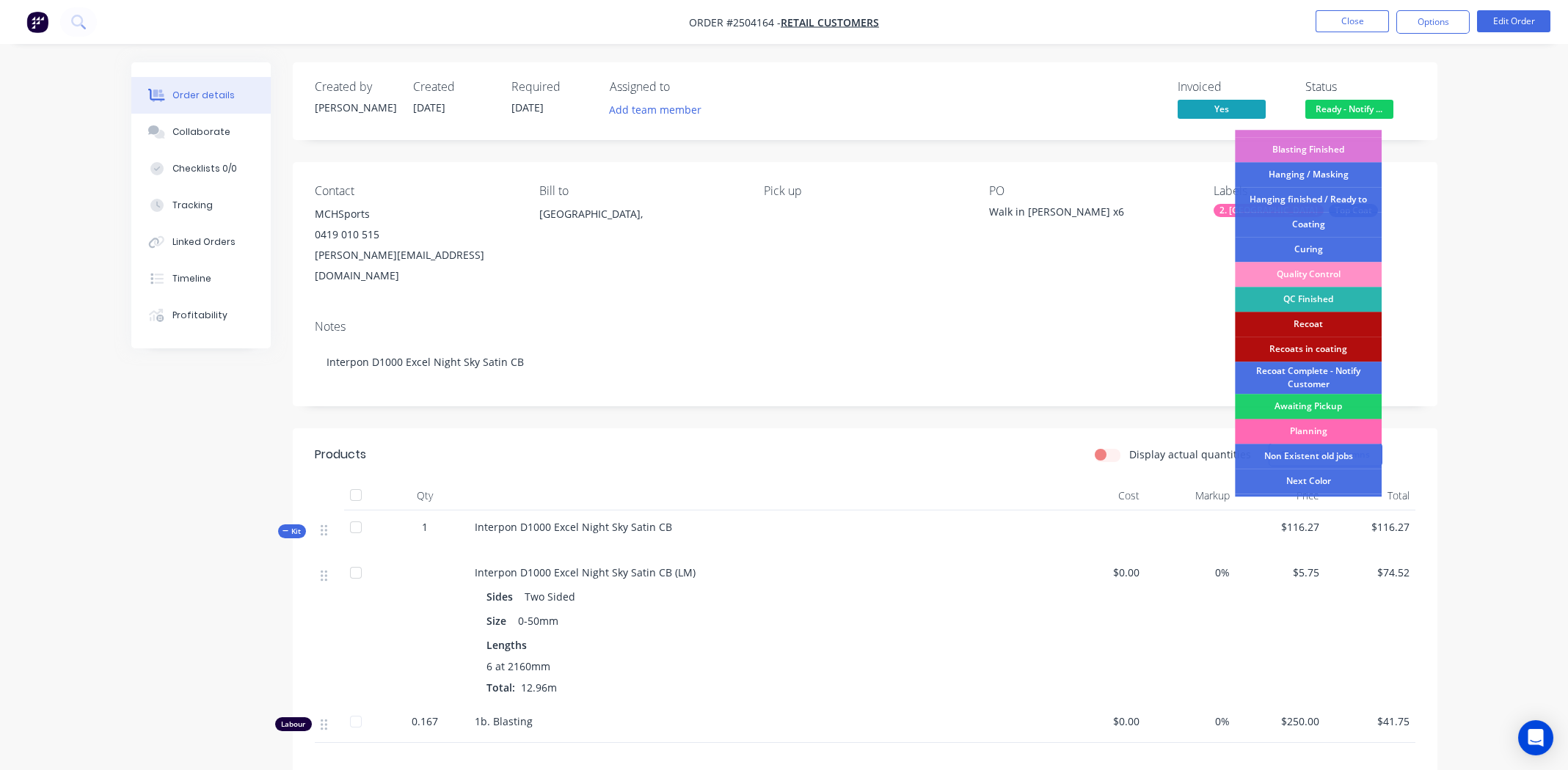
scroll to position [363, 0]
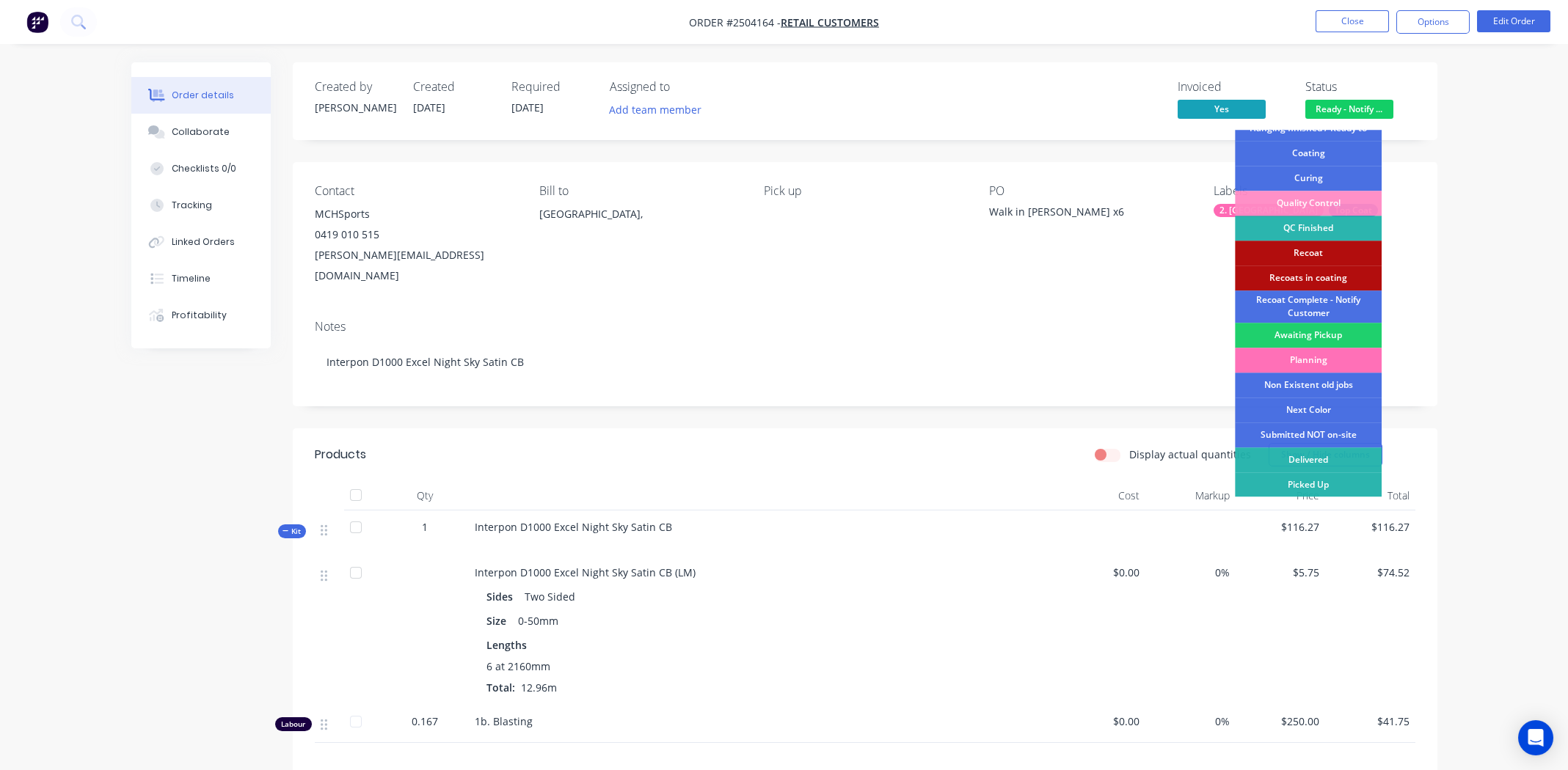
click at [1326, 478] on div "Picked Up" at bounding box center [1308, 485] width 147 height 25
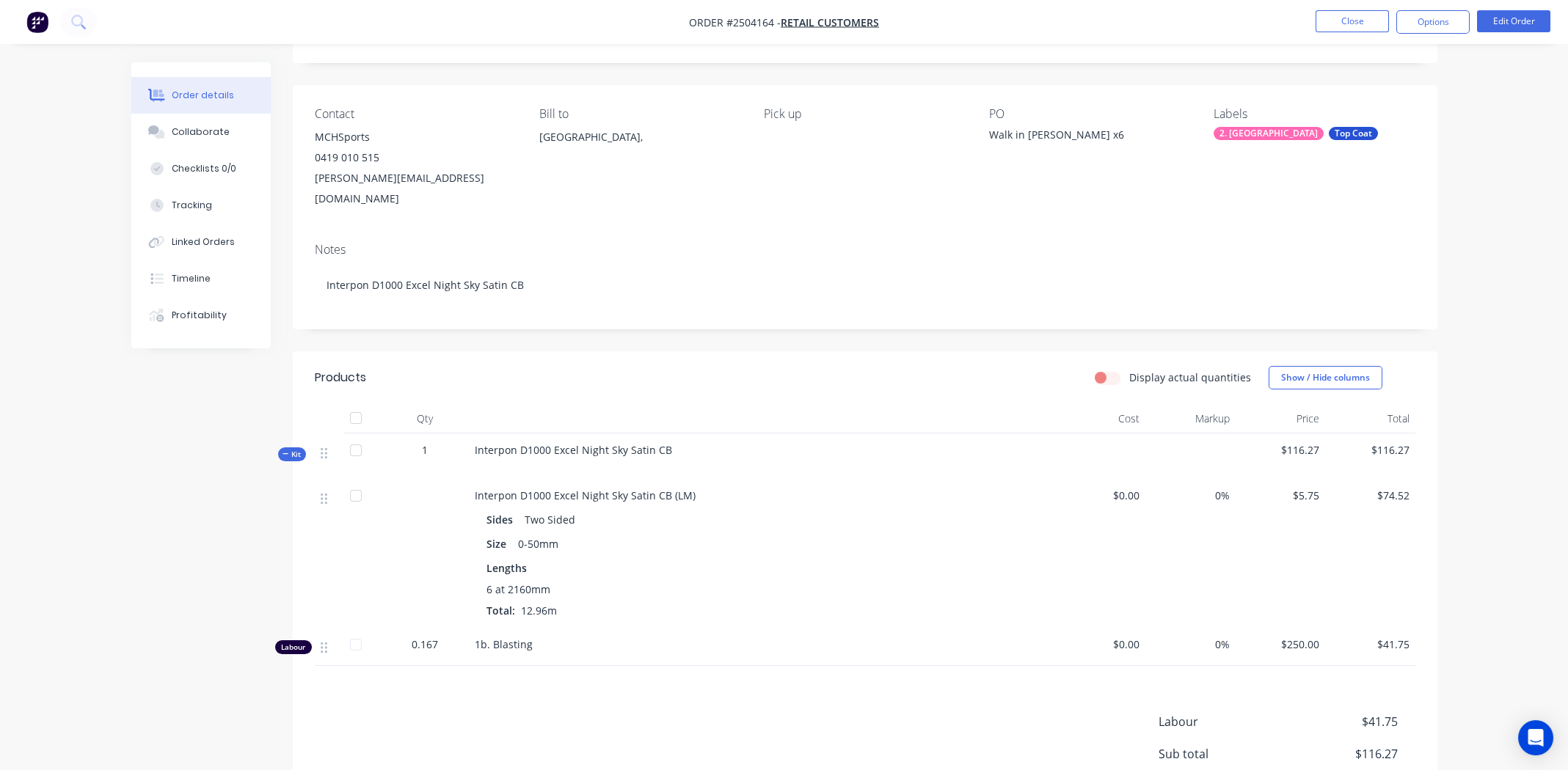
scroll to position [214, 0]
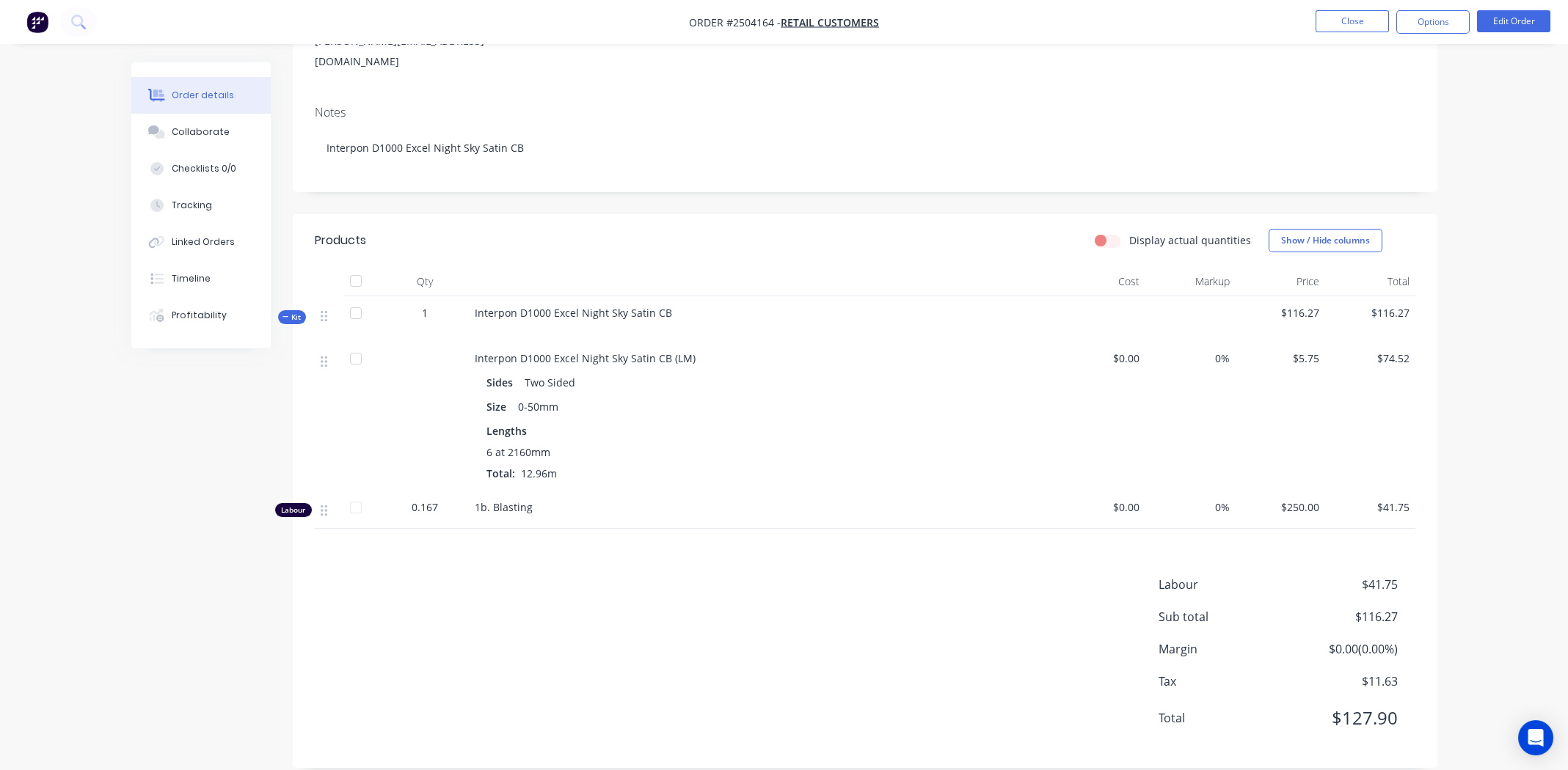
click at [591, 496] on div "1b. Blasting" at bounding box center [763, 509] width 587 height 38
click at [685, 581] on div "Labour $41.75 Sub total $116.27 Margin $0.00 ( 0.00 %) Tax $11.63 Total $127.90" at bounding box center [865, 660] width 1100 height 170
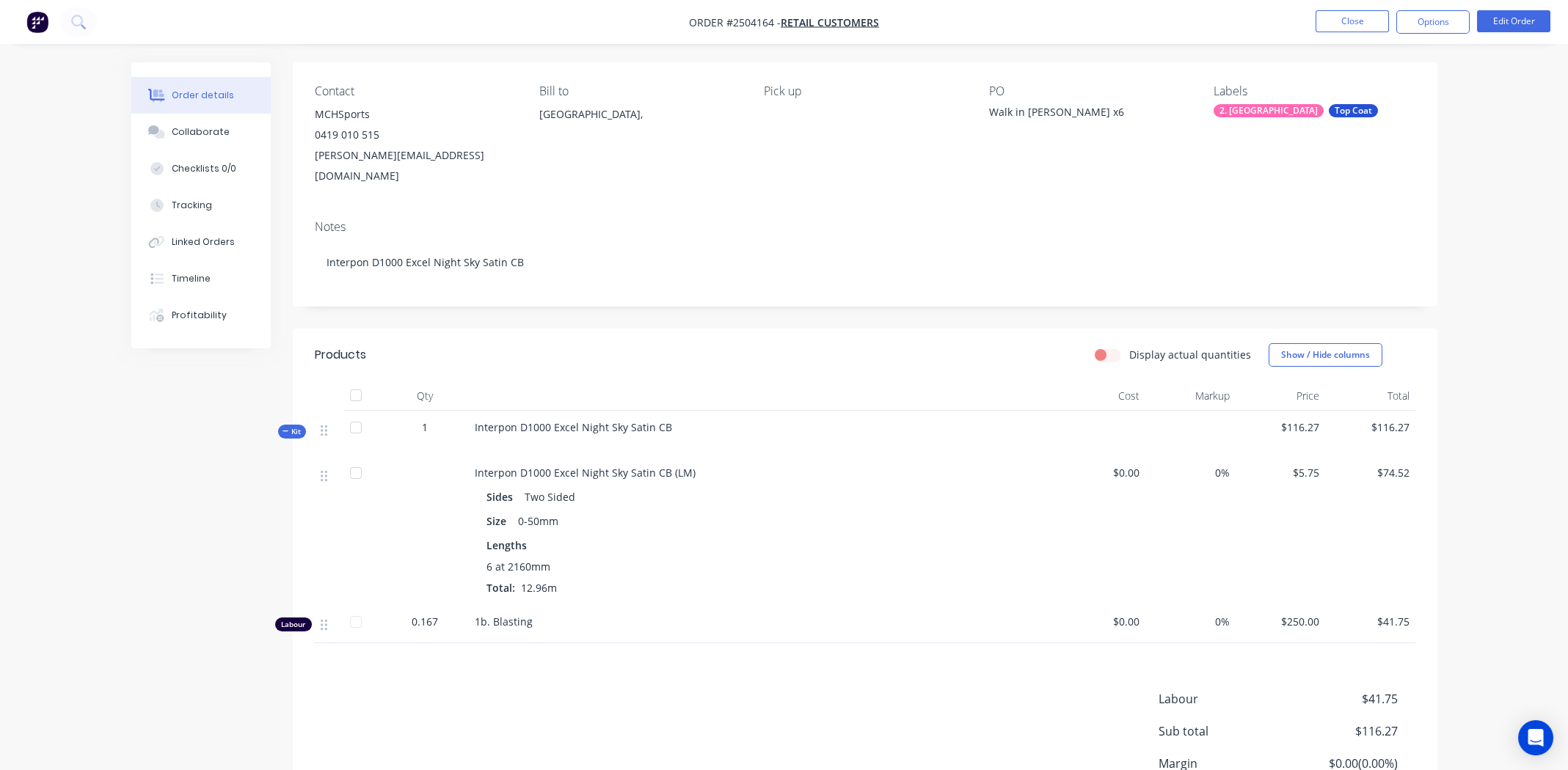
scroll to position [0, 0]
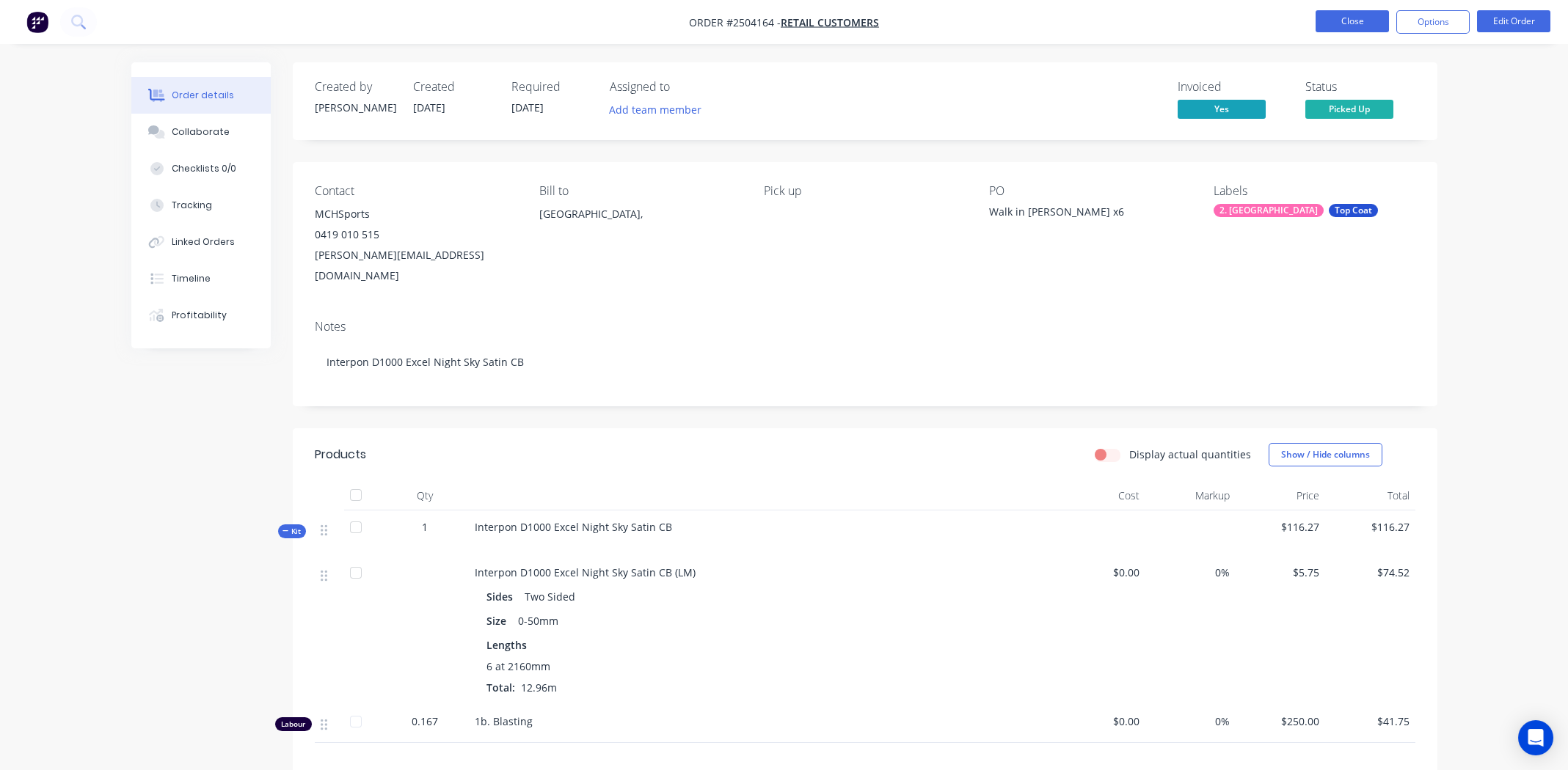
click at [1338, 24] on button "Close" at bounding box center [1352, 21] width 73 height 22
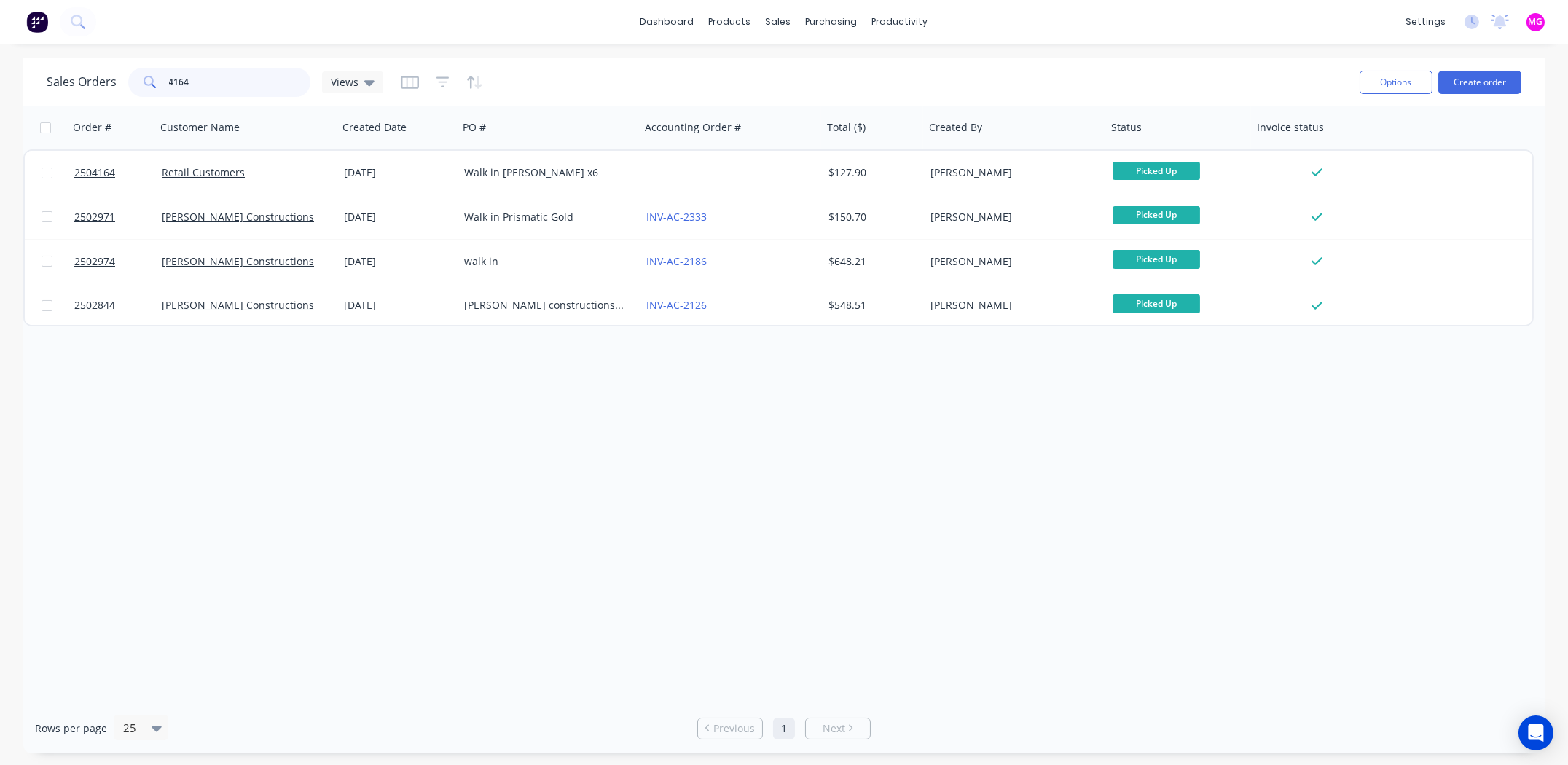
click at [205, 86] on input "4164" at bounding box center [239, 82] width 142 height 29
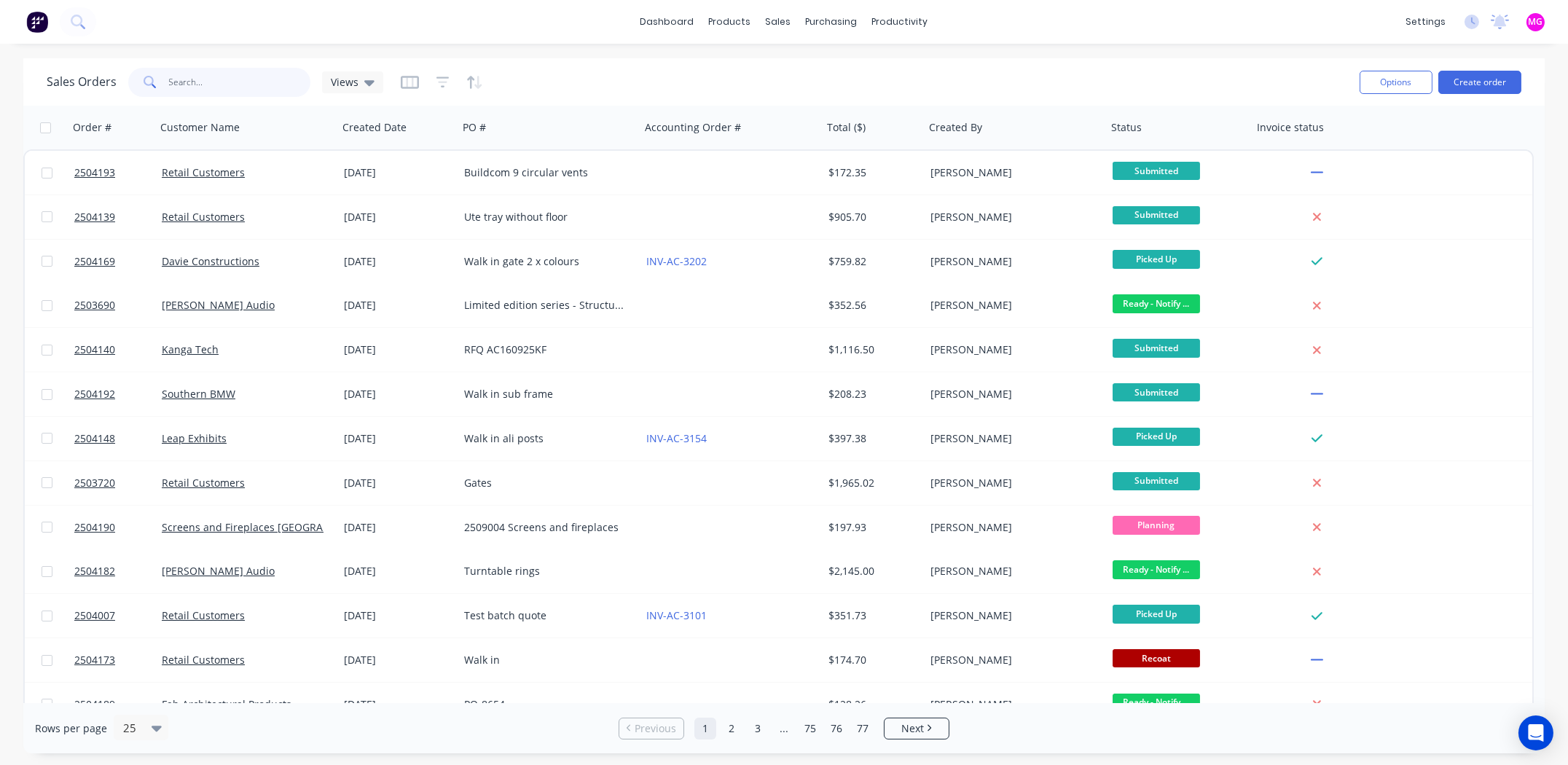
click at [203, 84] on input "text" at bounding box center [239, 82] width 142 height 29
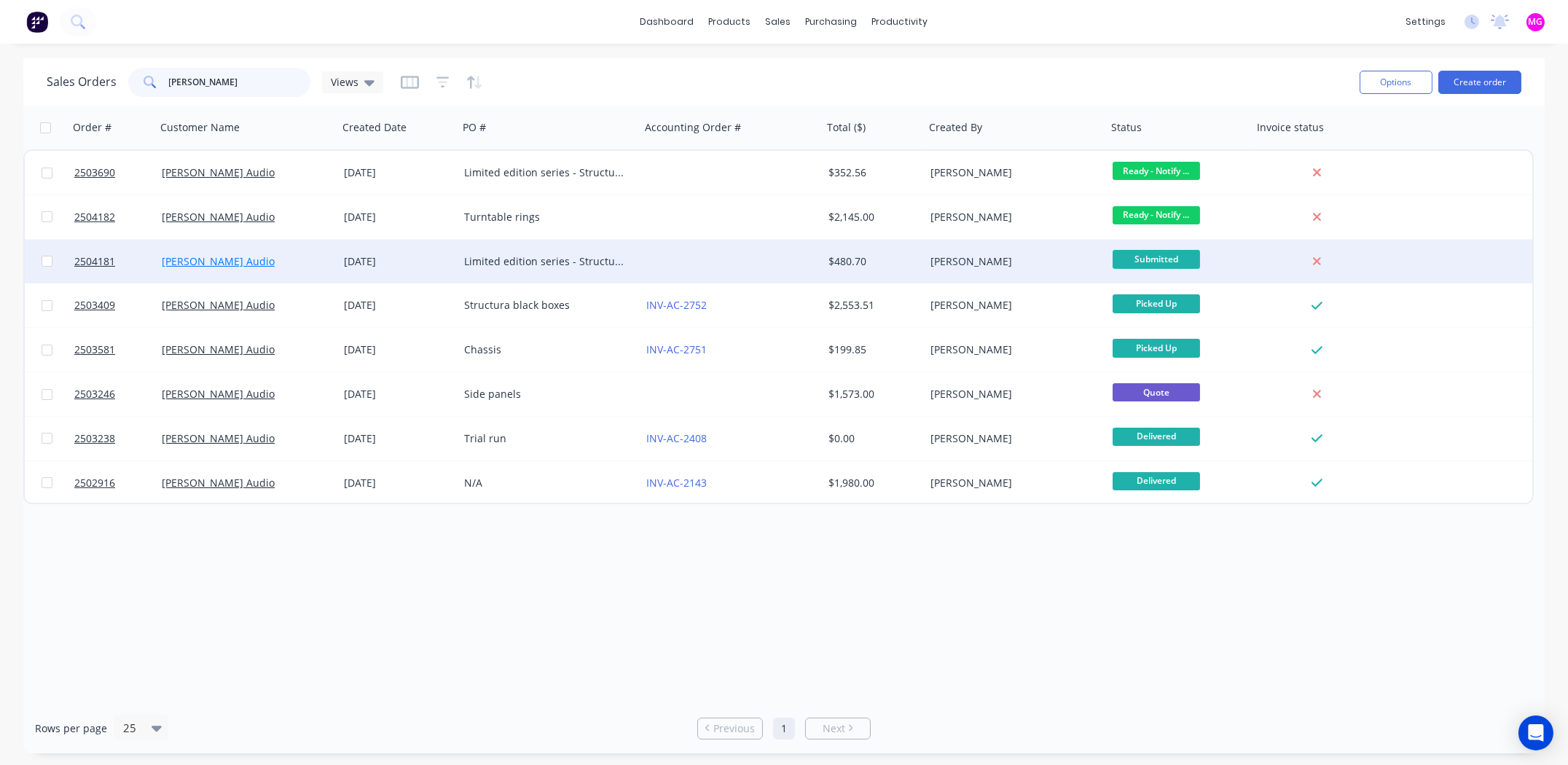
type input "dohmann"
click at [197, 261] on link "Dohmann Audio" at bounding box center [218, 261] width 113 height 14
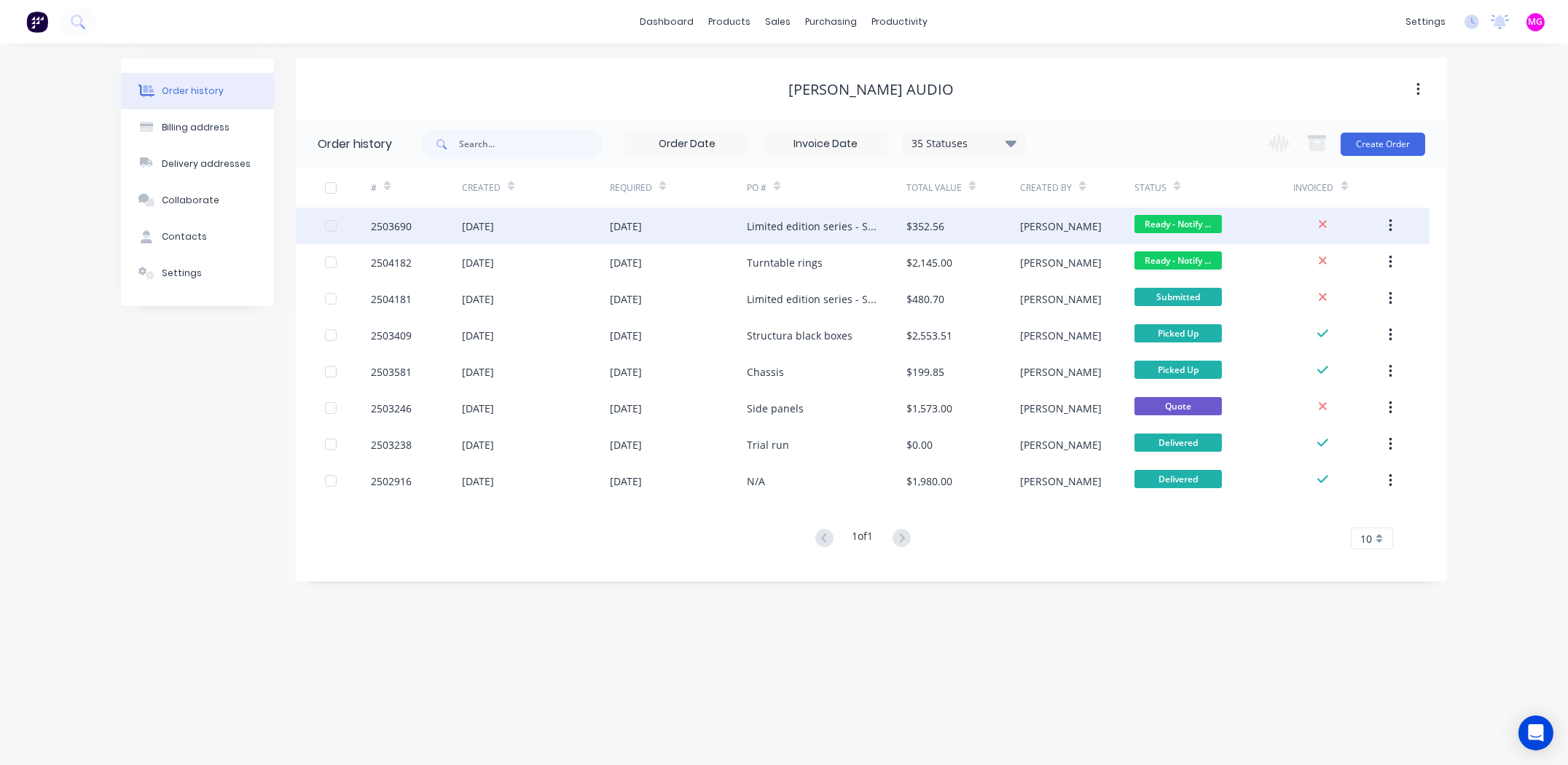
click at [398, 226] on div "2503690" at bounding box center [391, 226] width 41 height 15
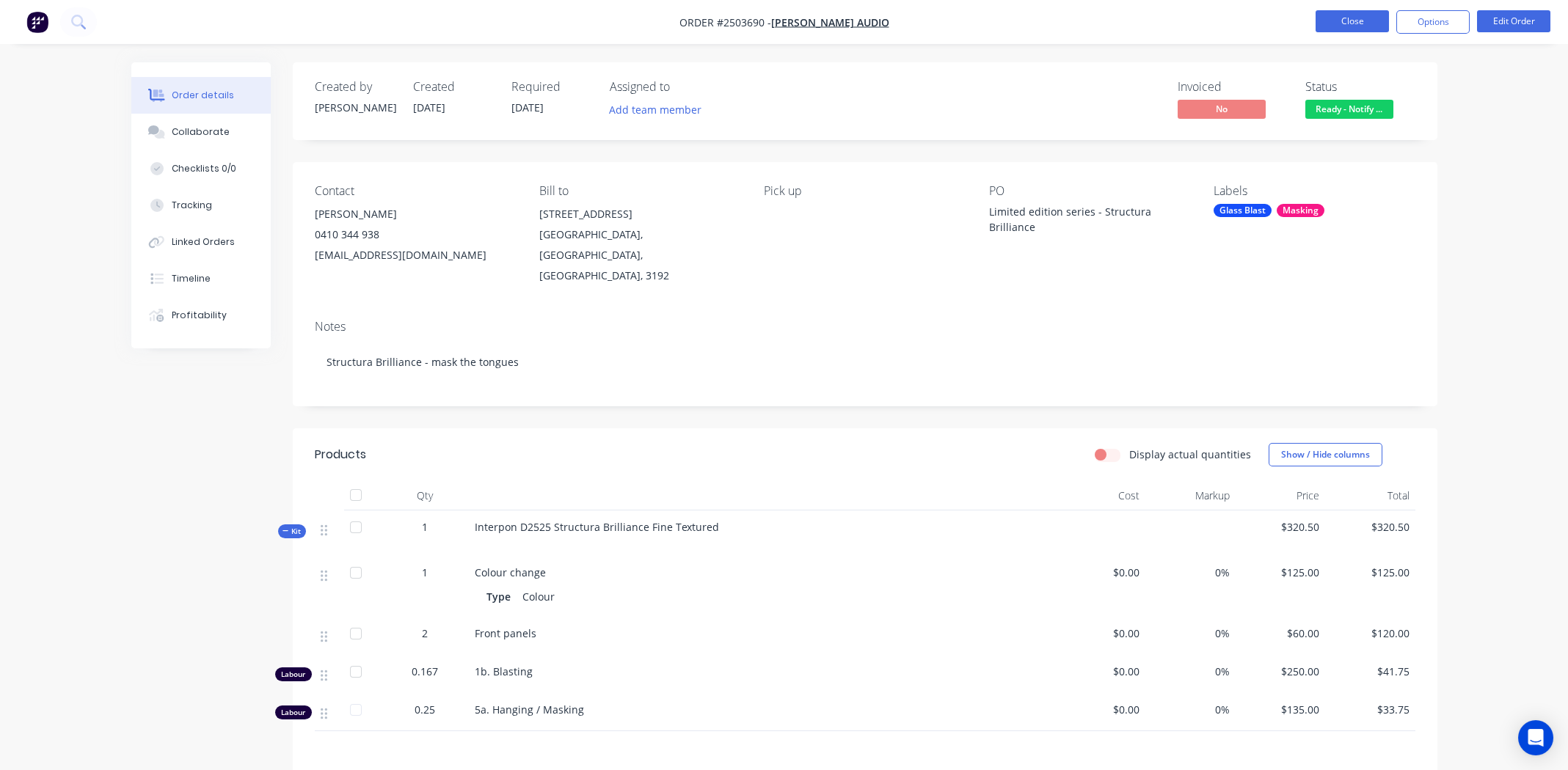
click at [1330, 26] on button "Close" at bounding box center [1352, 21] width 73 height 22
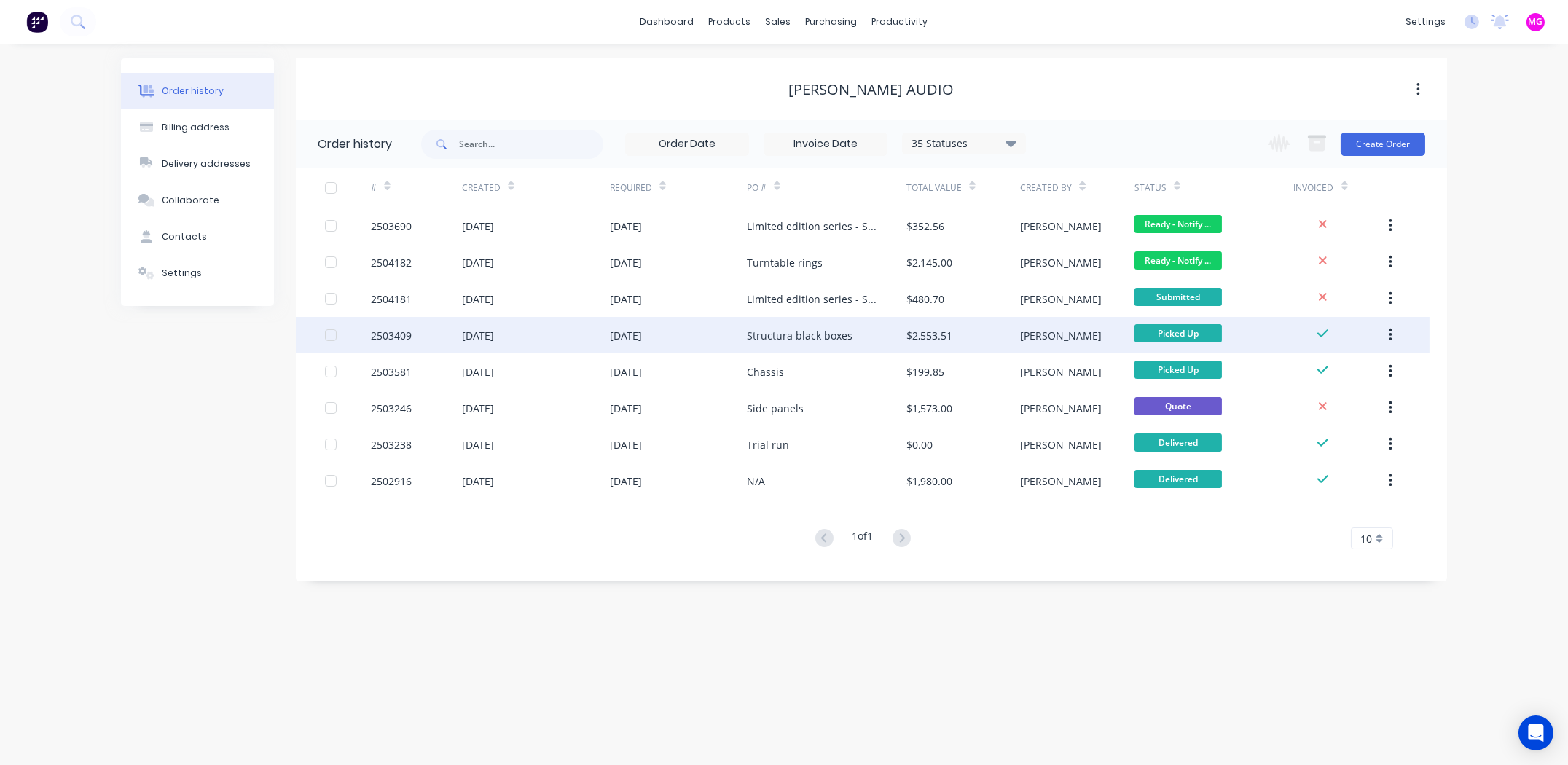
click at [384, 335] on div "2503409" at bounding box center [391, 335] width 41 height 15
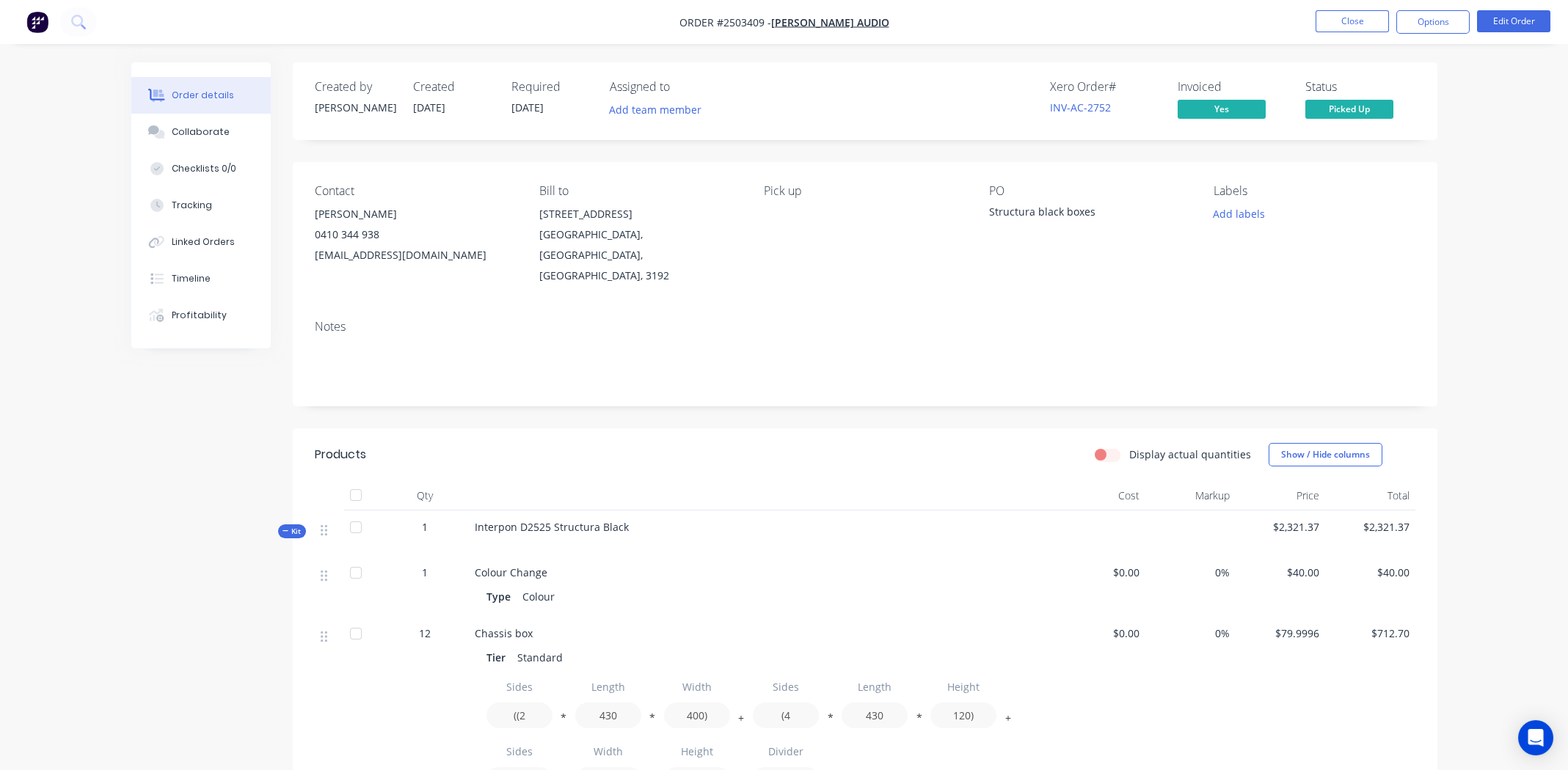
click at [695, 318] on div "Notes" at bounding box center [865, 357] width 1145 height 98
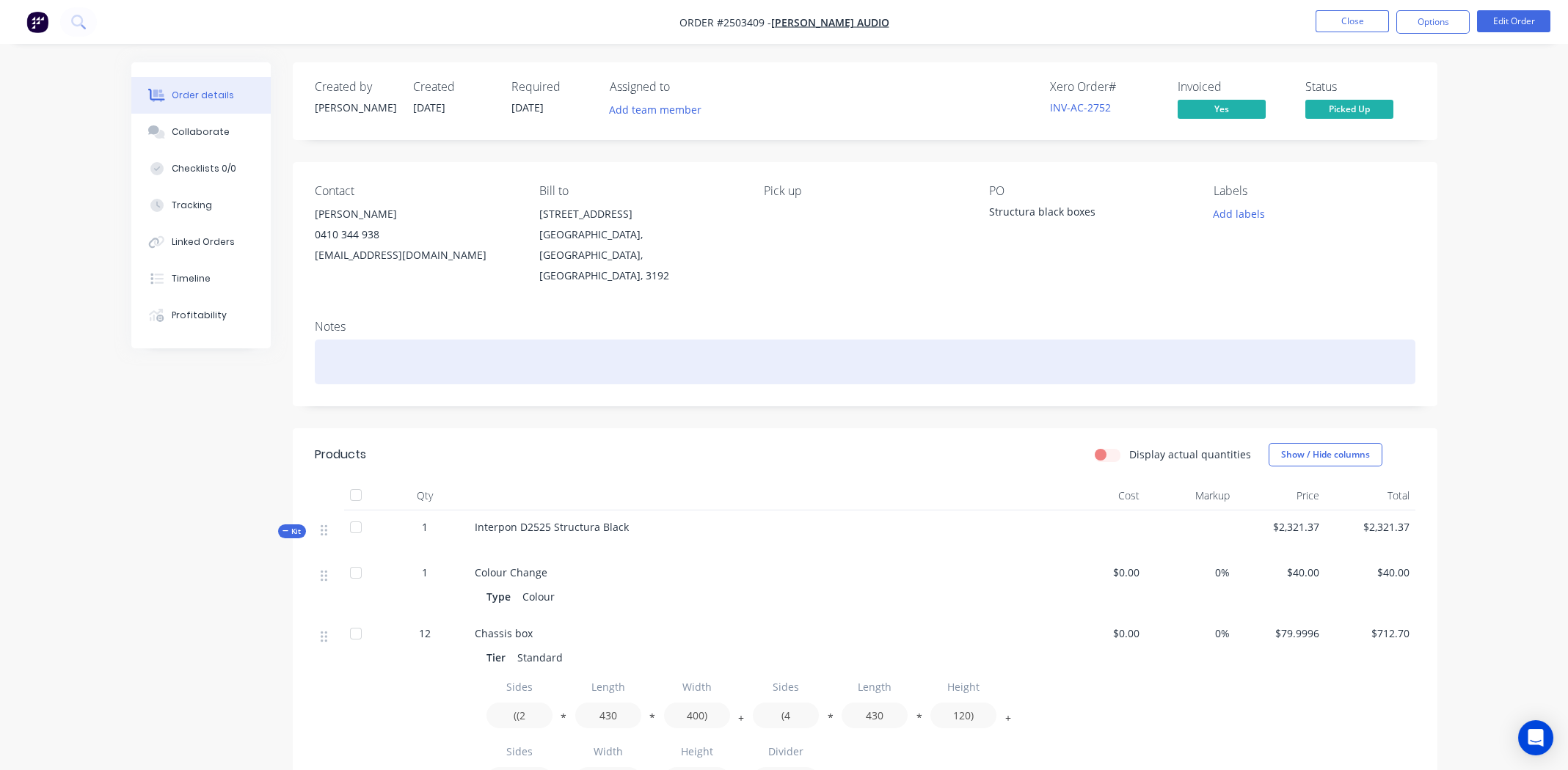
click at [373, 340] on div at bounding box center [865, 362] width 1100 height 45
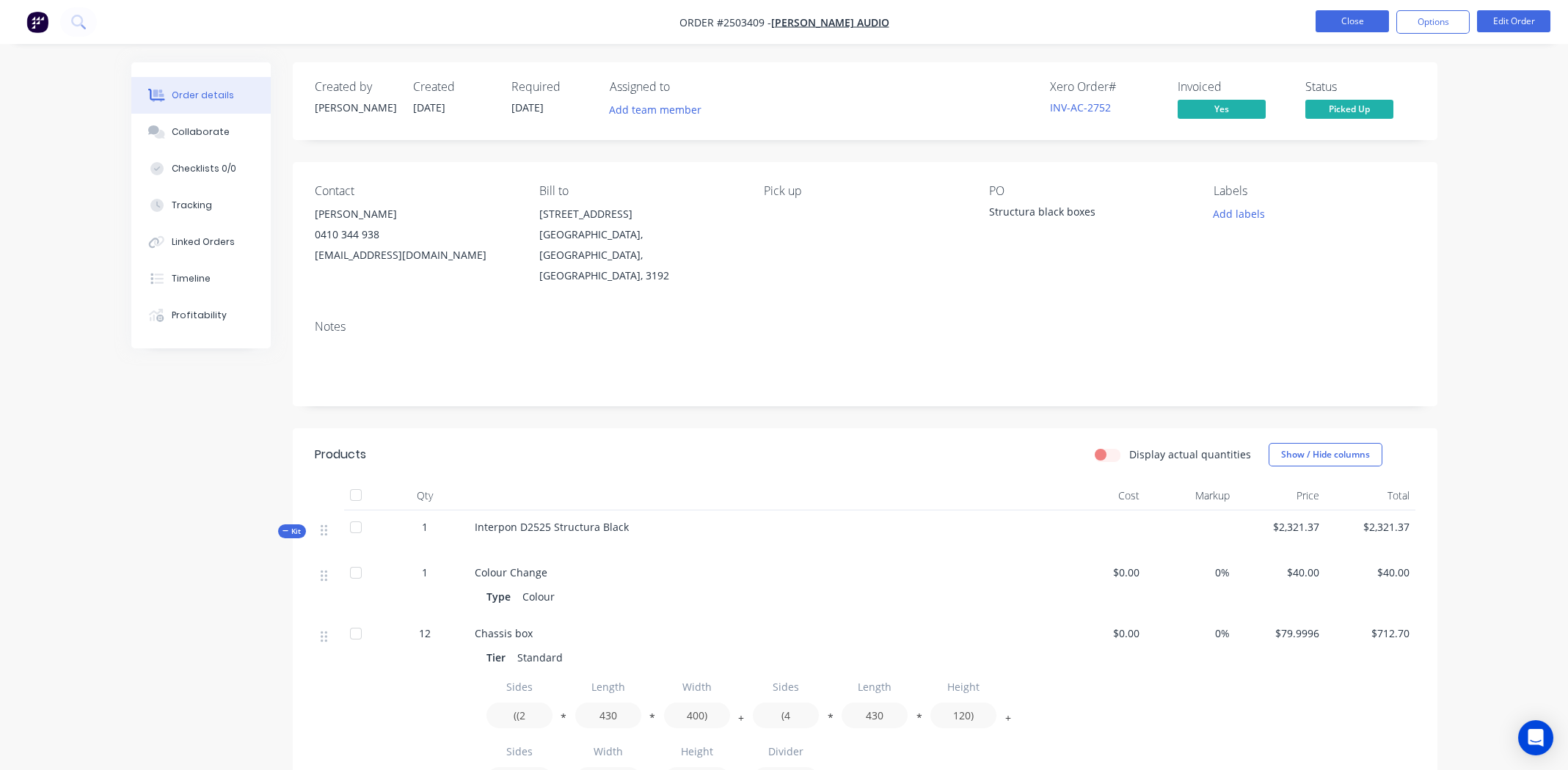
click at [1329, 25] on button "Close" at bounding box center [1352, 21] width 73 height 22
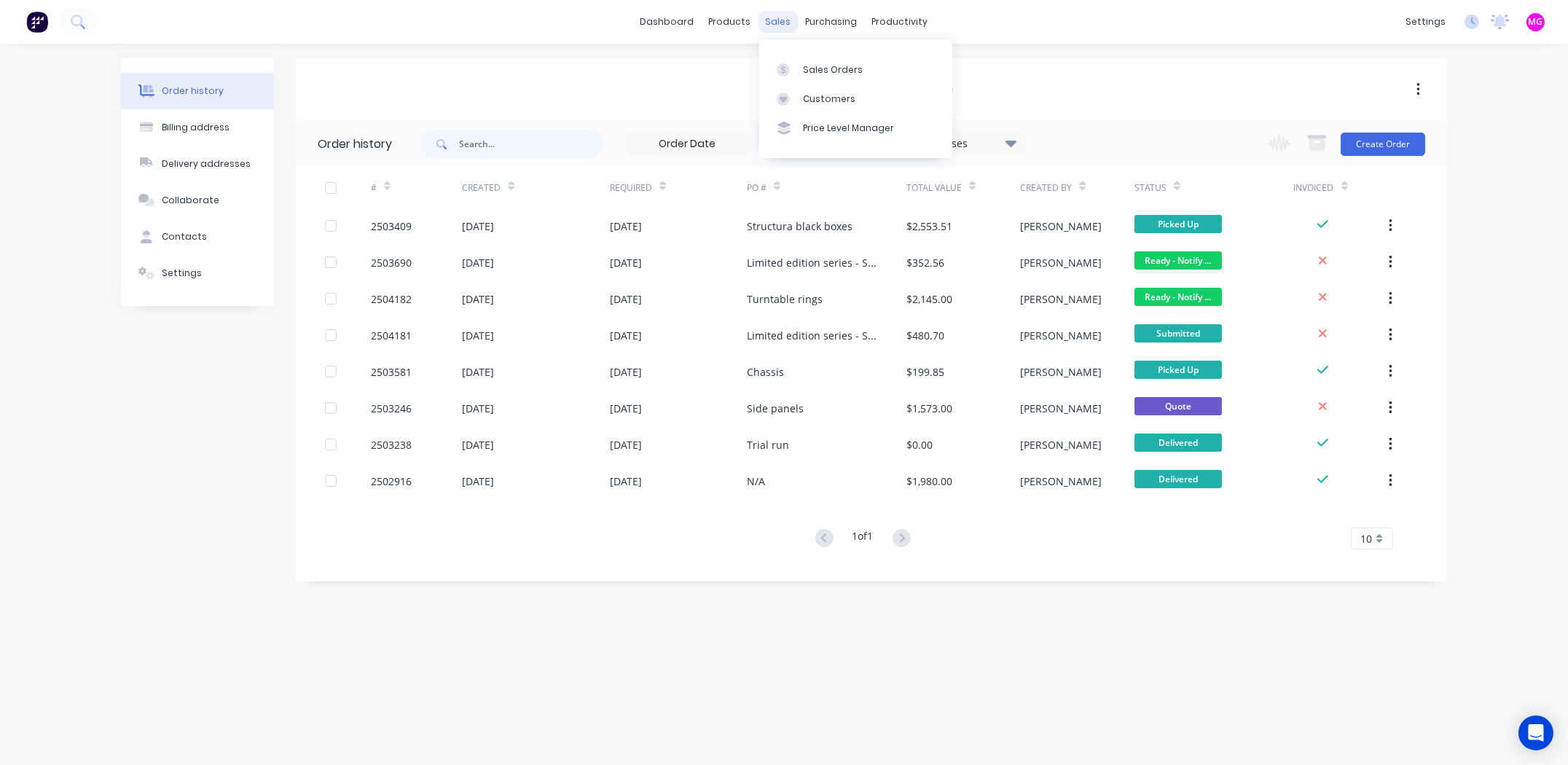
click at [781, 21] on div "sales" at bounding box center [778, 21] width 40 height 21
click at [808, 64] on div "Sales Orders" at bounding box center [833, 70] width 60 height 13
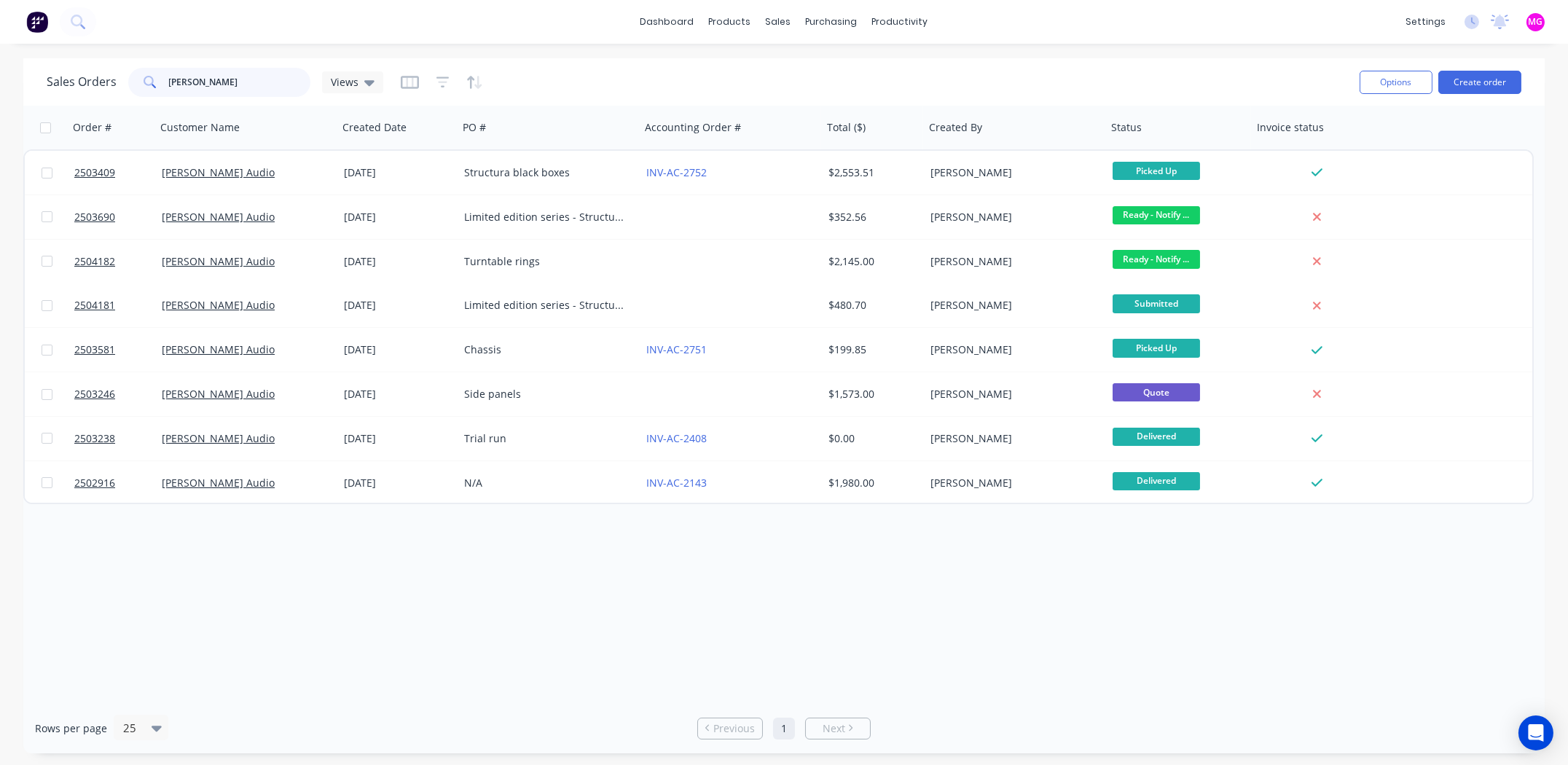
click at [262, 84] on input "dohmann" at bounding box center [239, 82] width 142 height 29
click at [261, 84] on input "dohmann" at bounding box center [239, 82] width 142 height 29
click at [260, 84] on input "dohmann" at bounding box center [239, 82] width 142 height 29
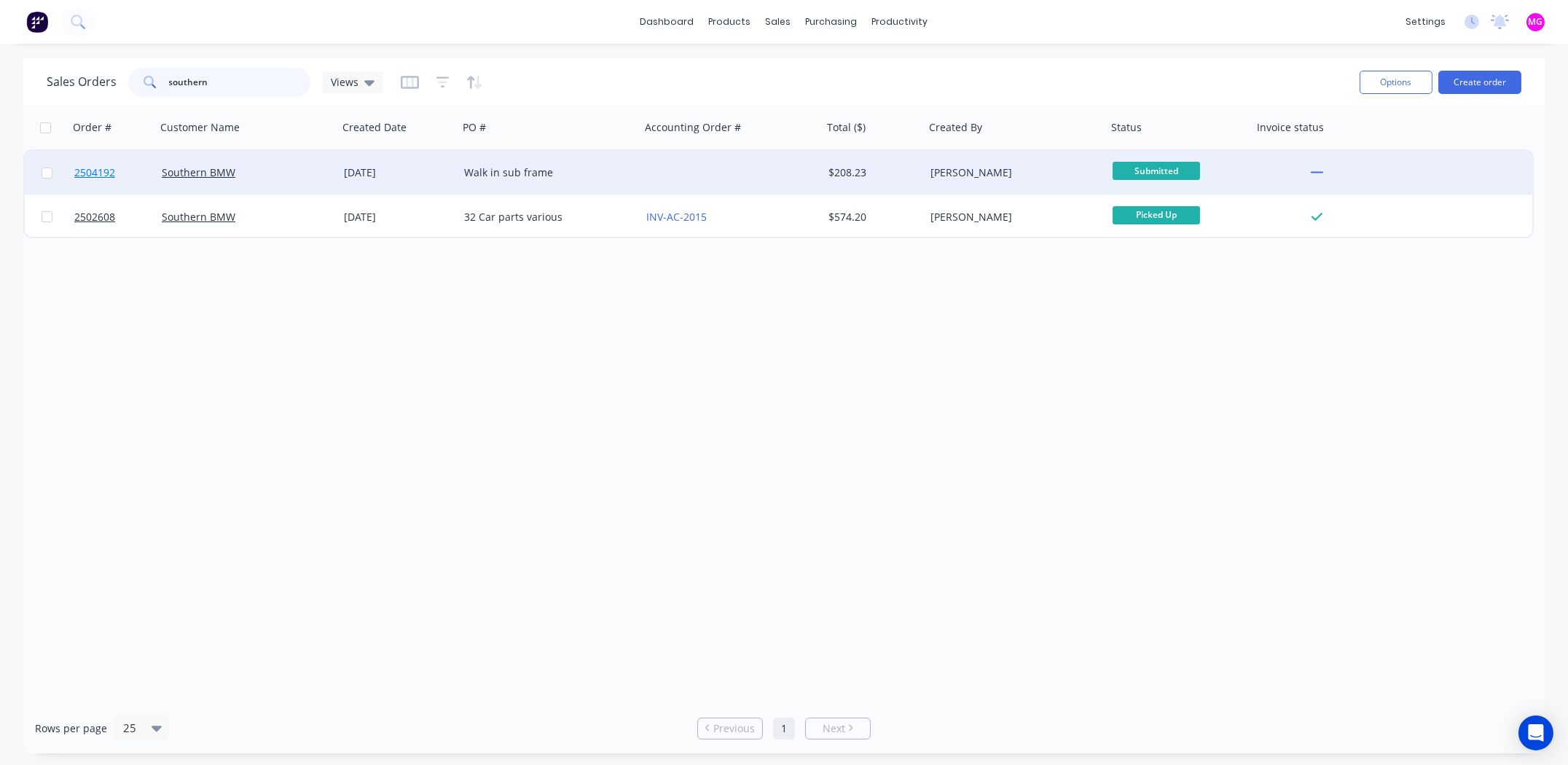
type input "southern"
click at [102, 172] on span "2504192" at bounding box center [94, 173] width 41 height 15
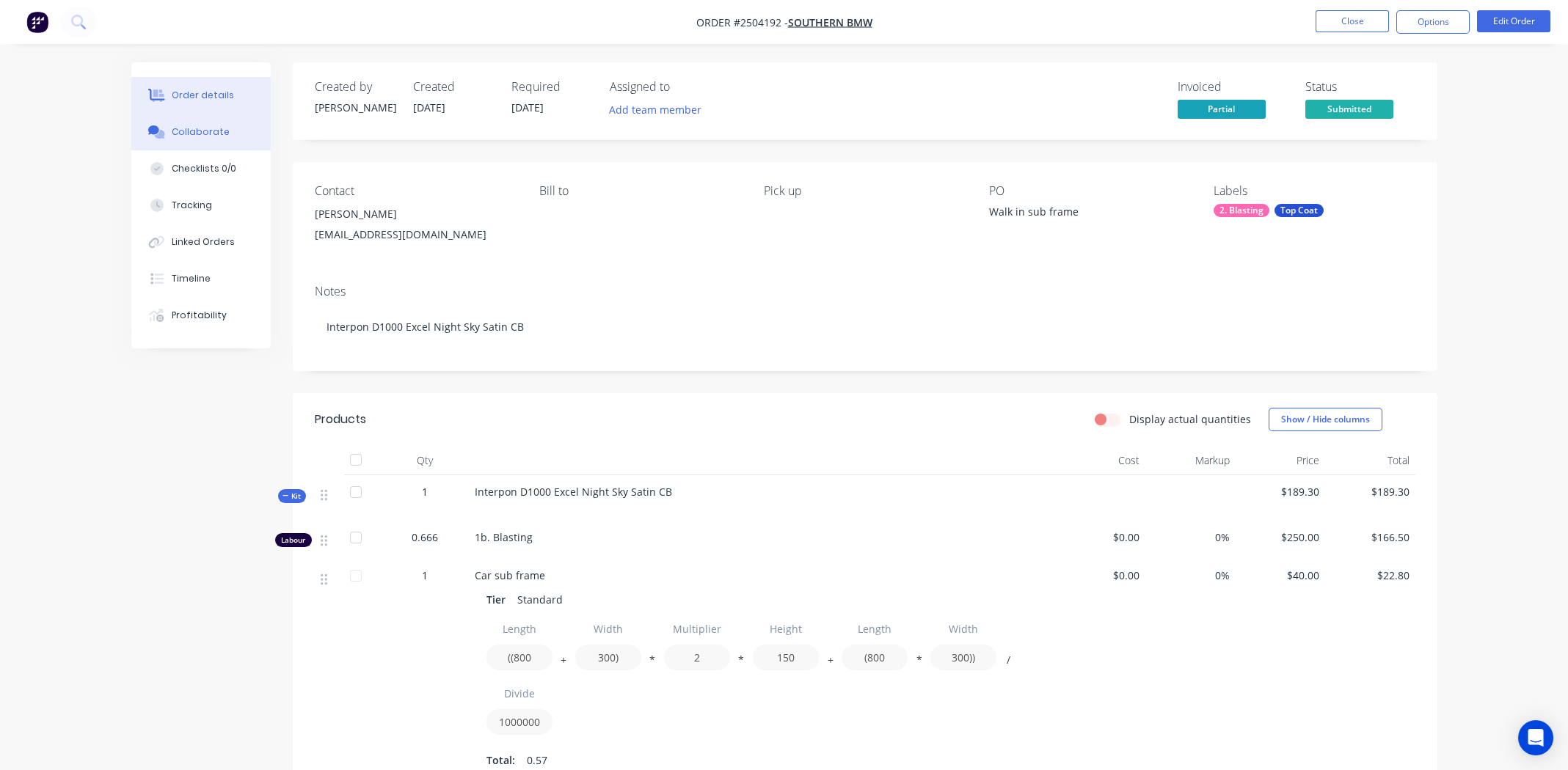
click at [212, 115] on button "Collaborate" at bounding box center [201, 131] width 139 height 36
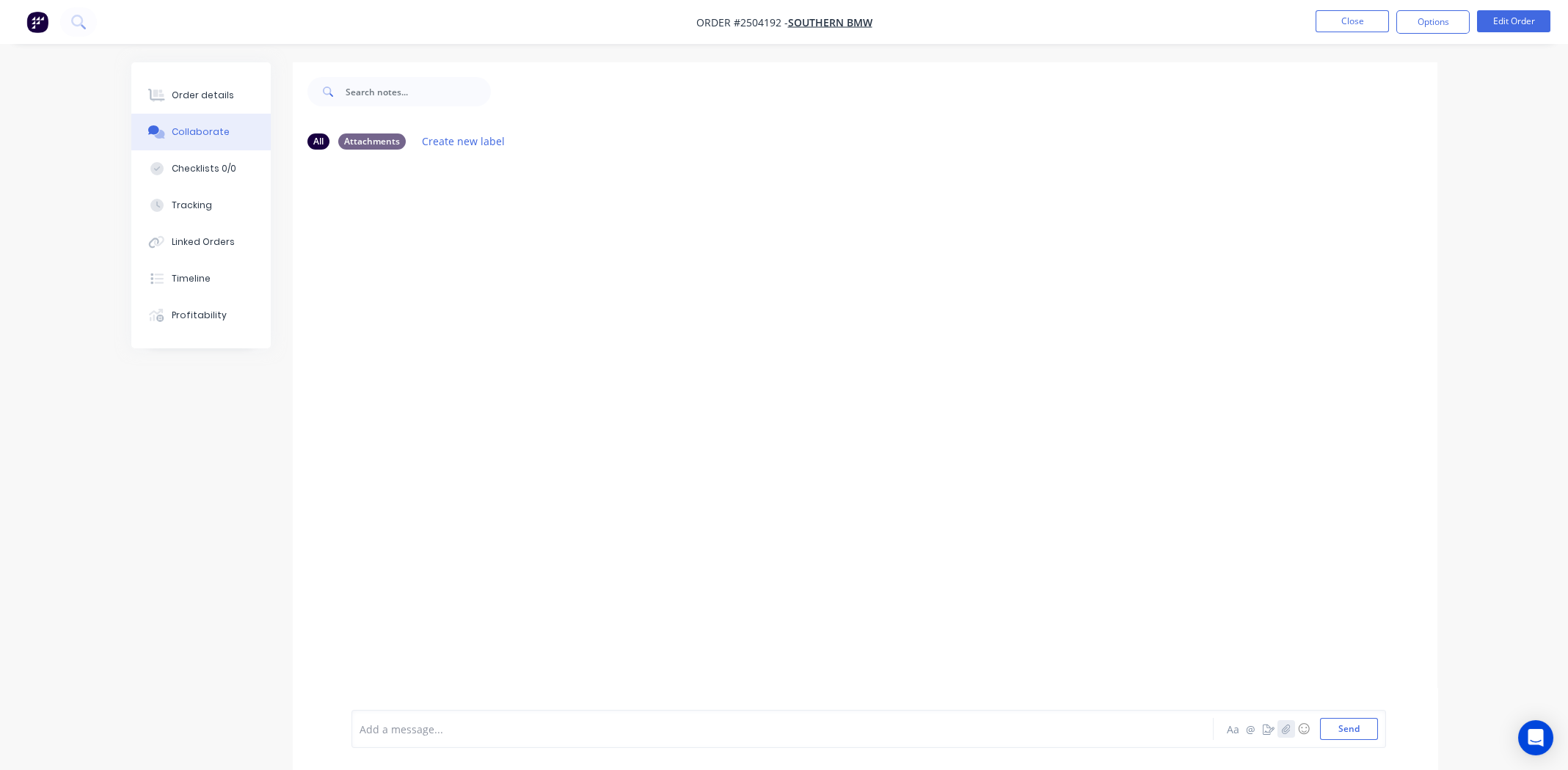
click at [1284, 730] on icon "button" at bounding box center [1285, 728] width 9 height 10
click at [933, 273] on div at bounding box center [865, 436] width 1145 height 548
click at [1353, 729] on button "Send" at bounding box center [1349, 729] width 58 height 22
click at [218, 90] on div "Order details" at bounding box center [202, 95] width 63 height 13
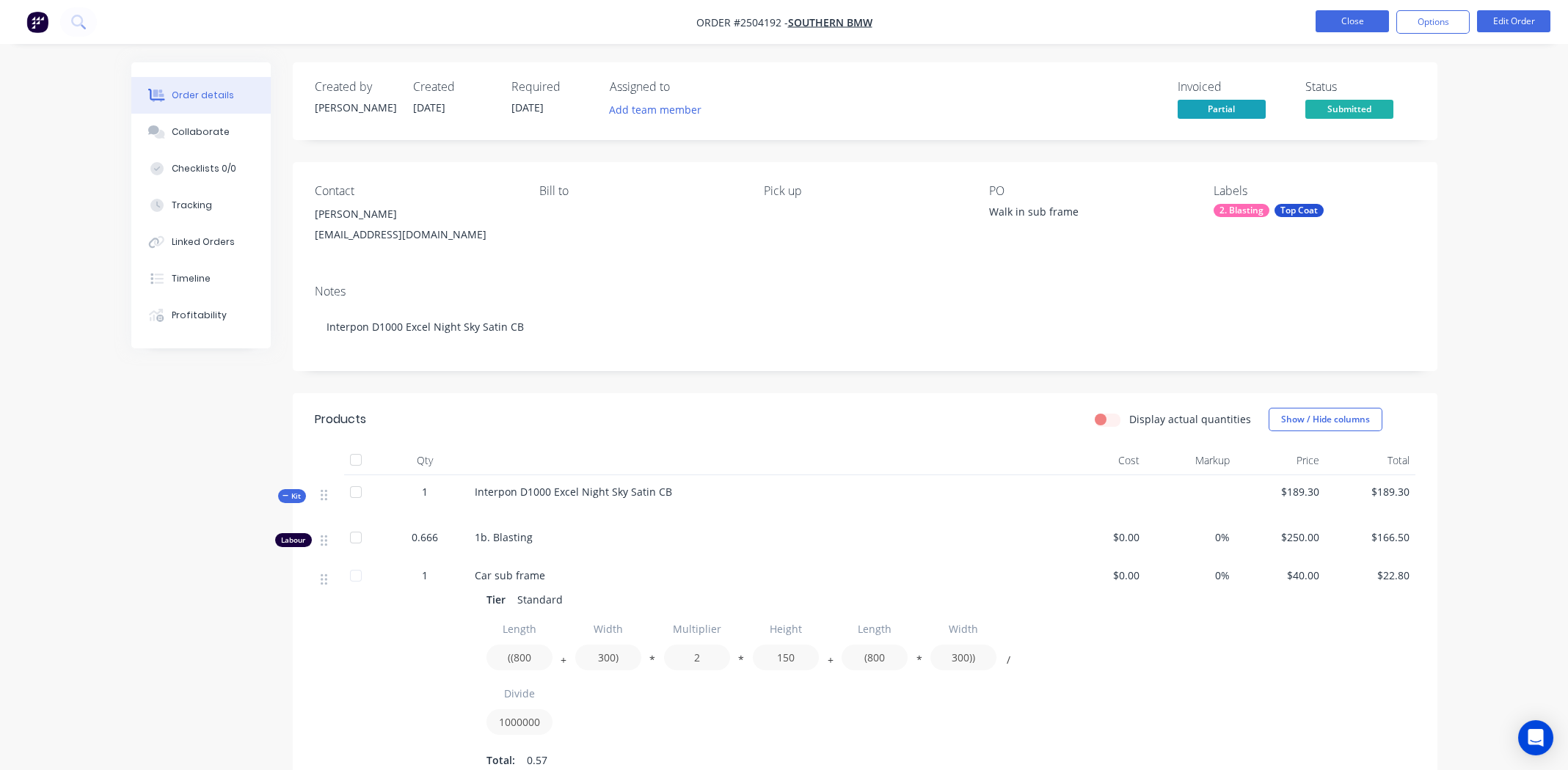
click at [1350, 14] on button "Close" at bounding box center [1352, 21] width 73 height 22
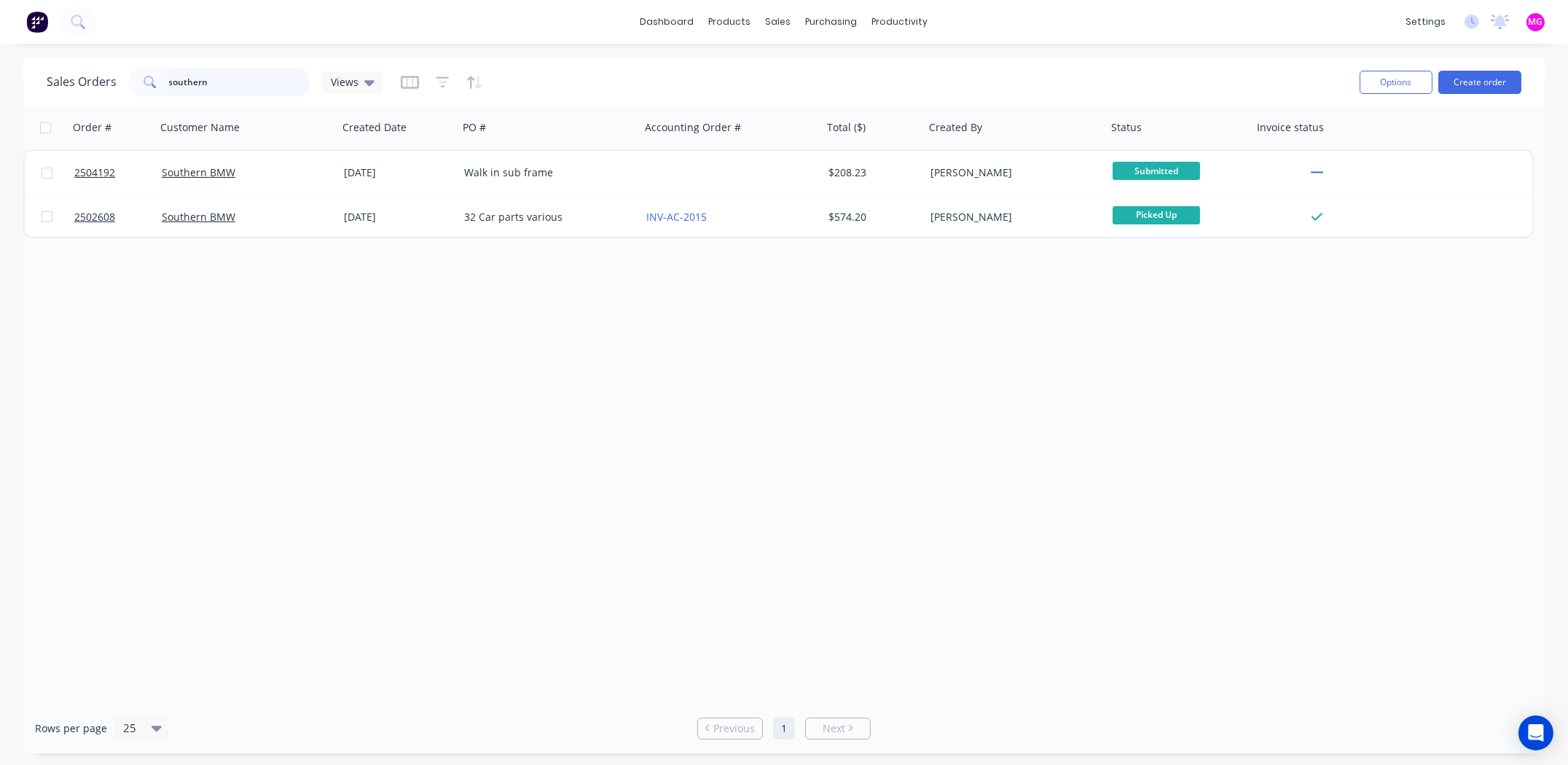
click at [238, 86] on input "southern" at bounding box center [239, 82] width 142 height 29
click at [237, 86] on input "southern" at bounding box center [239, 82] width 142 height 29
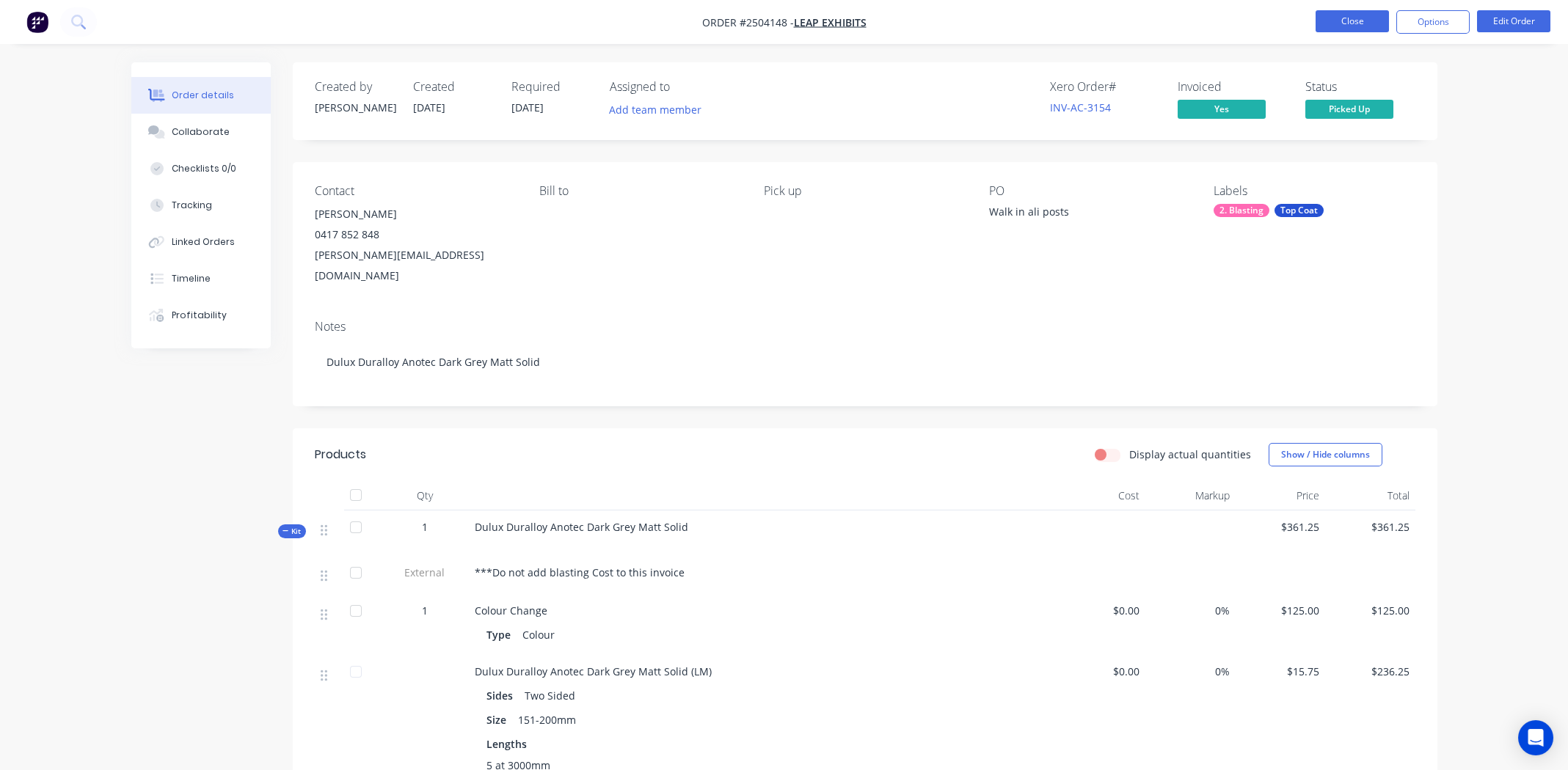
click at [1352, 23] on button "Close" at bounding box center [1352, 21] width 73 height 22
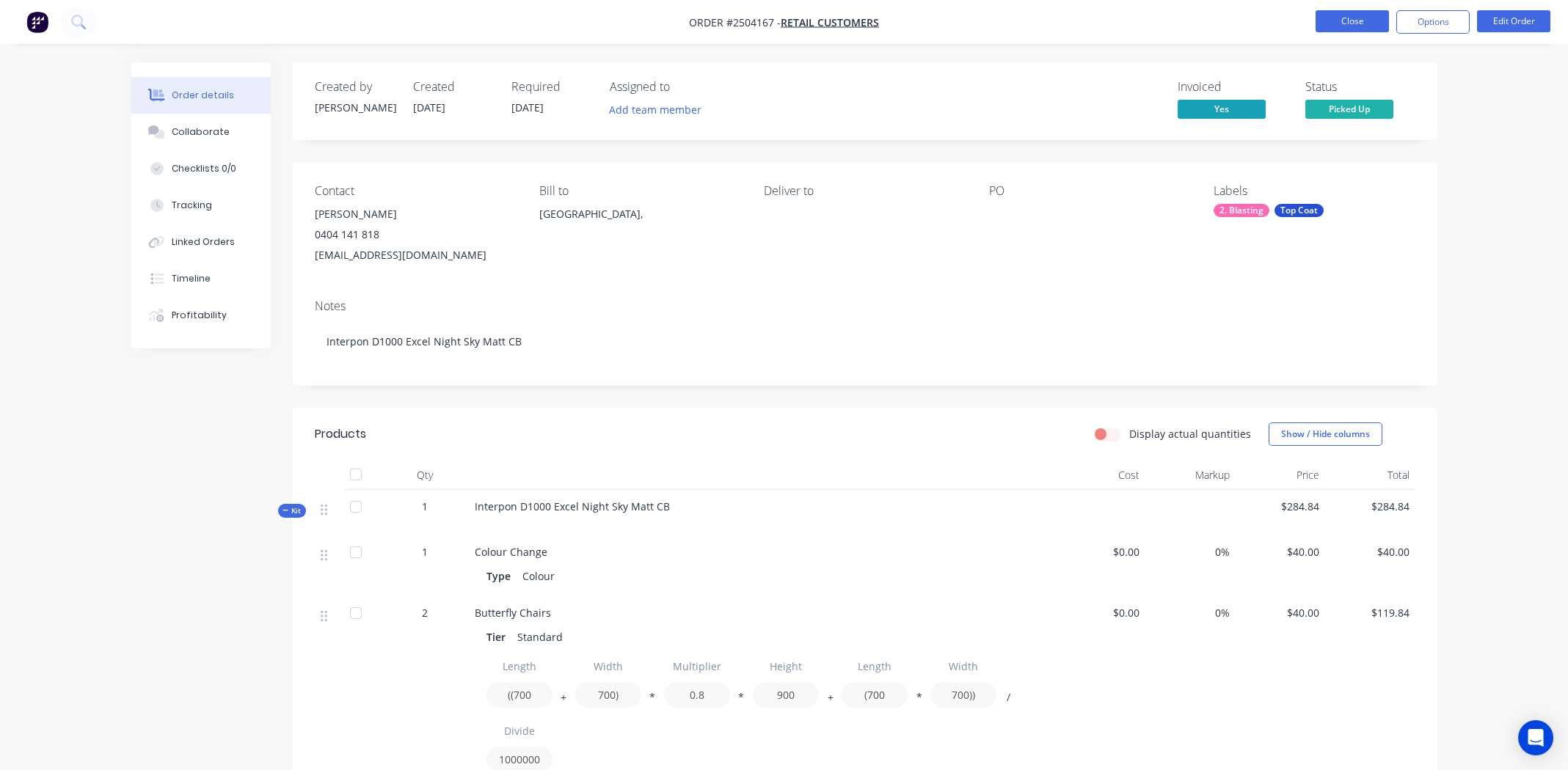
click at [1344, 11] on button "Close" at bounding box center [1352, 21] width 73 height 22
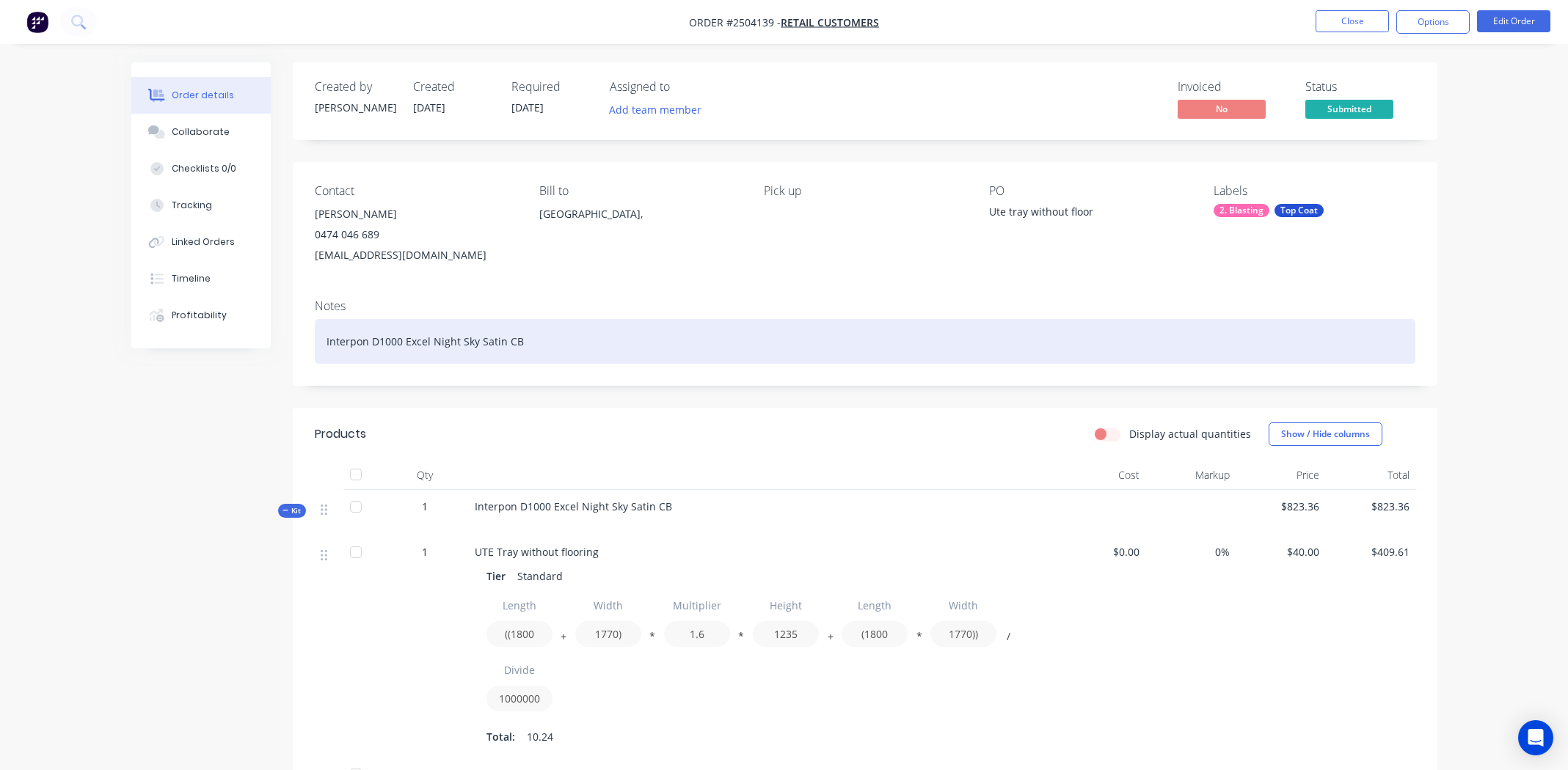
click at [937, 328] on div "Interpon D1000 Excel Night Sky Satin CB" at bounding box center [865, 341] width 1100 height 45
